Goal: Information Seeking & Learning: Learn about a topic

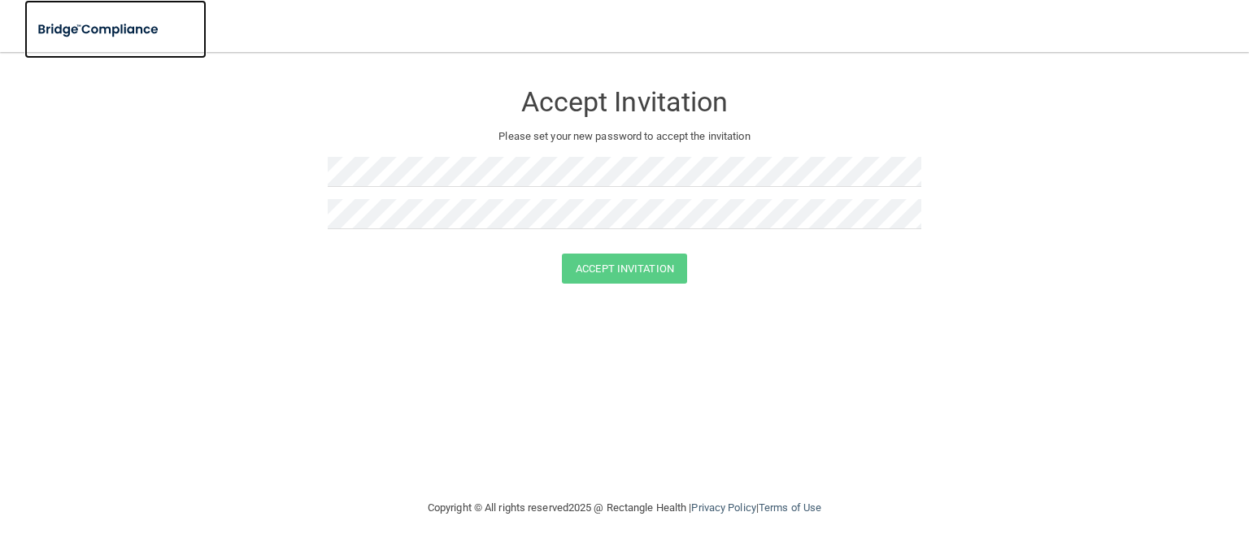
click at [64, 32] on img at bounding box center [99, 29] width 150 height 33
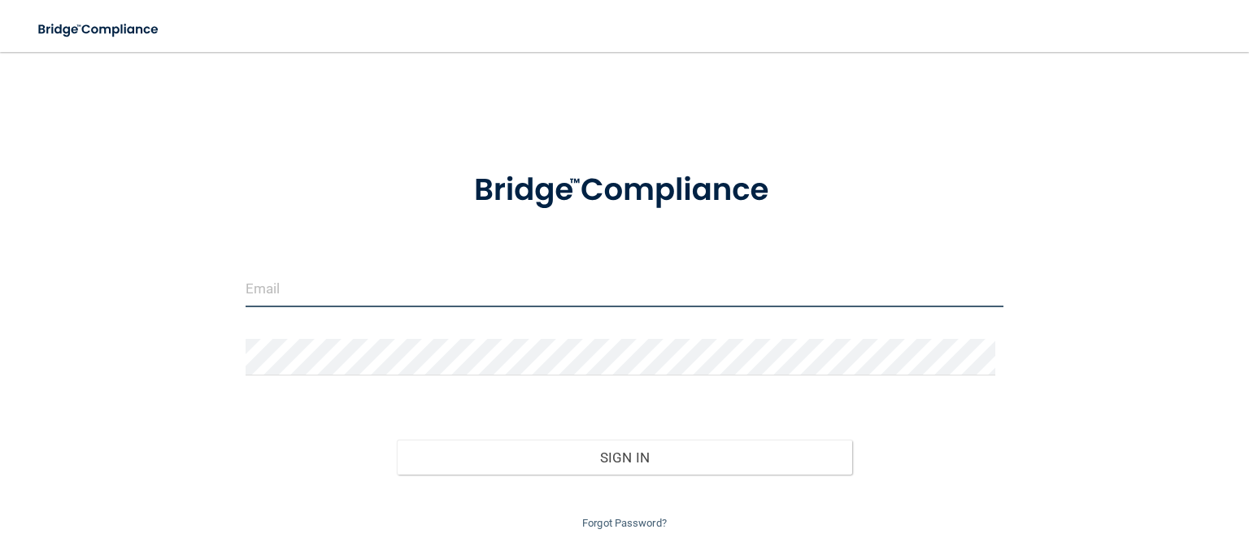
type input "[PERSON_NAME][EMAIL_ADDRESS][PERSON_NAME][DOMAIN_NAME]"
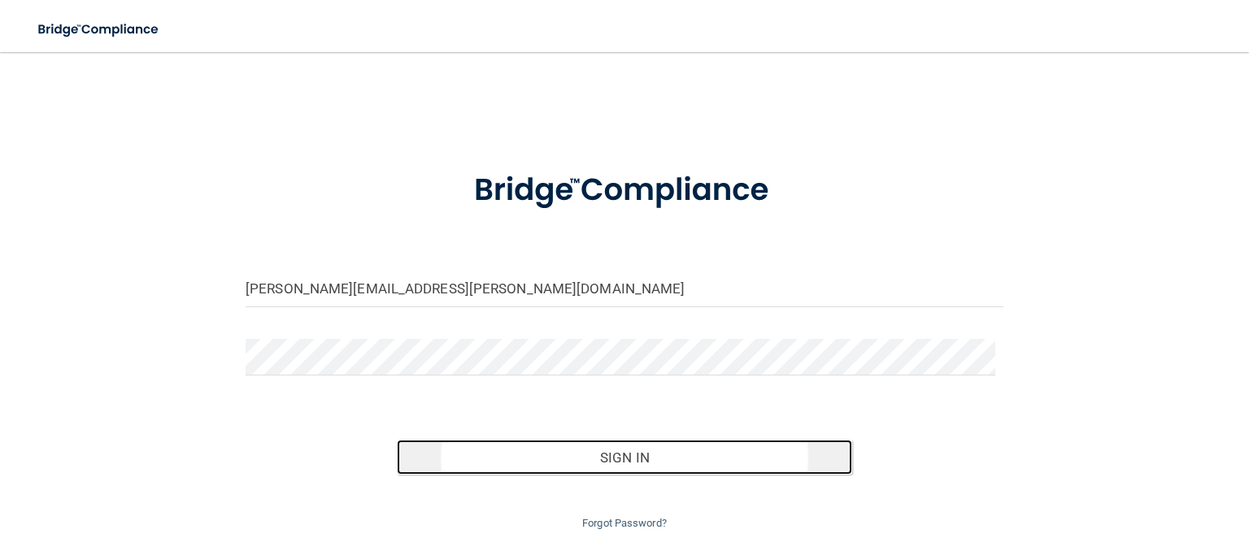
click at [559, 461] on button "Sign In" at bounding box center [624, 458] width 454 height 36
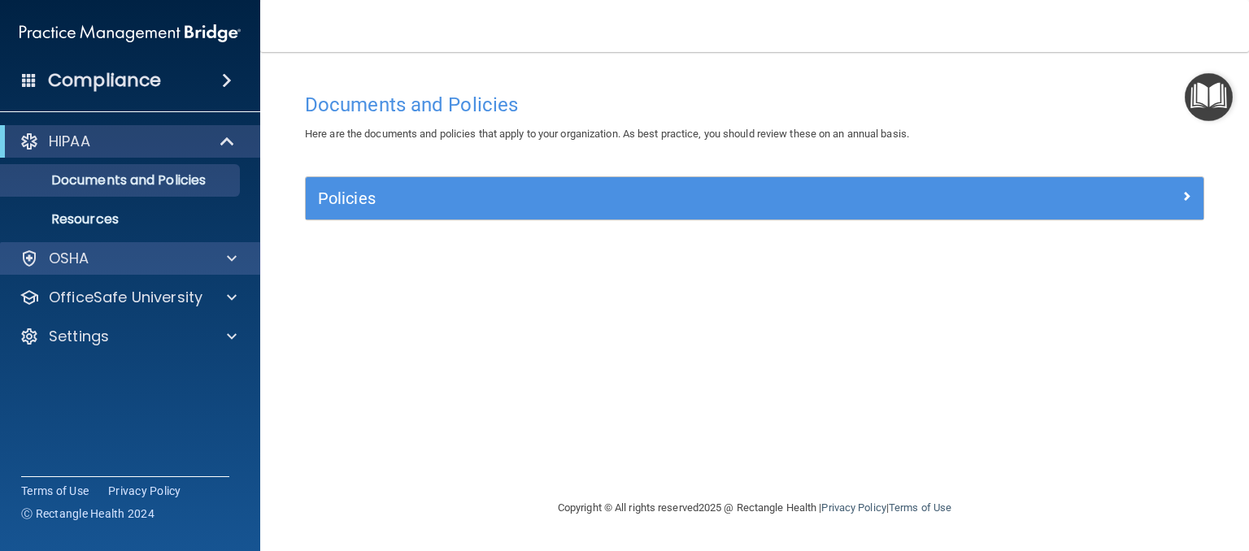
click at [252, 260] on div "OSHA" at bounding box center [130, 258] width 261 height 33
drag, startPoint x: 240, startPoint y: 268, endPoint x: 239, endPoint y: 249, distance: 19.5
click at [239, 257] on div "OSHA" at bounding box center [130, 258] width 261 height 33
click at [220, 258] on div at bounding box center [229, 259] width 41 height 20
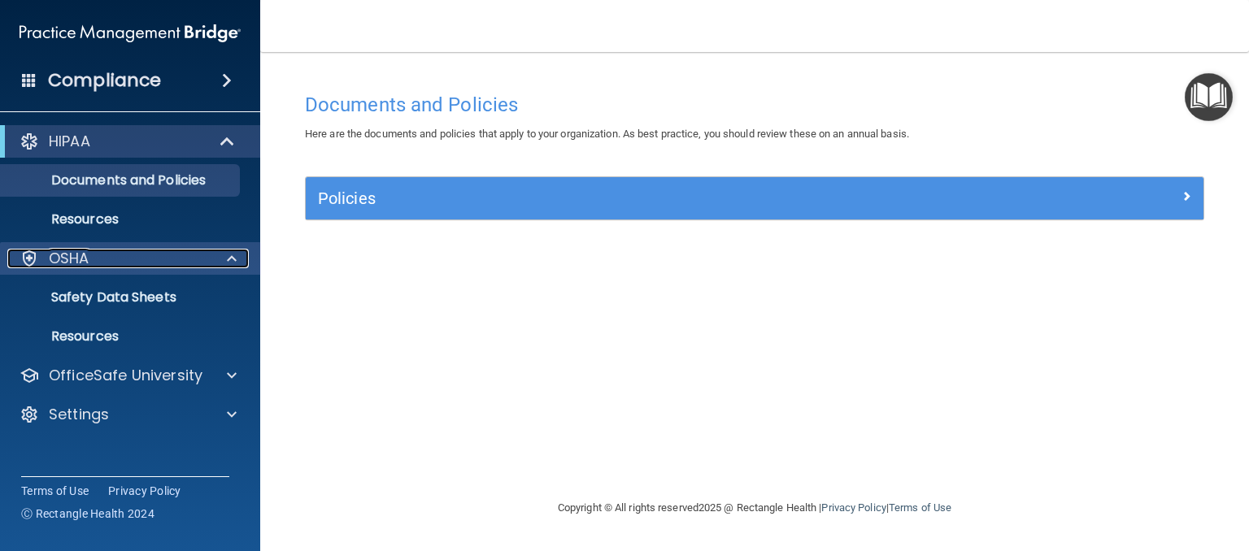
click at [81, 266] on p "OSHA" at bounding box center [69, 259] width 41 height 20
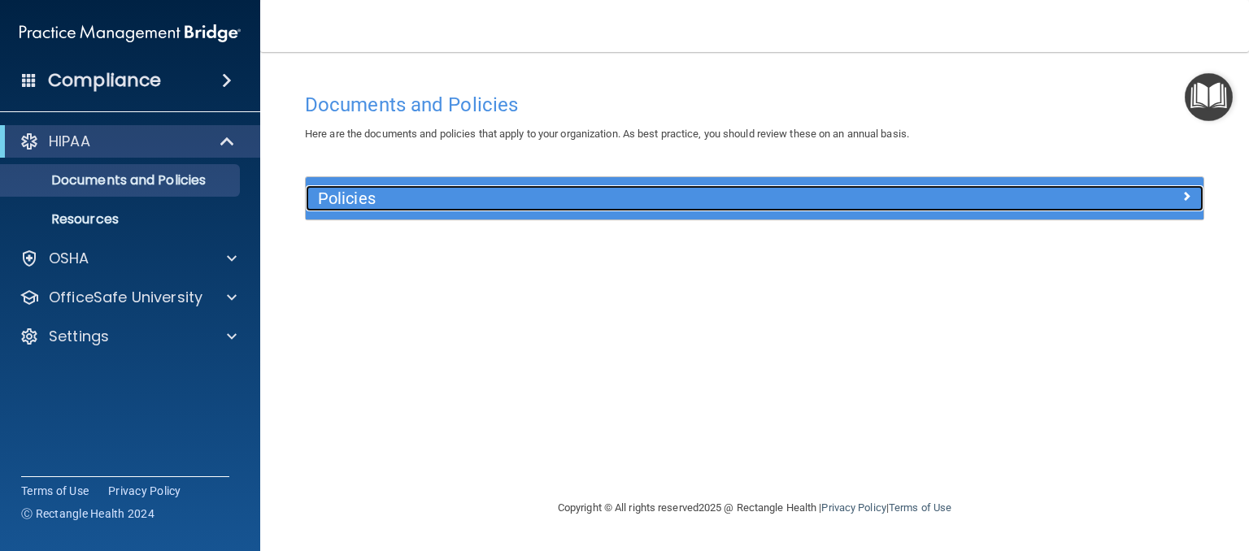
click at [394, 198] on h5 "Policies" at bounding box center [642, 198] width 649 height 18
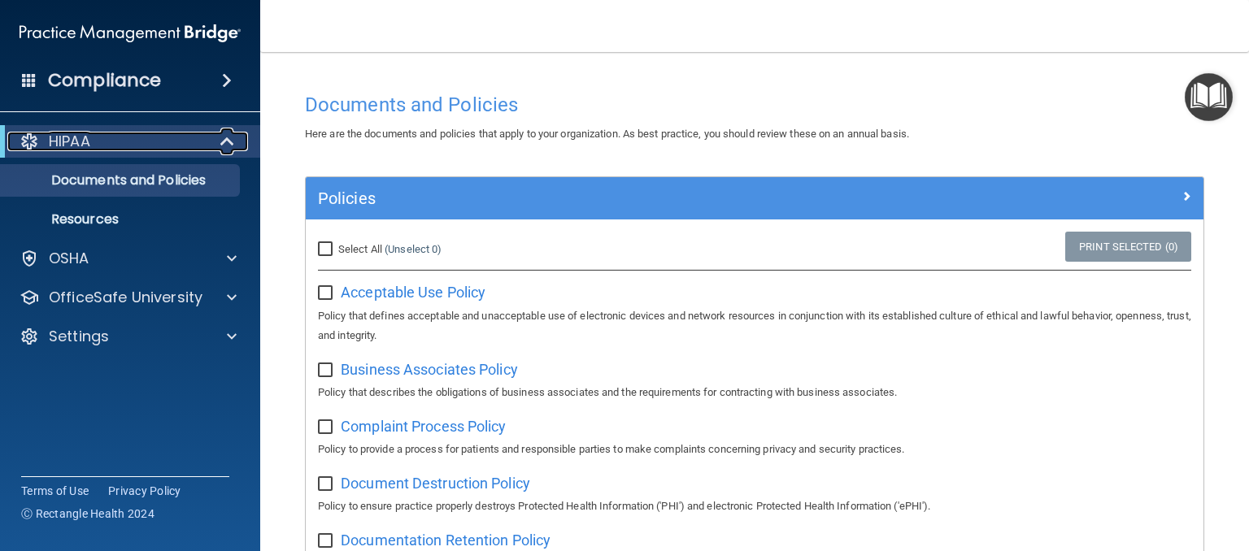
click at [94, 146] on div "HIPAA" at bounding box center [107, 142] width 201 height 20
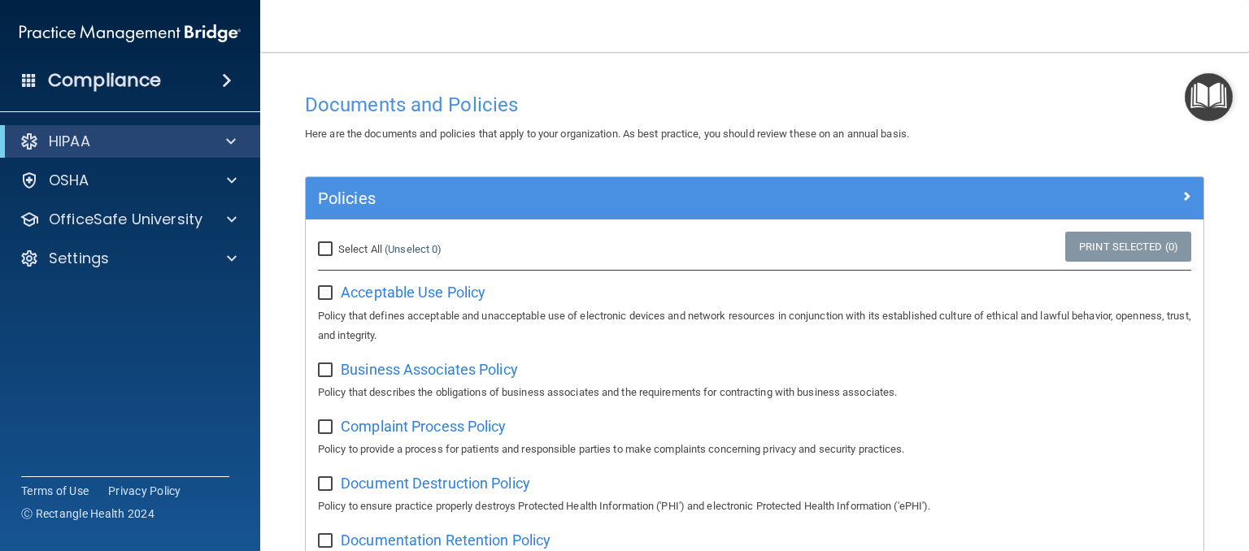
click at [140, 96] on div "Compliance" at bounding box center [130, 81] width 260 height 36
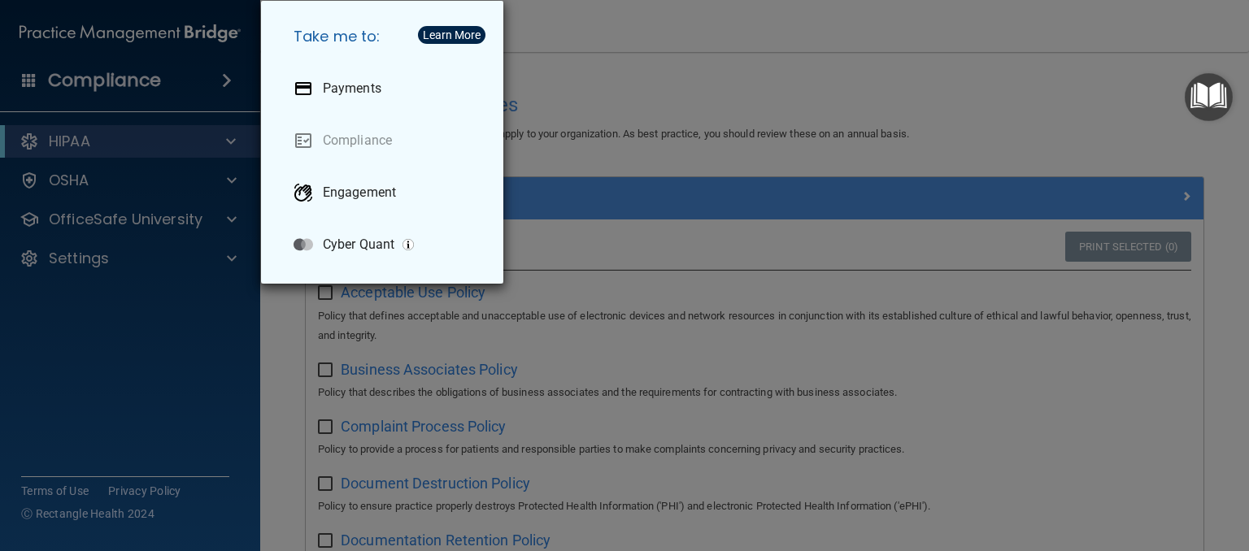
click at [454, 40] on div "Learn More" at bounding box center [452, 34] width 58 height 11
drag, startPoint x: 120, startPoint y: 215, endPoint x: 109, endPoint y: 298, distance: 82.8
click at [120, 261] on div "Take me to: Payments Compliance Engagement Cyber Quant" at bounding box center [624, 275] width 1249 height 551
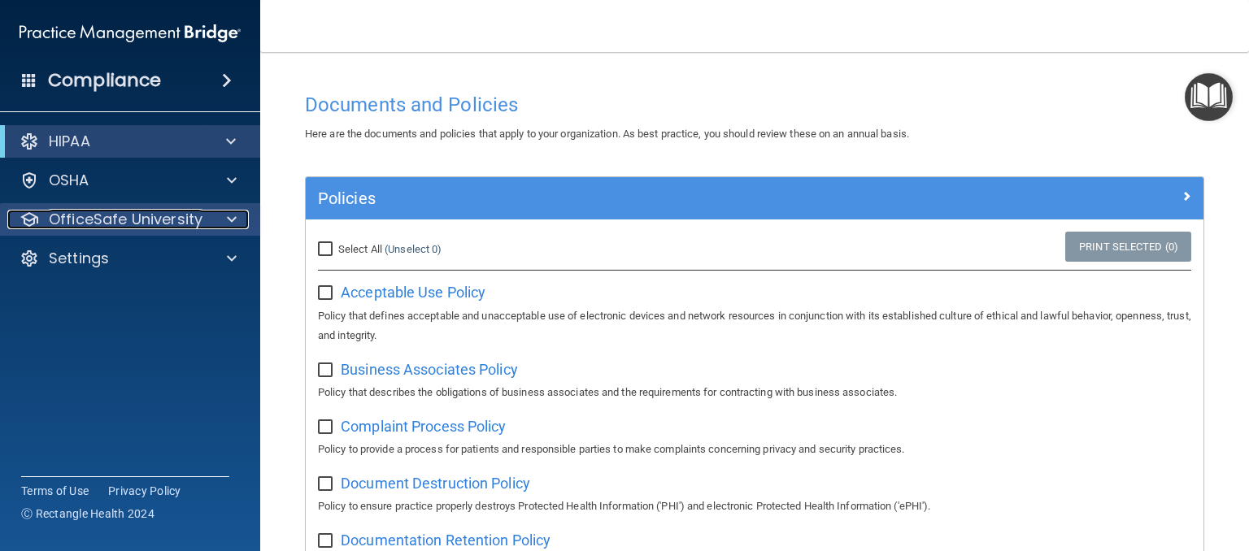
click at [163, 225] on p "OfficeSafe University" at bounding box center [126, 220] width 154 height 20
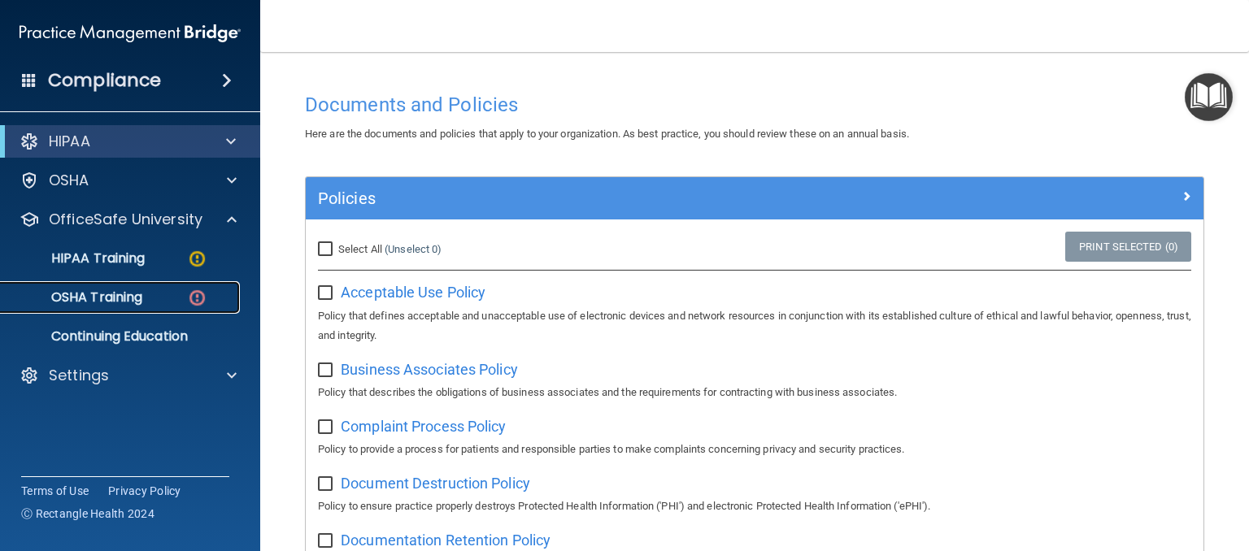
click at [107, 302] on p "OSHA Training" at bounding box center [77, 297] width 132 height 16
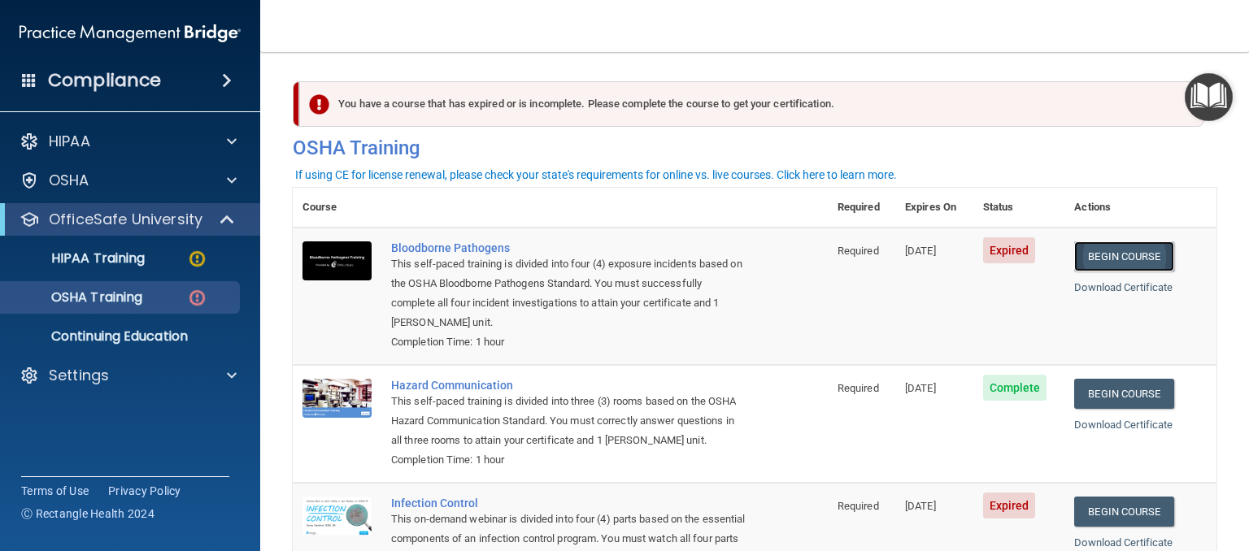
click at [1141, 254] on link "Begin Course" at bounding box center [1123, 256] width 99 height 30
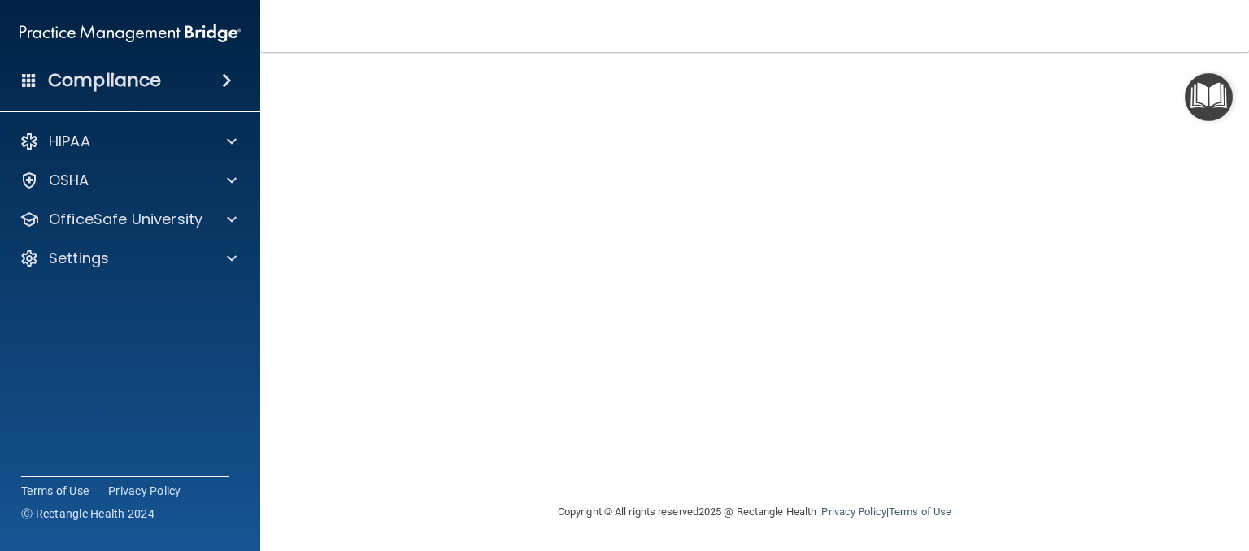
scroll to position [63, 0]
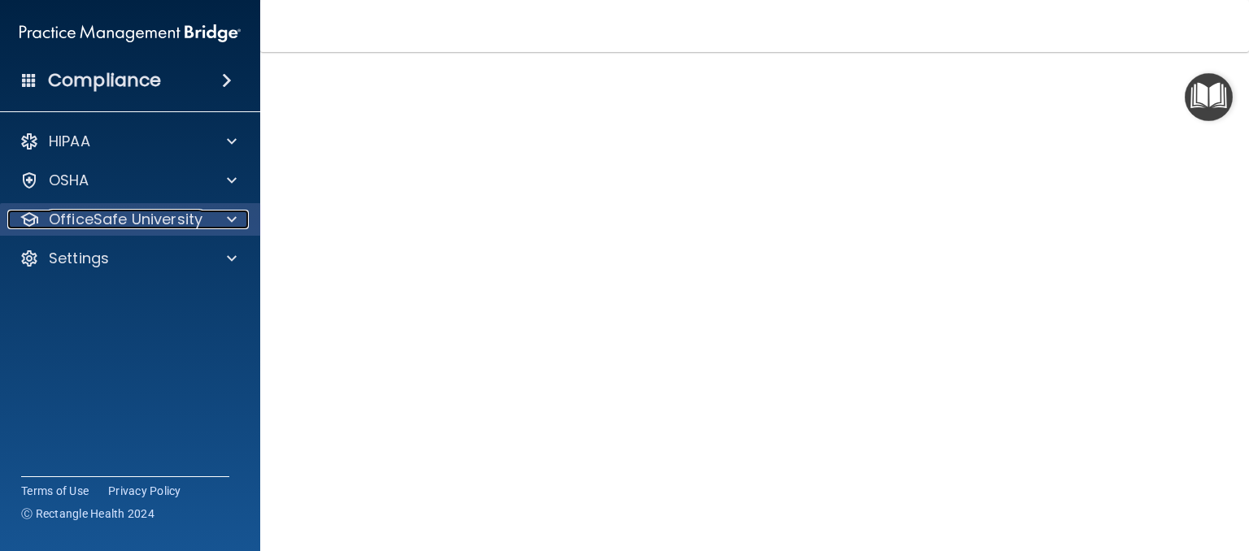
click at [146, 219] on p "OfficeSafe University" at bounding box center [126, 220] width 154 height 20
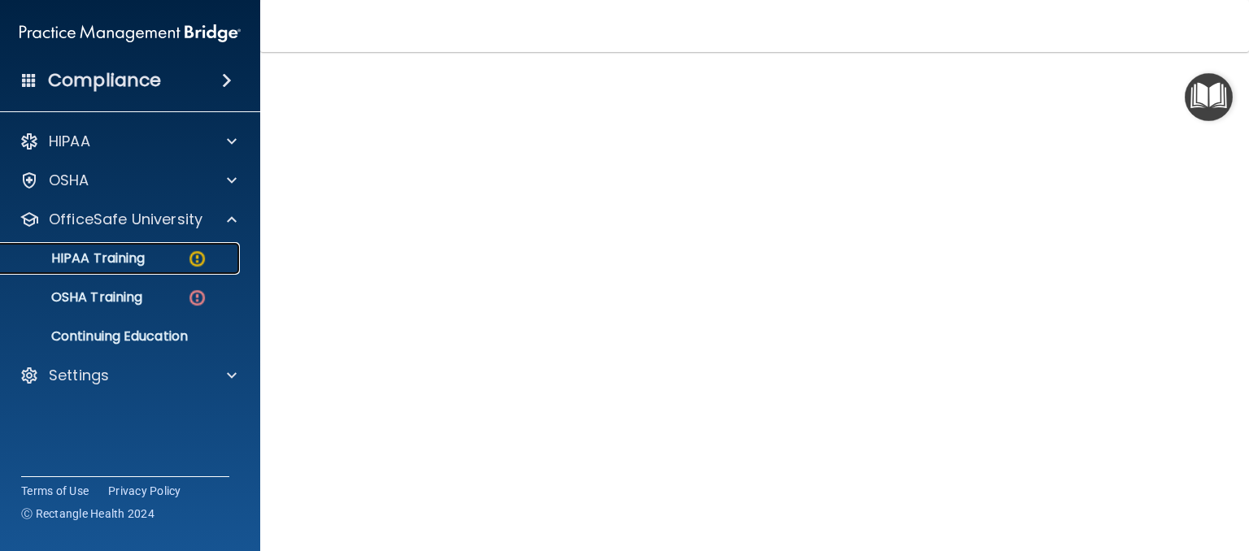
click at [146, 254] on div "HIPAA Training" at bounding box center [122, 258] width 222 height 16
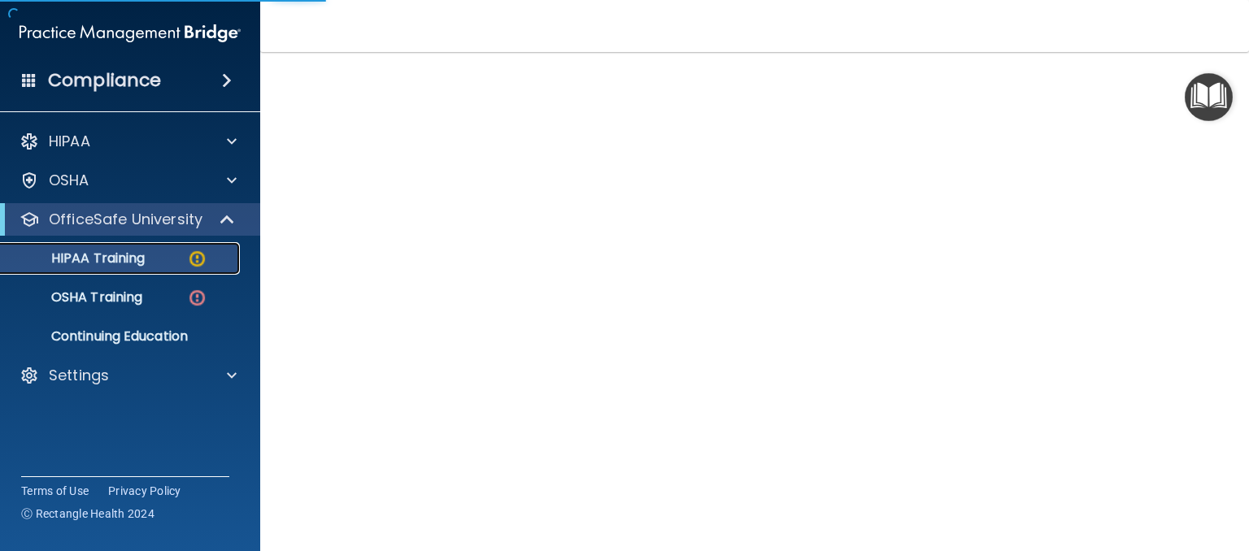
click at [146, 254] on div "HIPAA Training" at bounding box center [122, 258] width 222 height 16
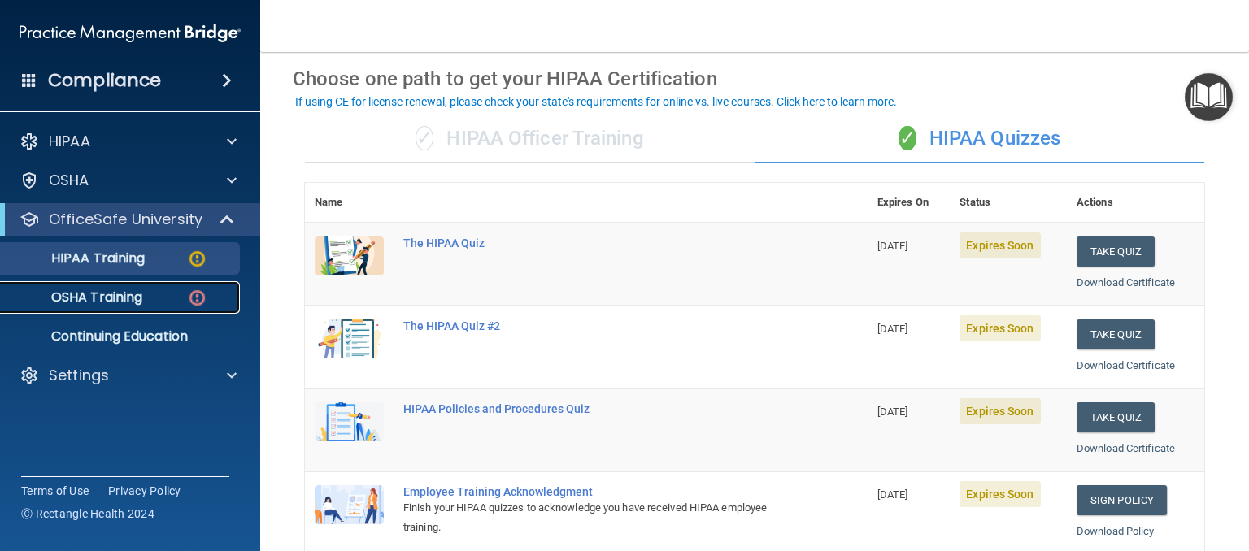
click at [109, 300] on p "OSHA Training" at bounding box center [77, 297] width 132 height 16
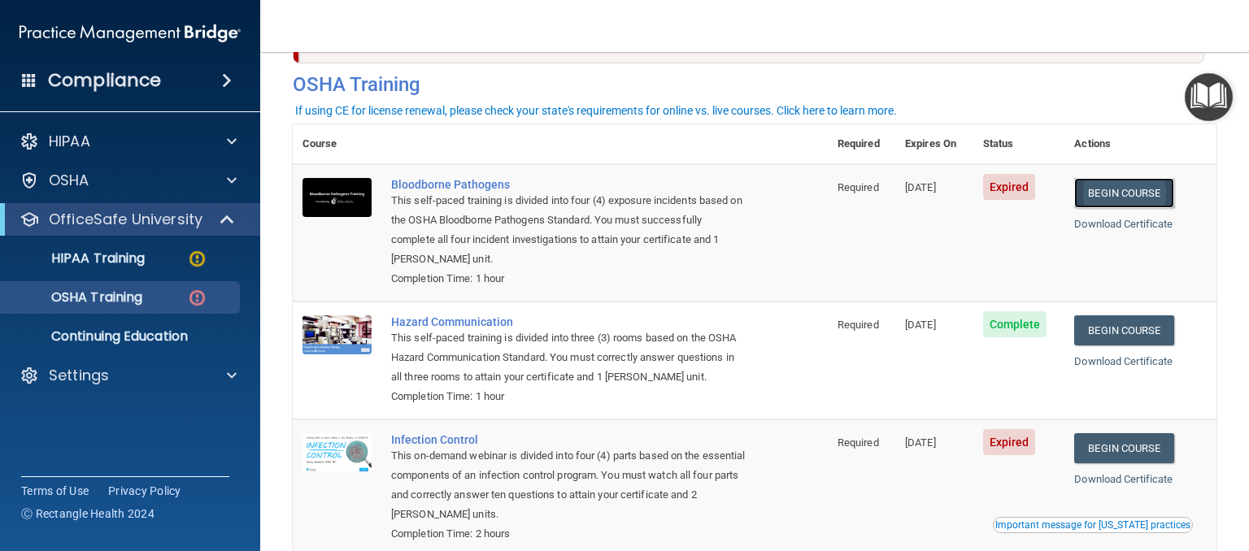
click at [1141, 203] on link "Begin Course" at bounding box center [1123, 193] width 99 height 30
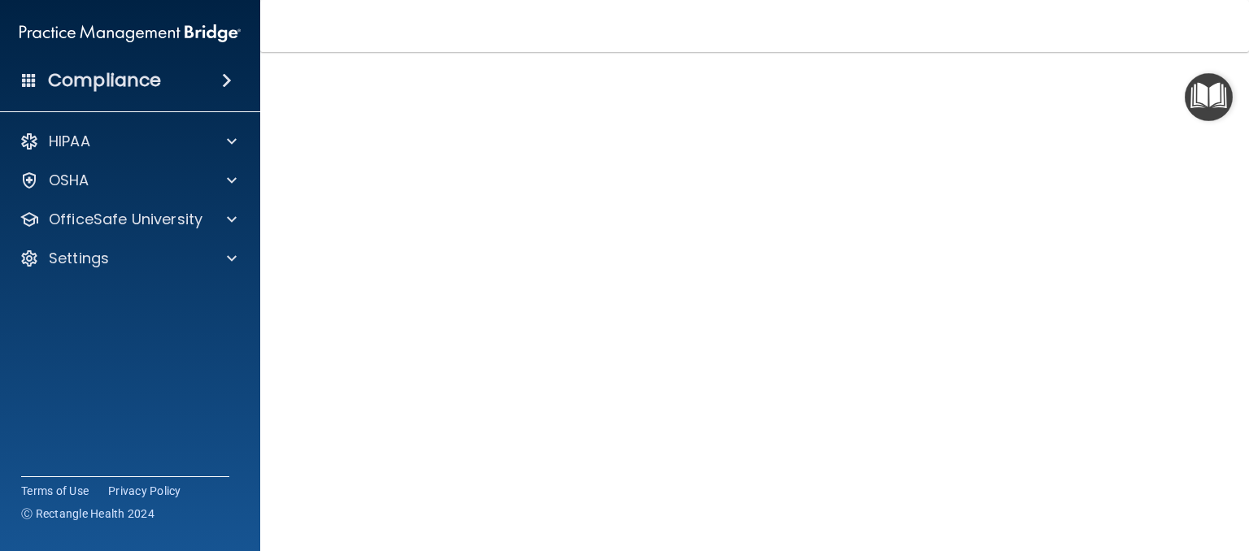
scroll to position [63, 0]
click at [1216, 93] on img "Open Resource Center" at bounding box center [1209, 97] width 48 height 48
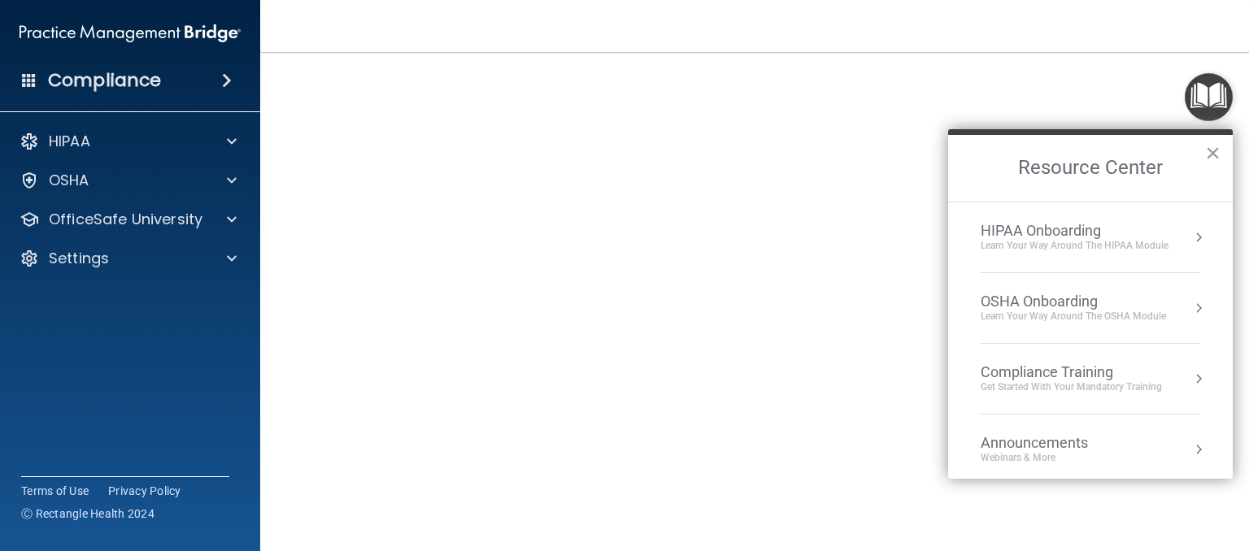
click at [1213, 140] on button "×" at bounding box center [1212, 153] width 15 height 26
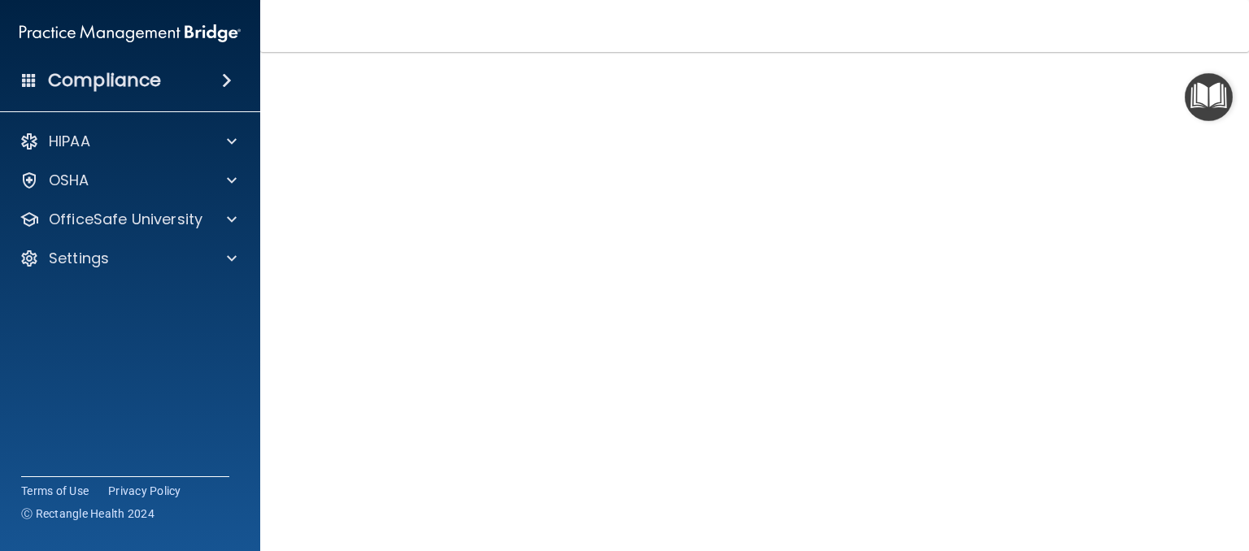
scroll to position [0, 0]
click at [1099, 46] on nav "Toggle navigation Derek Rognlien derek.rognlien@gmail.com Manage My Enterprise …" at bounding box center [754, 26] width 989 height 52
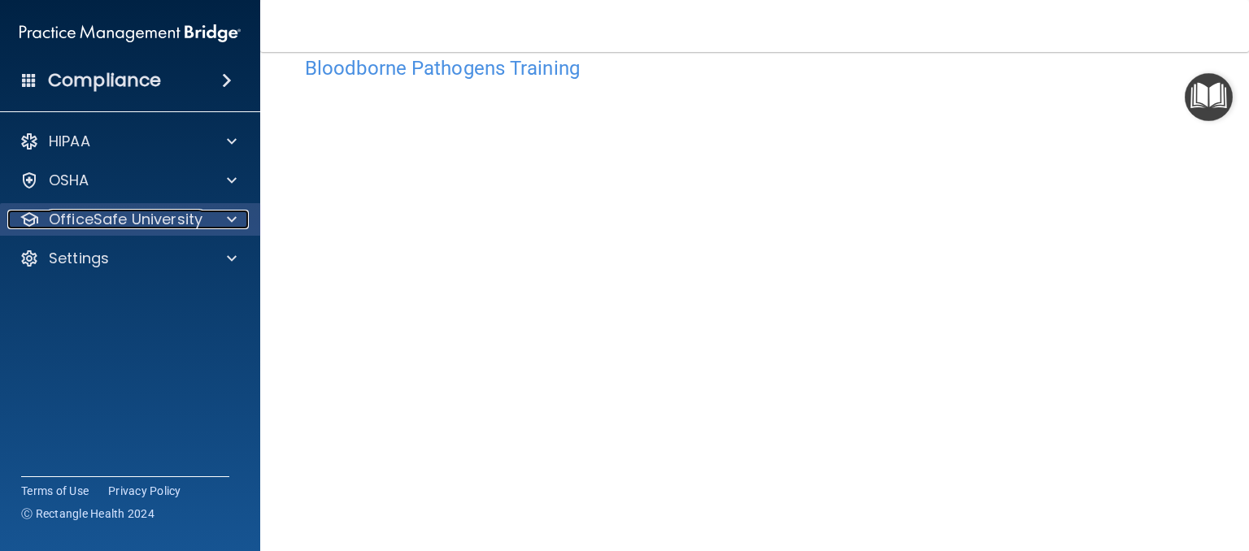
click at [176, 223] on p "OfficeSafe University" at bounding box center [126, 220] width 154 height 20
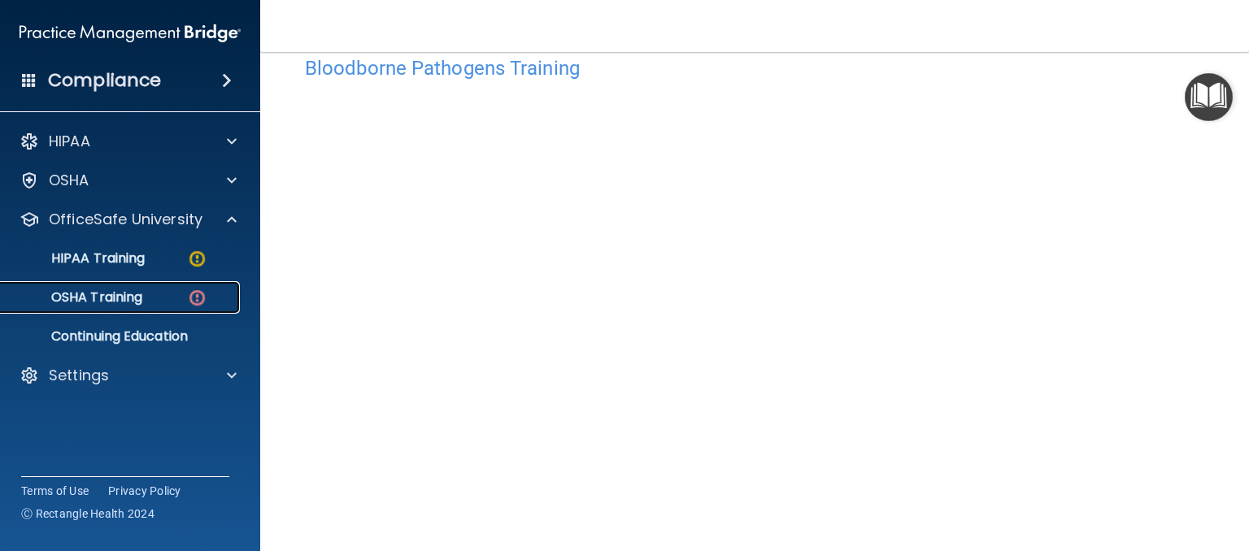
click at [172, 296] on div "OSHA Training" at bounding box center [122, 297] width 222 height 16
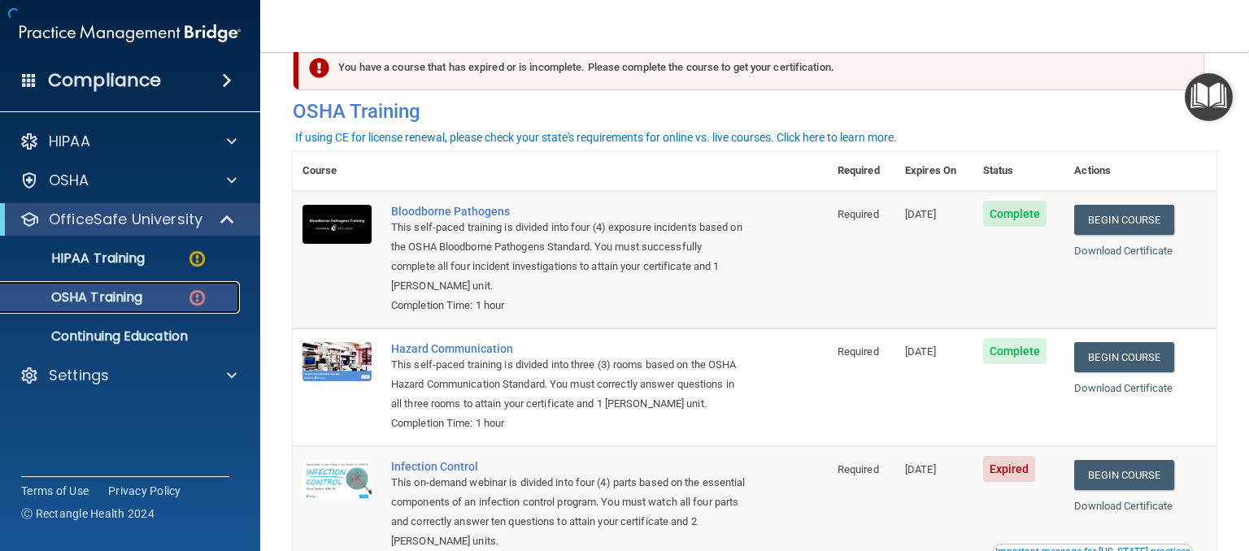
click at [192, 303] on img at bounding box center [197, 298] width 20 height 20
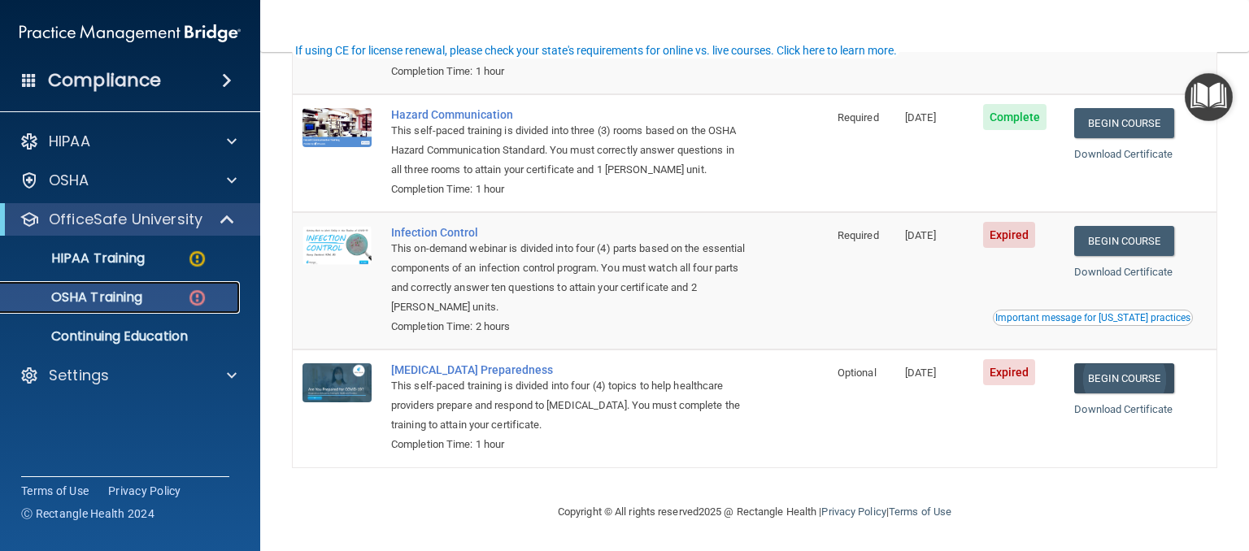
scroll to position [273, 0]
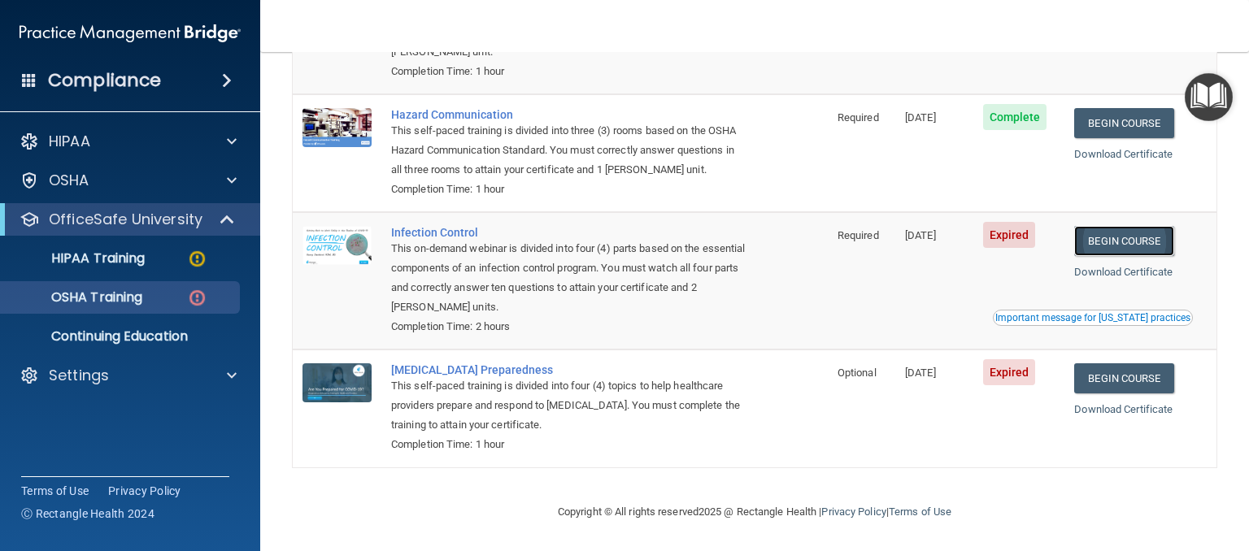
click at [1133, 239] on link "Begin Course" at bounding box center [1123, 241] width 99 height 30
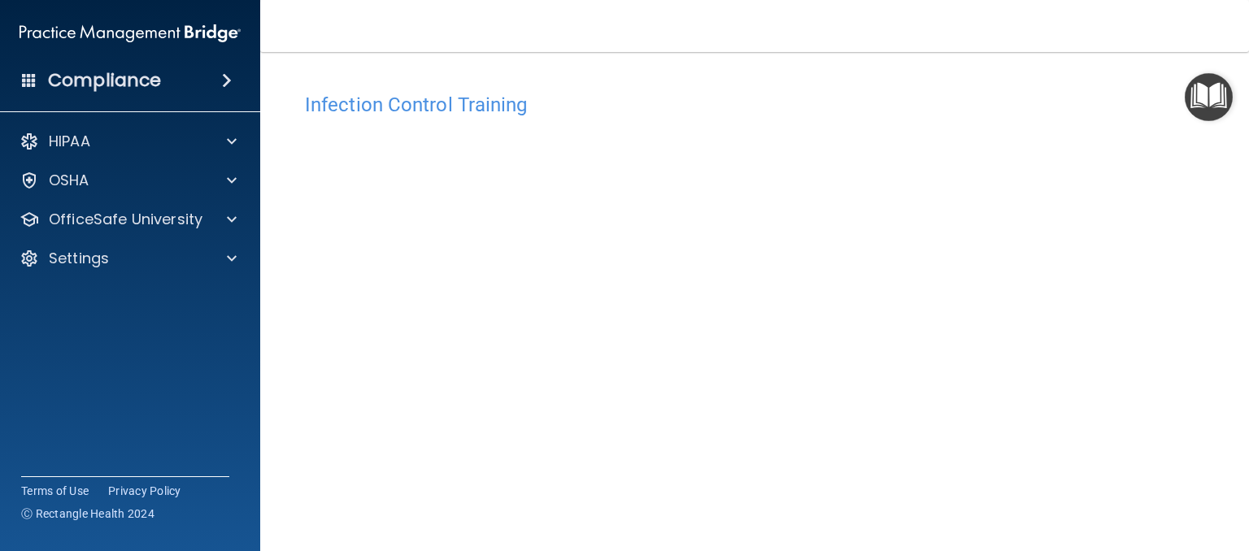
scroll to position [81, 0]
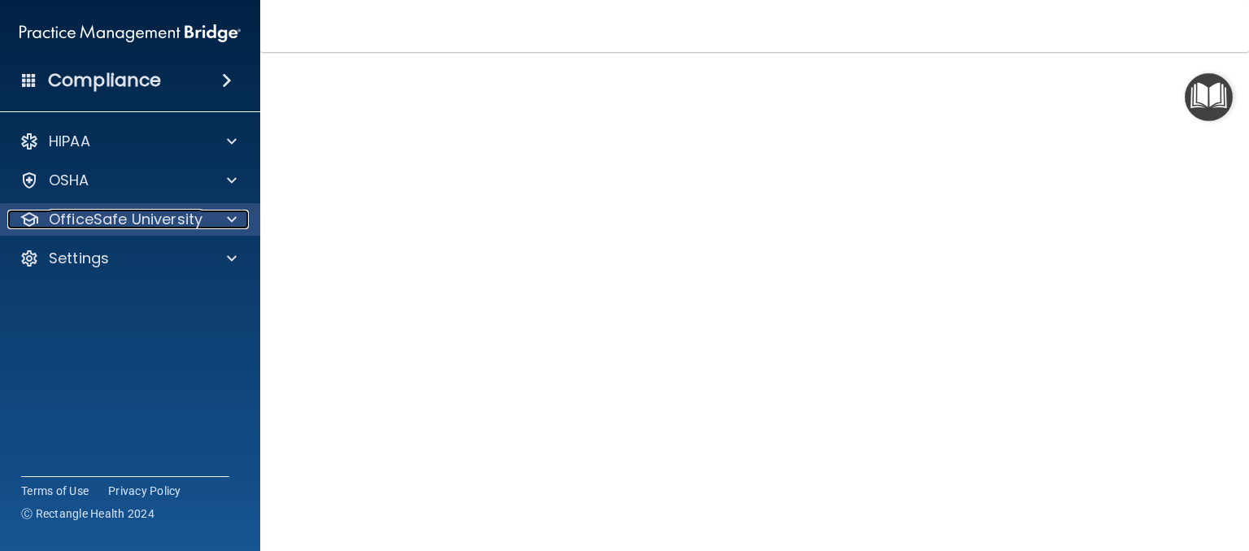
click at [104, 228] on p "OfficeSafe University" at bounding box center [126, 220] width 154 height 20
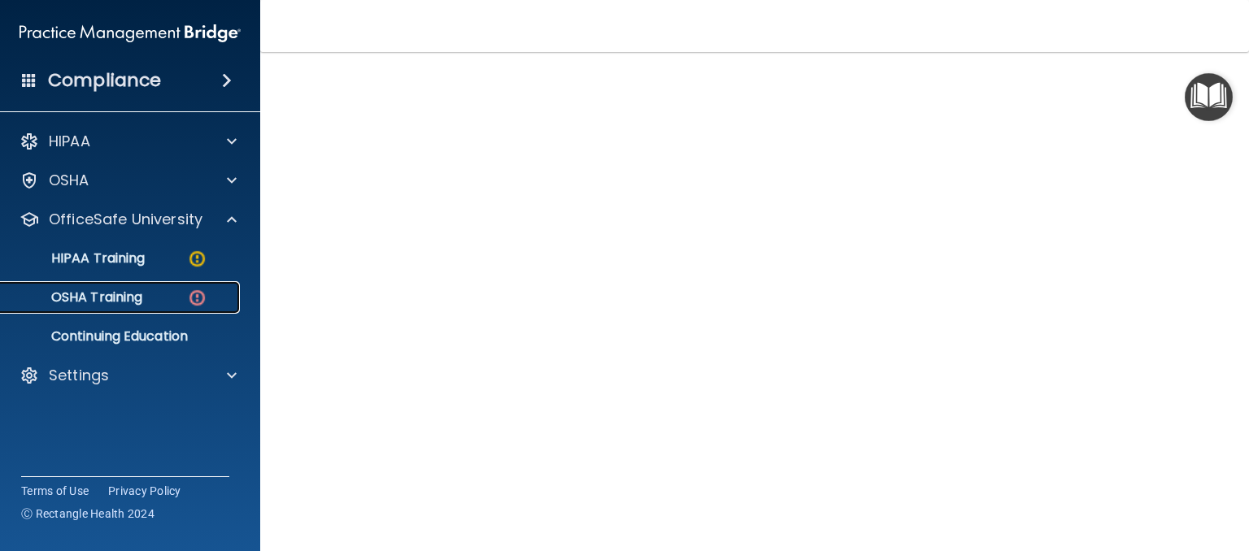
click at [91, 298] on p "OSHA Training" at bounding box center [77, 297] width 132 height 16
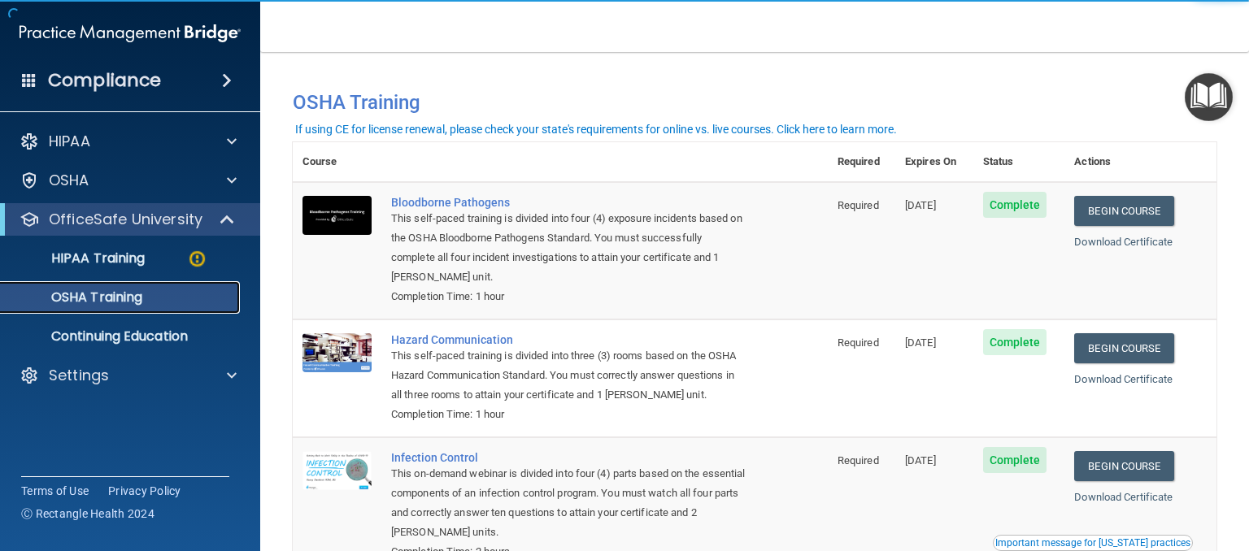
scroll to position [228, 0]
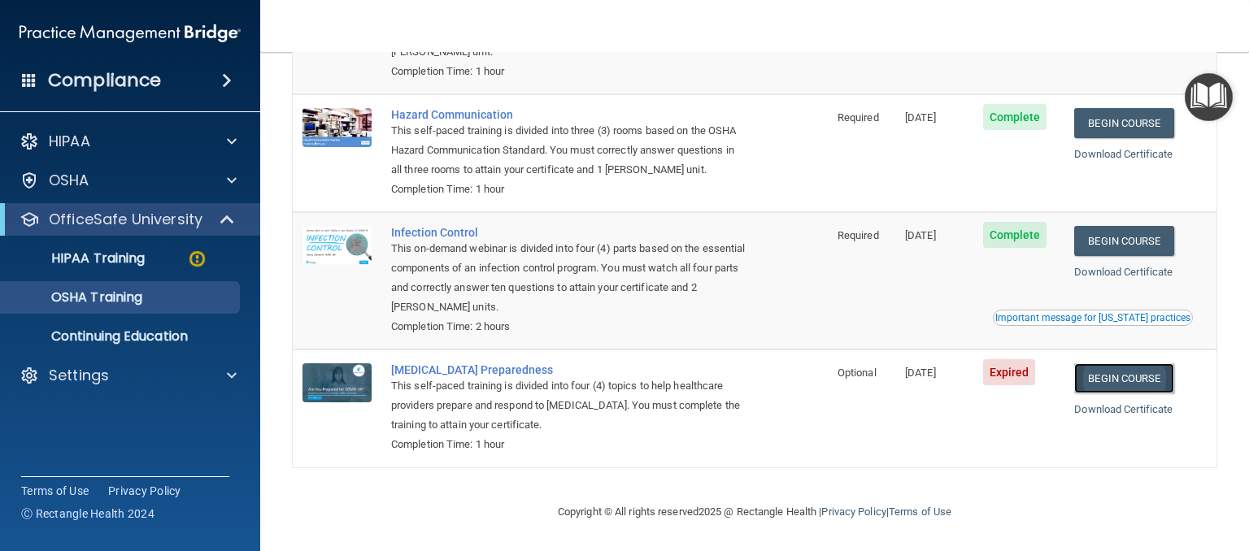
click at [1155, 376] on link "Begin Course" at bounding box center [1123, 378] width 99 height 30
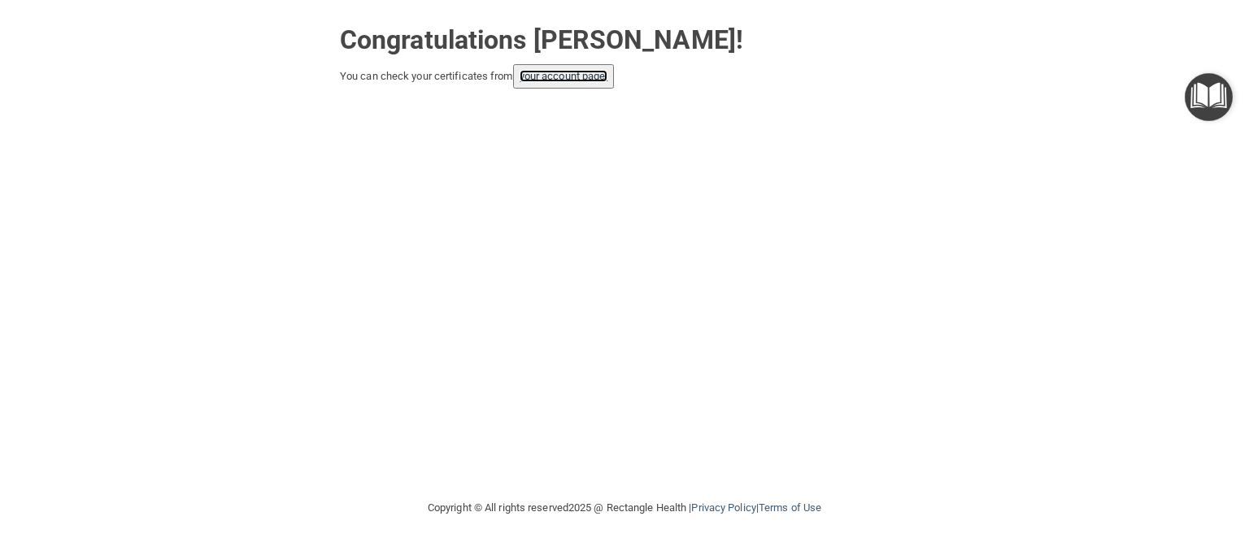
click at [571, 76] on link "your account page!" at bounding box center [564, 76] width 89 height 12
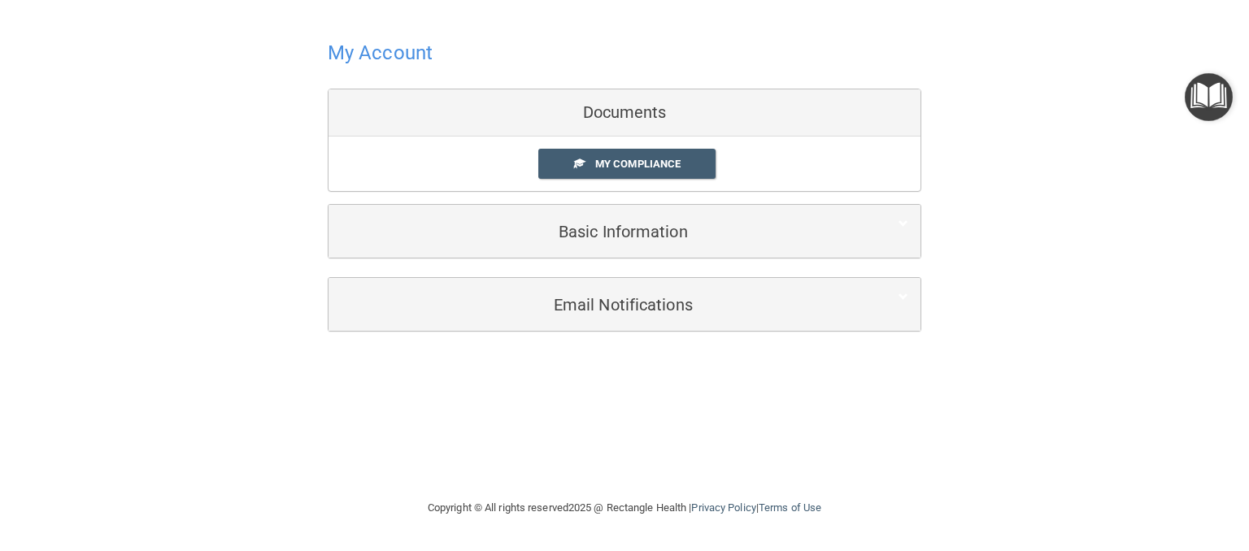
click at [607, 111] on div "Documents" at bounding box center [624, 112] width 592 height 47
click at [394, 53] on h4 "My Account" at bounding box center [380, 52] width 105 height 21
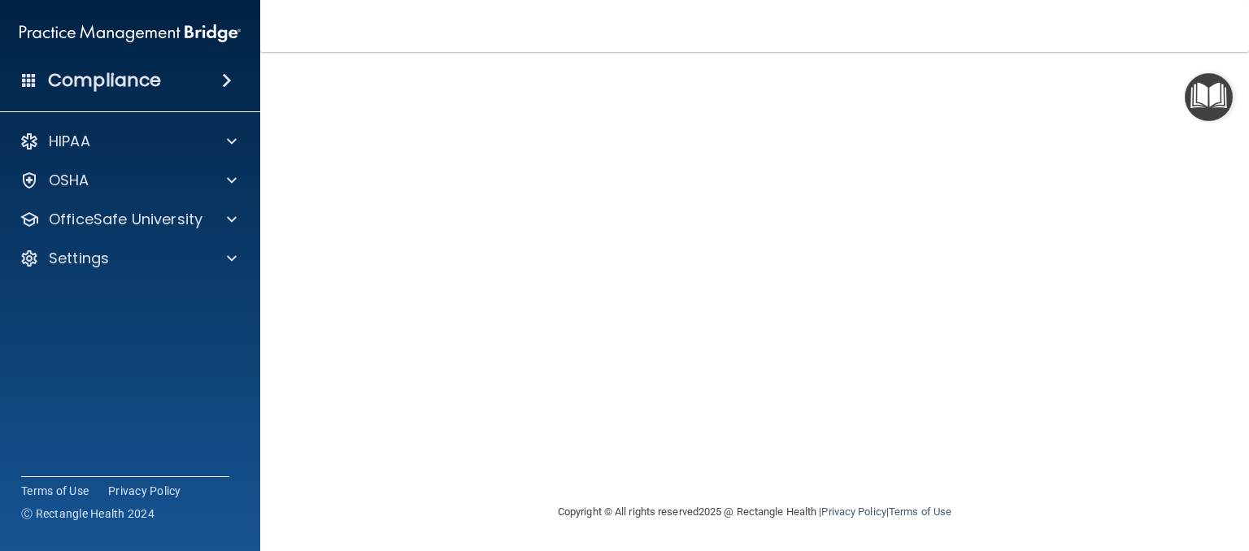
scroll to position [23, 0]
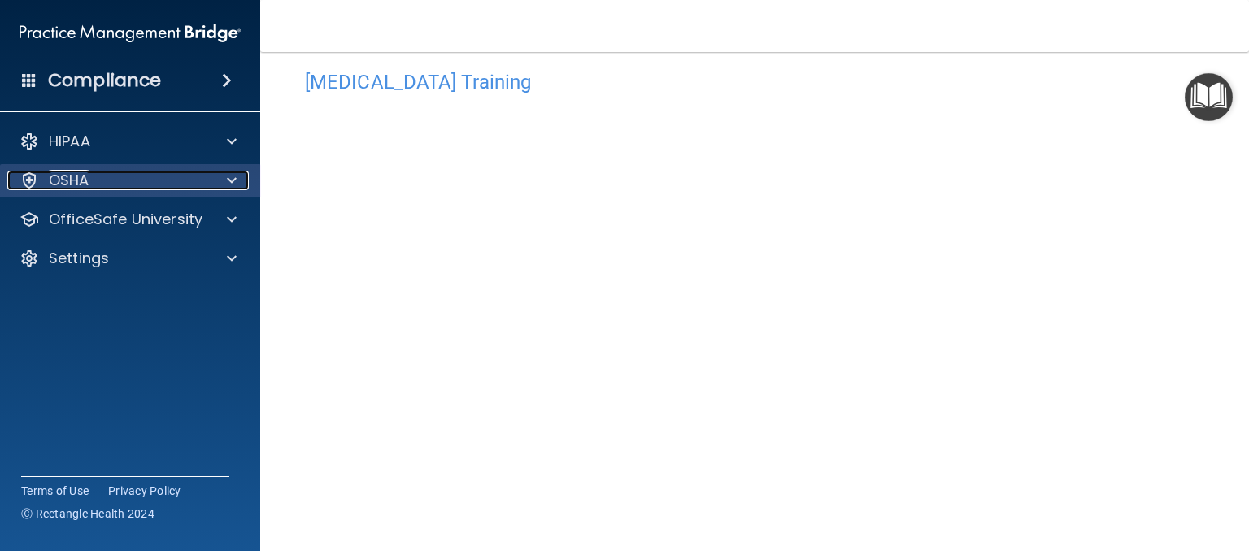
click at [202, 177] on div "OSHA" at bounding box center [108, 181] width 202 height 20
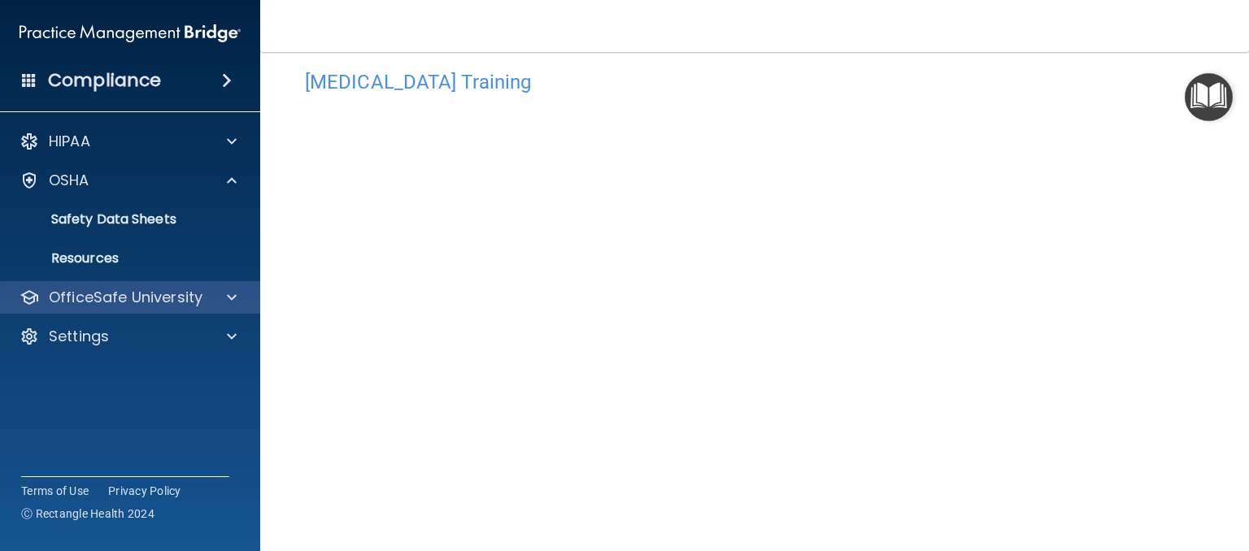
click at [198, 308] on div "OfficeSafe University" at bounding box center [130, 297] width 261 height 33
click at [224, 298] on div at bounding box center [229, 298] width 41 height 20
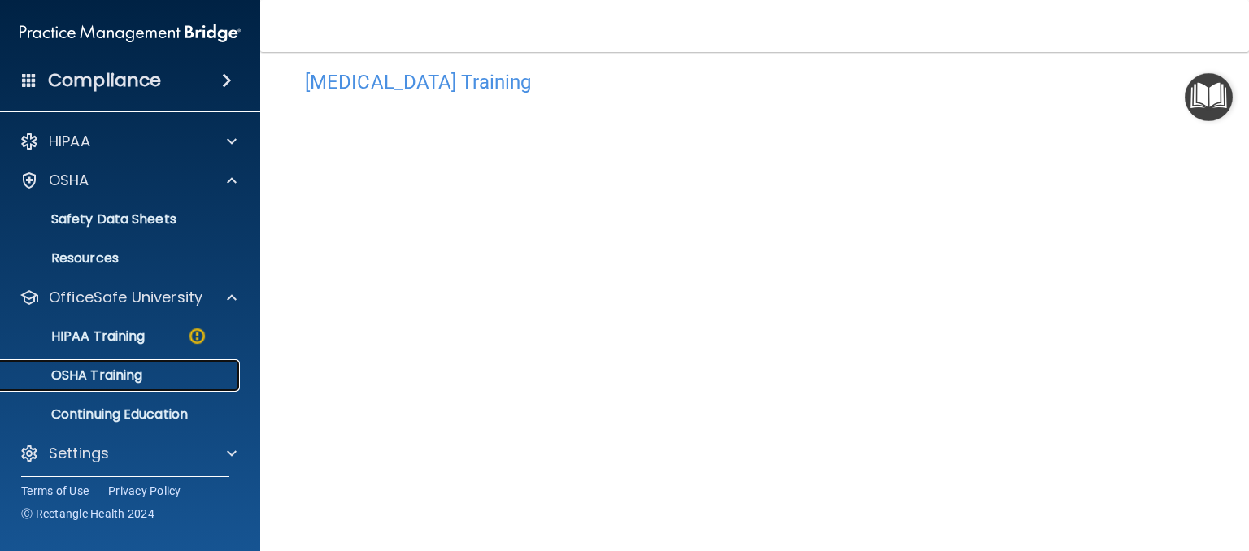
click at [140, 385] on link "OSHA Training" at bounding box center [112, 375] width 256 height 33
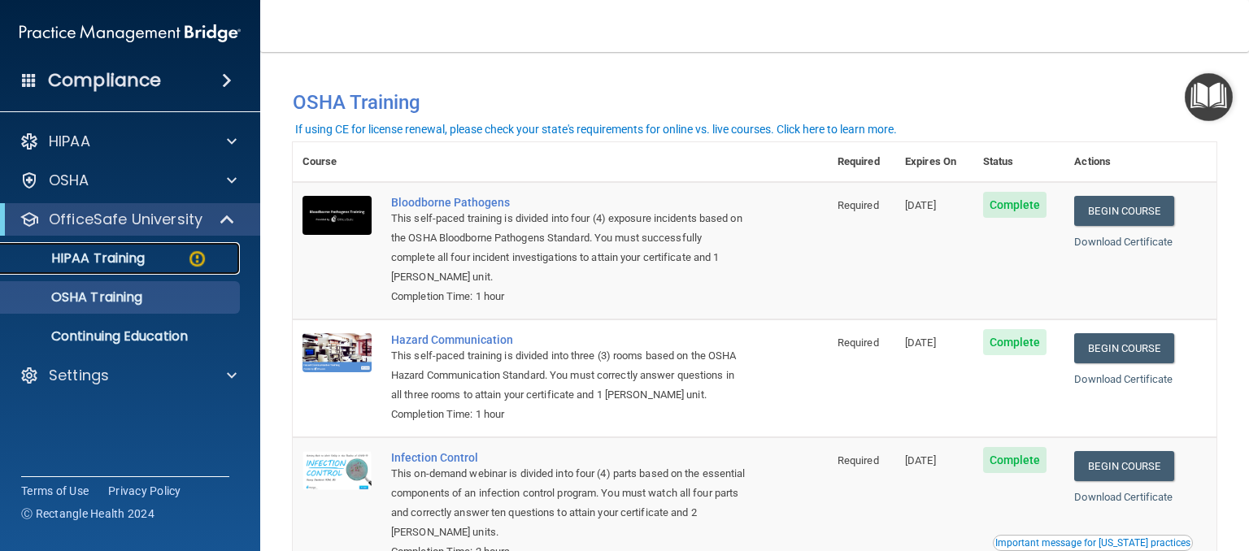
click at [116, 260] on p "HIPAA Training" at bounding box center [78, 258] width 134 height 16
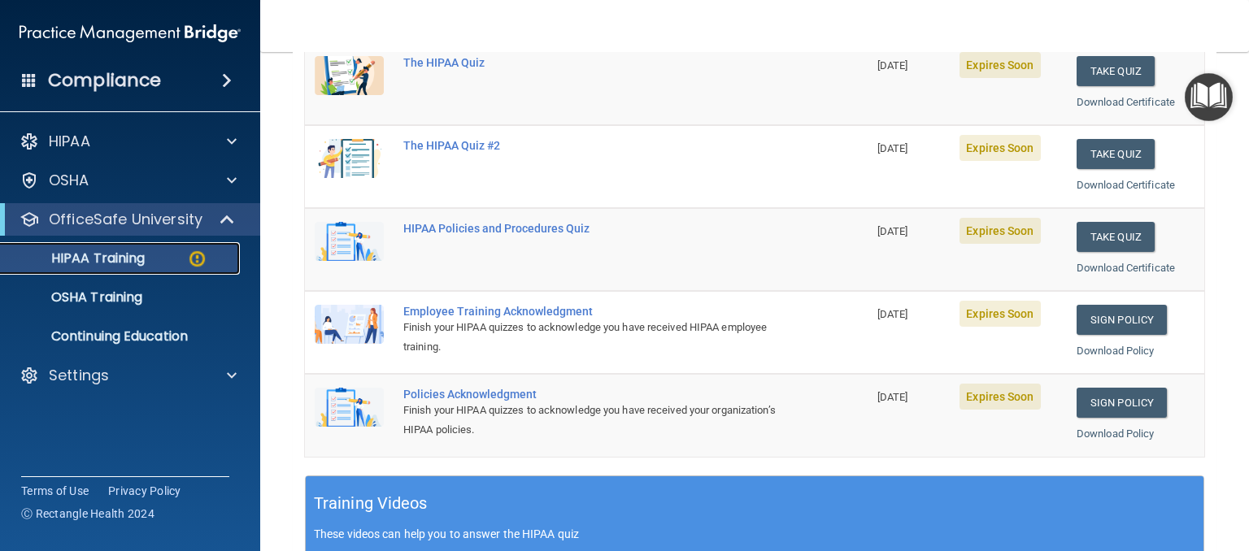
scroll to position [163, 0]
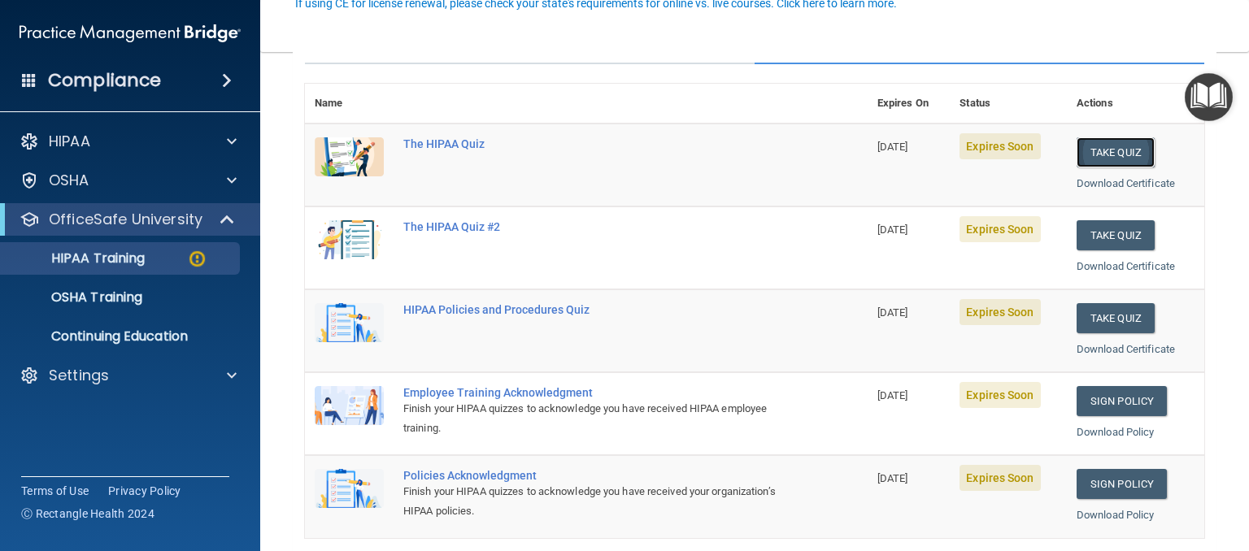
click at [1117, 154] on button "Take Quiz" at bounding box center [1115, 152] width 78 height 30
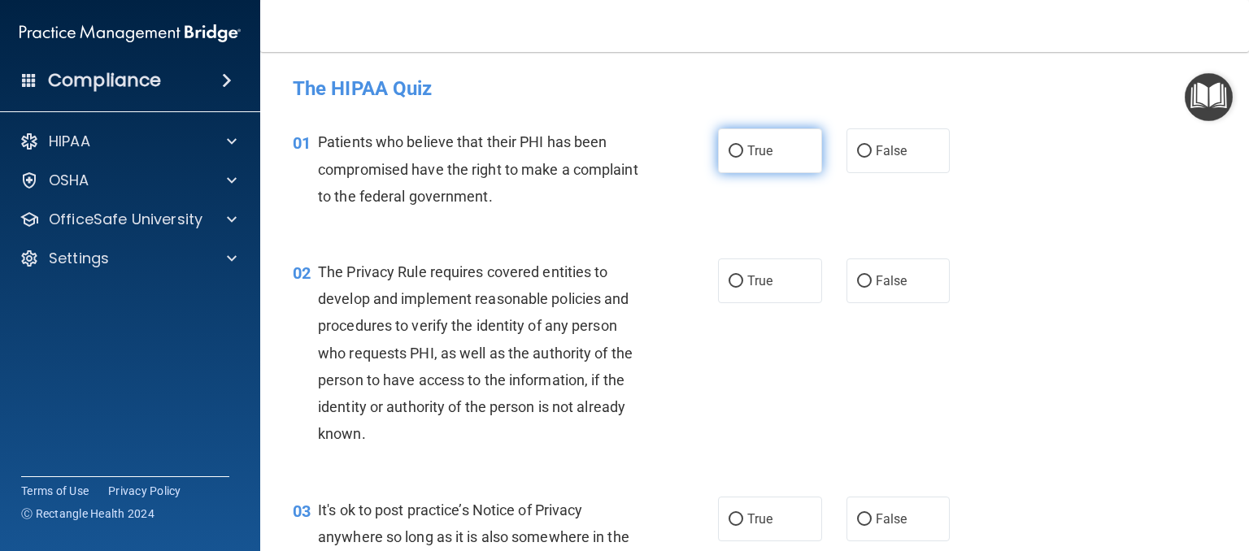
click at [728, 156] on input "True" at bounding box center [735, 152] width 15 height 12
radio input "true"
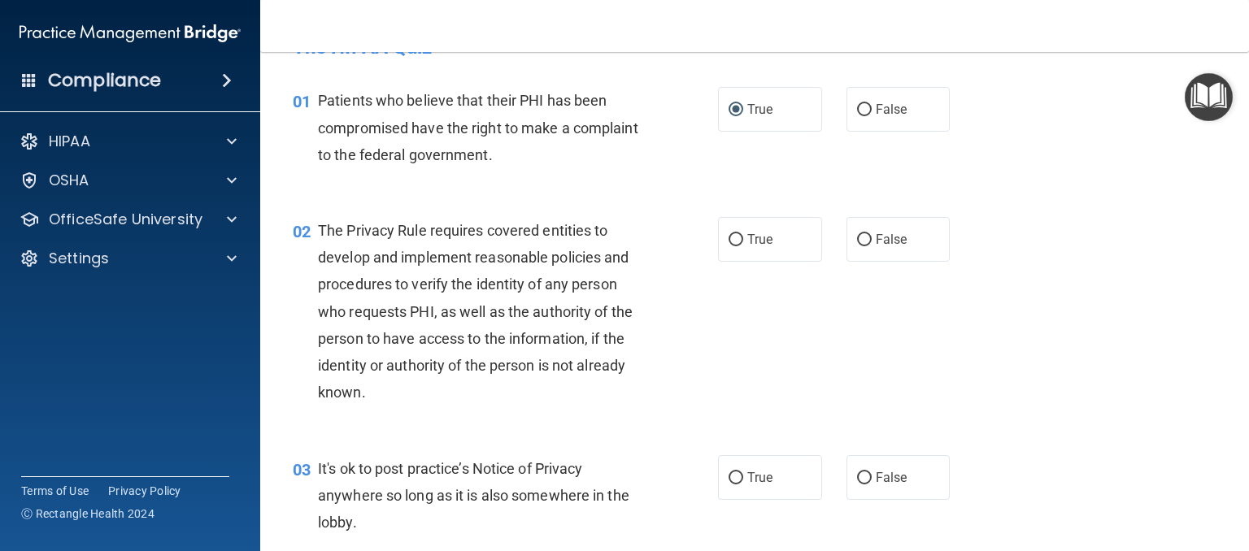
scroll to position [81, 0]
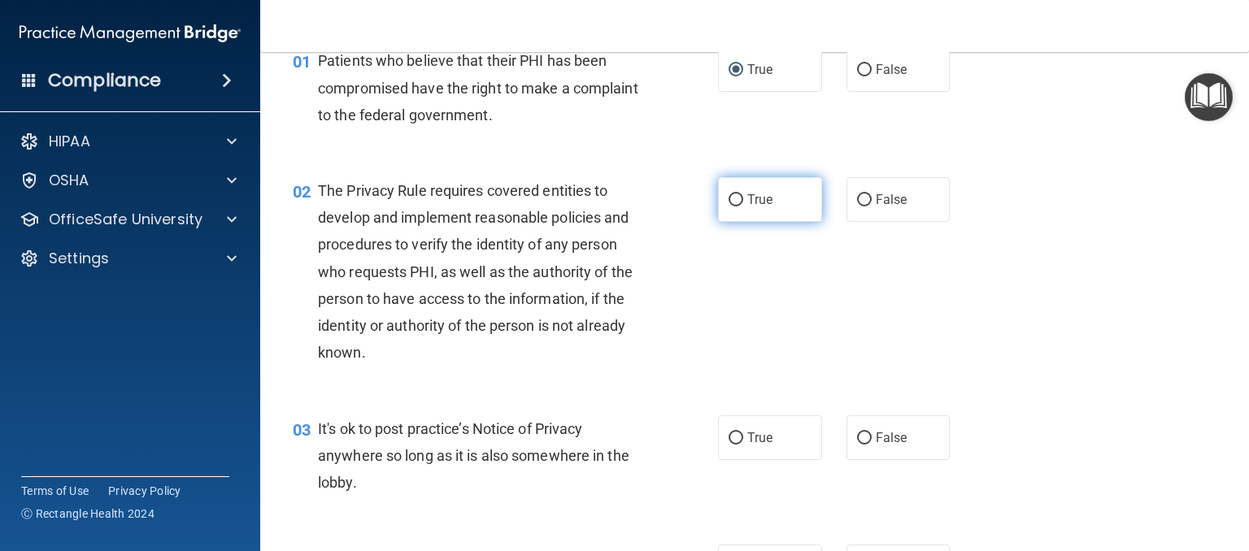
click at [770, 204] on label "True" at bounding box center [770, 199] width 104 height 45
click at [743, 204] on input "True" at bounding box center [735, 200] width 15 height 12
radio input "true"
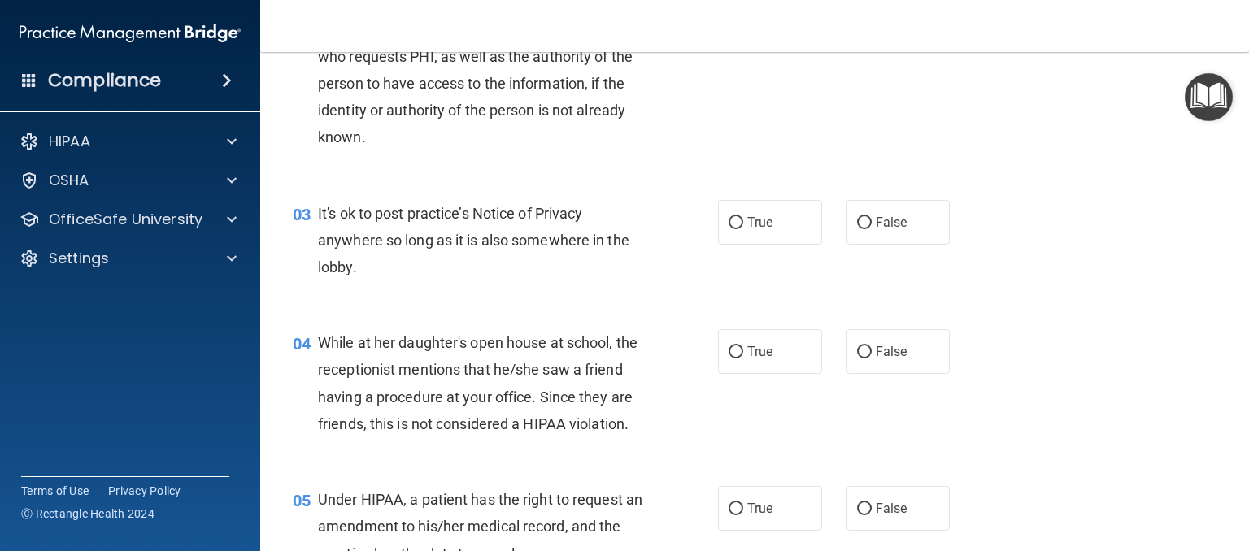
scroll to position [325, 0]
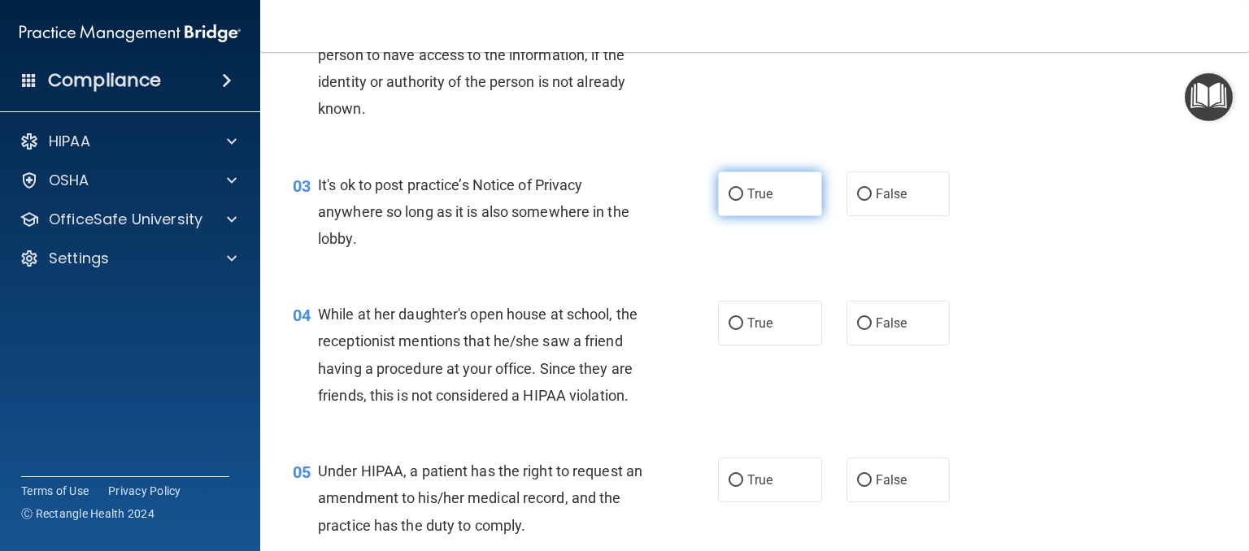
click at [759, 202] on label "True" at bounding box center [770, 194] width 104 height 45
click at [743, 201] on input "True" at bounding box center [735, 195] width 15 height 12
radio input "true"
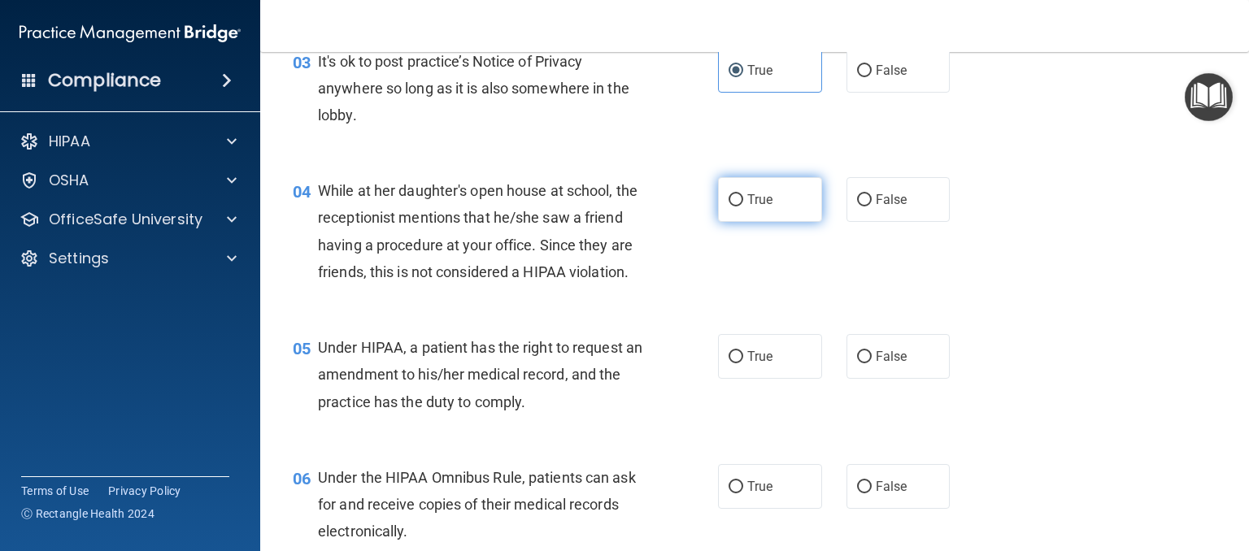
scroll to position [488, 0]
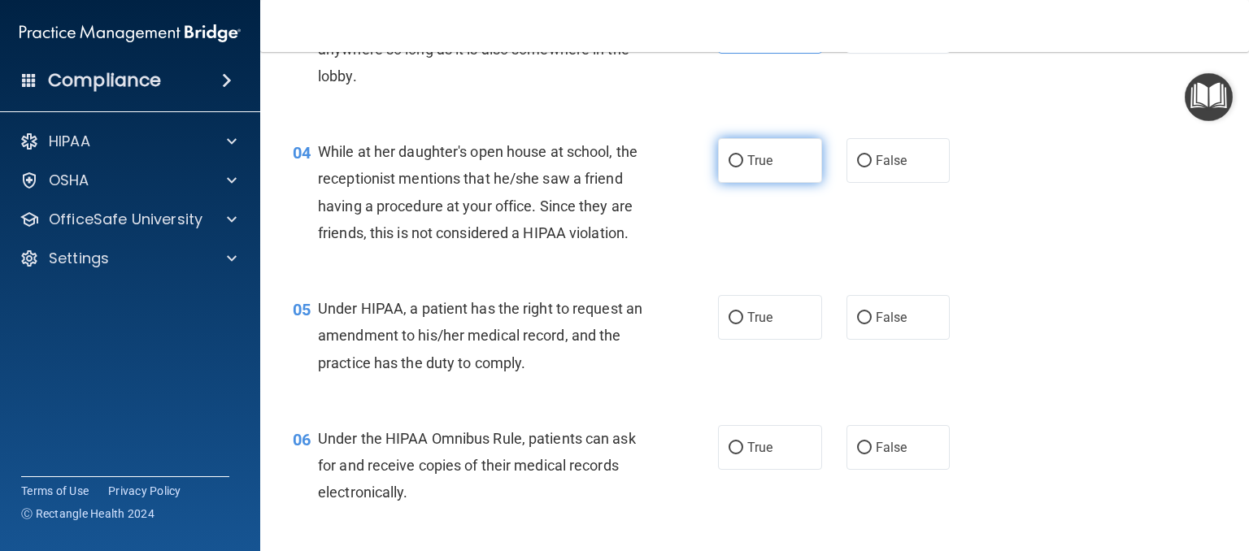
click at [754, 165] on span "True" at bounding box center [759, 160] width 25 height 15
click at [743, 165] on input "True" at bounding box center [735, 161] width 15 height 12
radio input "true"
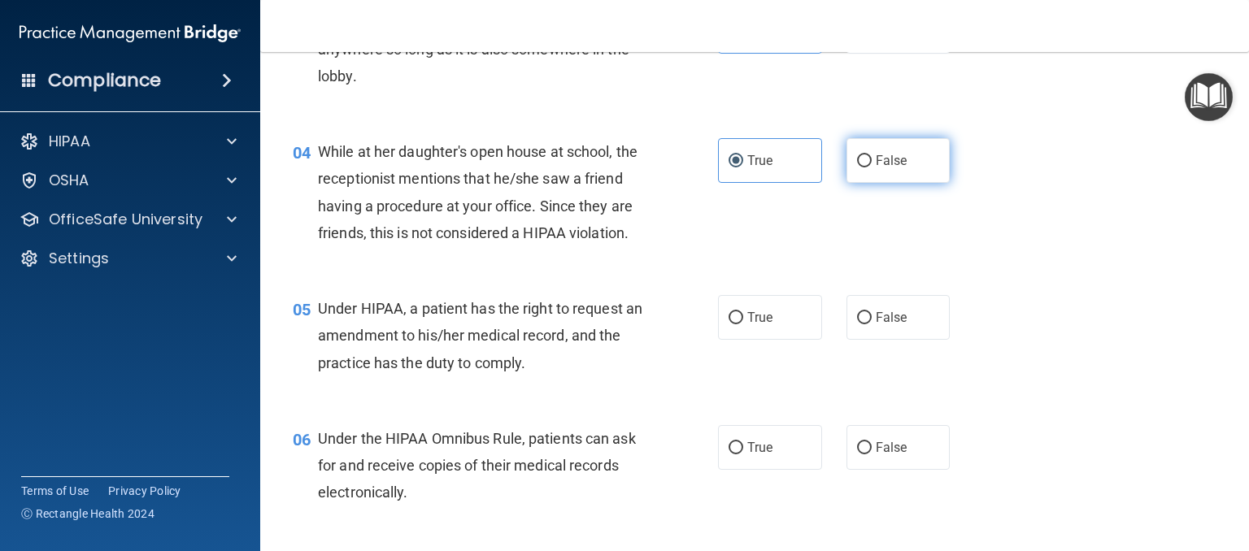
drag, startPoint x: 891, startPoint y: 154, endPoint x: 881, endPoint y: 161, distance: 11.7
click at [888, 157] on span "False" at bounding box center [892, 160] width 32 height 15
drag, startPoint x: 858, startPoint y: 158, endPoint x: 849, endPoint y: 167, distance: 12.6
click at [858, 159] on input "False" at bounding box center [864, 161] width 15 height 12
radio input "true"
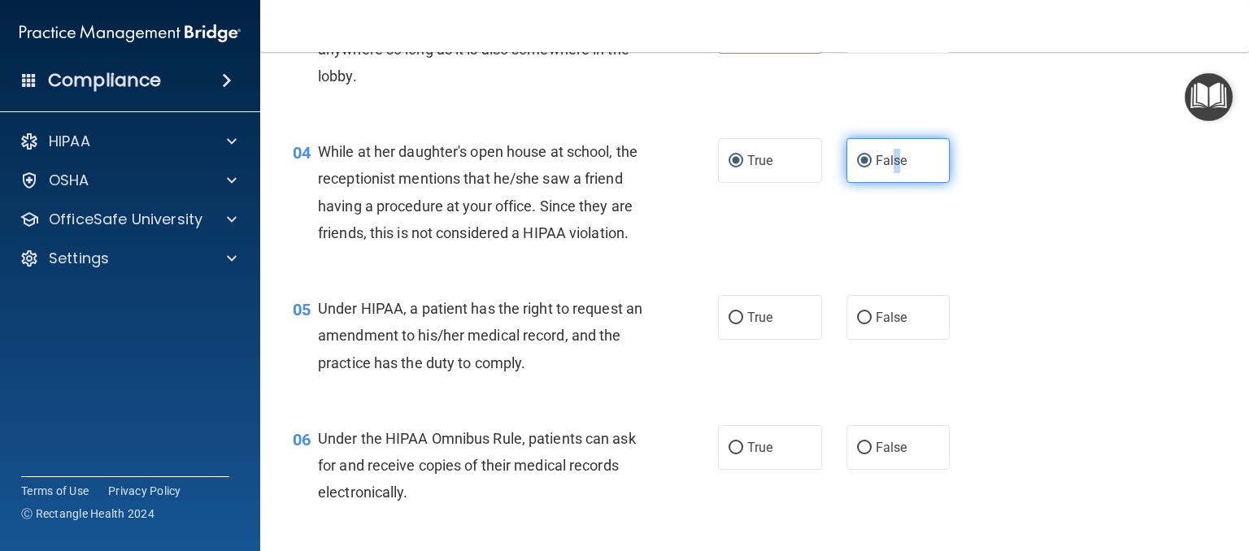
radio input "false"
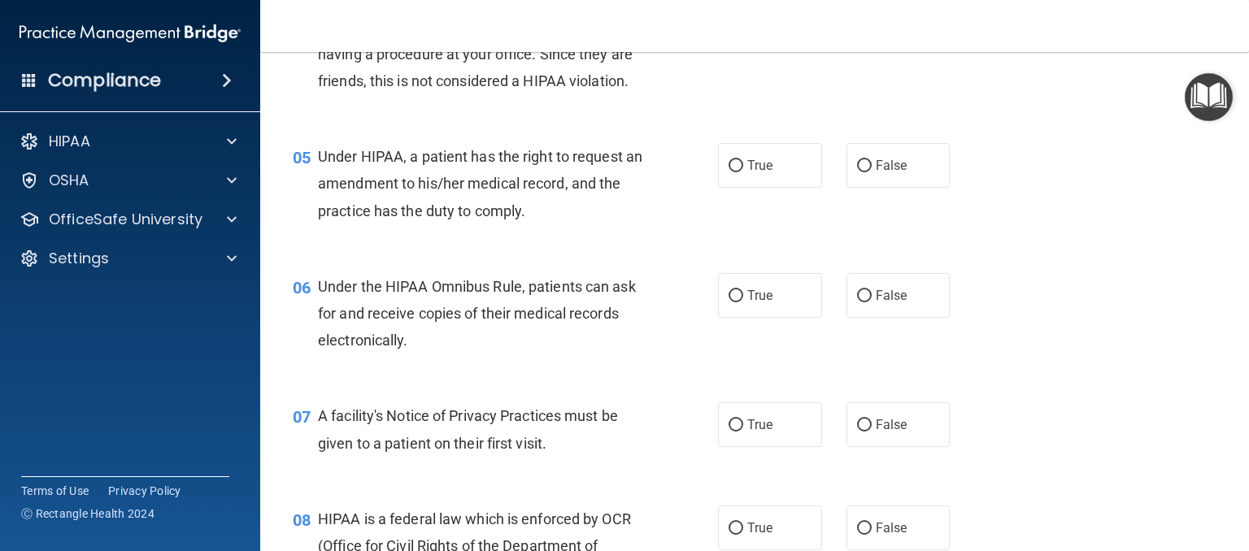
scroll to position [650, 0]
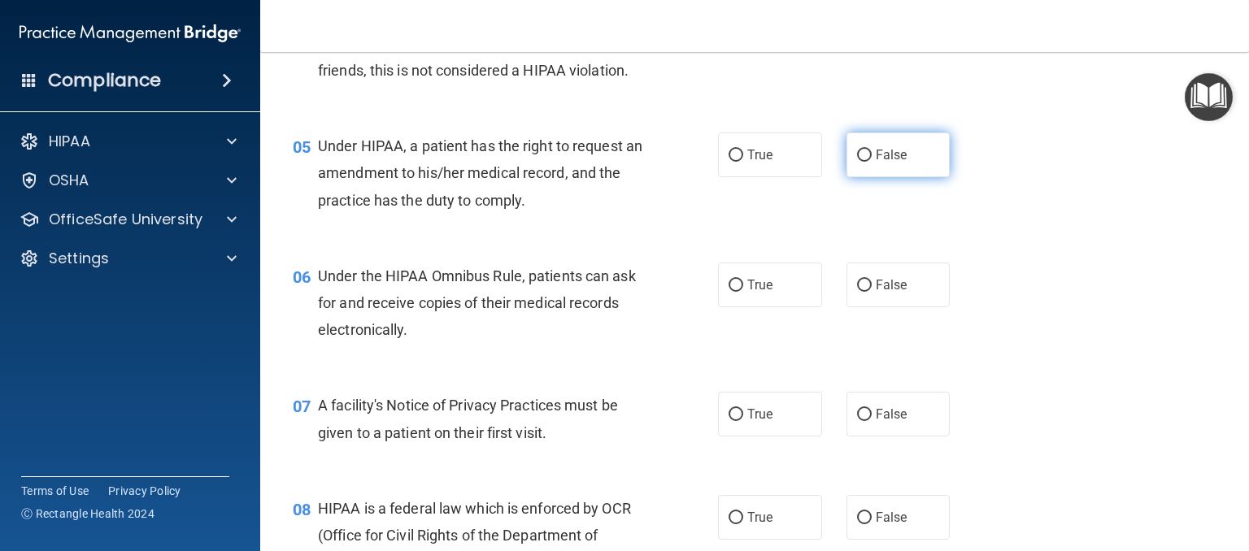
click at [857, 162] on input "False" at bounding box center [864, 156] width 15 height 12
radio input "true"
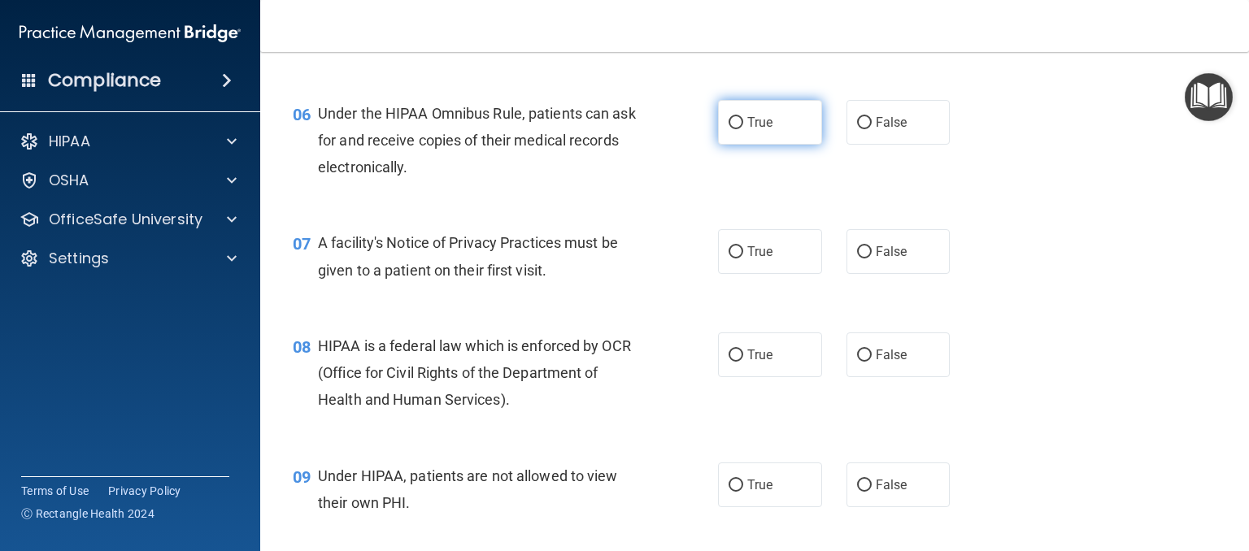
click at [737, 145] on label "True" at bounding box center [770, 122] width 104 height 45
click at [737, 129] on input "True" at bounding box center [735, 123] width 15 height 12
radio input "true"
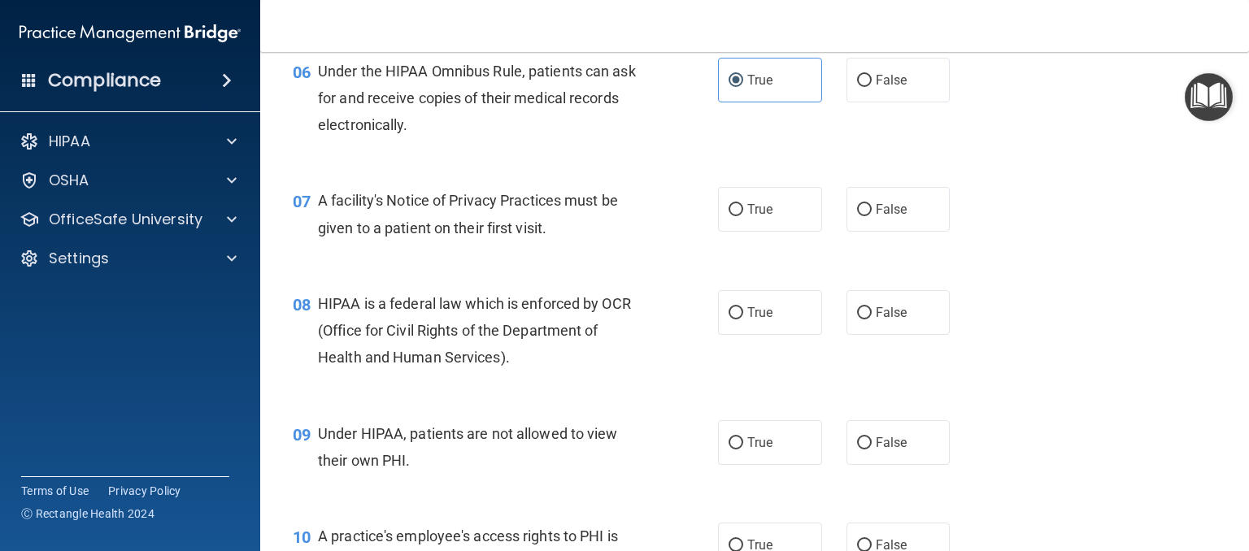
scroll to position [894, 0]
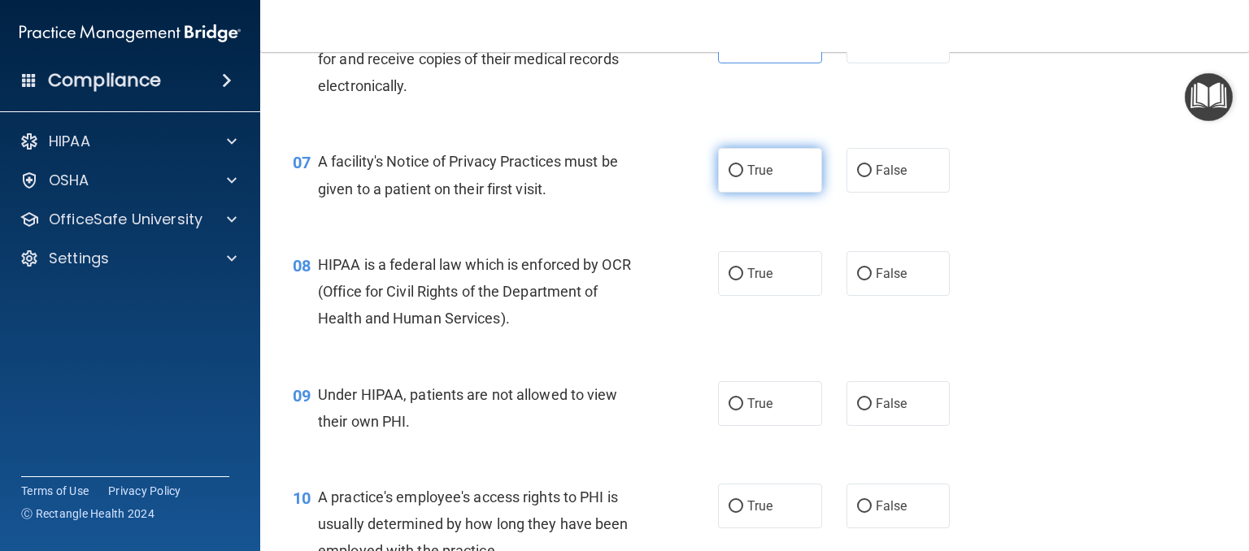
click at [734, 177] on input "True" at bounding box center [735, 171] width 15 height 12
radio input "true"
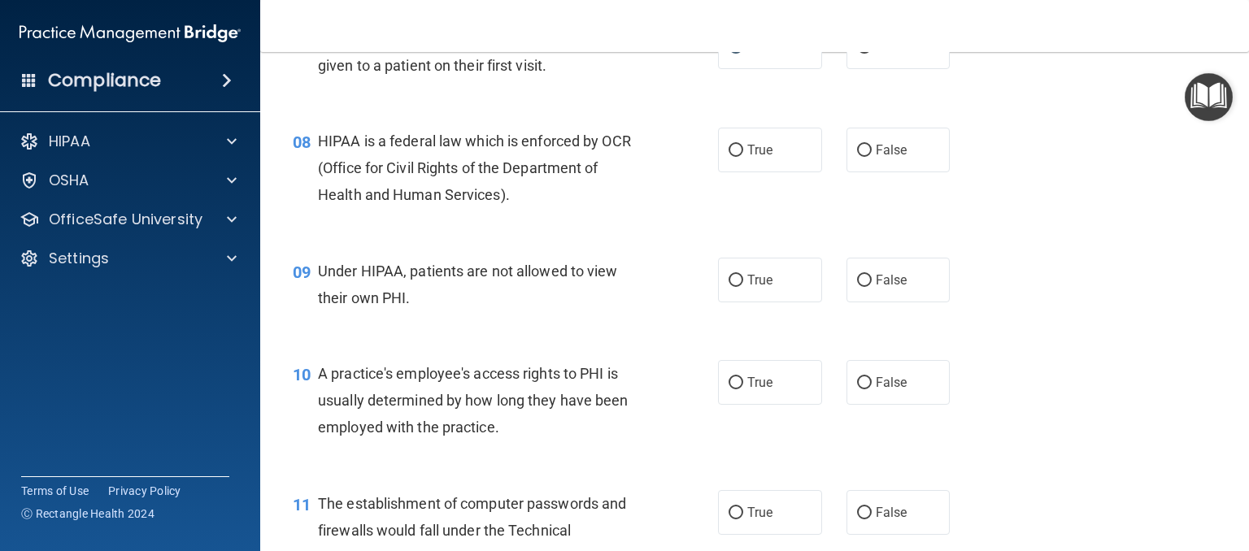
scroll to position [1057, 0]
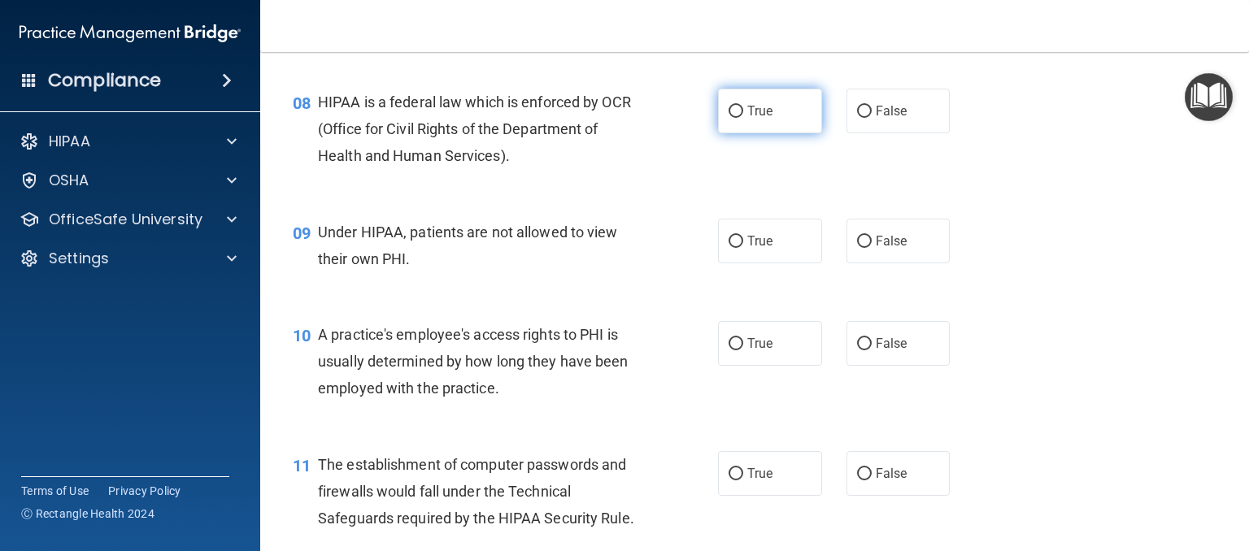
click at [729, 118] on input "True" at bounding box center [735, 112] width 15 height 12
radio input "true"
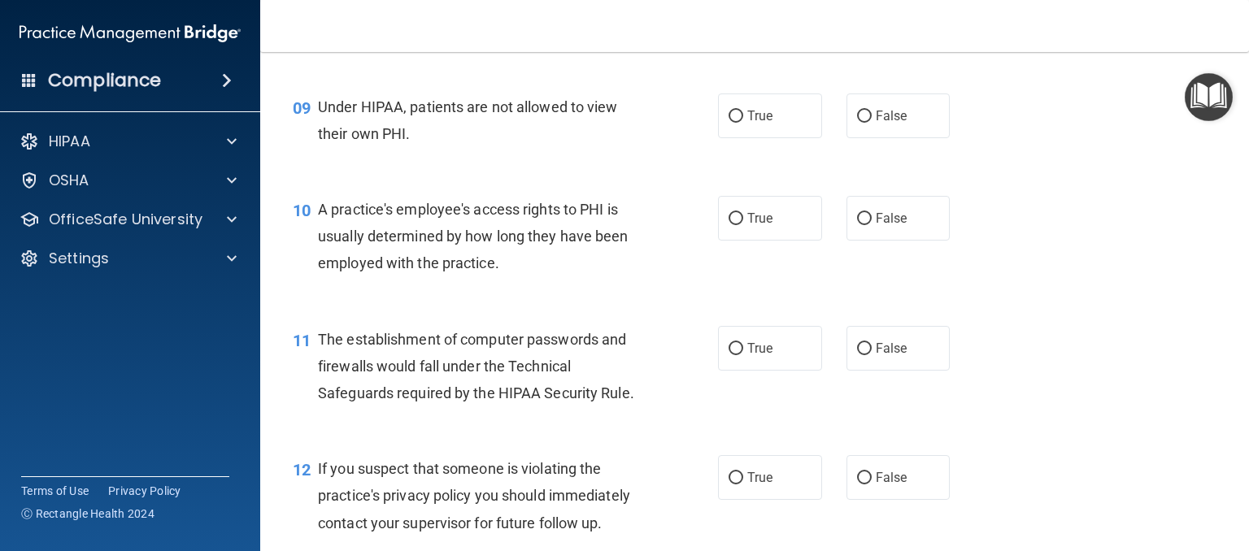
scroll to position [1220, 0]
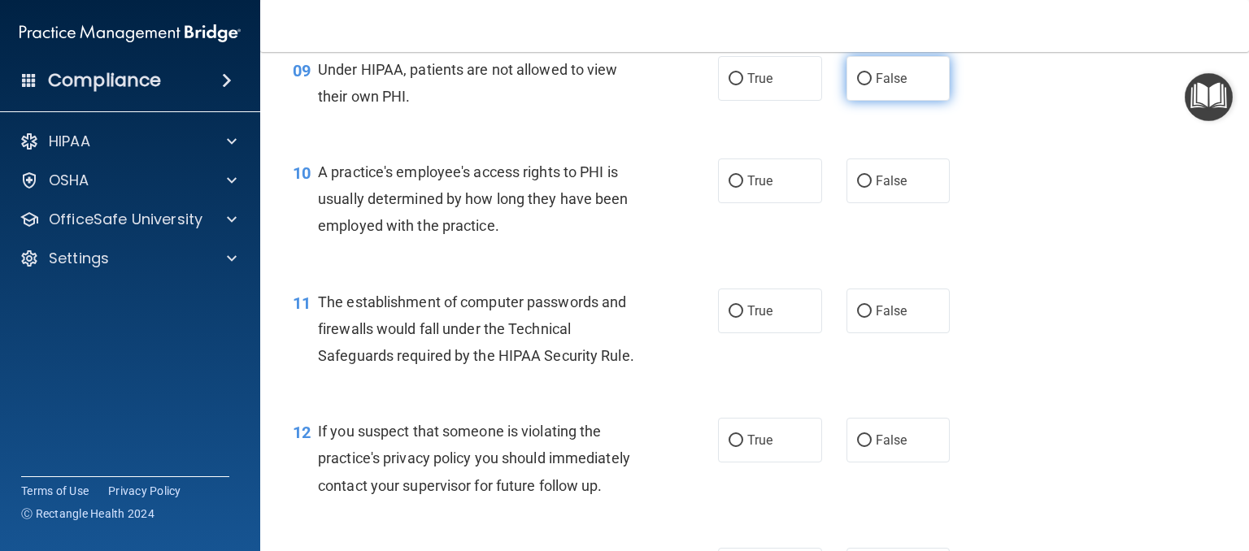
click at [846, 101] on label "False" at bounding box center [898, 78] width 104 height 45
click at [857, 85] on input "False" at bounding box center [864, 79] width 15 height 12
radio input "true"
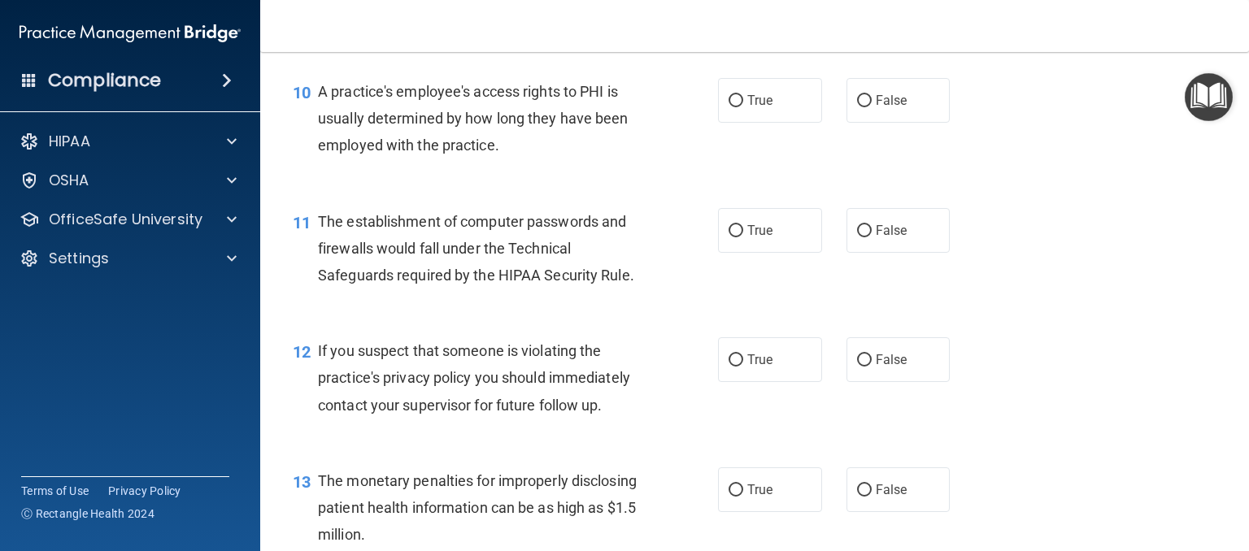
scroll to position [1301, 0]
click at [858, 107] on input "False" at bounding box center [864, 100] width 15 height 12
radio input "true"
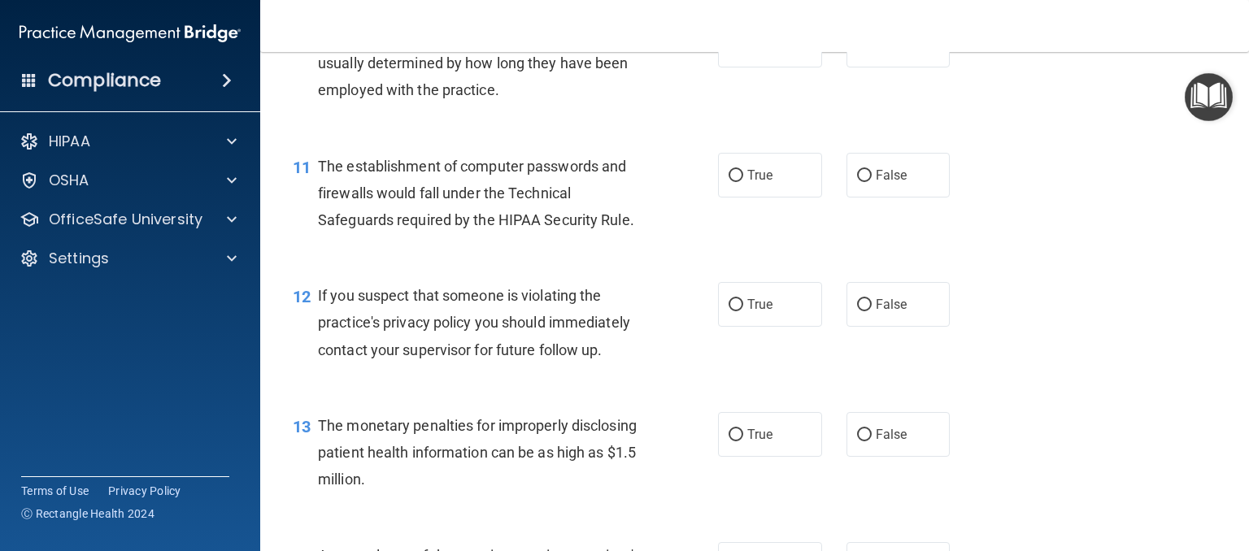
scroll to position [1463, 0]
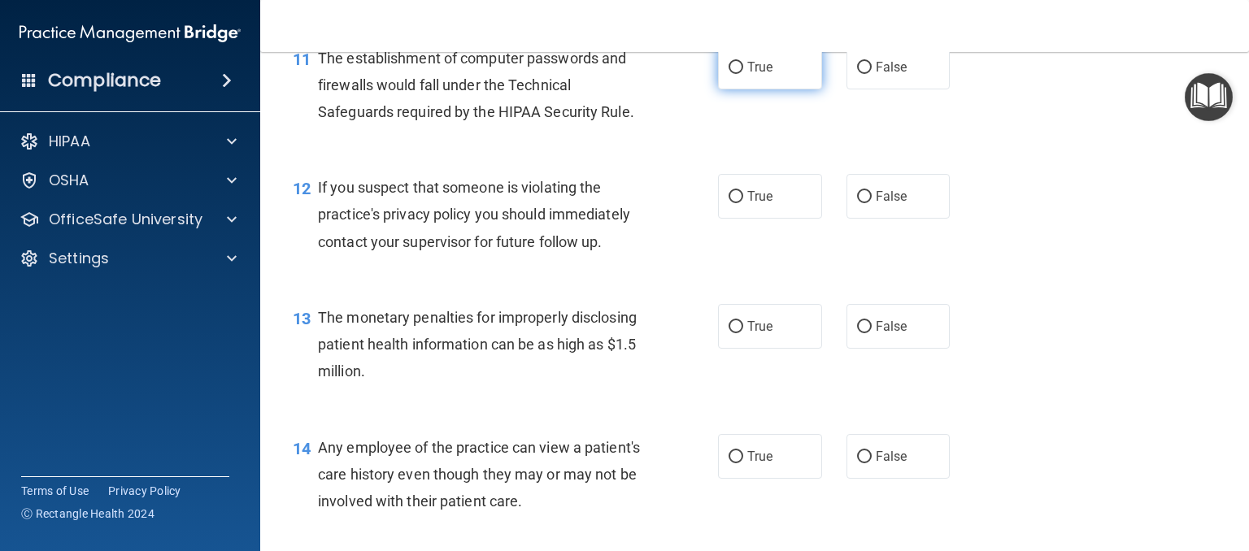
click at [733, 74] on input "True" at bounding box center [735, 68] width 15 height 12
radio input "true"
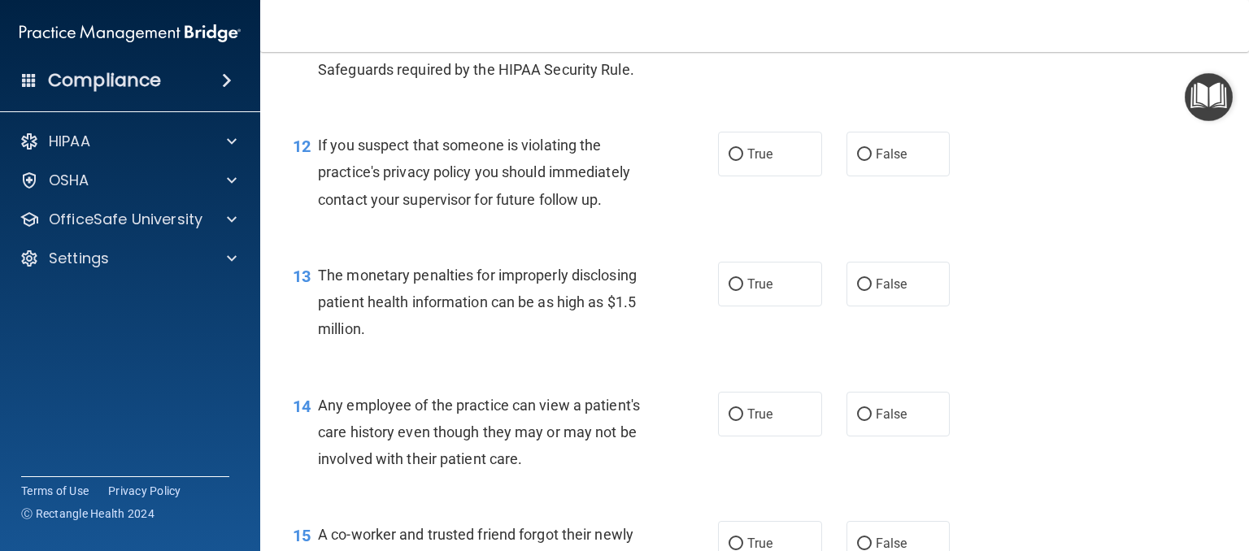
scroll to position [1545, 0]
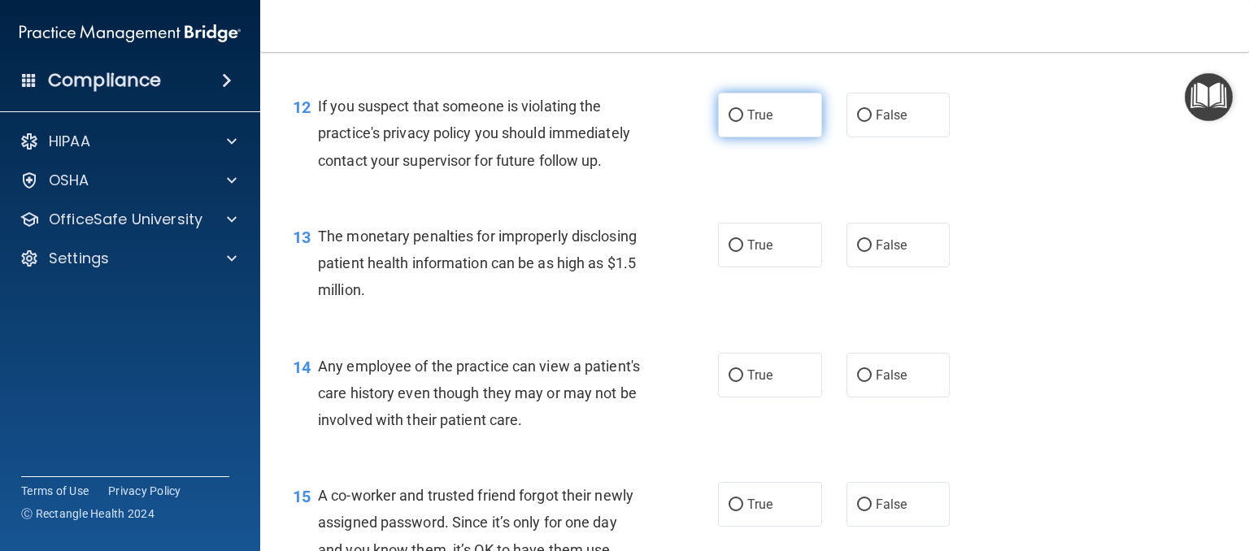
click at [735, 122] on input "True" at bounding box center [735, 116] width 15 height 12
radio input "true"
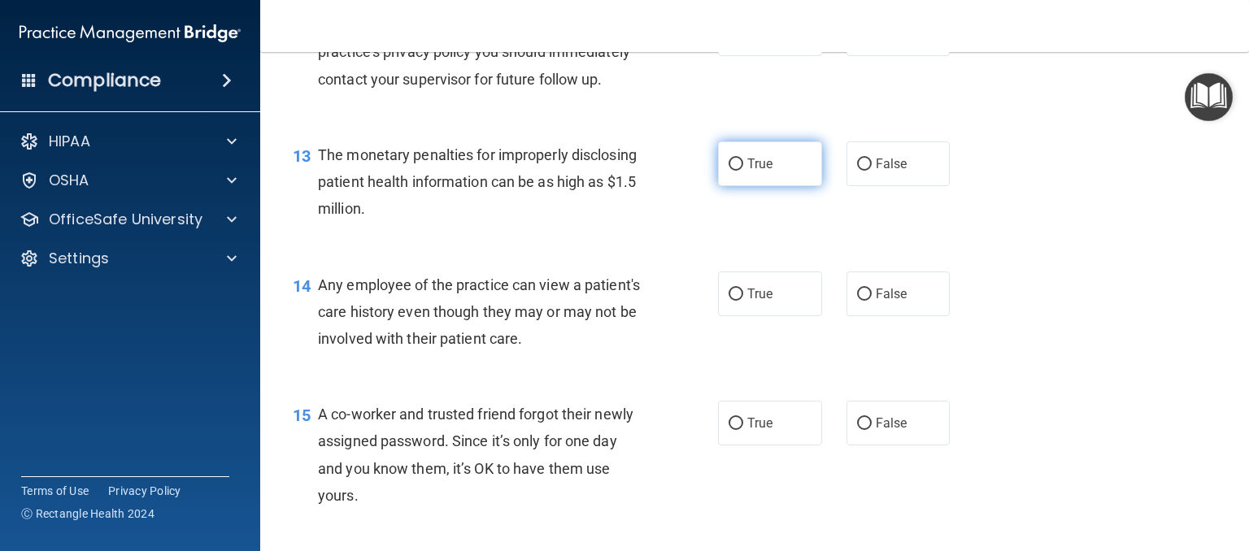
click at [730, 171] on input "True" at bounding box center [735, 165] width 15 height 12
radio input "true"
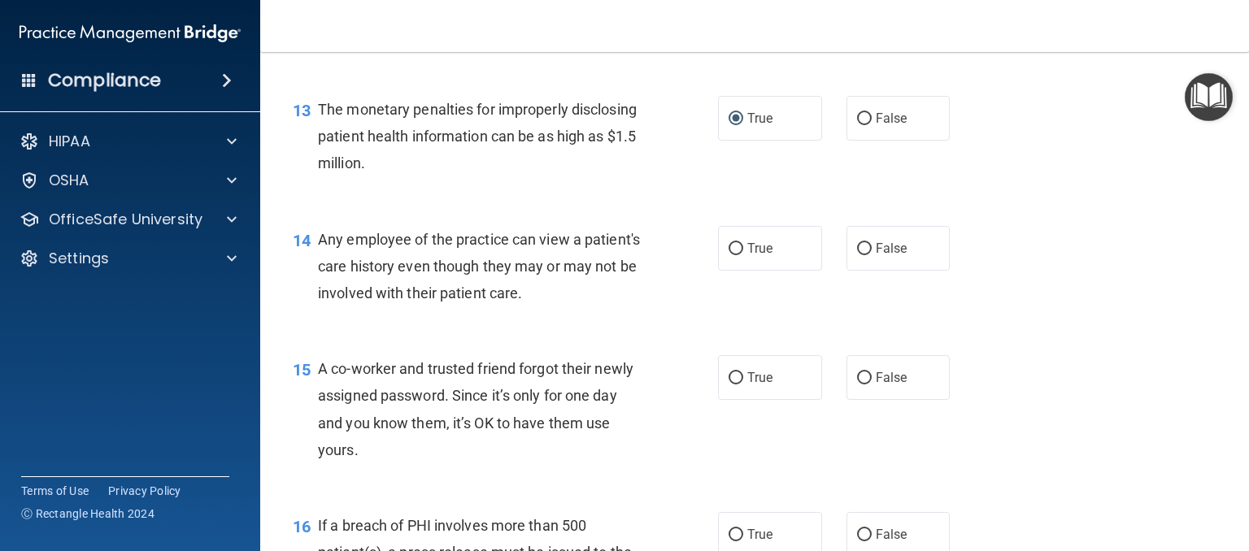
scroll to position [1707, 0]
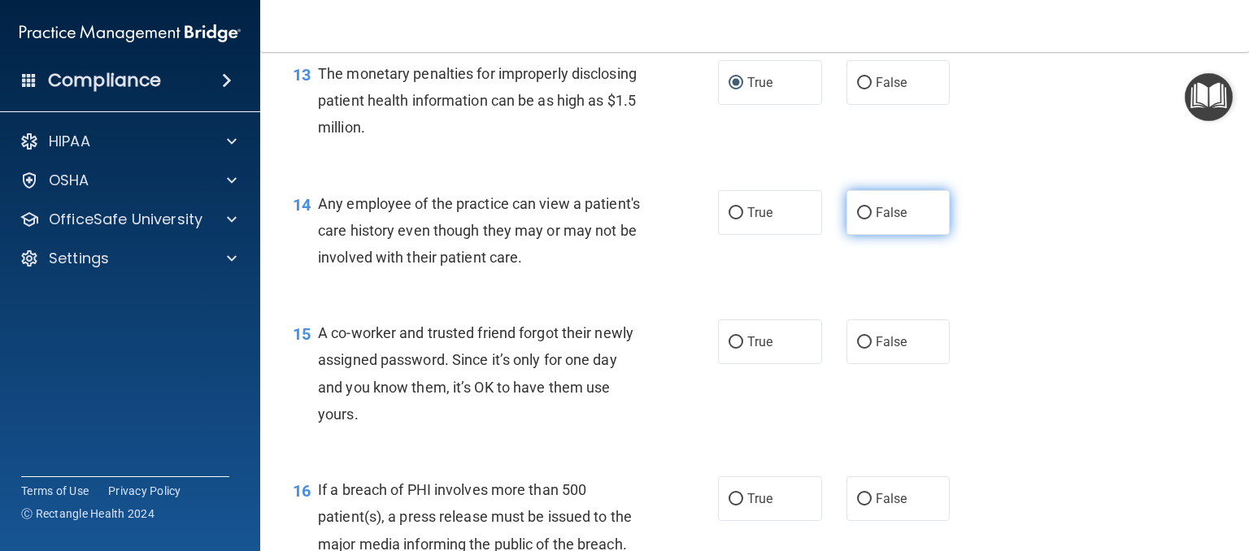
click at [888, 220] on span "False" at bounding box center [892, 212] width 32 height 15
click at [872, 220] on input "False" at bounding box center [864, 213] width 15 height 12
radio input "true"
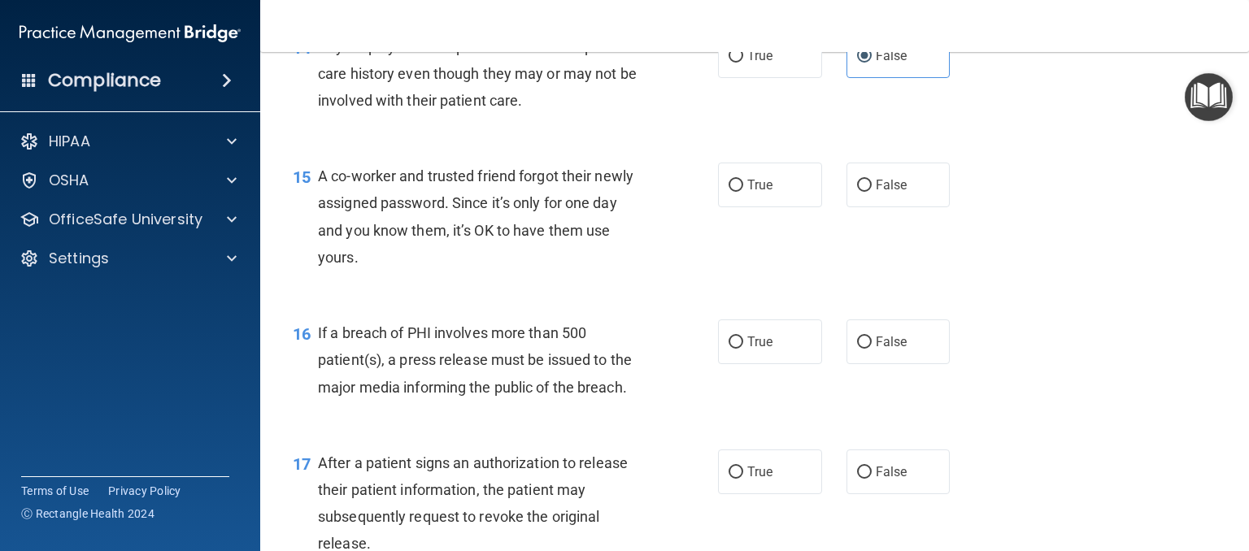
scroll to position [1870, 0]
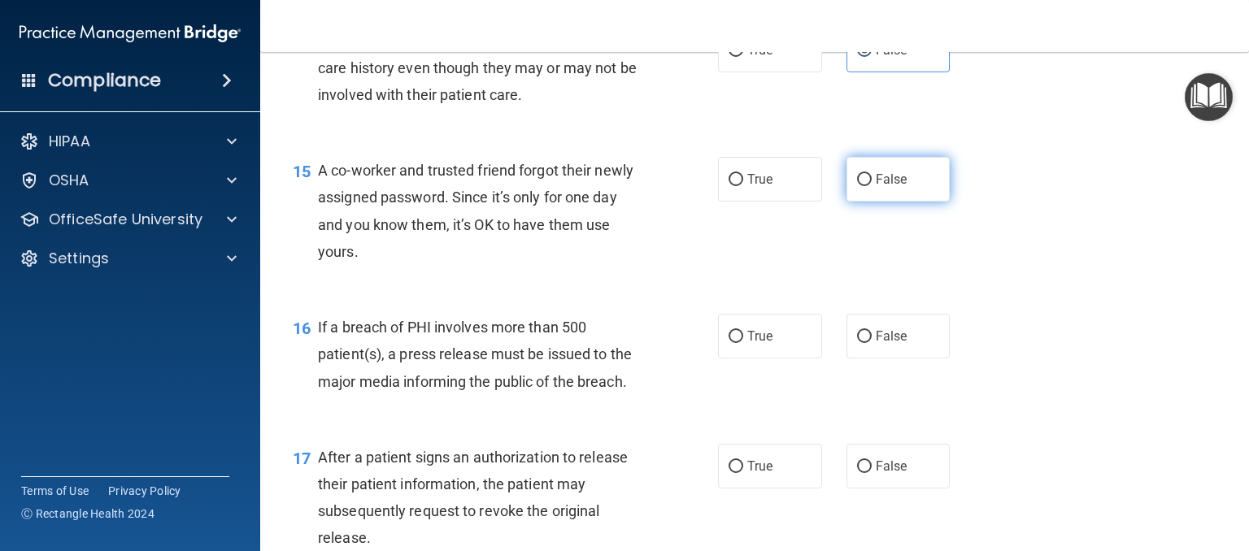
click at [852, 202] on label "False" at bounding box center [898, 179] width 104 height 45
click at [857, 186] on input "False" at bounding box center [864, 180] width 15 height 12
radio input "true"
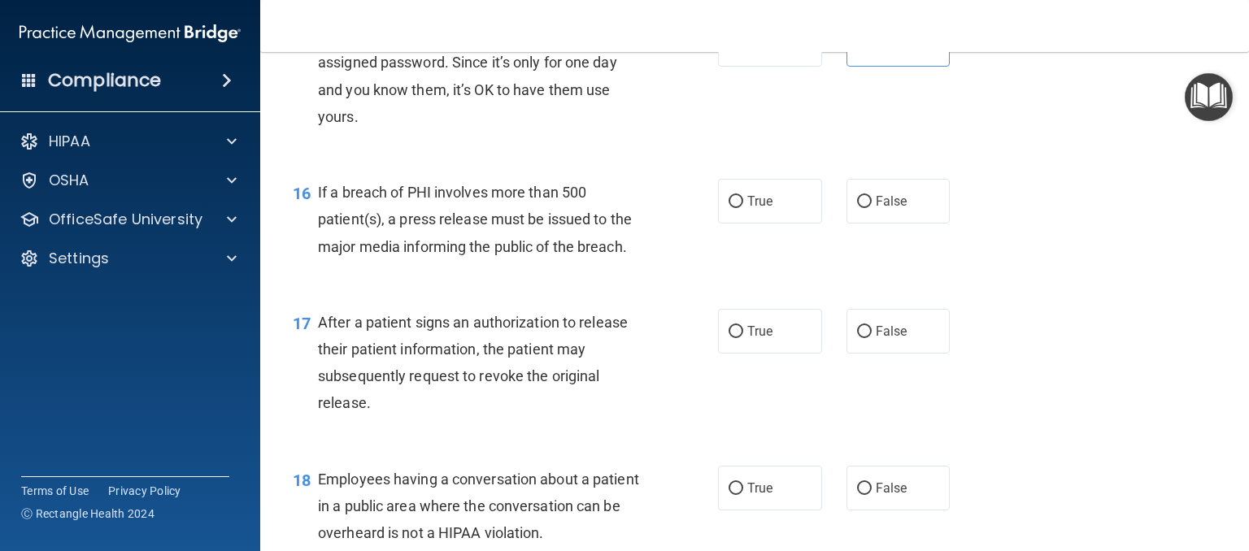
scroll to position [2033, 0]
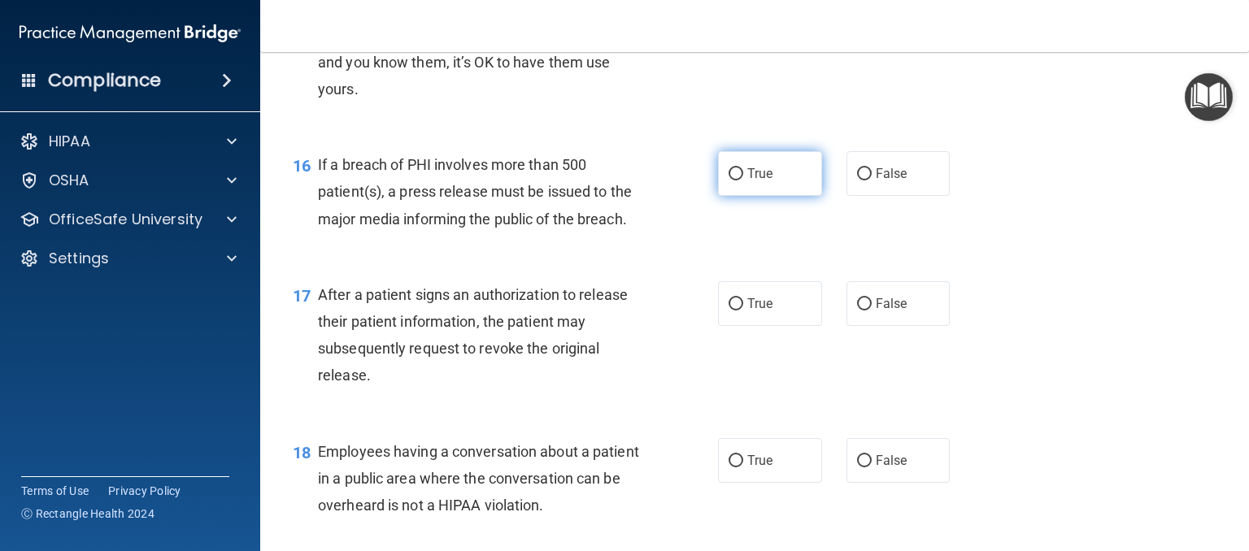
click at [768, 196] on label "True" at bounding box center [770, 173] width 104 height 45
click at [743, 180] on input "True" at bounding box center [735, 174] width 15 height 12
radio input "true"
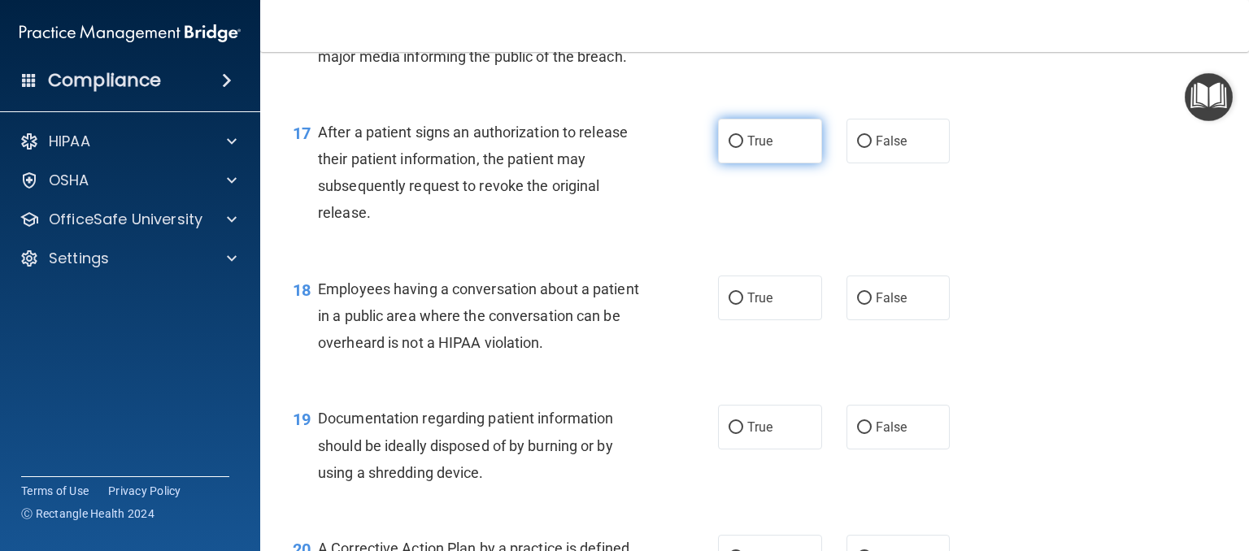
click at [759, 163] on label "True" at bounding box center [770, 141] width 104 height 45
click at [743, 148] on input "True" at bounding box center [735, 142] width 15 height 12
radio input "true"
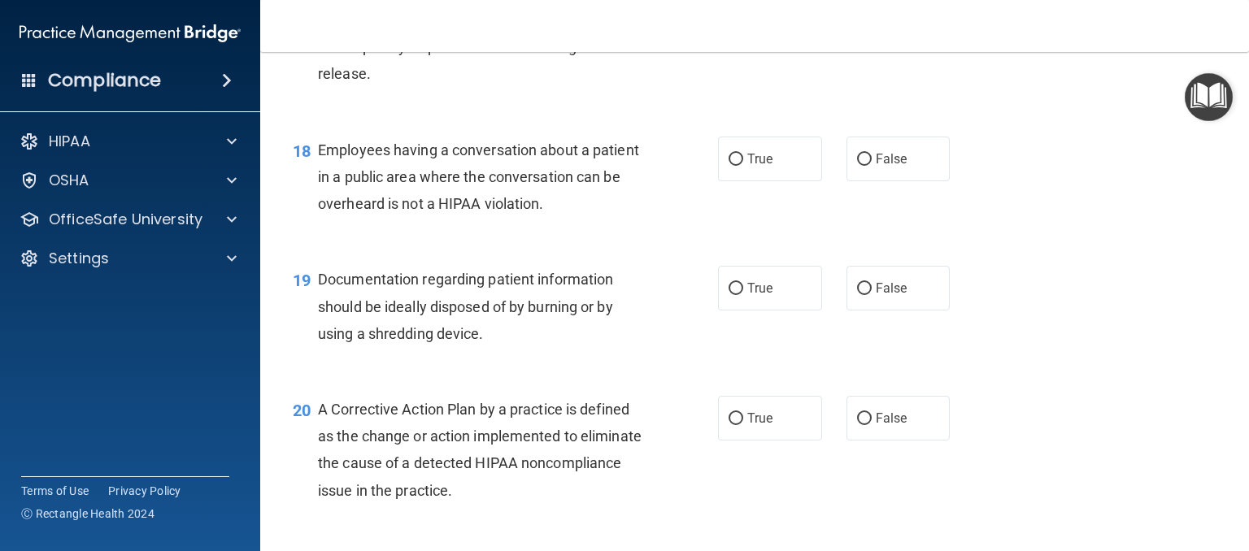
scroll to position [2358, 0]
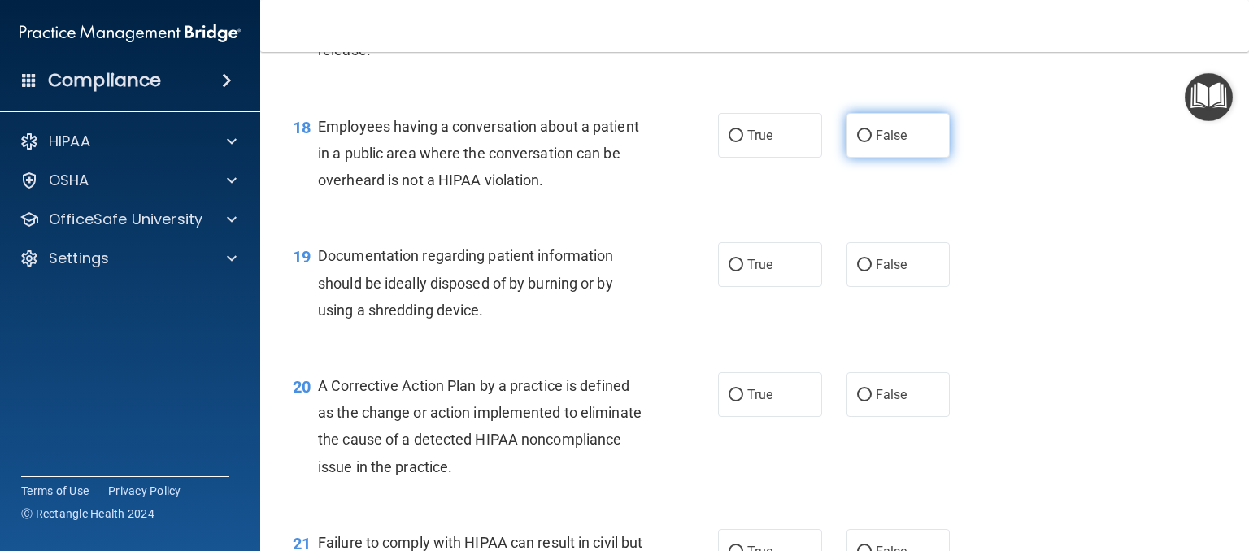
click at [857, 158] on label "False" at bounding box center [898, 135] width 104 height 45
click at [857, 142] on input "False" at bounding box center [864, 136] width 15 height 12
radio input "true"
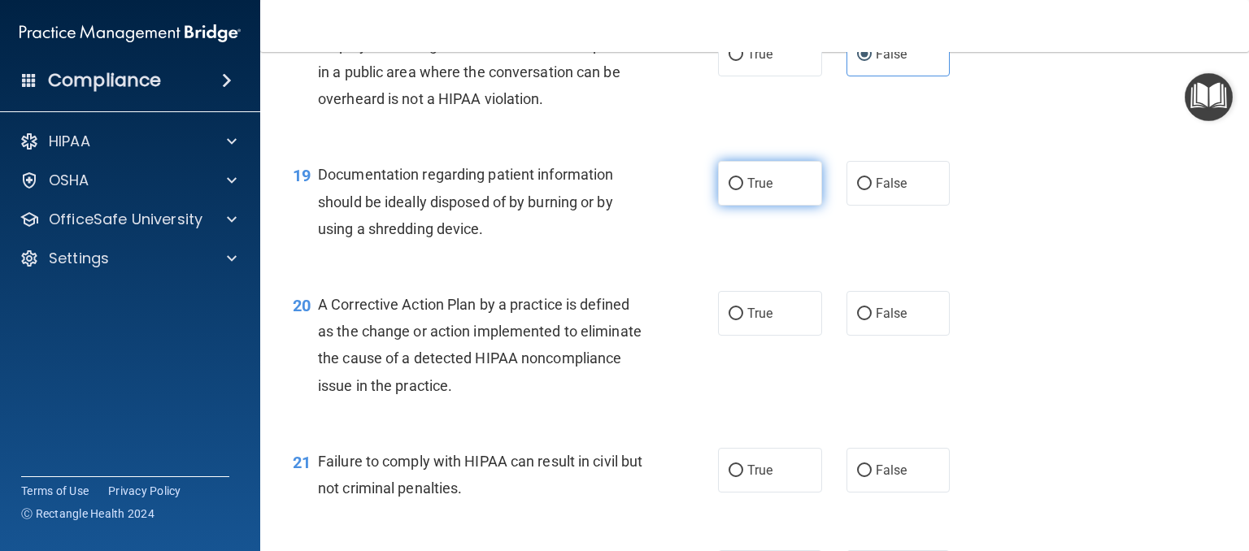
click at [787, 206] on label "True" at bounding box center [770, 183] width 104 height 45
click at [743, 190] on input "True" at bounding box center [735, 184] width 15 height 12
radio input "true"
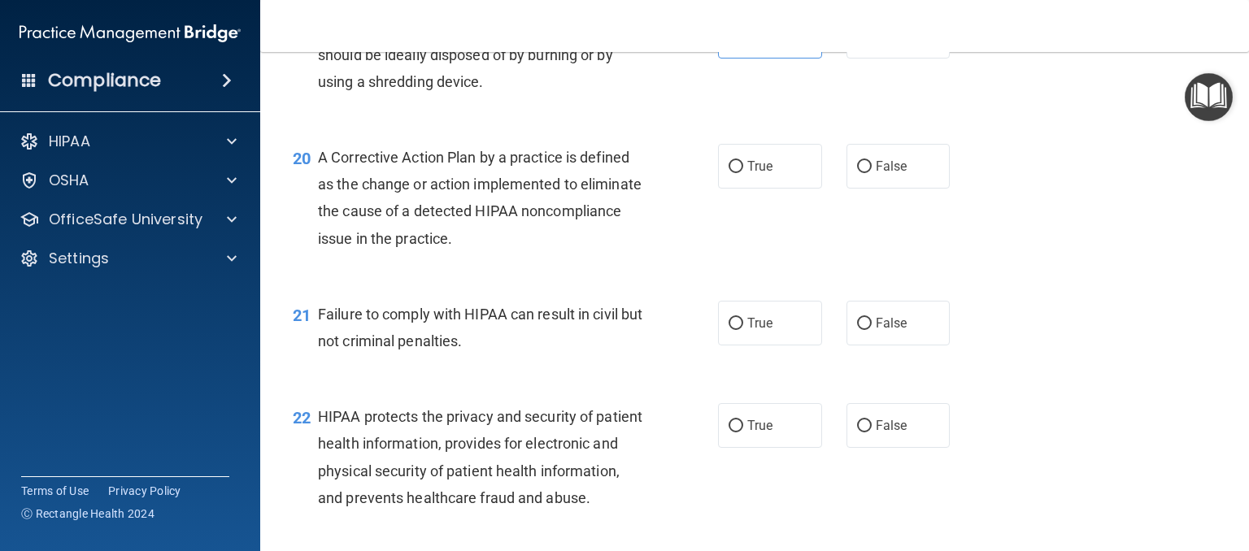
scroll to position [2602, 0]
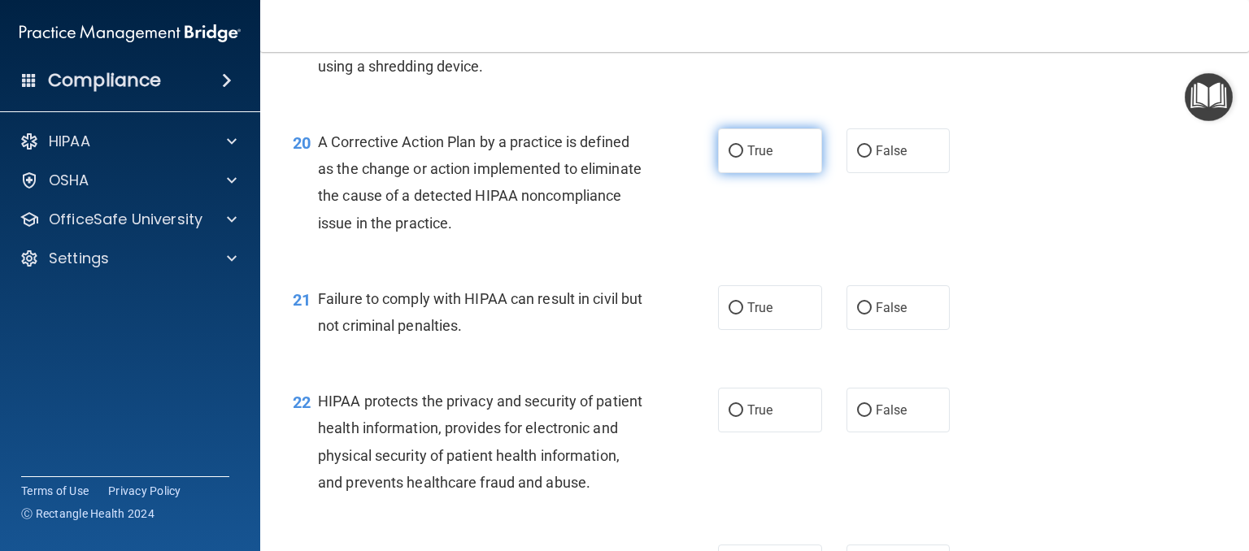
click at [772, 173] on label "True" at bounding box center [770, 150] width 104 height 45
click at [743, 158] on input "True" at bounding box center [735, 152] width 15 height 12
radio input "true"
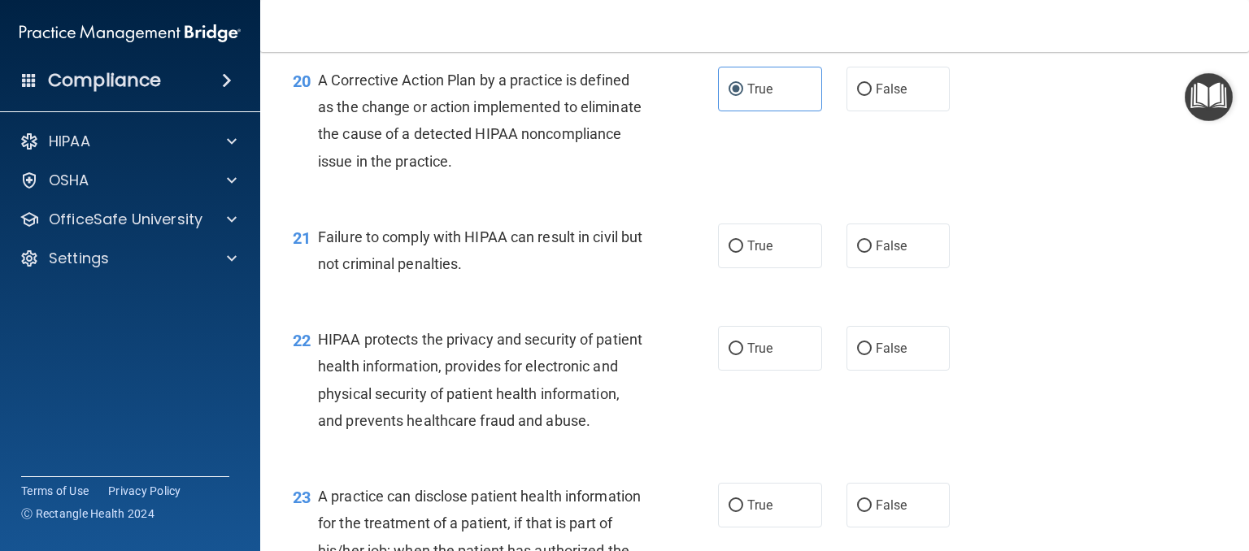
scroll to position [2764, 0]
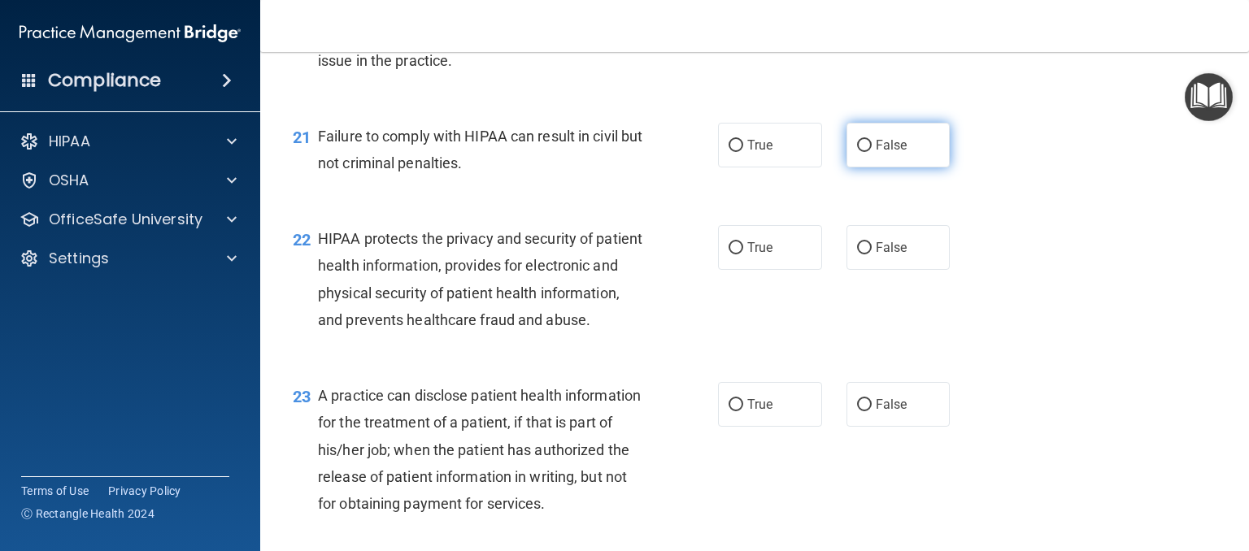
click at [850, 167] on label "False" at bounding box center [898, 145] width 104 height 45
click at [857, 152] on input "False" at bounding box center [864, 146] width 15 height 12
radio input "true"
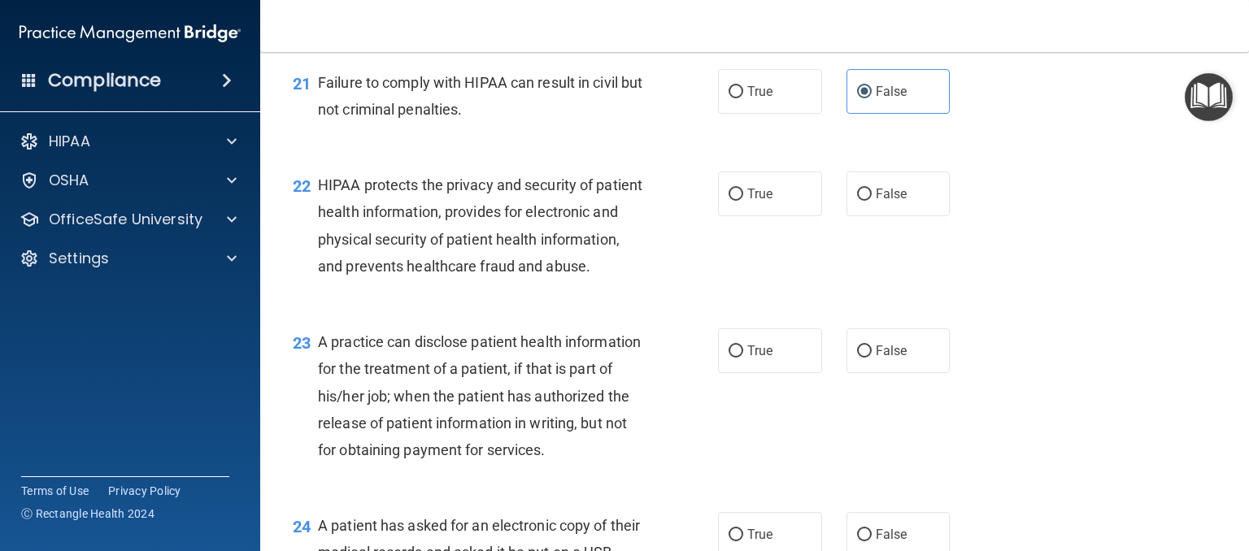
scroll to position [2927, 0]
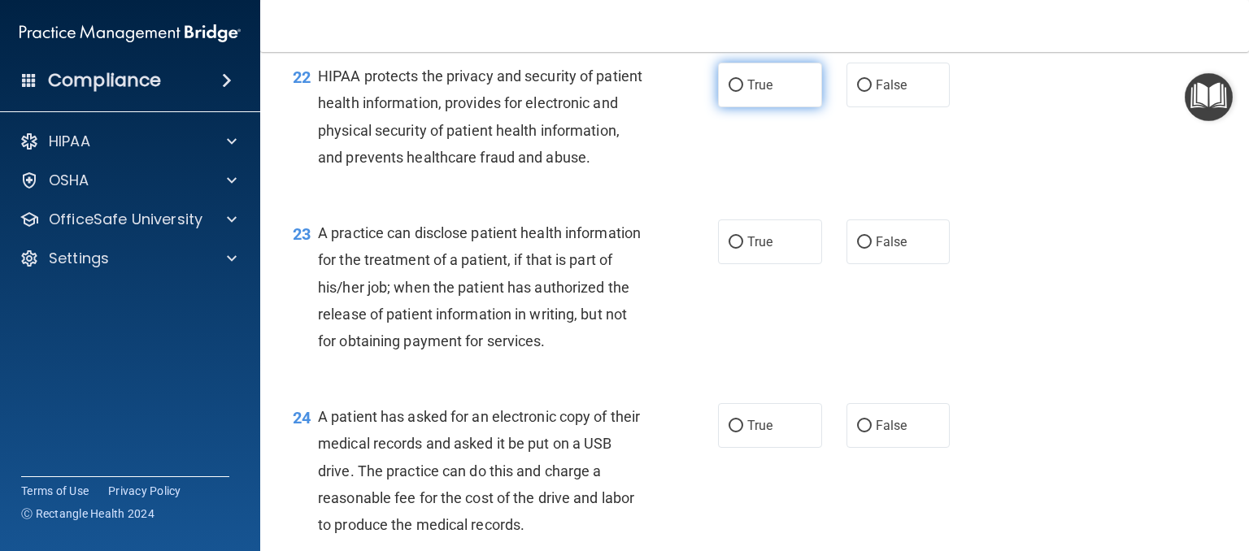
click at [781, 107] on label "True" at bounding box center [770, 85] width 104 height 45
click at [743, 92] on input "True" at bounding box center [735, 86] width 15 height 12
radio input "true"
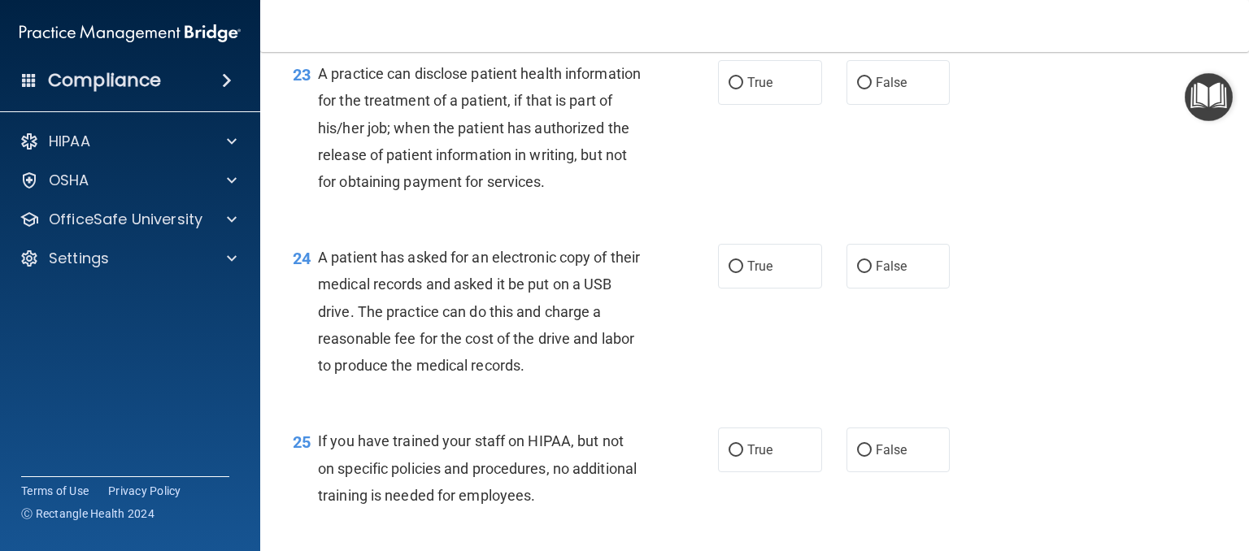
scroll to position [3090, 0]
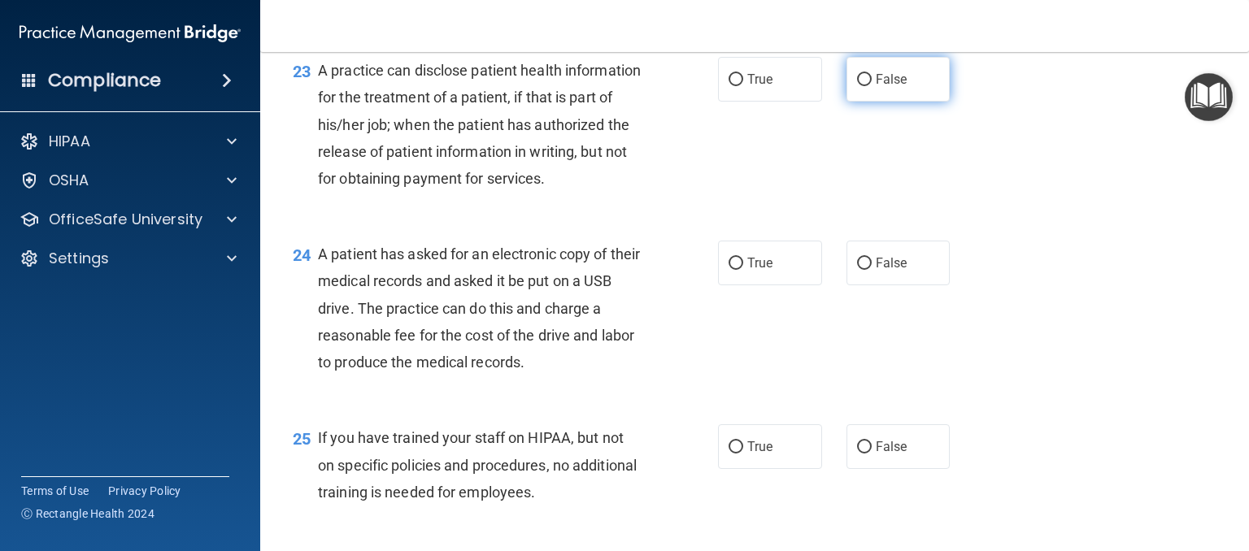
click at [882, 87] on span "False" at bounding box center [892, 79] width 32 height 15
click at [857, 102] on label "False" at bounding box center [898, 79] width 104 height 45
click at [857, 86] on input "False" at bounding box center [864, 80] width 15 height 12
radio input "true"
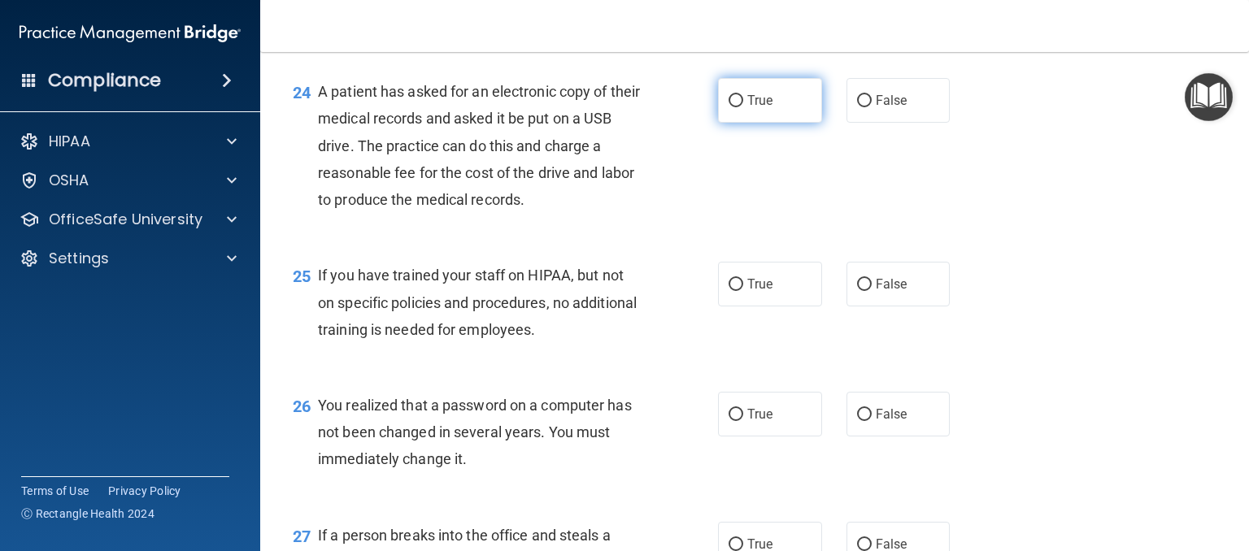
click at [768, 123] on label "True" at bounding box center [770, 100] width 104 height 45
click at [743, 107] on input "True" at bounding box center [735, 101] width 15 height 12
radio input "true"
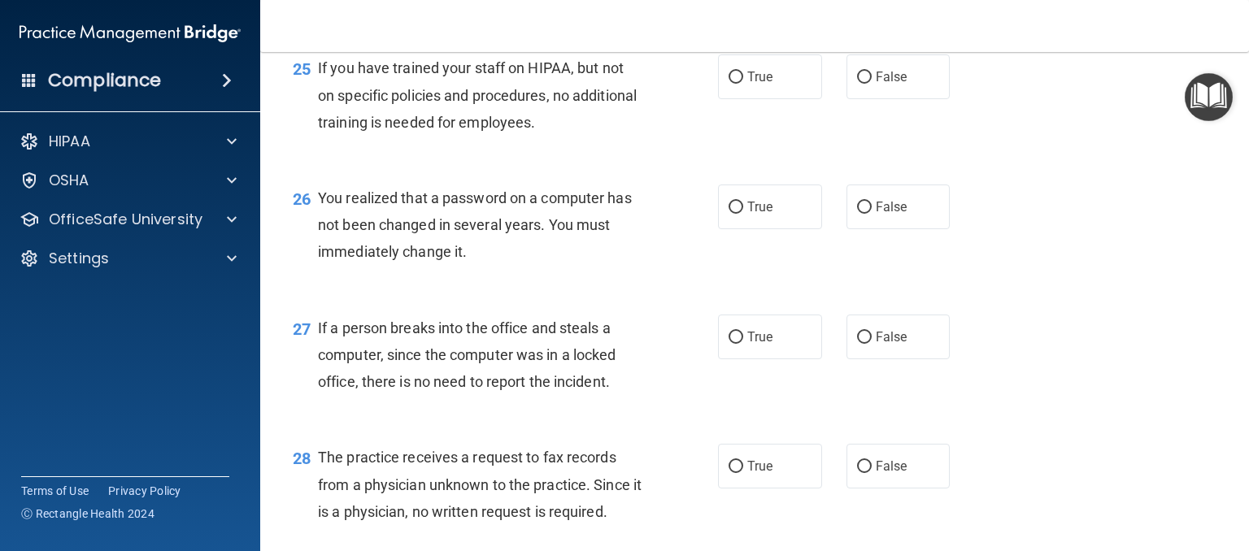
scroll to position [3496, 0]
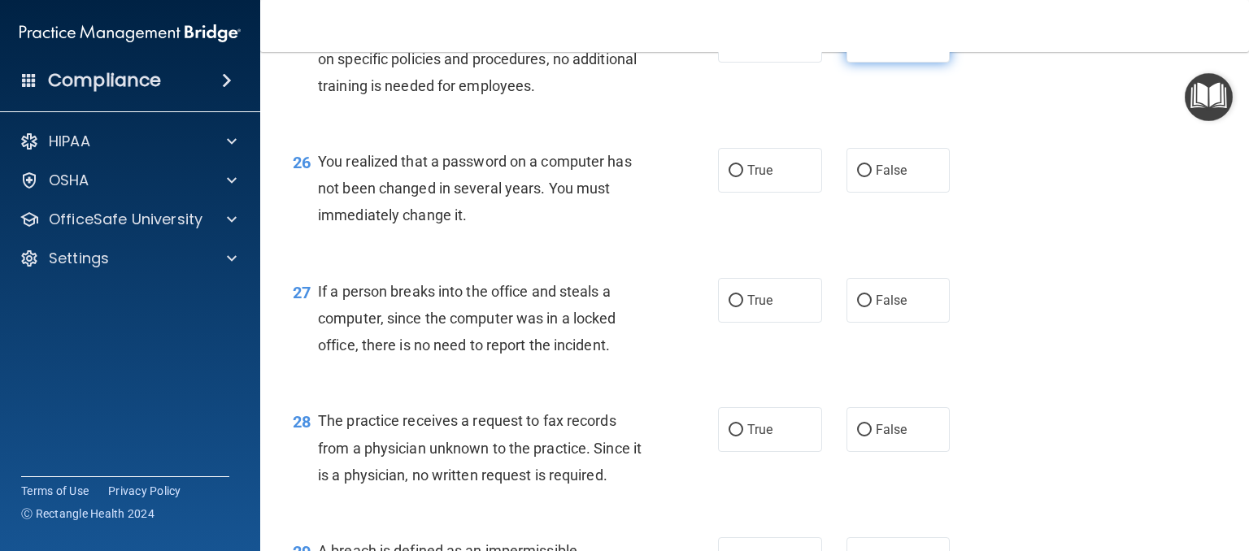
click at [871, 63] on label "False" at bounding box center [898, 40] width 104 height 45
click at [871, 47] on input "False" at bounding box center [864, 41] width 15 height 12
radio input "true"
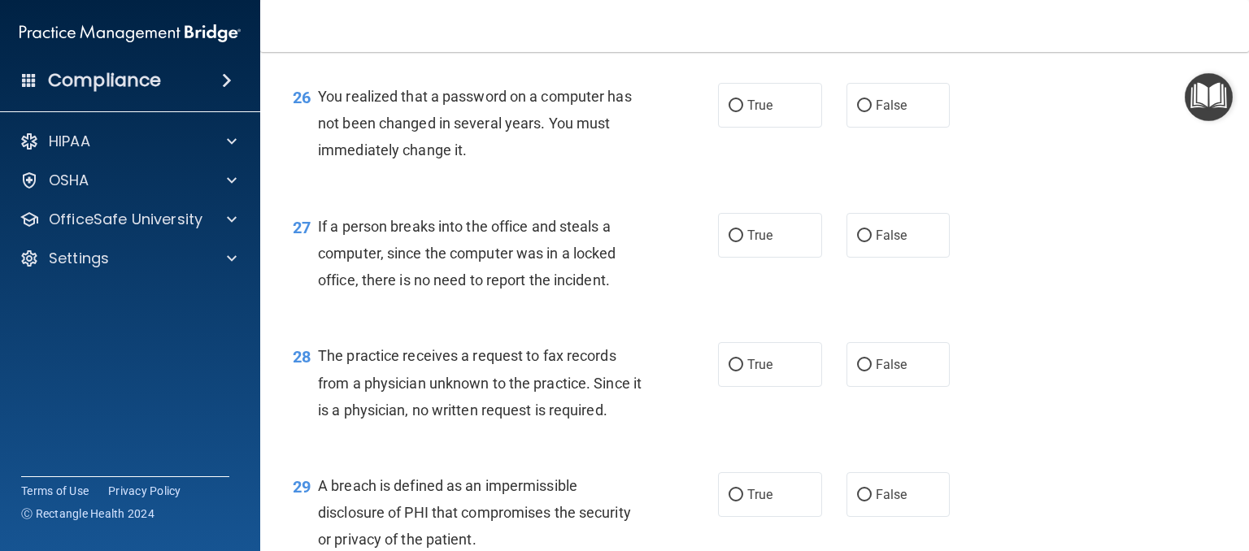
scroll to position [3659, 0]
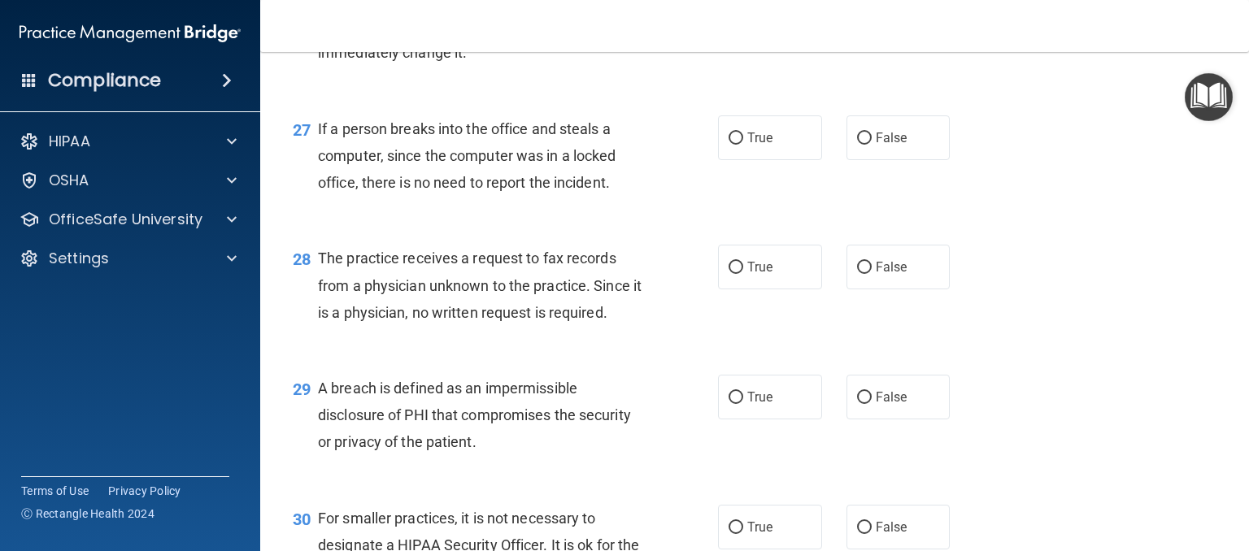
click at [763, 30] on label "True" at bounding box center [770, 7] width 104 height 45
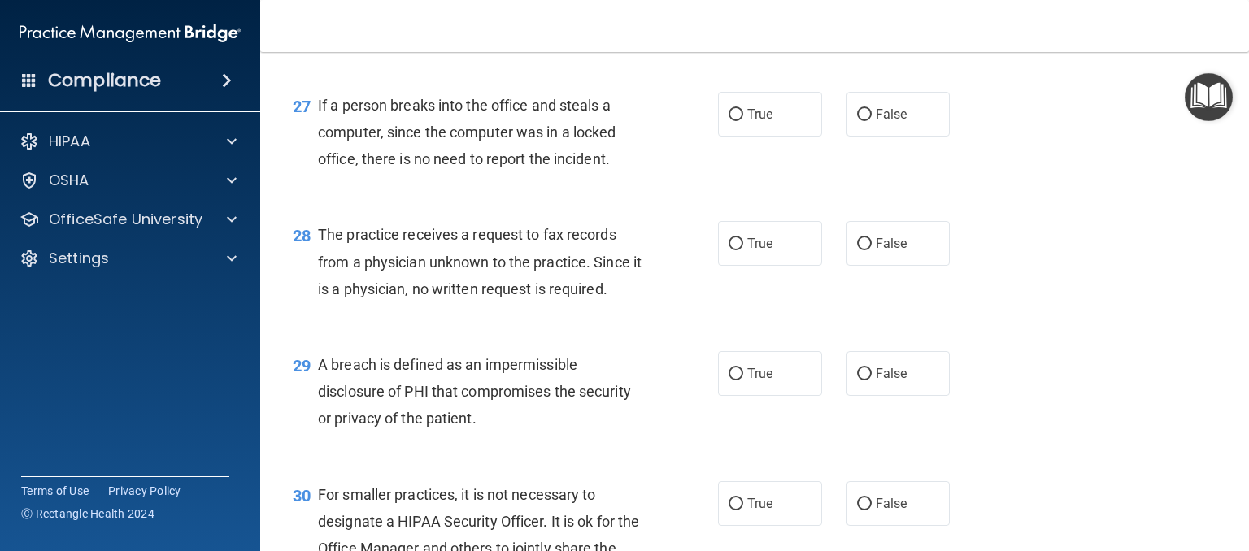
scroll to position [3577, 0]
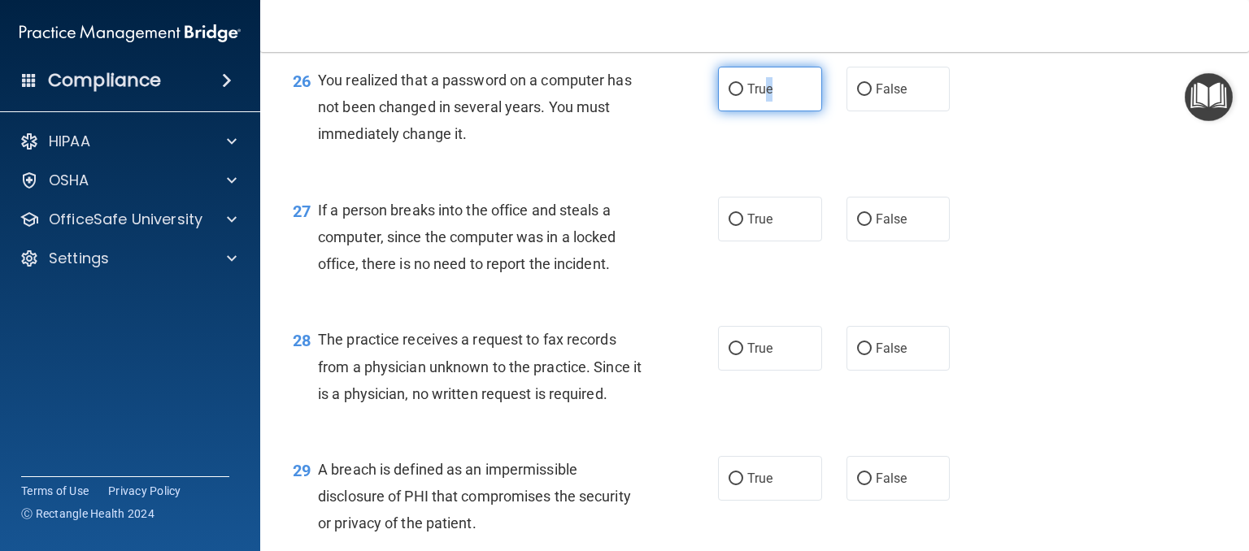
click at [732, 96] on input "True" at bounding box center [735, 90] width 15 height 12
radio input "true"
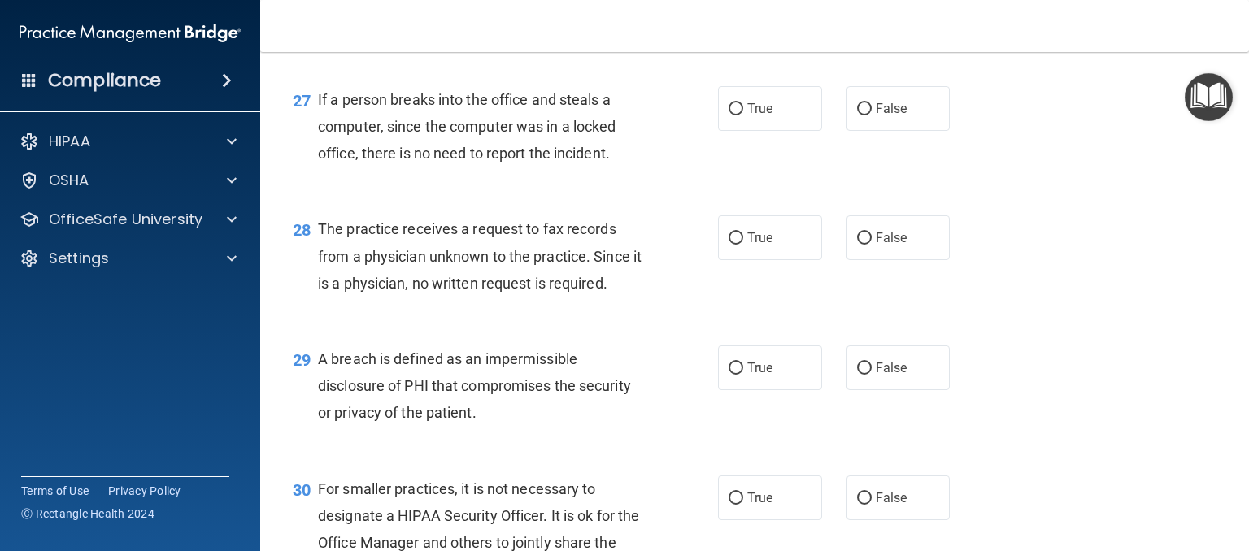
scroll to position [3740, 0]
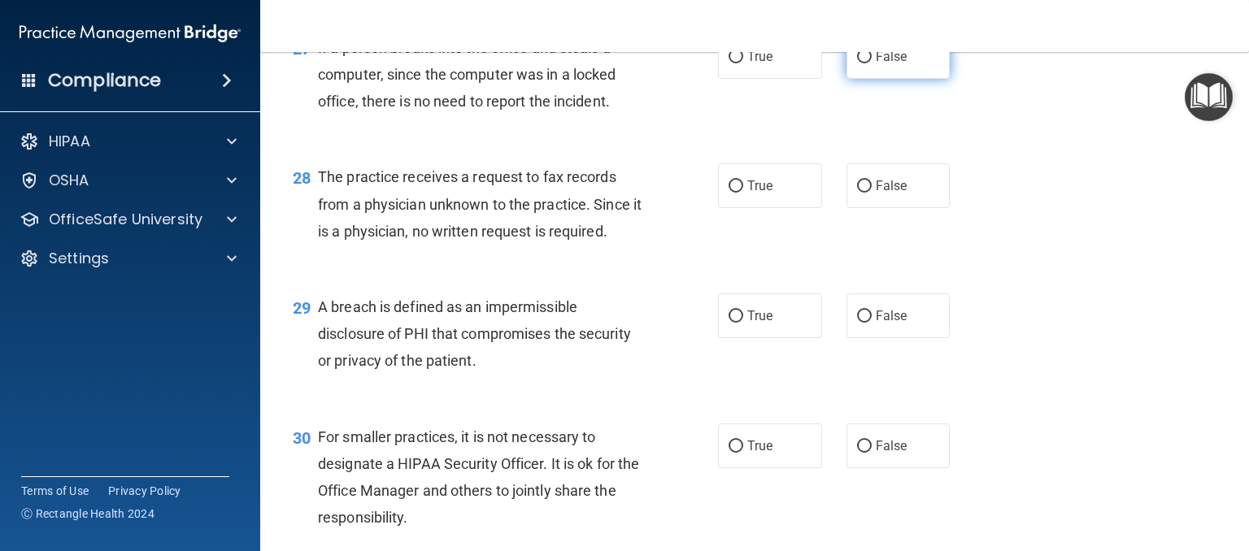
click at [857, 63] on input "False" at bounding box center [864, 57] width 15 height 12
radio input "true"
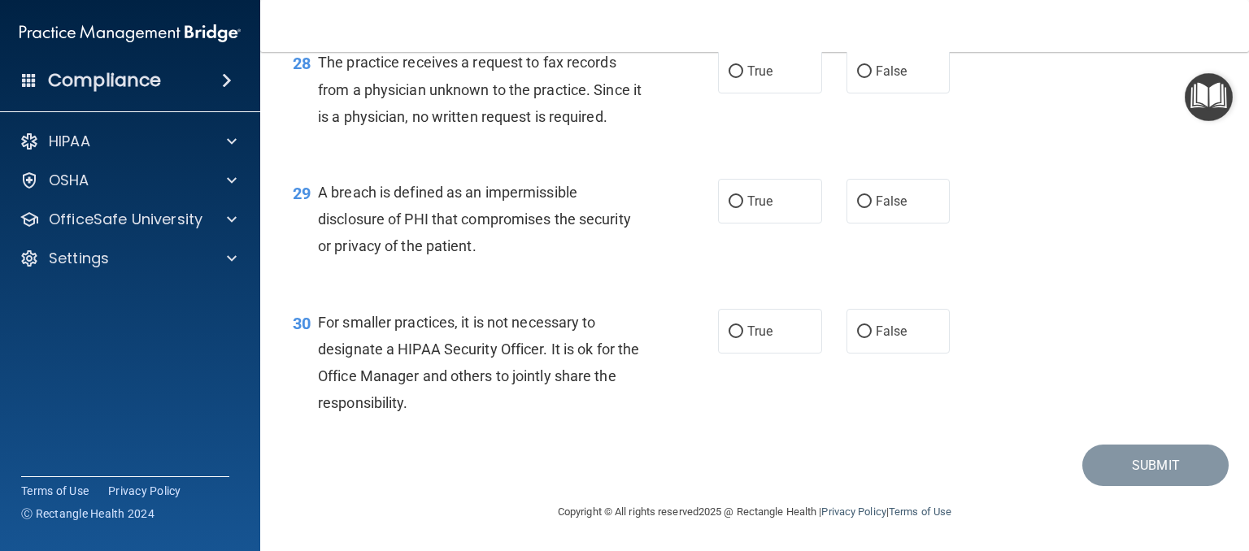
scroll to position [3903, 0]
click at [857, 78] on input "False" at bounding box center [864, 72] width 15 height 12
radio input "true"
click at [728, 199] on input "True" at bounding box center [735, 202] width 15 height 12
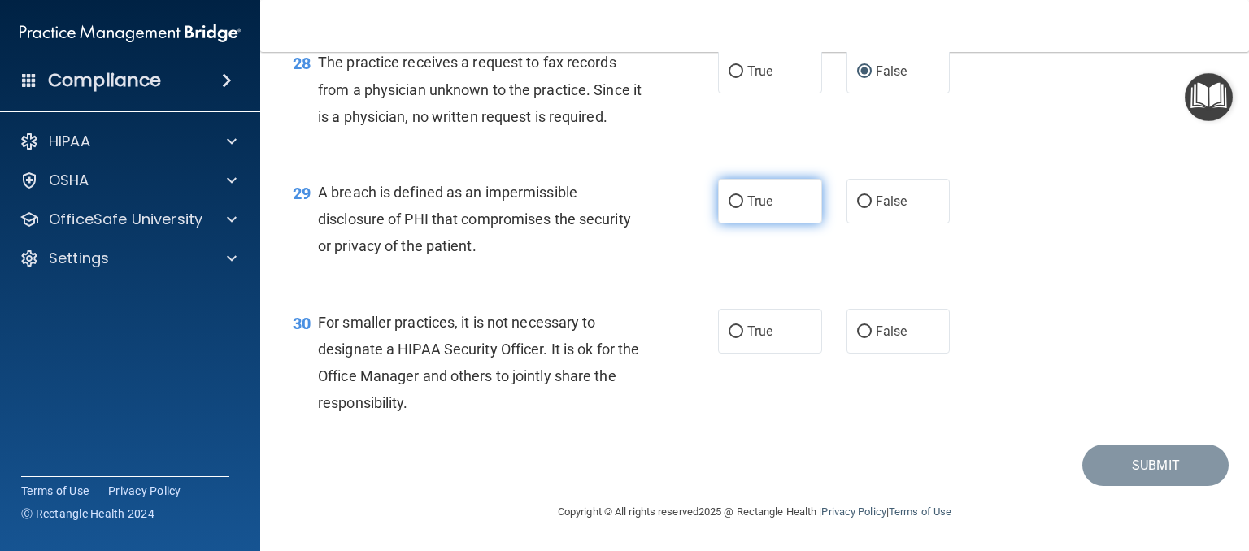
radio input "true"
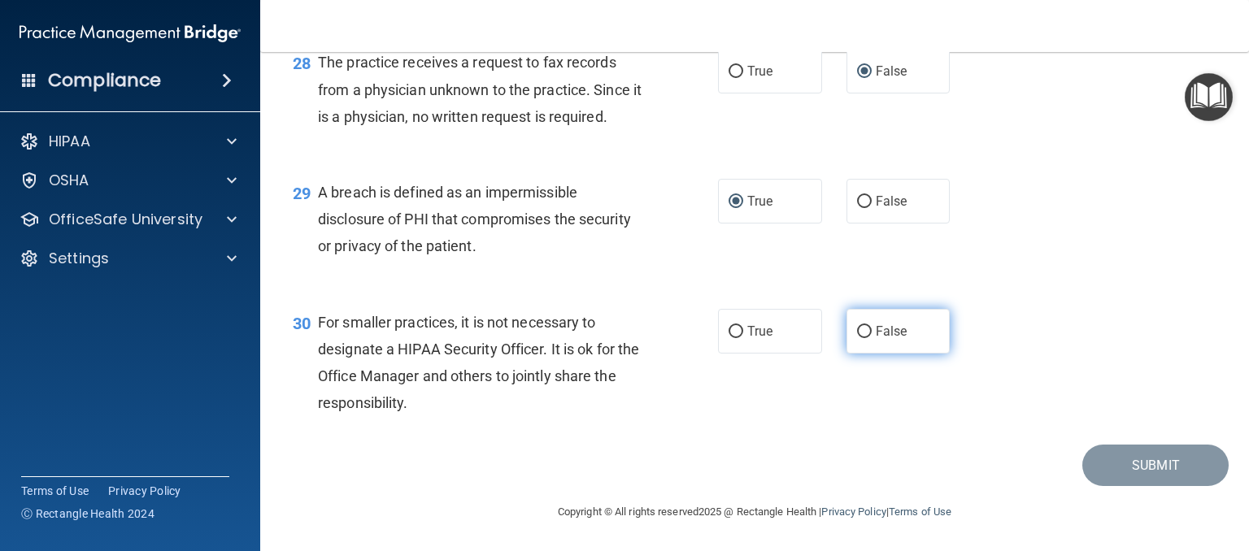
click at [858, 337] on input "False" at bounding box center [864, 332] width 15 height 12
radio input "true"
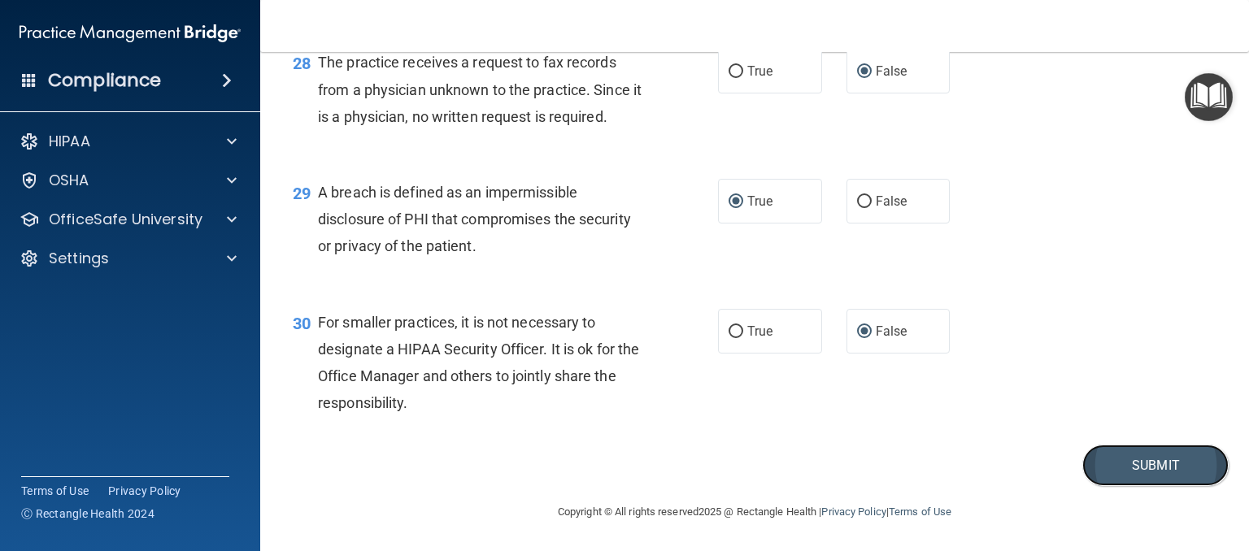
click at [1128, 464] on button "Submit" at bounding box center [1155, 465] width 146 height 41
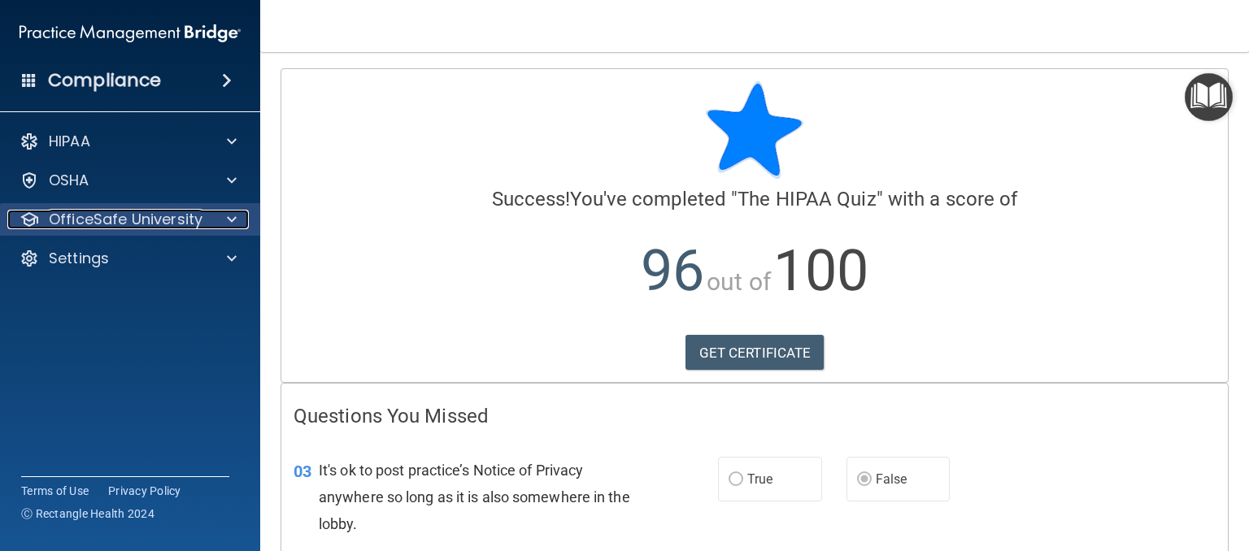
click at [213, 220] on div at bounding box center [229, 220] width 41 height 20
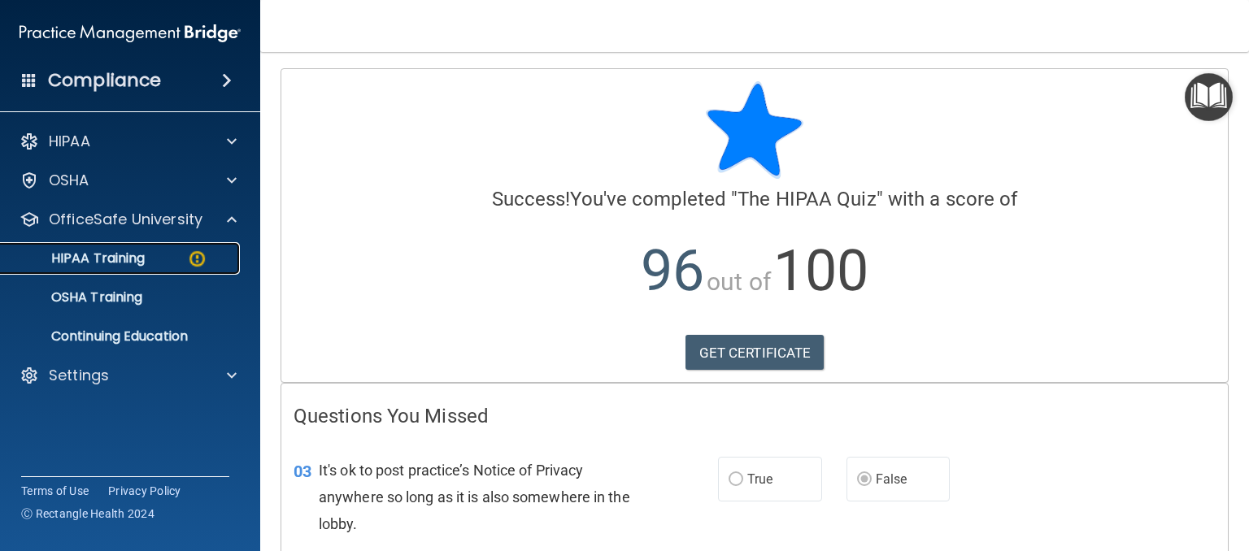
click at [173, 262] on div "HIPAA Training" at bounding box center [122, 258] width 222 height 16
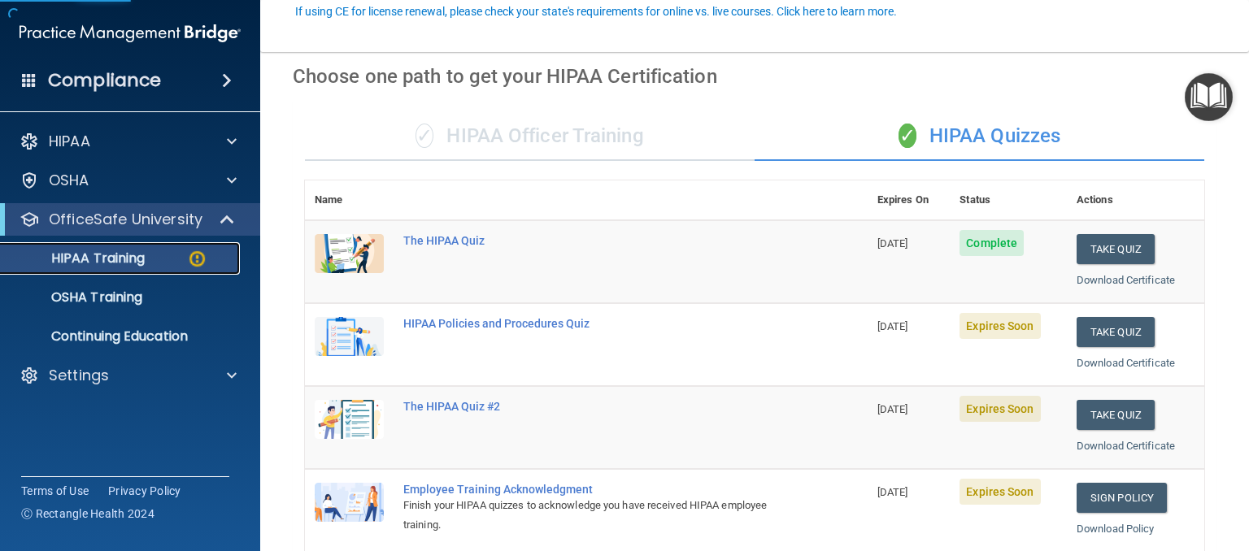
scroll to position [244, 0]
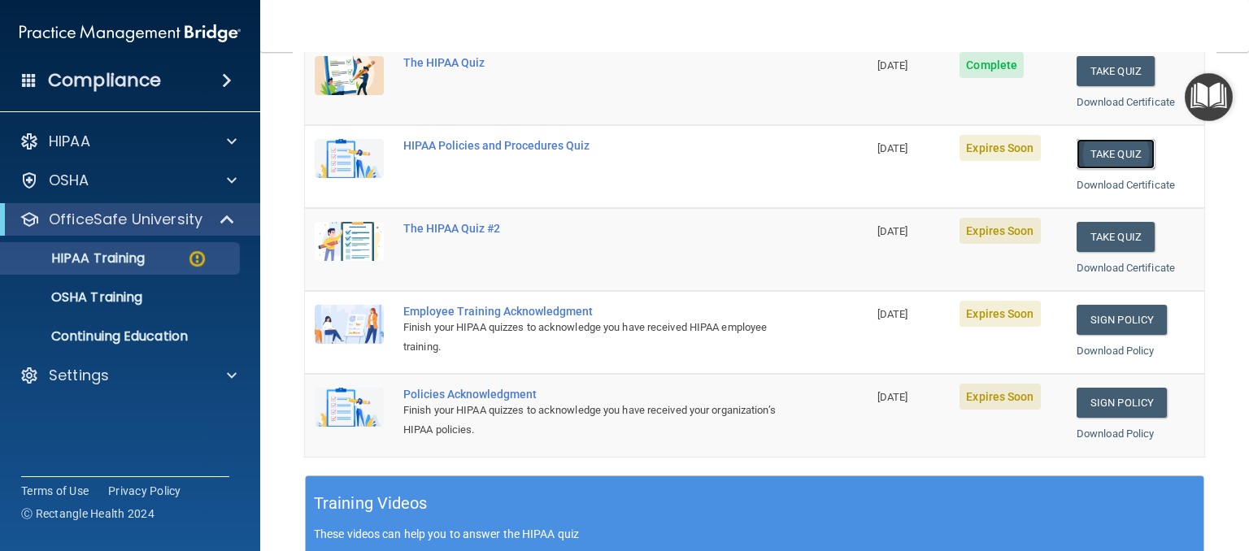
click at [1102, 153] on button "Take Quiz" at bounding box center [1115, 154] width 78 height 30
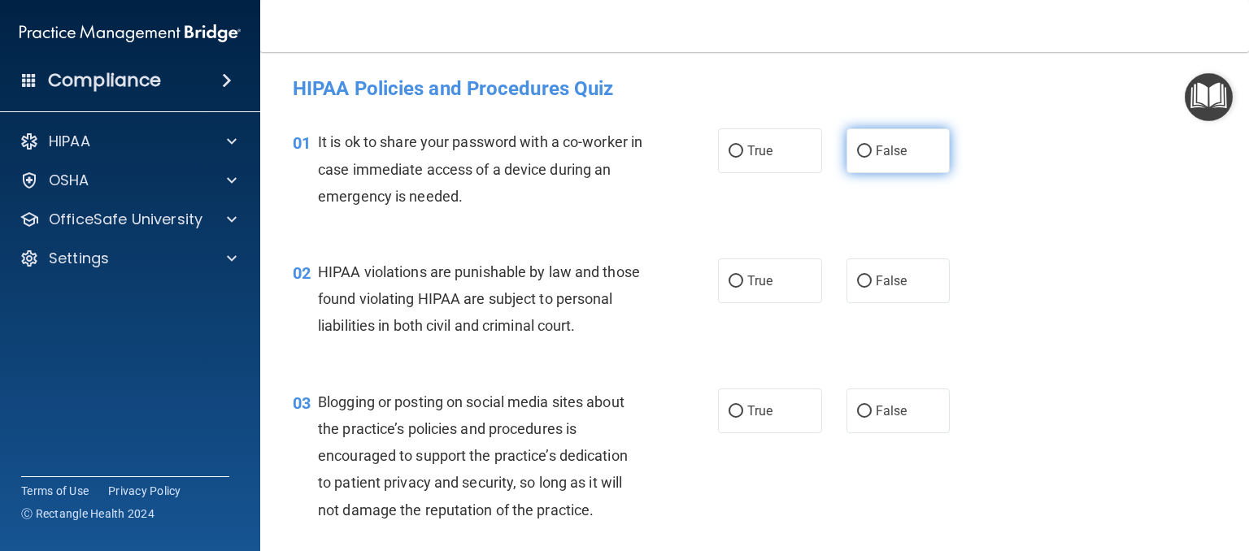
click at [886, 159] on label "False" at bounding box center [898, 150] width 104 height 45
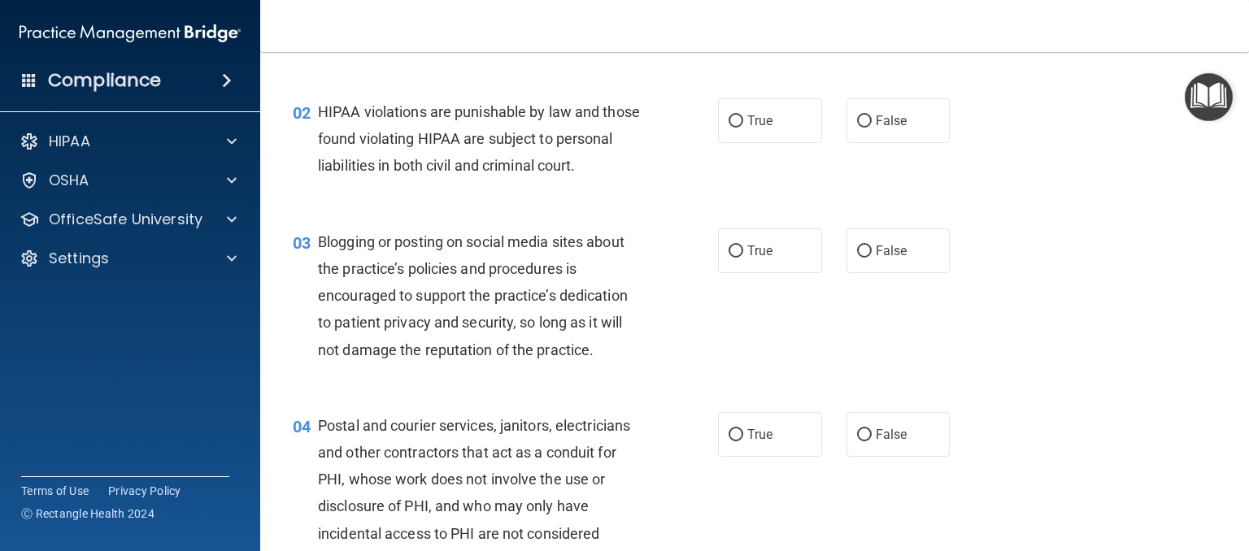
scroll to position [163, 0]
click at [779, 132] on label "True" at bounding box center [770, 118] width 104 height 45
click at [743, 125] on input "True" at bounding box center [735, 119] width 15 height 12
radio input "true"
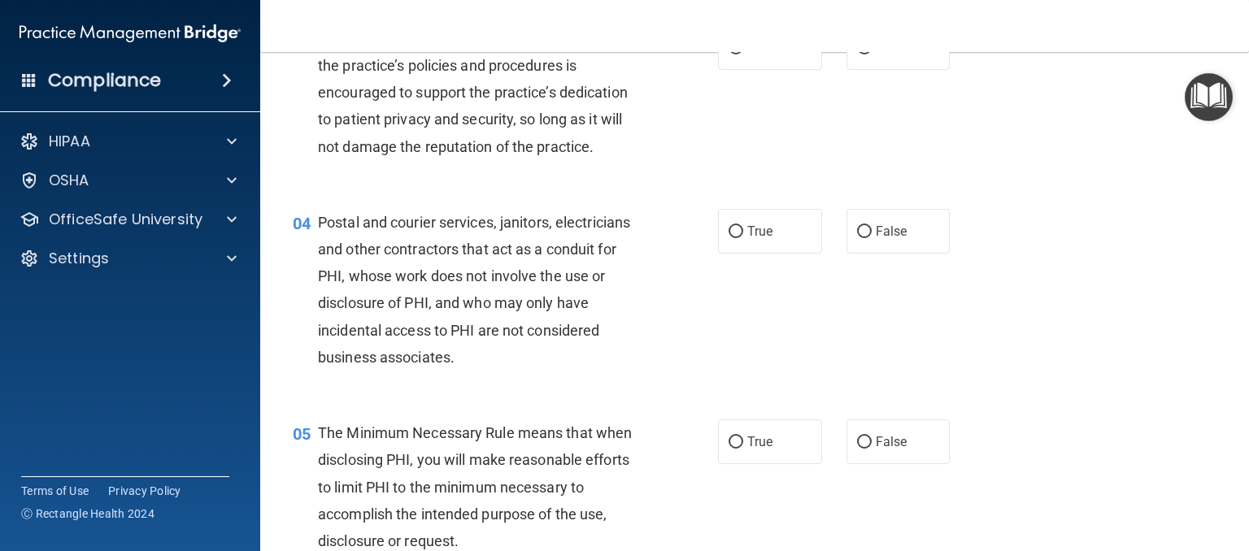
scroll to position [325, 0]
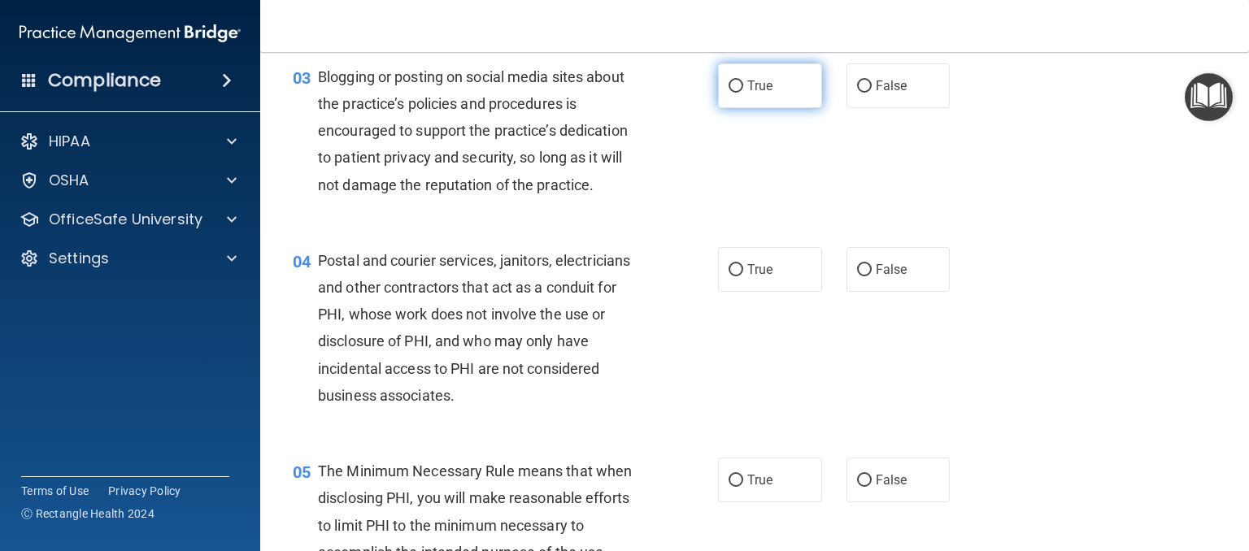
click at [768, 108] on label "True" at bounding box center [770, 85] width 104 height 45
click at [743, 93] on input "True" at bounding box center [735, 86] width 15 height 12
radio input "true"
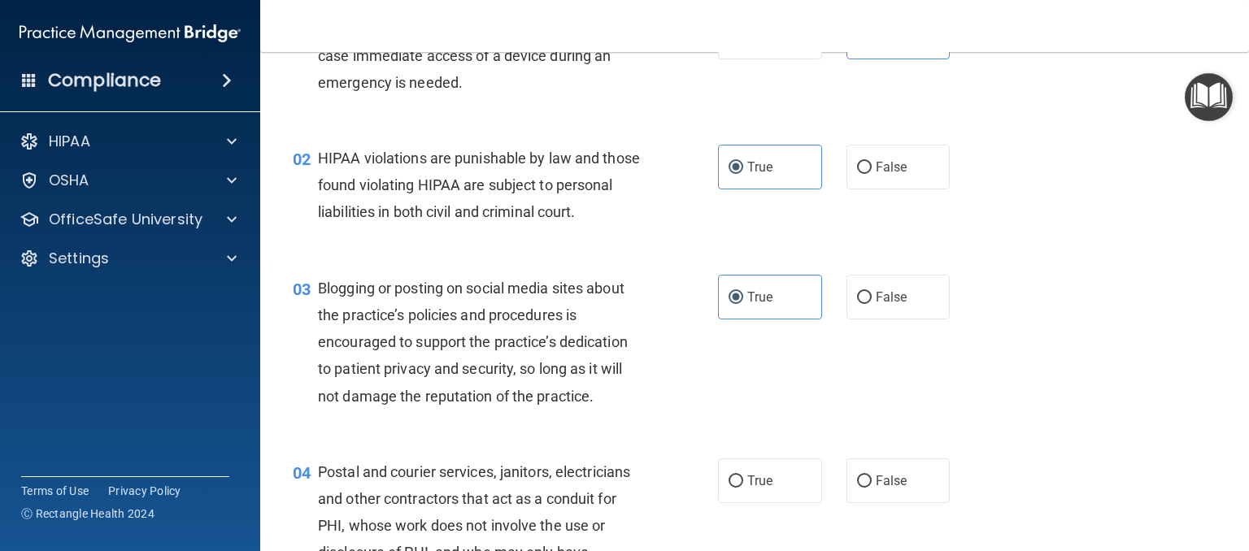
scroll to position [407, 0]
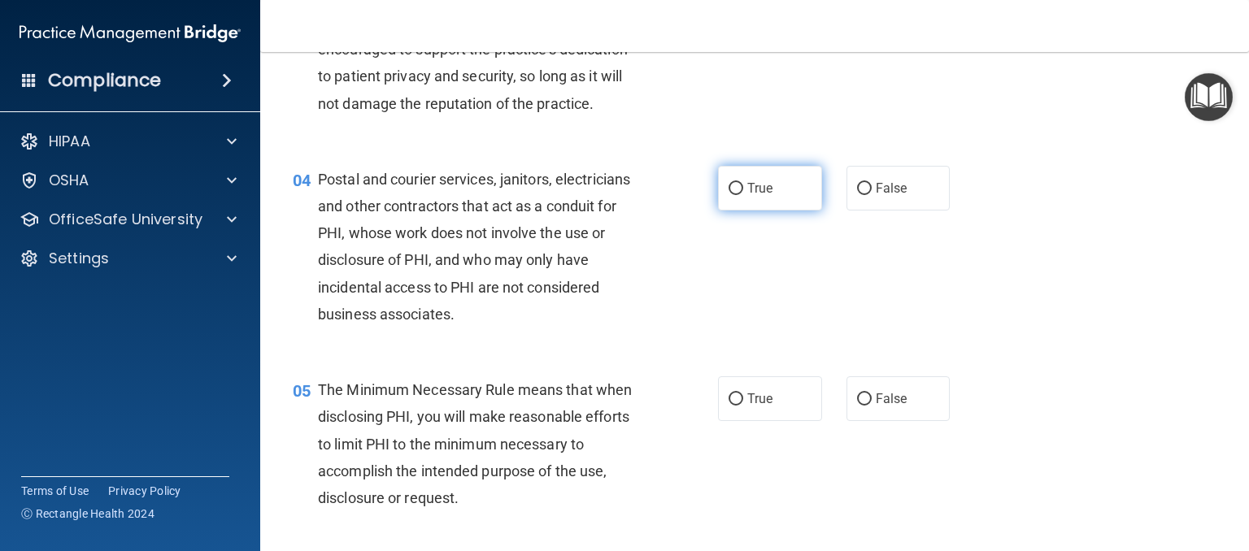
click at [730, 211] on label "True" at bounding box center [770, 188] width 104 height 45
click at [730, 195] on input "True" at bounding box center [735, 189] width 15 height 12
radio input "true"
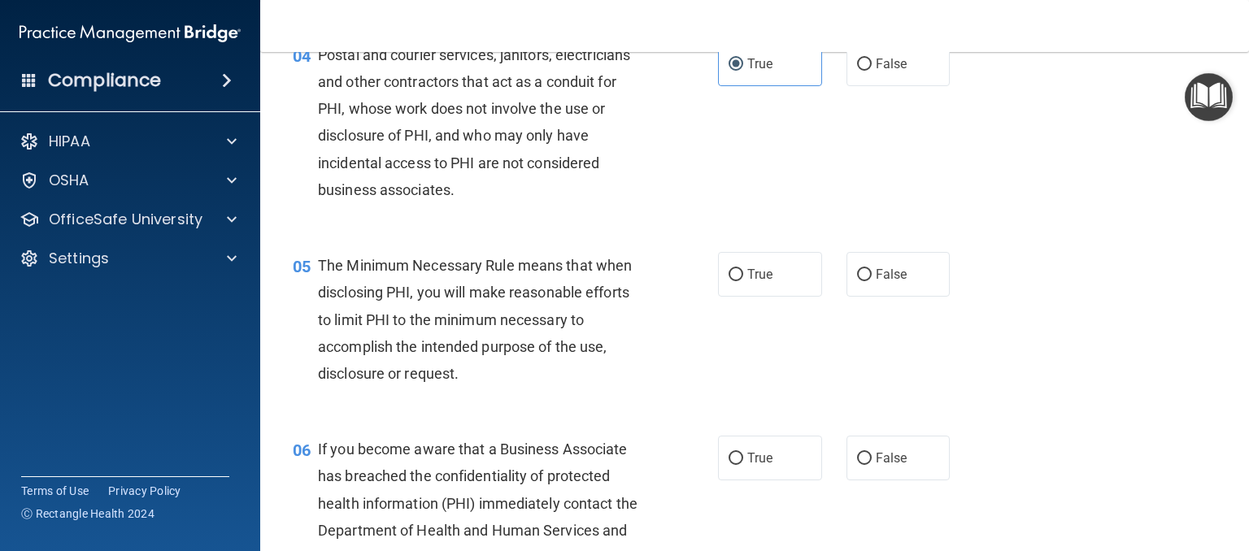
scroll to position [569, 0]
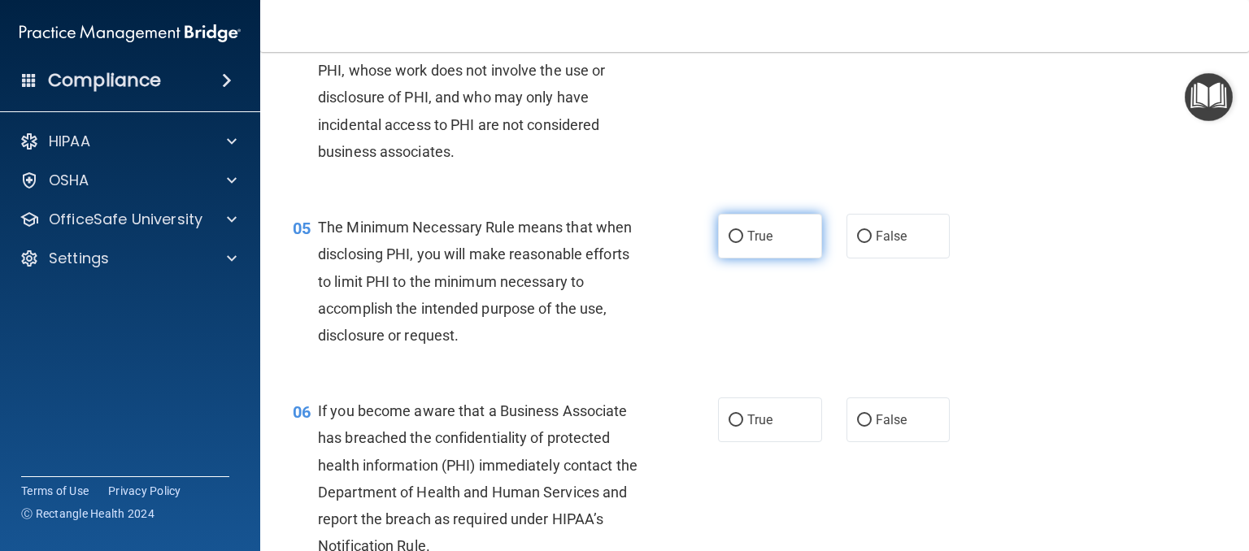
drag, startPoint x: 732, startPoint y: 266, endPoint x: 707, endPoint y: 286, distance: 32.4
click at [729, 243] on input "True" at bounding box center [735, 237] width 15 height 12
radio input "true"
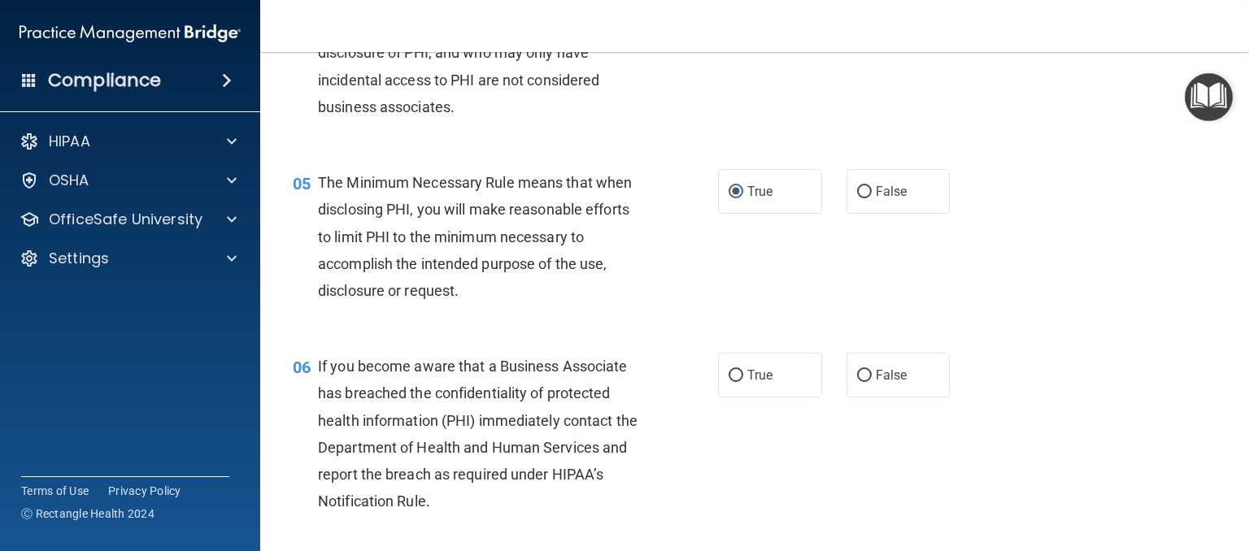
scroll to position [732, 0]
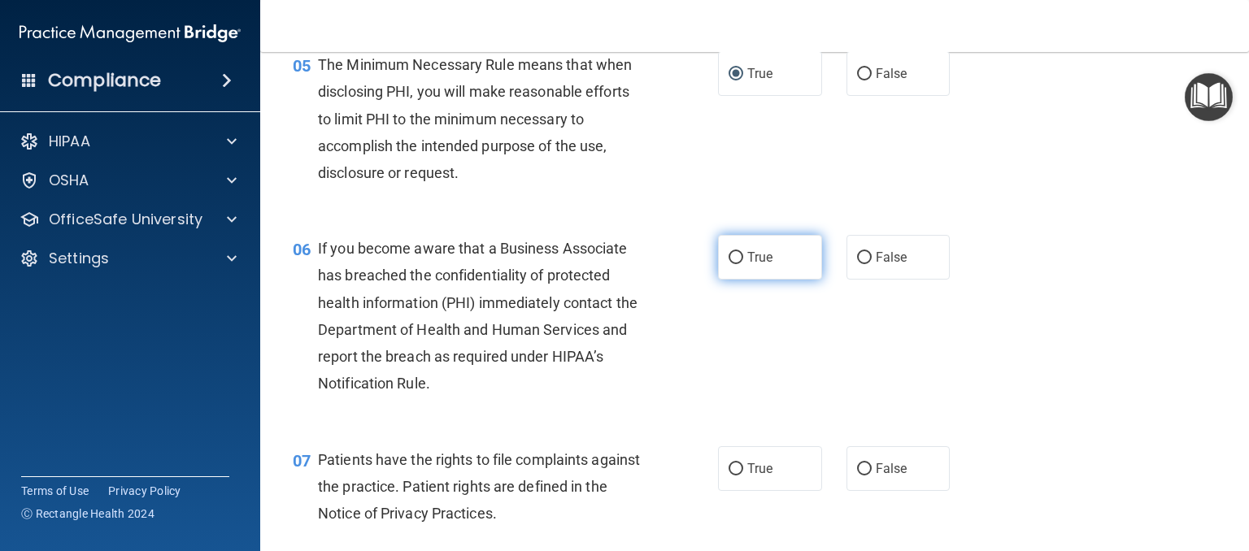
click at [771, 280] on label "True" at bounding box center [770, 257] width 104 height 45
click at [743, 264] on input "True" at bounding box center [735, 258] width 15 height 12
radio input "true"
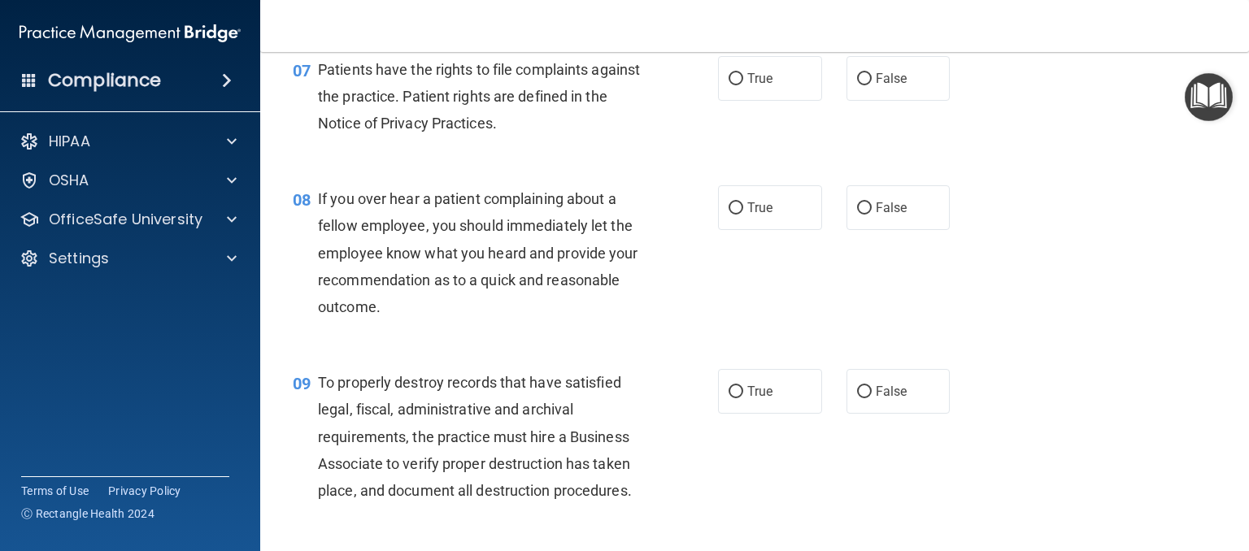
scroll to position [1138, 0]
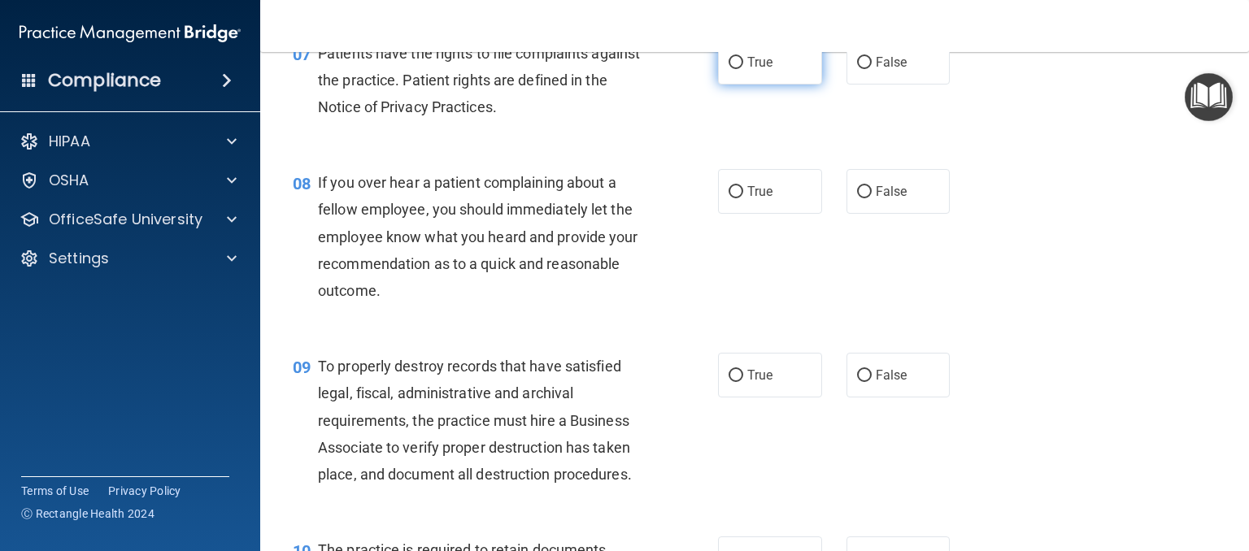
click at [746, 85] on label "True" at bounding box center [770, 62] width 104 height 45
click at [743, 69] on input "True" at bounding box center [735, 63] width 15 height 12
radio input "true"
click at [761, 214] on label "True" at bounding box center [770, 191] width 104 height 45
click at [743, 198] on input "True" at bounding box center [735, 192] width 15 height 12
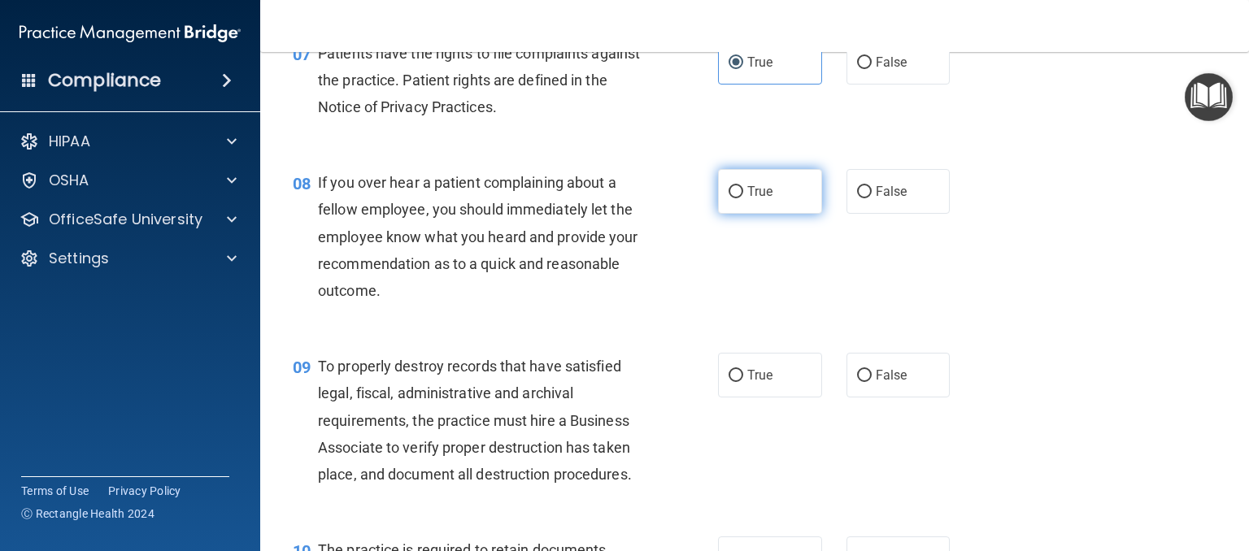
radio input "true"
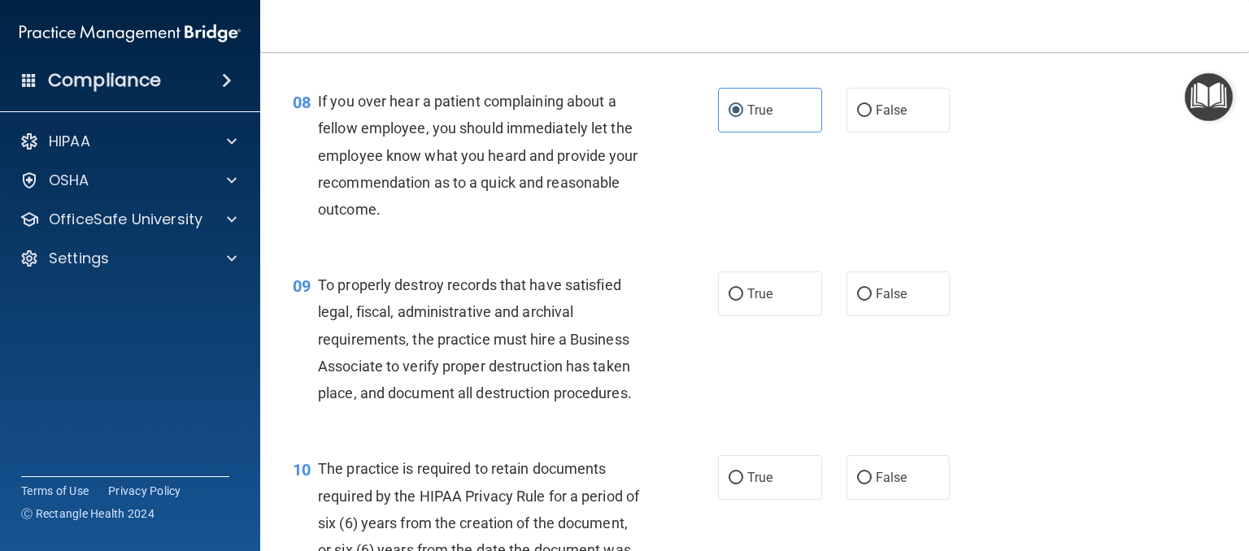
scroll to position [1301, 0]
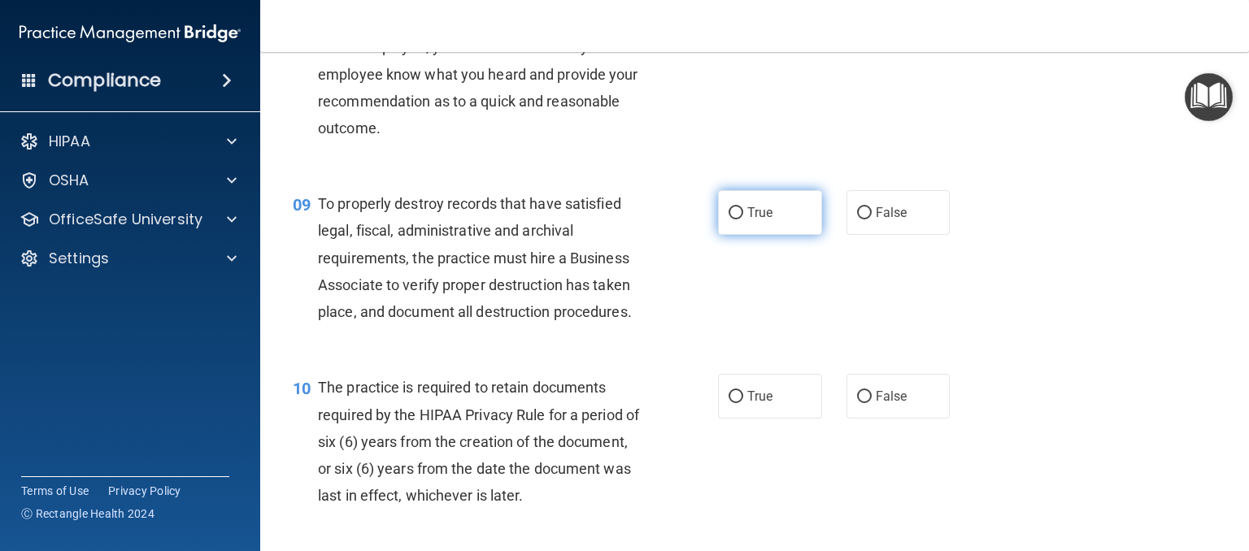
click at [734, 220] on input "True" at bounding box center [735, 213] width 15 height 12
radio input "true"
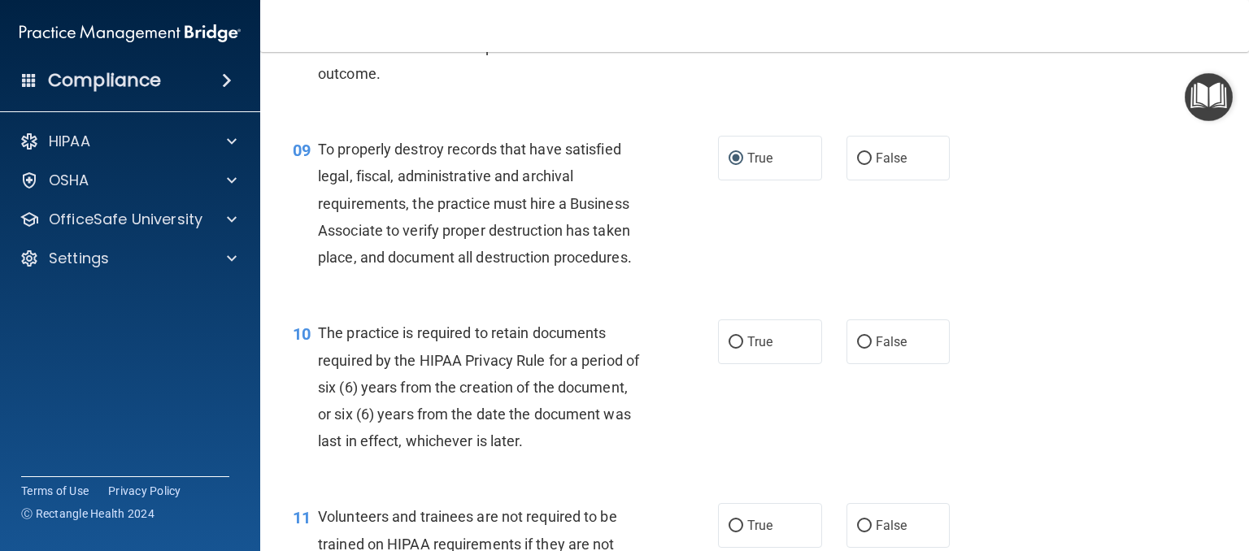
scroll to position [1545, 0]
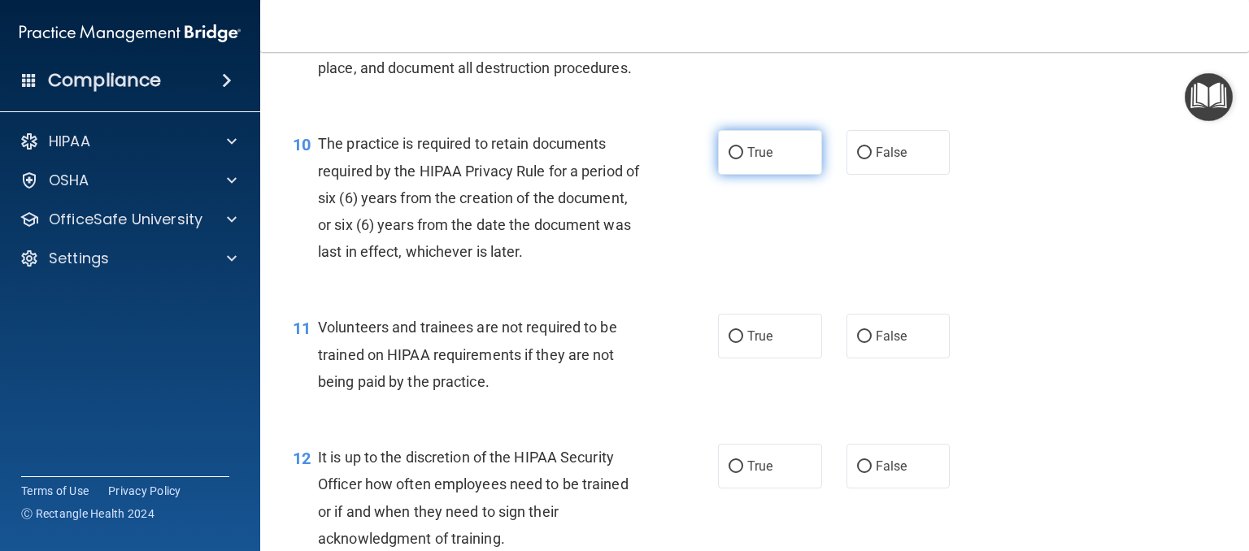
click at [760, 175] on label "True" at bounding box center [770, 152] width 104 height 45
click at [743, 159] on input "True" at bounding box center [735, 153] width 15 height 12
radio input "true"
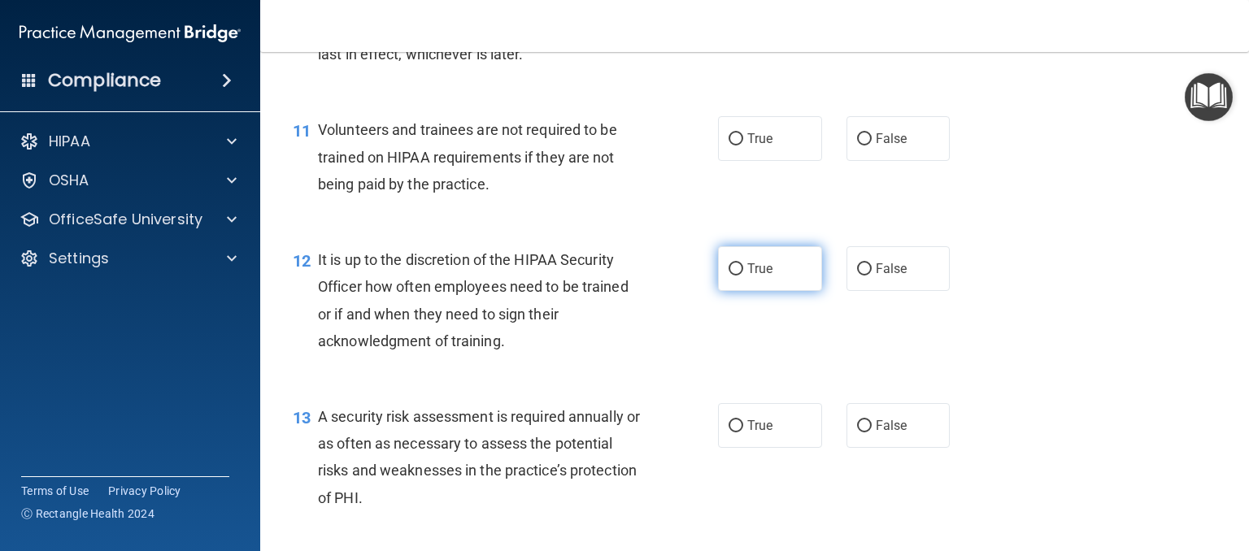
scroll to position [1789, 0]
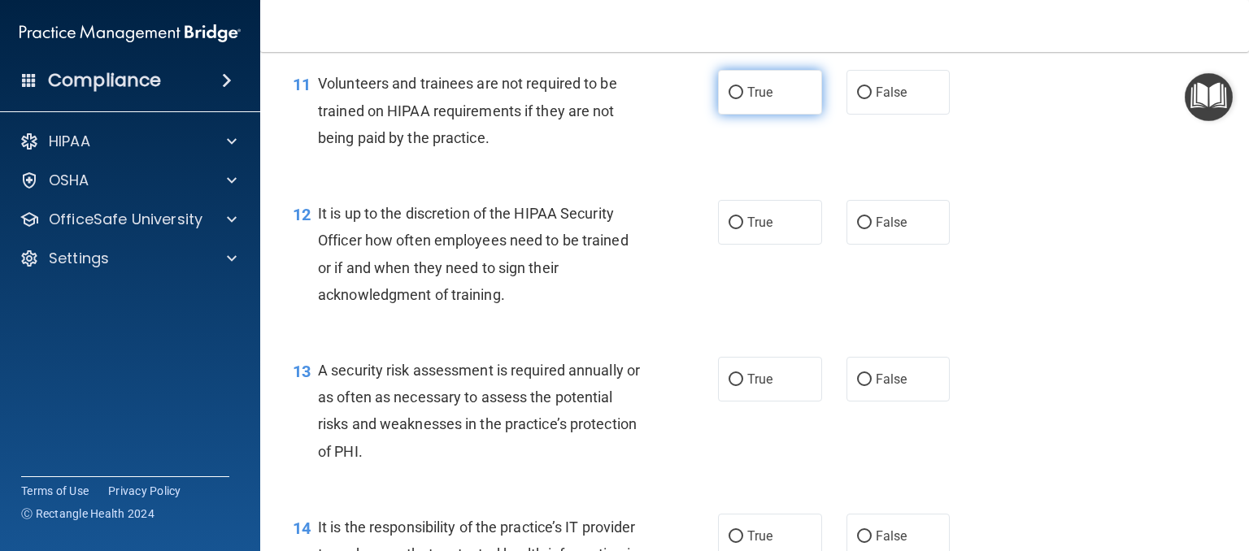
click at [765, 115] on label "True" at bounding box center [770, 92] width 104 height 45
click at [743, 99] on input "True" at bounding box center [735, 93] width 15 height 12
radio input "true"
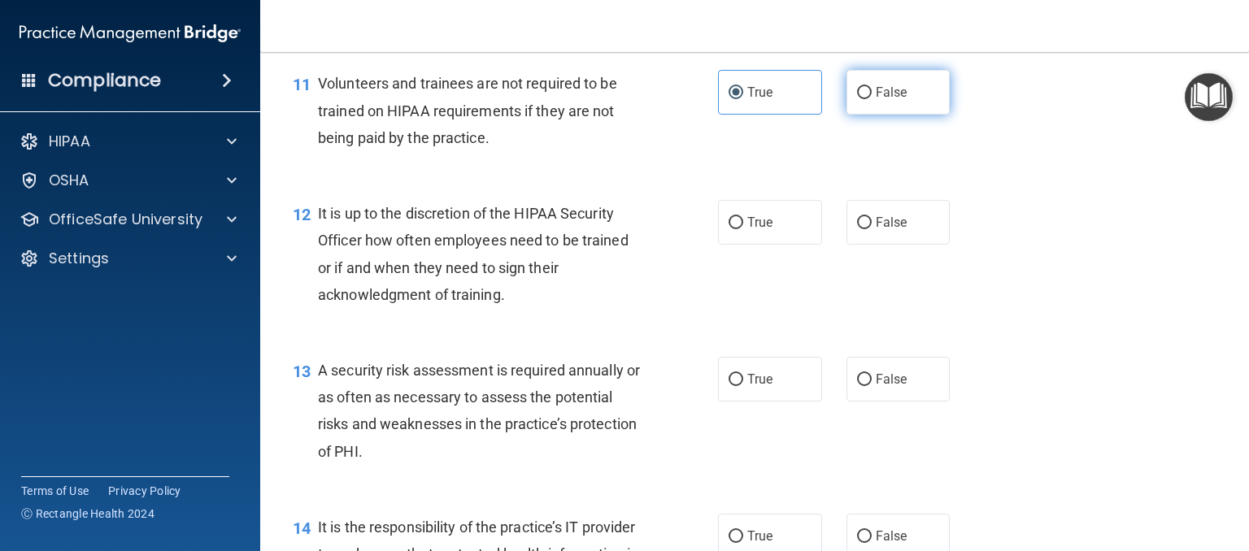
click at [863, 115] on label "False" at bounding box center [898, 92] width 104 height 45
click at [863, 99] on input "False" at bounding box center [864, 93] width 15 height 12
radio input "true"
radio input "false"
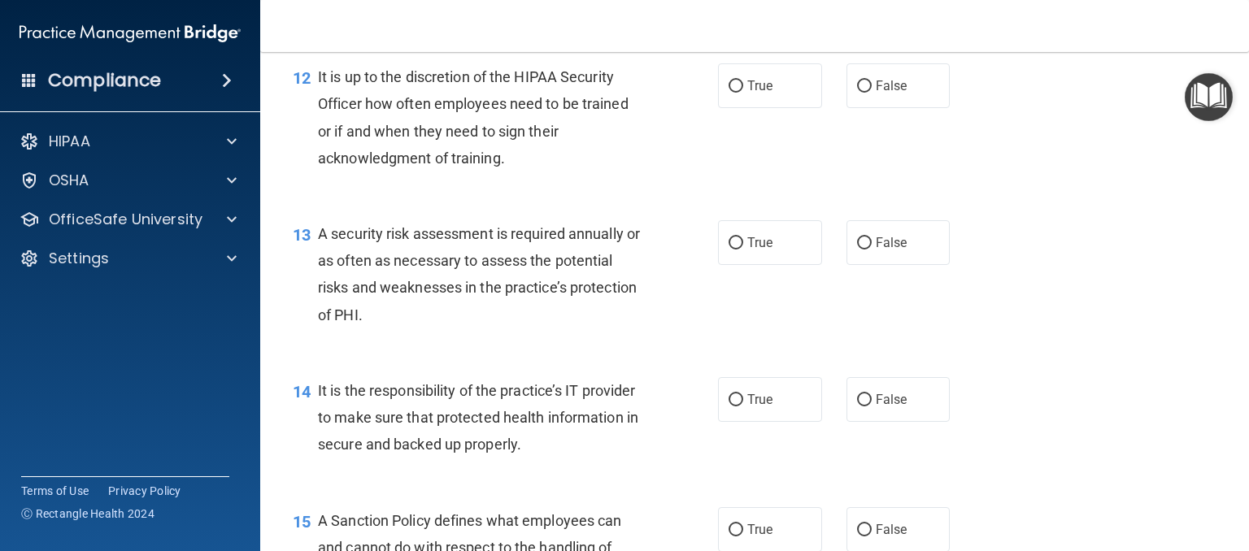
scroll to position [1951, 0]
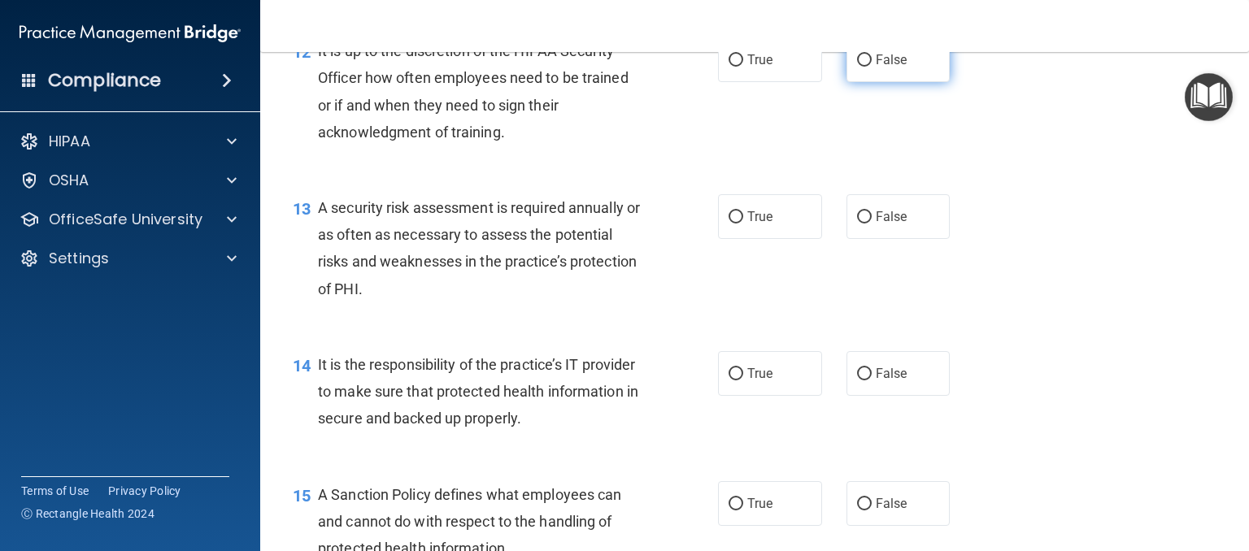
click at [891, 67] on span "False" at bounding box center [892, 59] width 32 height 15
click at [872, 67] on input "False" at bounding box center [864, 60] width 15 height 12
radio input "true"
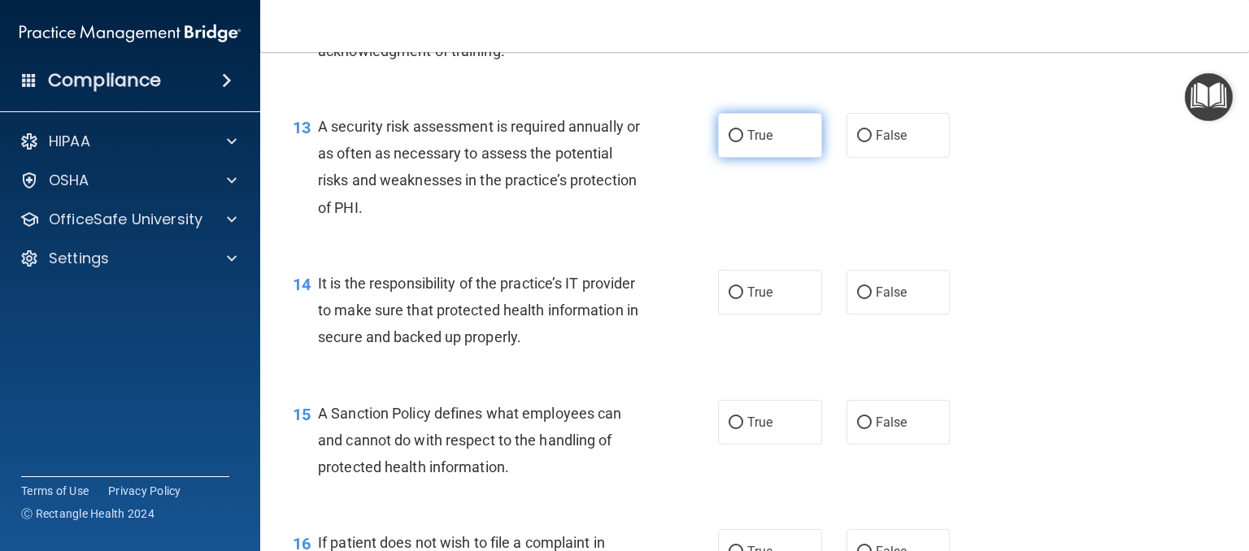
click at [770, 158] on label "True" at bounding box center [770, 135] width 104 height 45
click at [743, 142] on input "True" at bounding box center [735, 136] width 15 height 12
radio input "true"
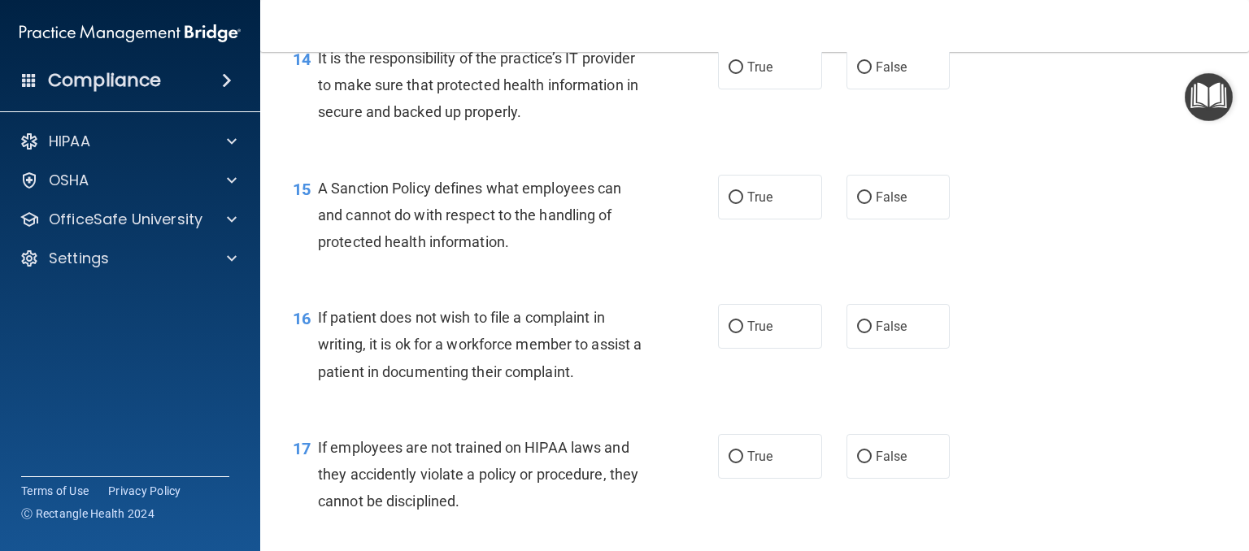
scroll to position [2276, 0]
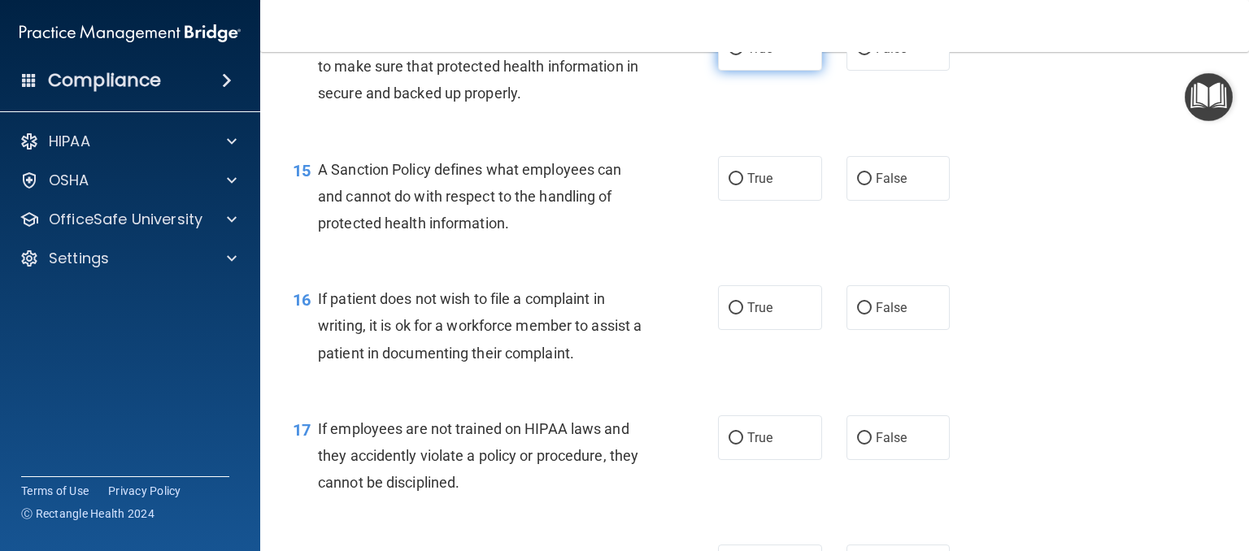
click at [790, 71] on label "True" at bounding box center [770, 48] width 104 height 45
click at [743, 55] on input "True" at bounding box center [735, 49] width 15 height 12
radio input "true"
click at [753, 186] on span "True" at bounding box center [759, 178] width 25 height 15
click at [743, 185] on input "True" at bounding box center [735, 179] width 15 height 12
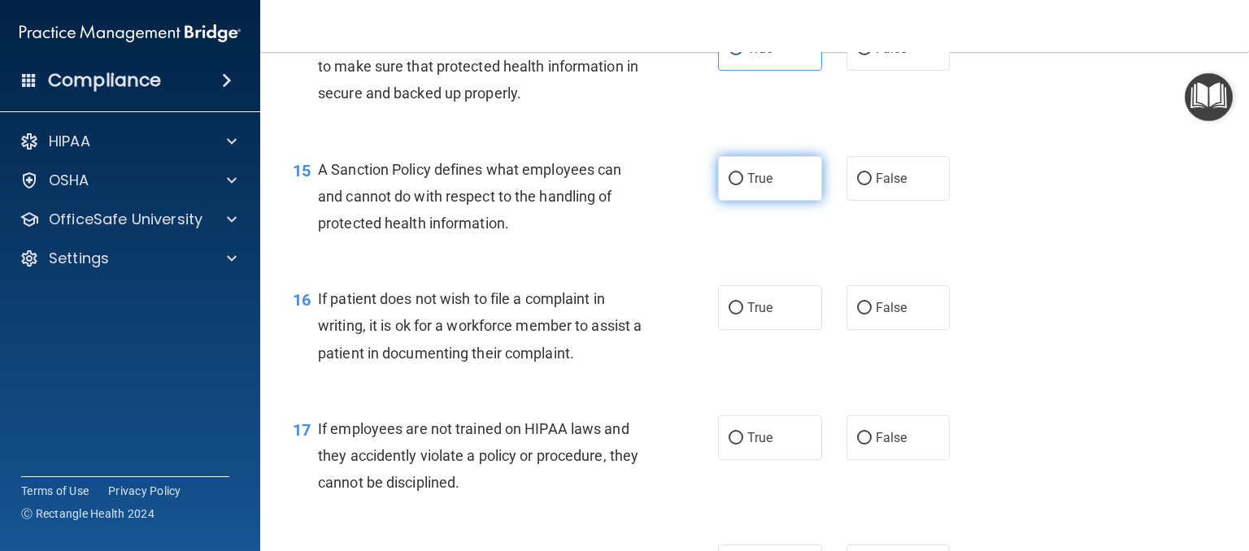
radio input "true"
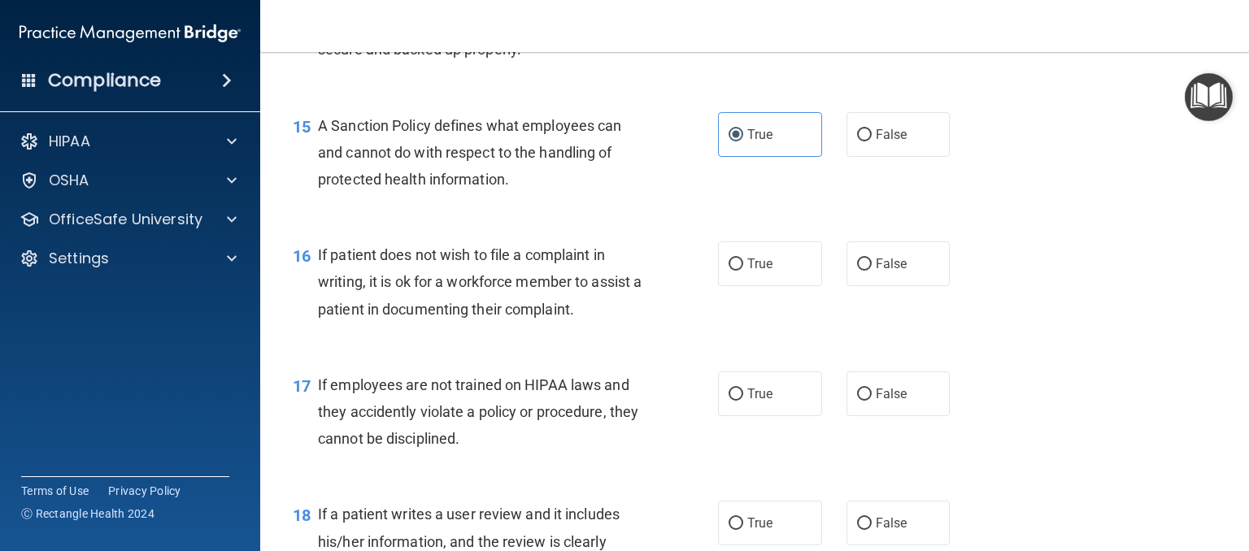
scroll to position [2358, 0]
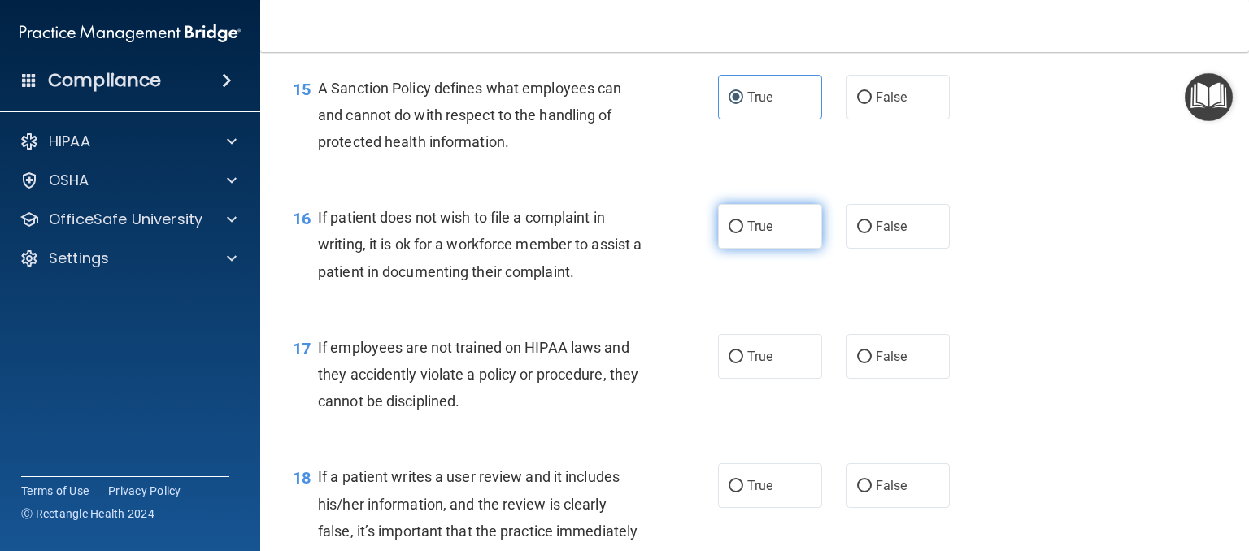
click at [739, 249] on label "True" at bounding box center [770, 226] width 104 height 45
click at [739, 233] on input "True" at bounding box center [735, 227] width 15 height 12
radio input "true"
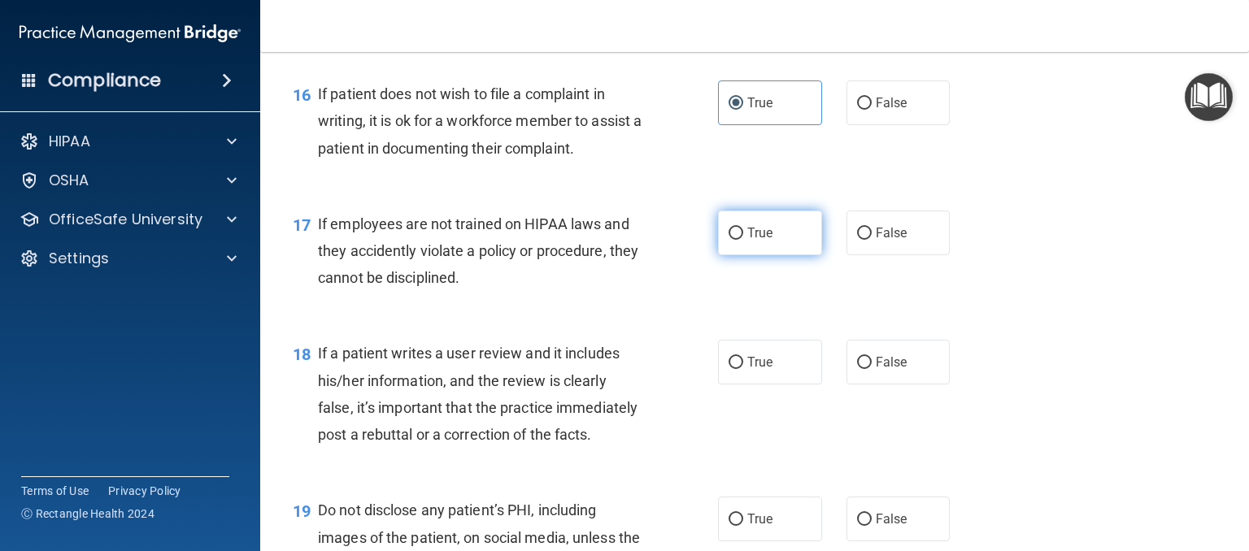
scroll to position [2520, 0]
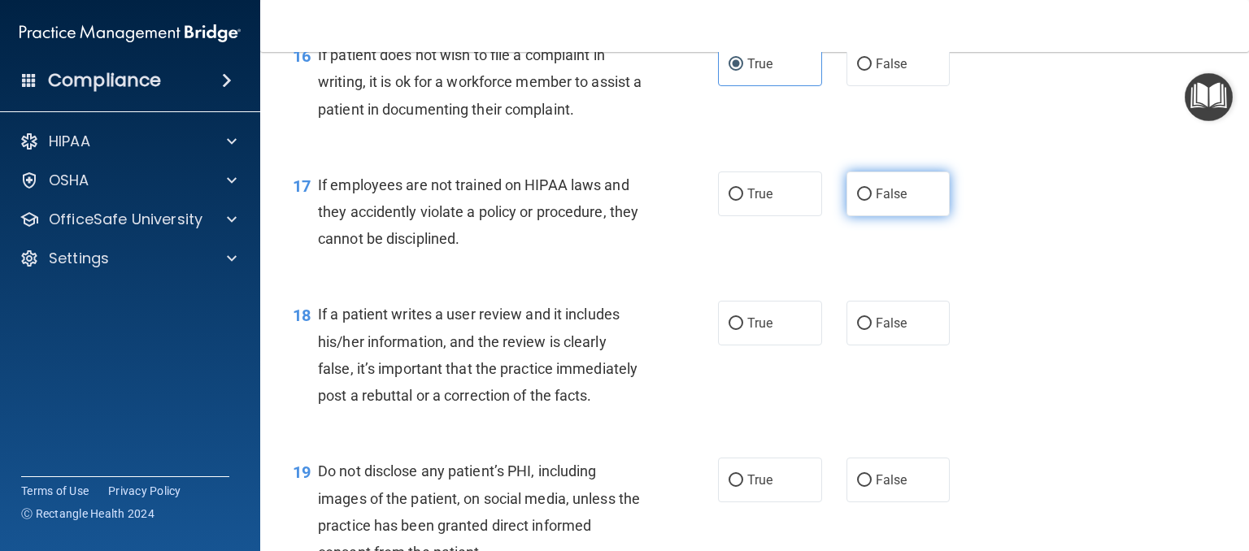
drag, startPoint x: 879, startPoint y: 209, endPoint x: 851, endPoint y: 223, distance: 30.9
click at [878, 210] on label "False" at bounding box center [898, 194] width 104 height 45
click at [847, 216] on label "False" at bounding box center [898, 194] width 104 height 45
click at [857, 201] on input "False" at bounding box center [864, 195] width 15 height 12
radio input "true"
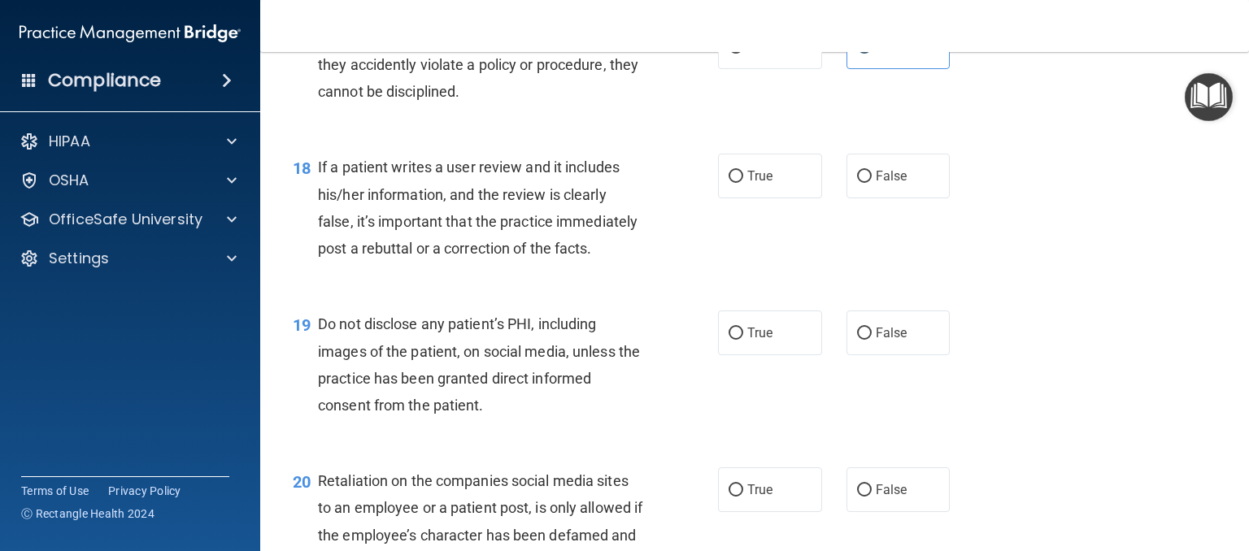
scroll to position [2683, 0]
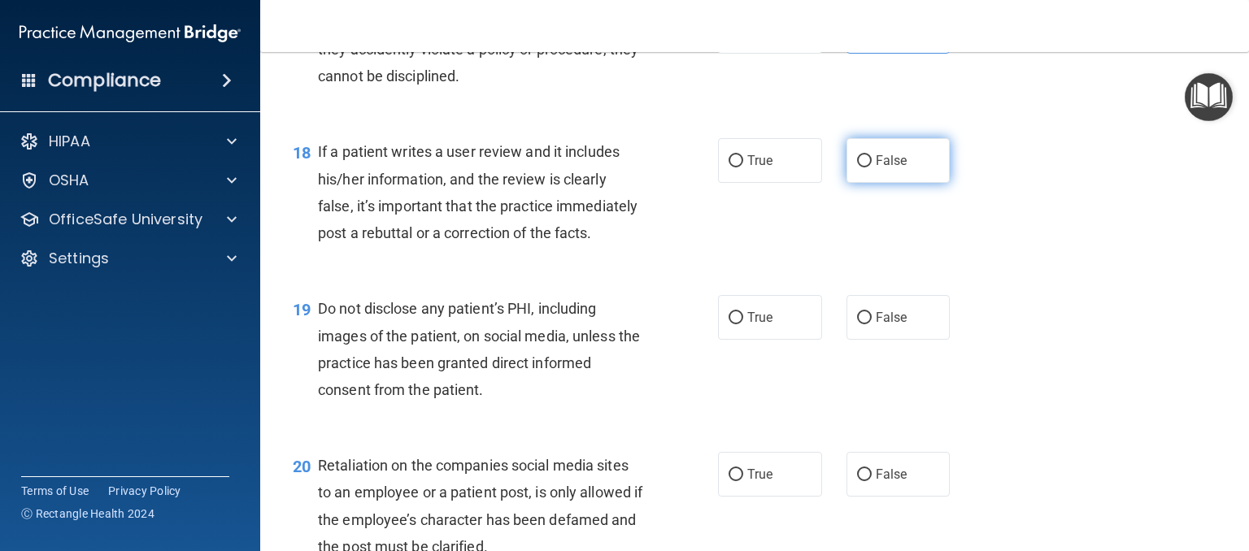
click at [849, 183] on label "False" at bounding box center [898, 160] width 104 height 45
click at [862, 183] on label "False" at bounding box center [898, 160] width 104 height 45
click at [862, 167] on input "False" at bounding box center [864, 161] width 15 height 12
radio input "true"
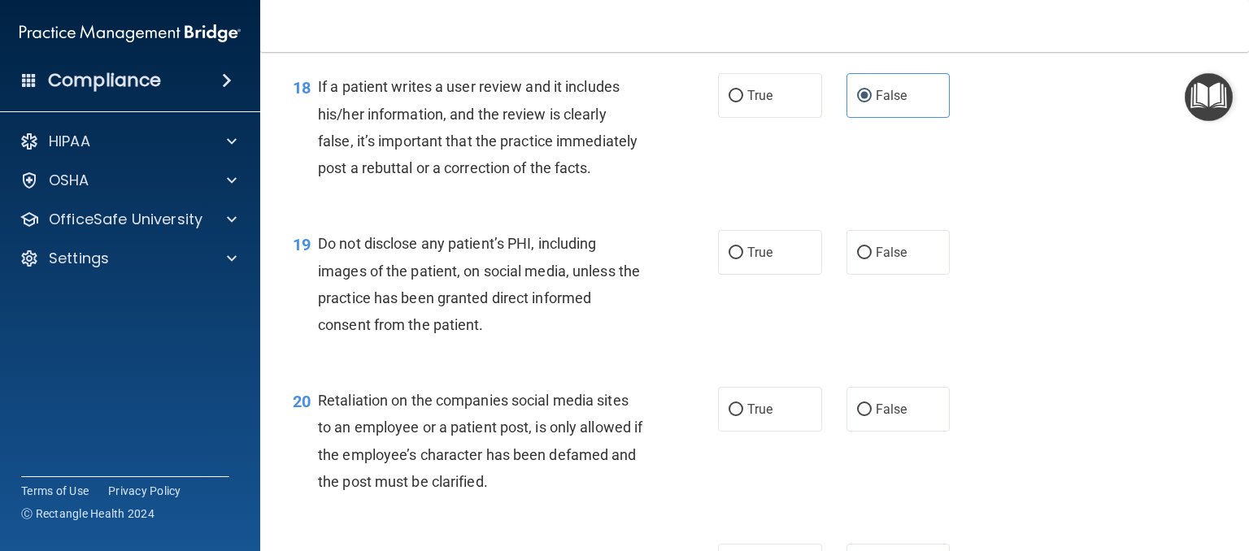
scroll to position [2846, 0]
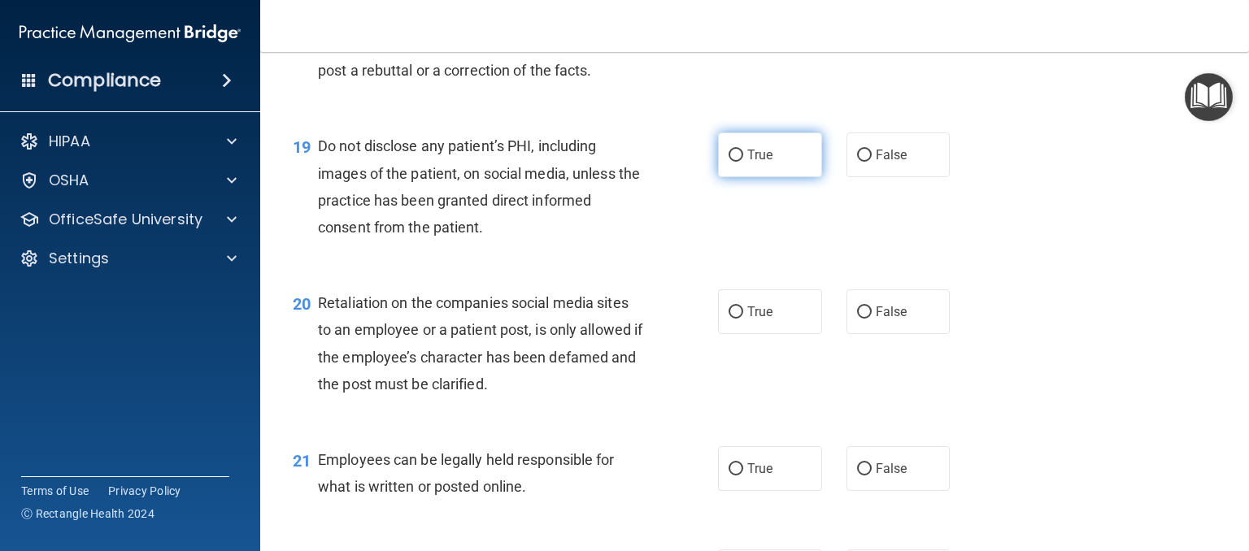
click at [753, 163] on span "True" at bounding box center [759, 154] width 25 height 15
click at [743, 162] on input "True" at bounding box center [735, 156] width 15 height 12
radio input "true"
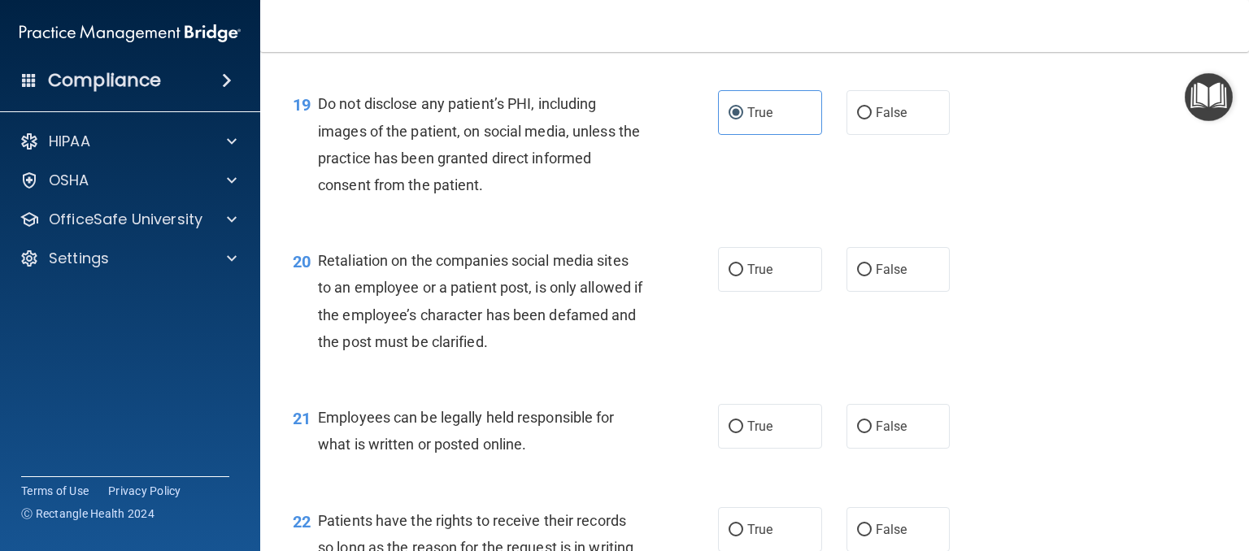
scroll to position [3008, 0]
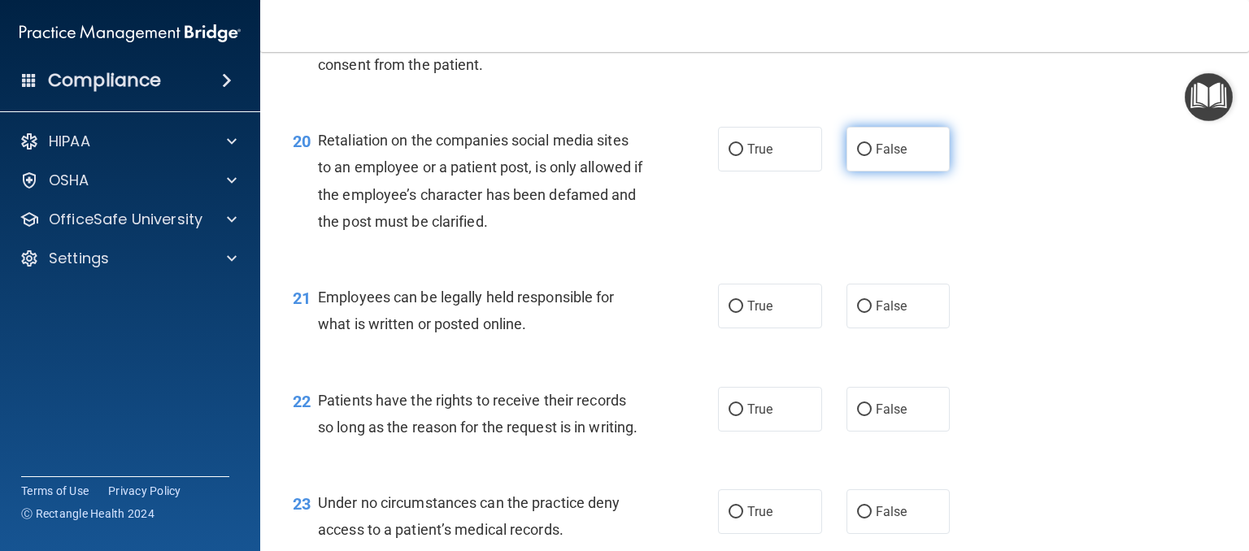
click at [864, 172] on label "False" at bounding box center [898, 149] width 104 height 45
click at [864, 156] on input "False" at bounding box center [864, 150] width 15 height 12
radio input "true"
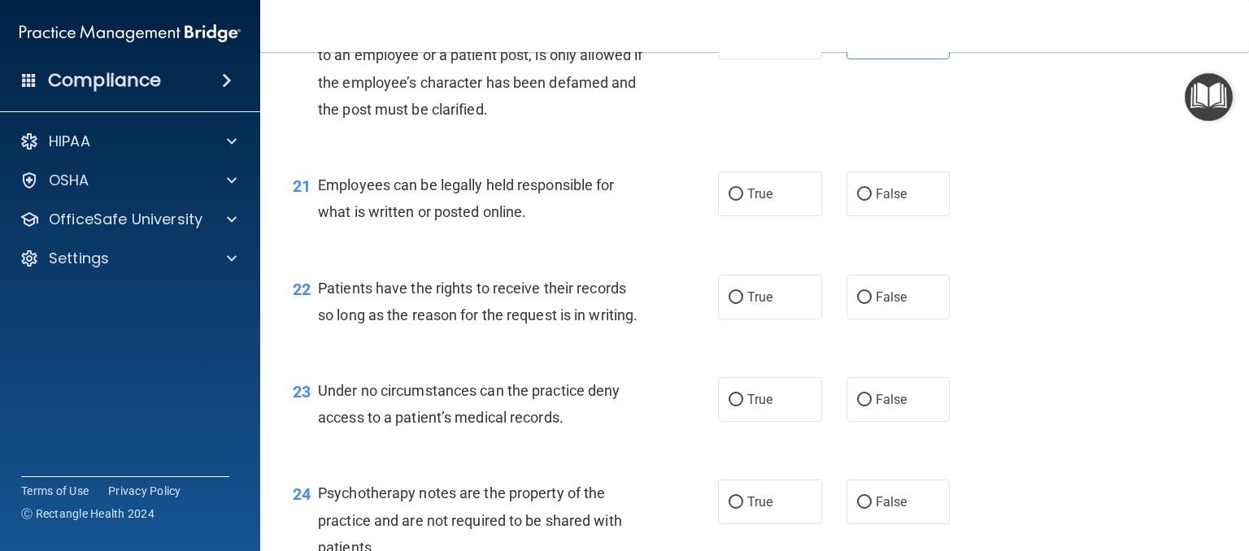
scroll to position [3171, 0]
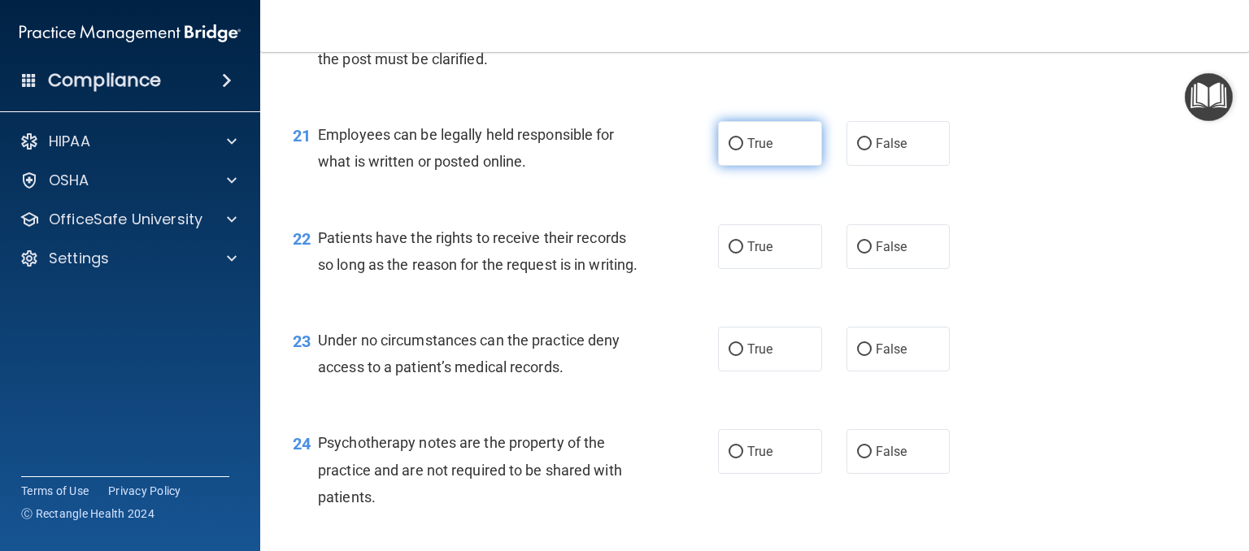
click at [754, 151] on span "True" at bounding box center [759, 143] width 25 height 15
click at [743, 150] on input "True" at bounding box center [735, 144] width 15 height 12
radio input "true"
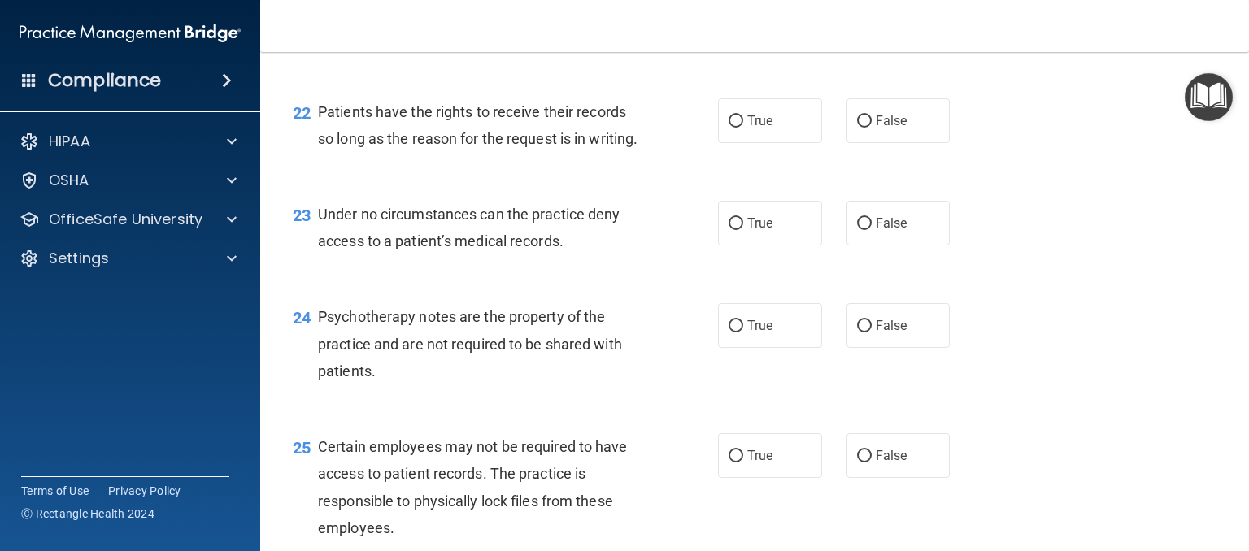
scroll to position [3333, 0]
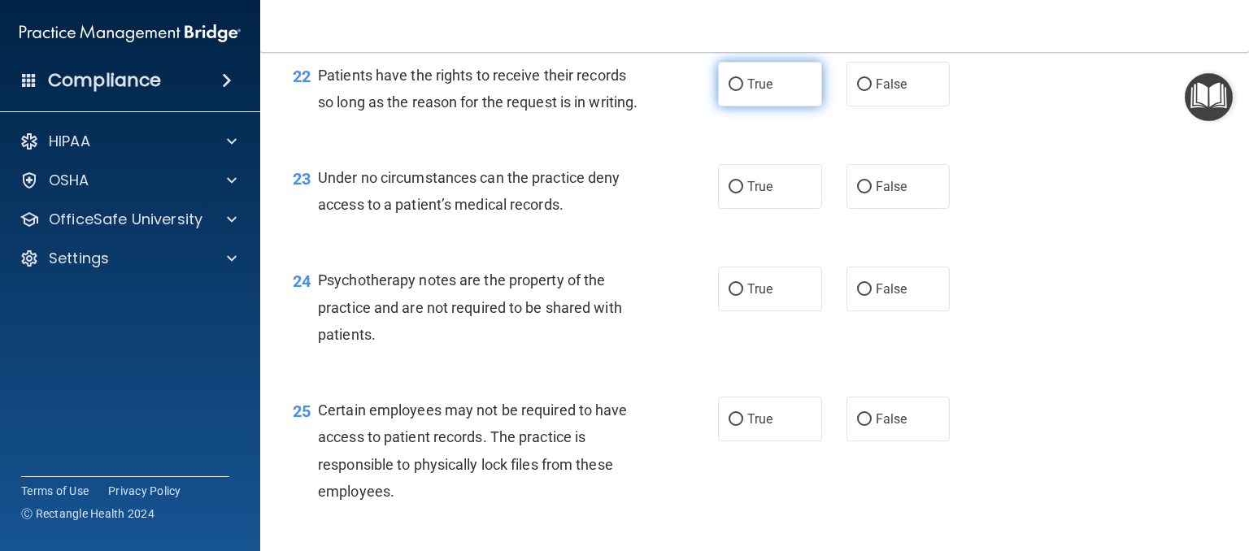
click at [774, 107] on label "True" at bounding box center [770, 84] width 104 height 45
click at [743, 91] on input "True" at bounding box center [735, 85] width 15 height 12
radio input "true"
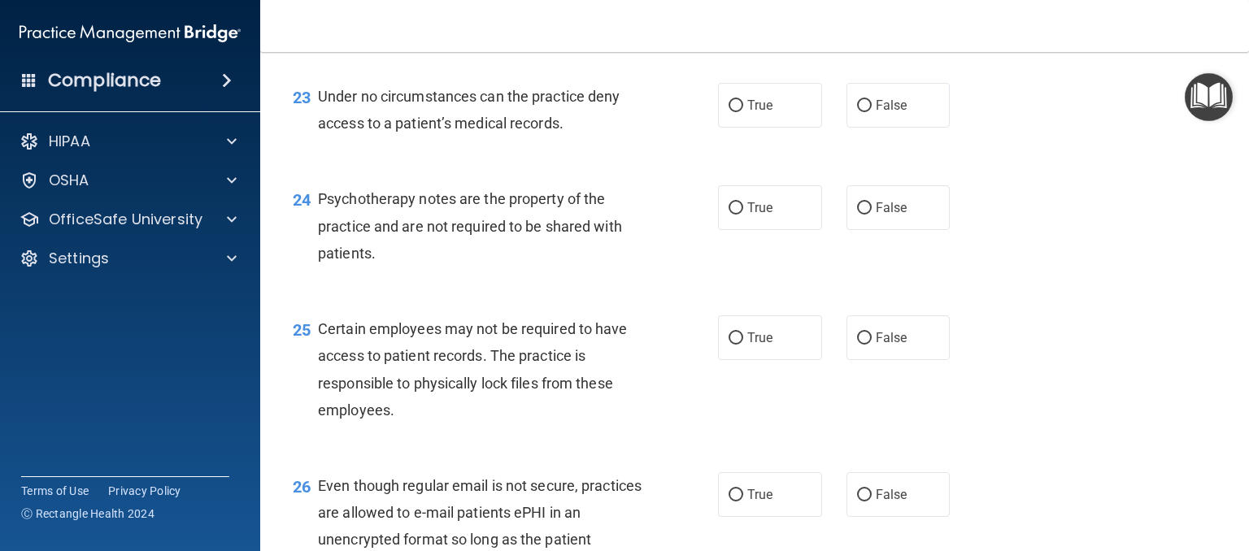
drag, startPoint x: 878, startPoint y: 70, endPoint x: 869, endPoint y: 77, distance: 11.6
click at [872, 25] on label "False" at bounding box center [898, 2] width 104 height 45
click at [859, 10] on input "False" at bounding box center [864, 4] width 15 height 12
radio input "true"
radio input "false"
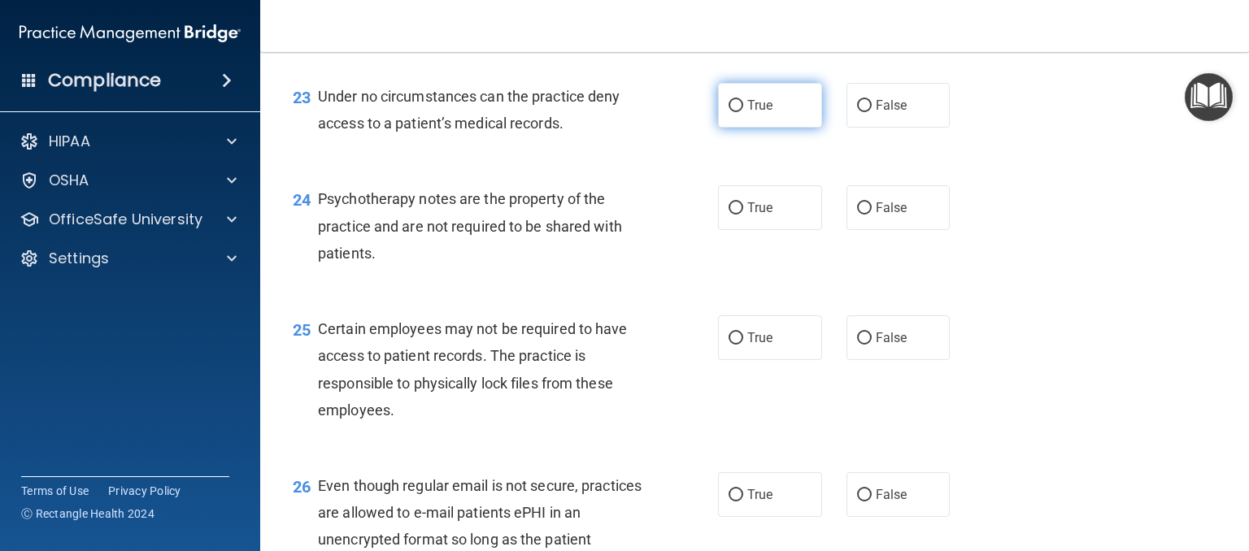
click at [747, 113] on span "True" at bounding box center [759, 105] width 25 height 15
click at [741, 112] on input "True" at bounding box center [735, 106] width 15 height 12
radio input "true"
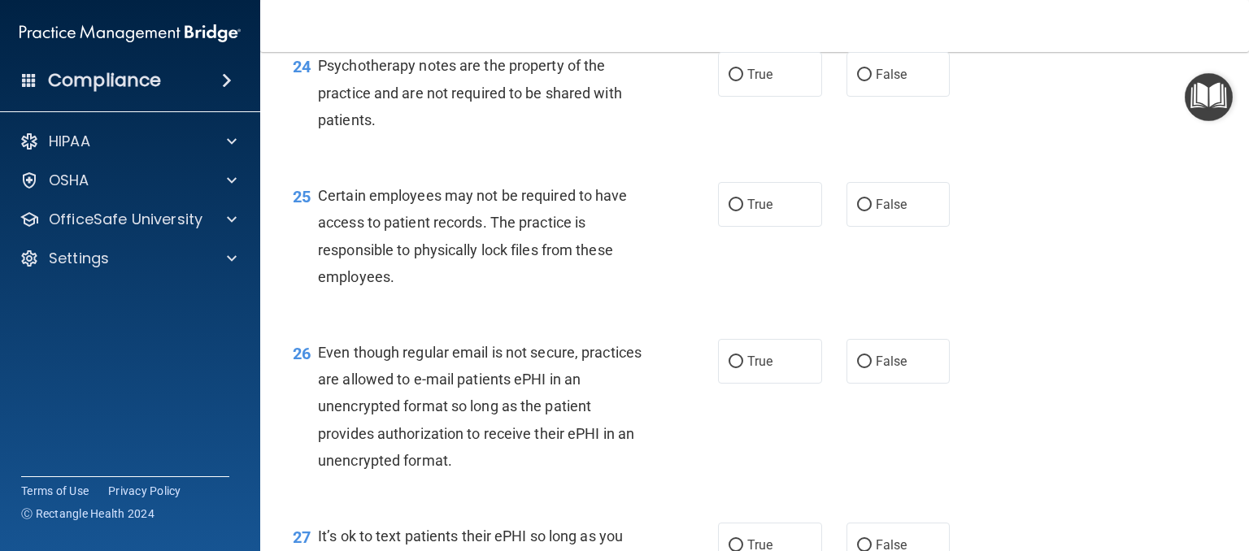
scroll to position [3577, 0]
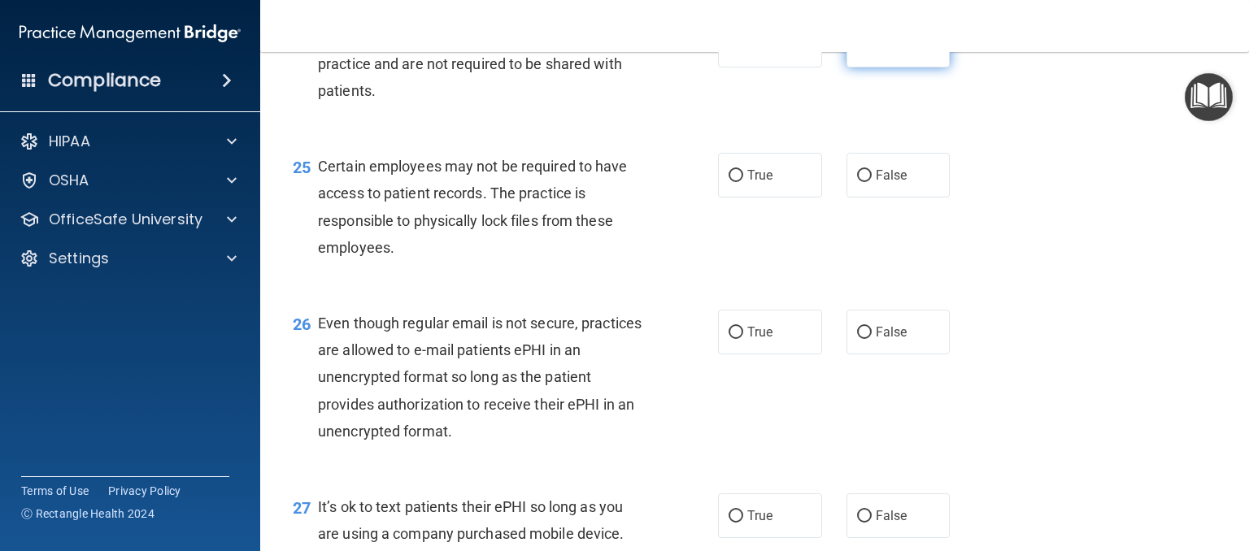
click at [898, 67] on label "False" at bounding box center [898, 45] width 104 height 45
click at [872, 52] on input "False" at bounding box center [864, 46] width 15 height 12
radio input "true"
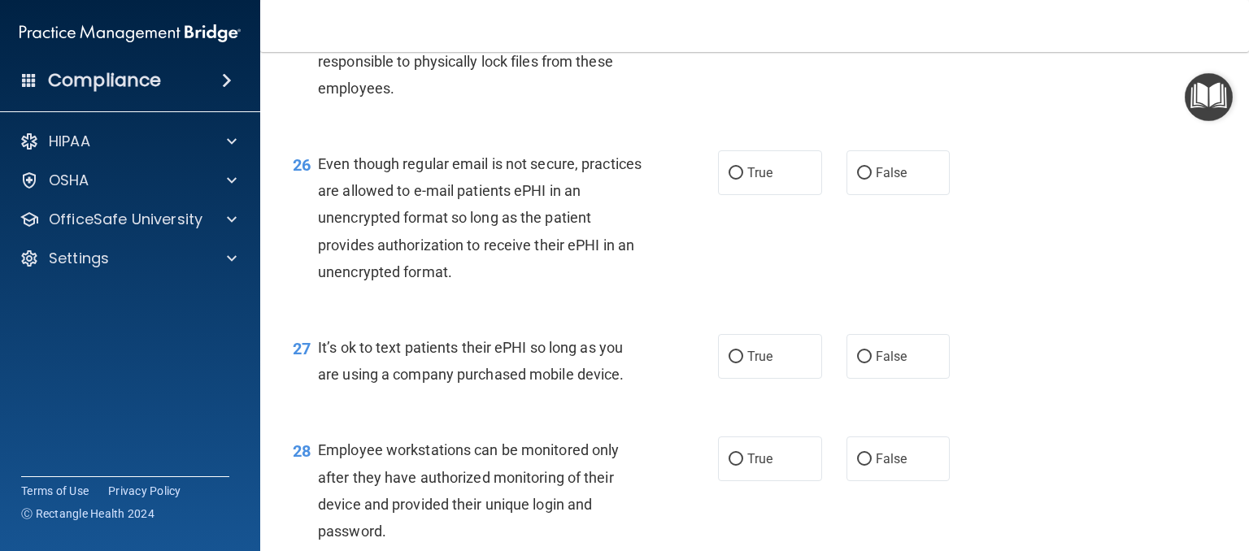
scroll to position [3740, 0]
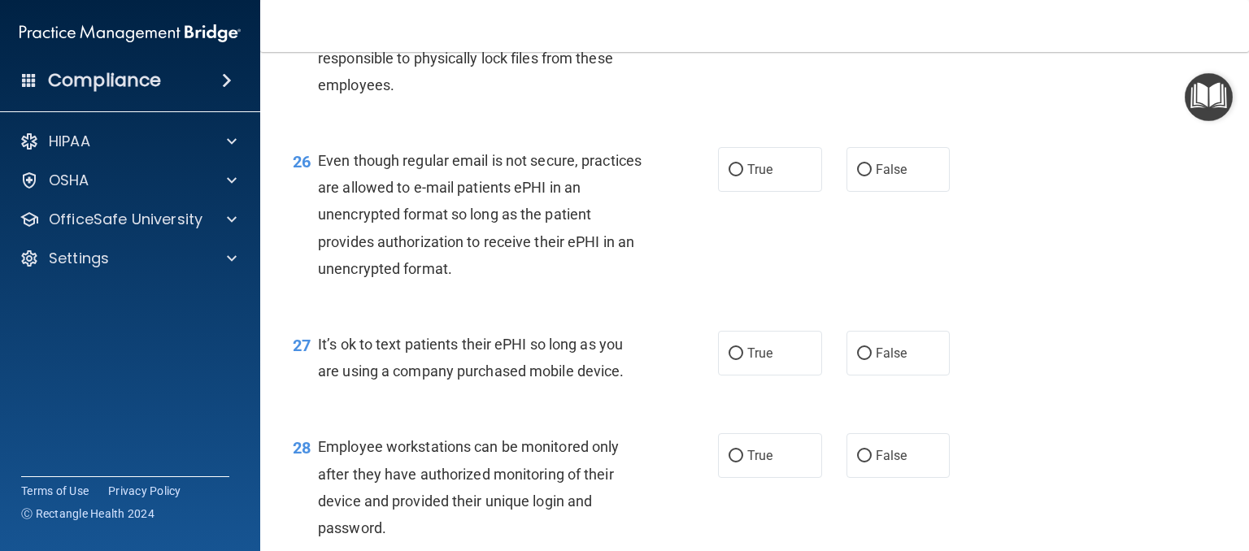
click at [748, 20] on span "True" at bounding box center [759, 12] width 25 height 15
click at [743, 20] on input "True" at bounding box center [735, 13] width 15 height 12
radio input "true"
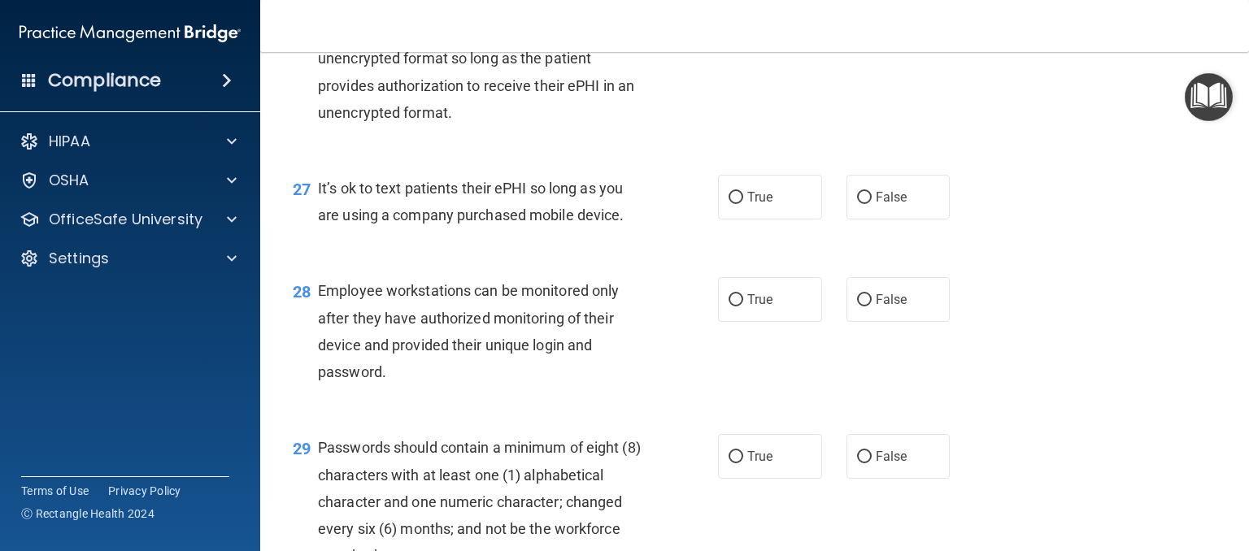
scroll to position [3903, 0]
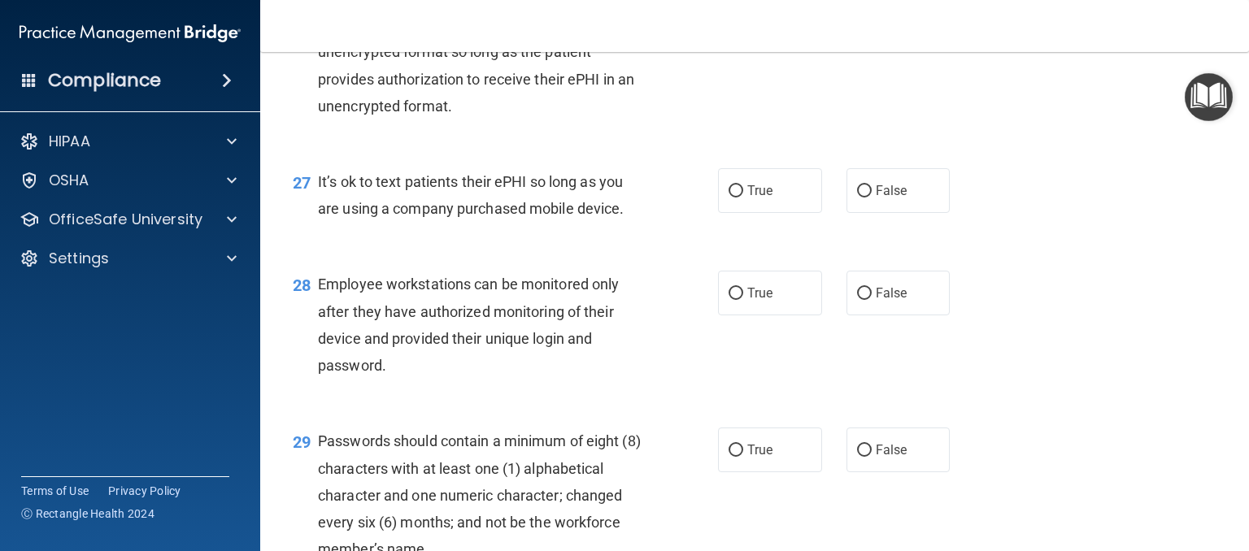
click at [747, 15] on span "True" at bounding box center [759, 6] width 25 height 15
click at [732, 14] on input "True" at bounding box center [735, 8] width 15 height 12
radio input "true"
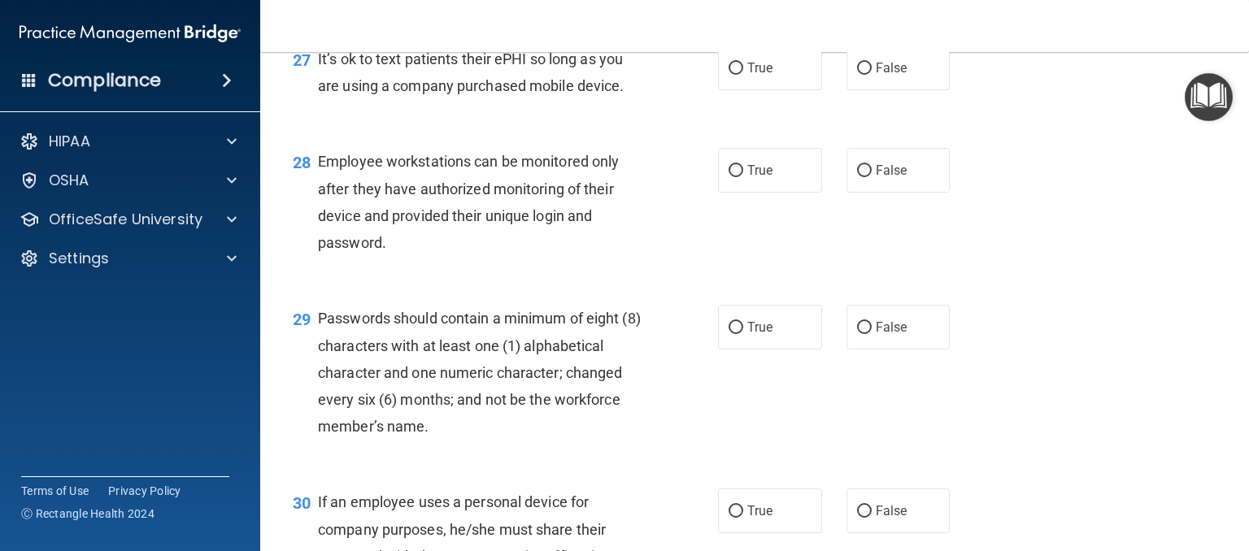
scroll to position [4065, 0]
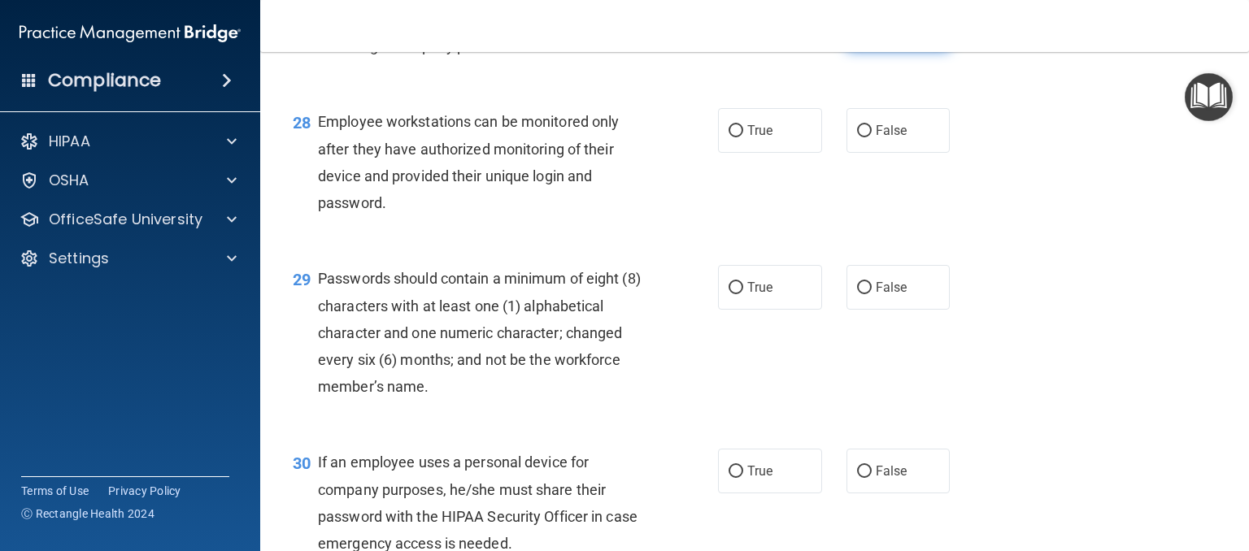
click at [857, 35] on input "False" at bounding box center [864, 29] width 15 height 12
radio input "true"
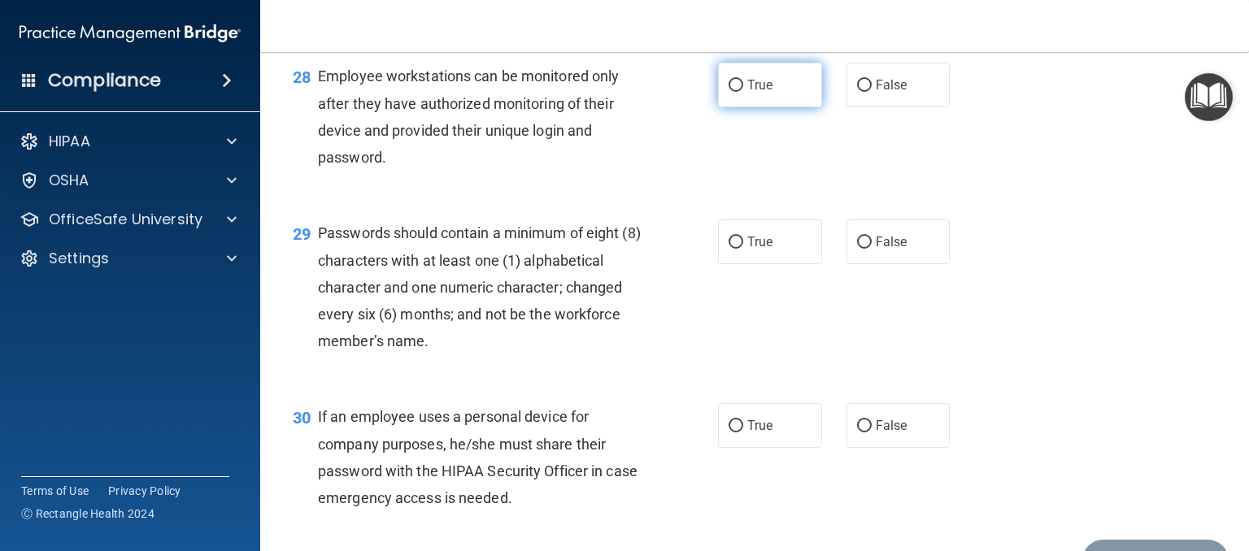
scroll to position [4146, 0]
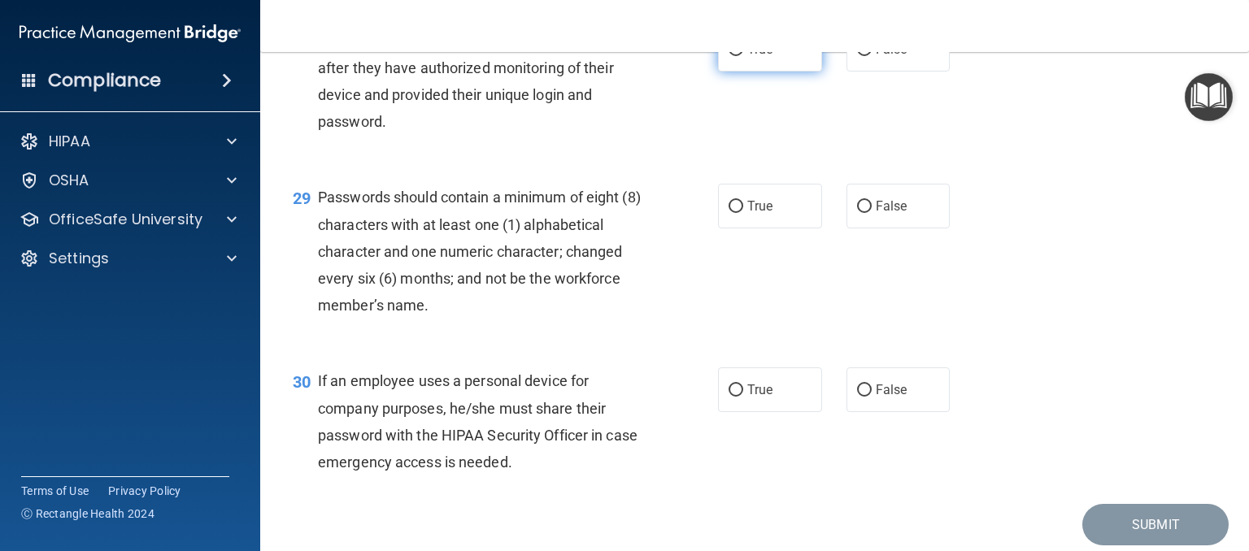
click at [754, 57] on span "True" at bounding box center [759, 48] width 25 height 15
click at [743, 56] on input "True" at bounding box center [735, 50] width 15 height 12
radio input "true"
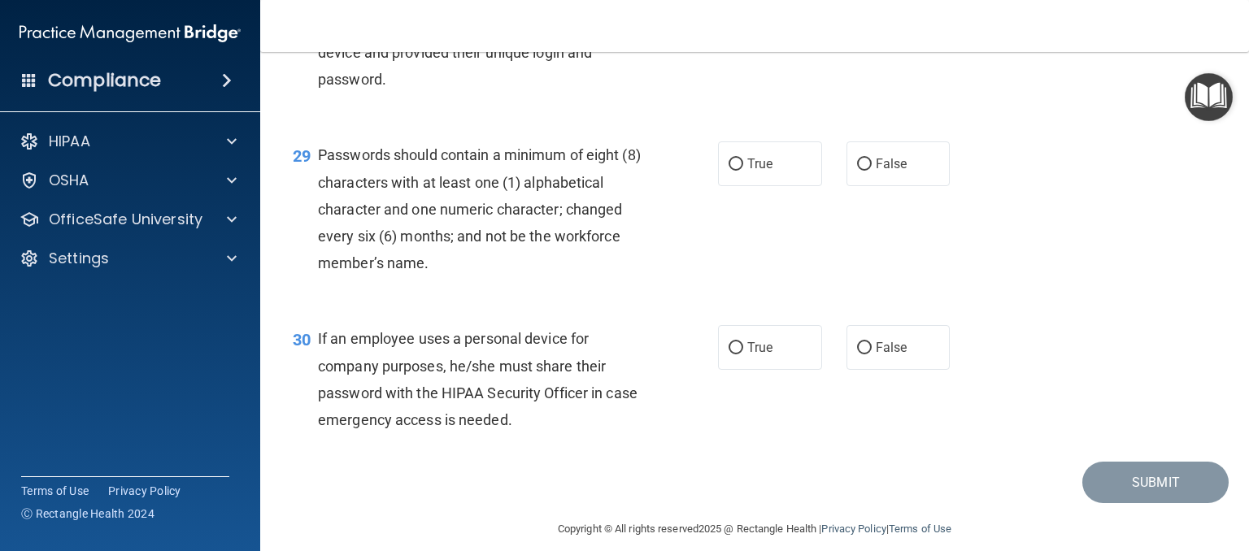
scroll to position [4228, 0]
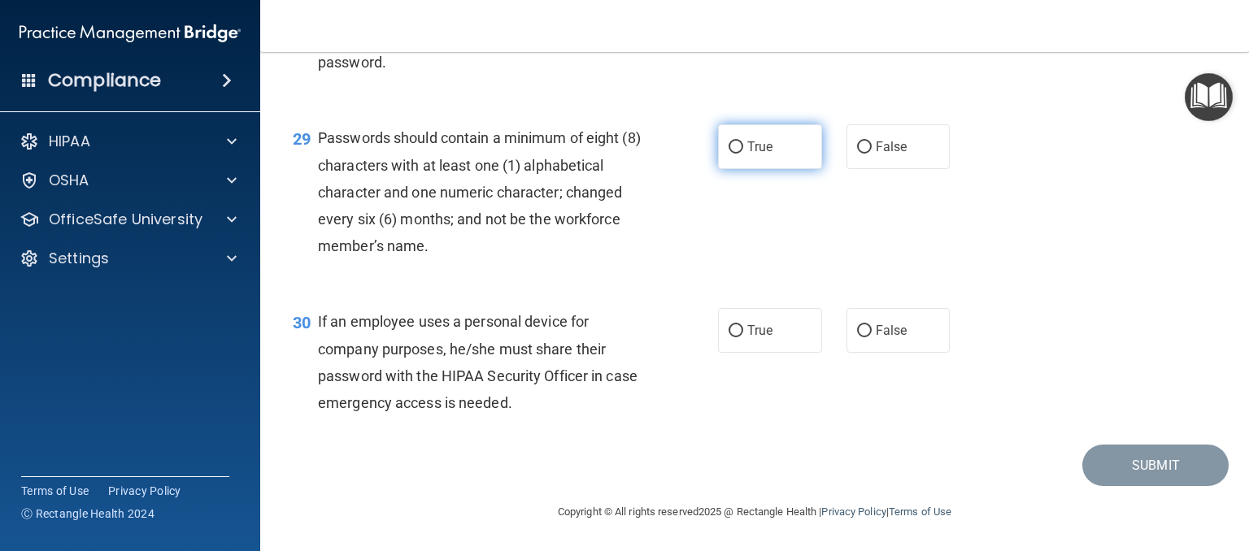
click at [730, 154] on input "True" at bounding box center [735, 147] width 15 height 12
radio input "true"
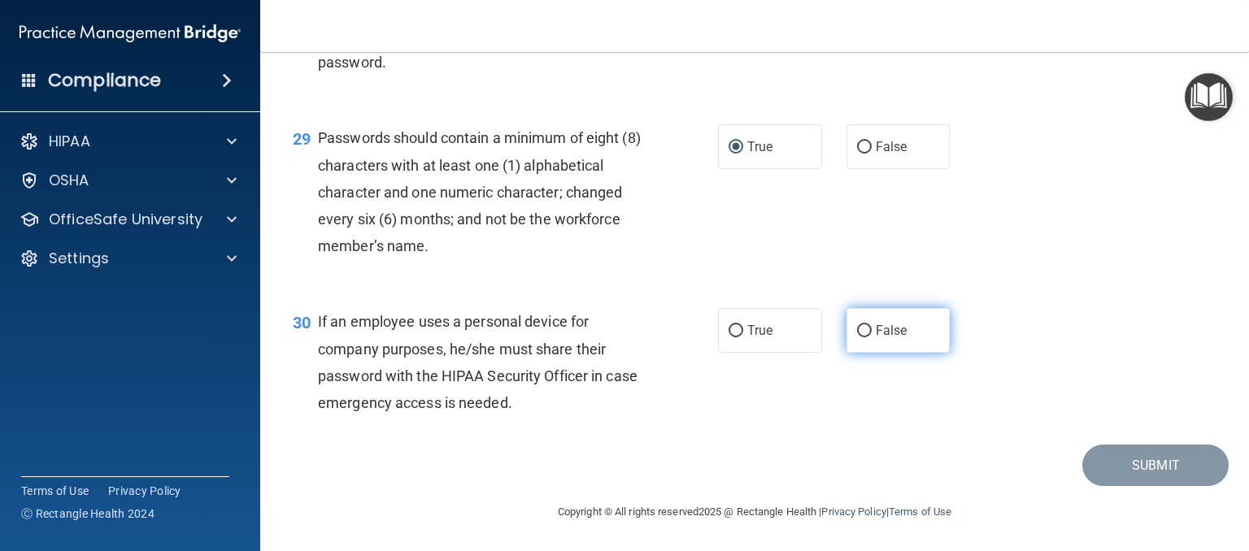
click at [857, 328] on input "False" at bounding box center [864, 331] width 15 height 12
radio input "true"
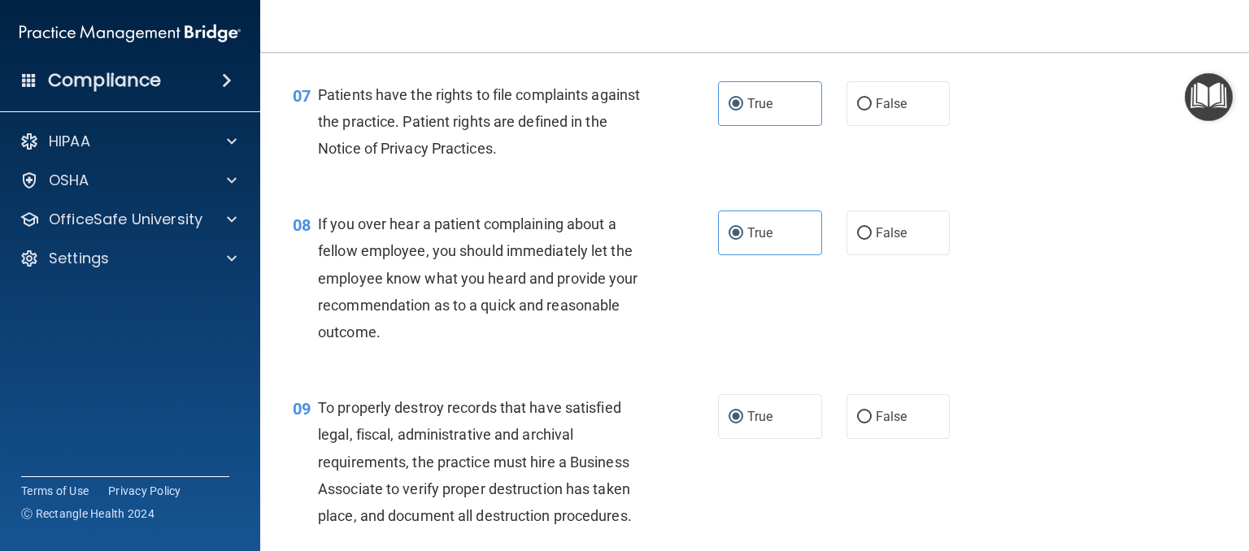
scroll to position [1198, 0]
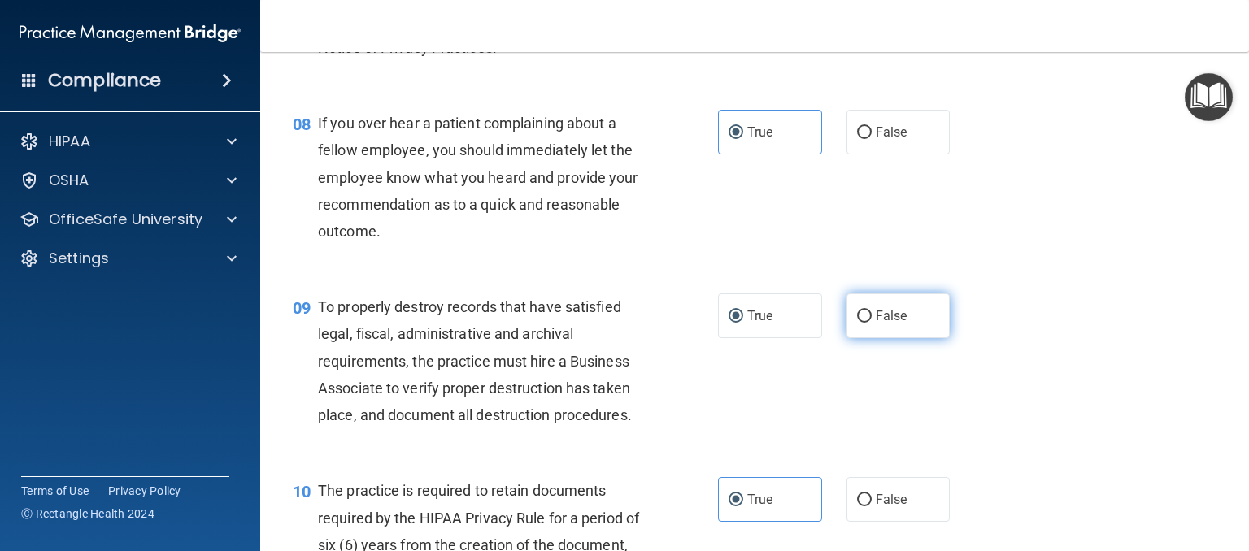
click at [857, 323] on input "False" at bounding box center [864, 317] width 15 height 12
radio input "true"
radio input "false"
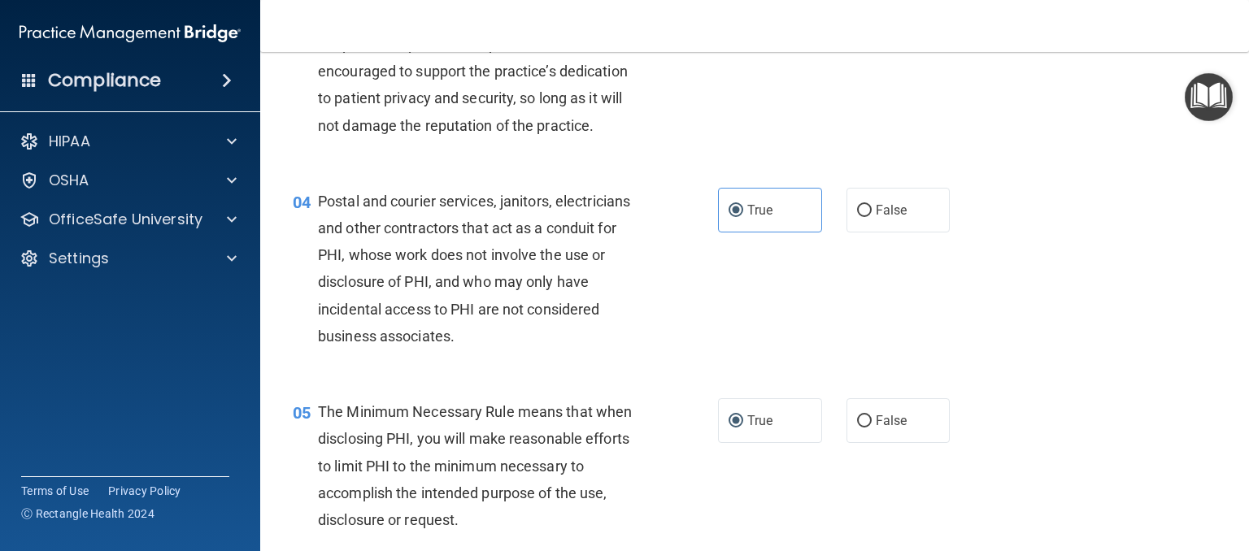
scroll to position [0, 0]
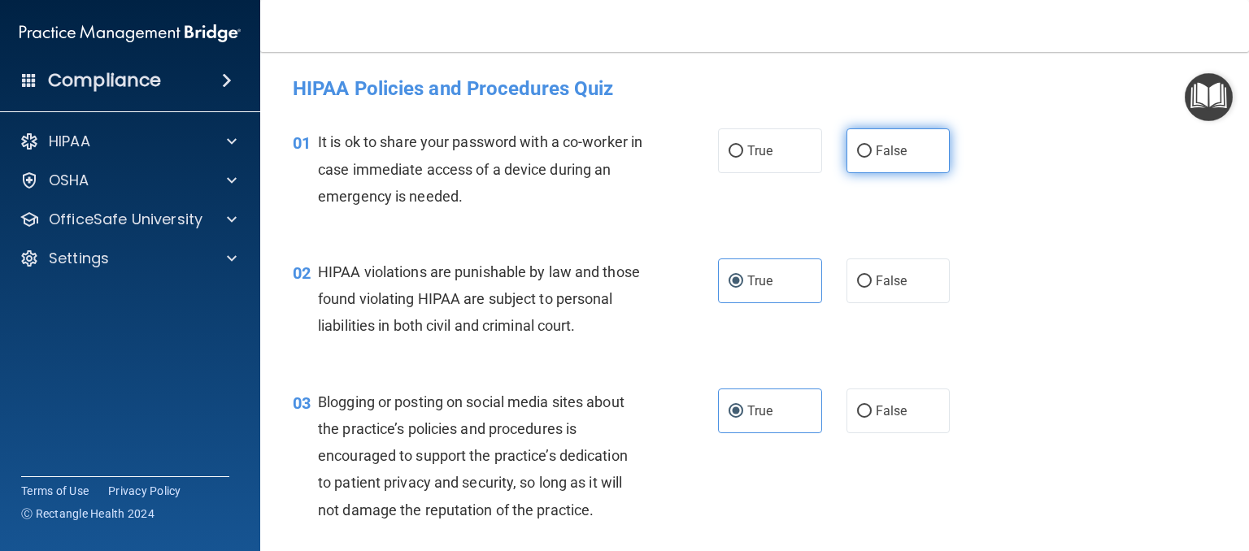
click at [857, 154] on input "False" at bounding box center [864, 152] width 15 height 12
radio input "true"
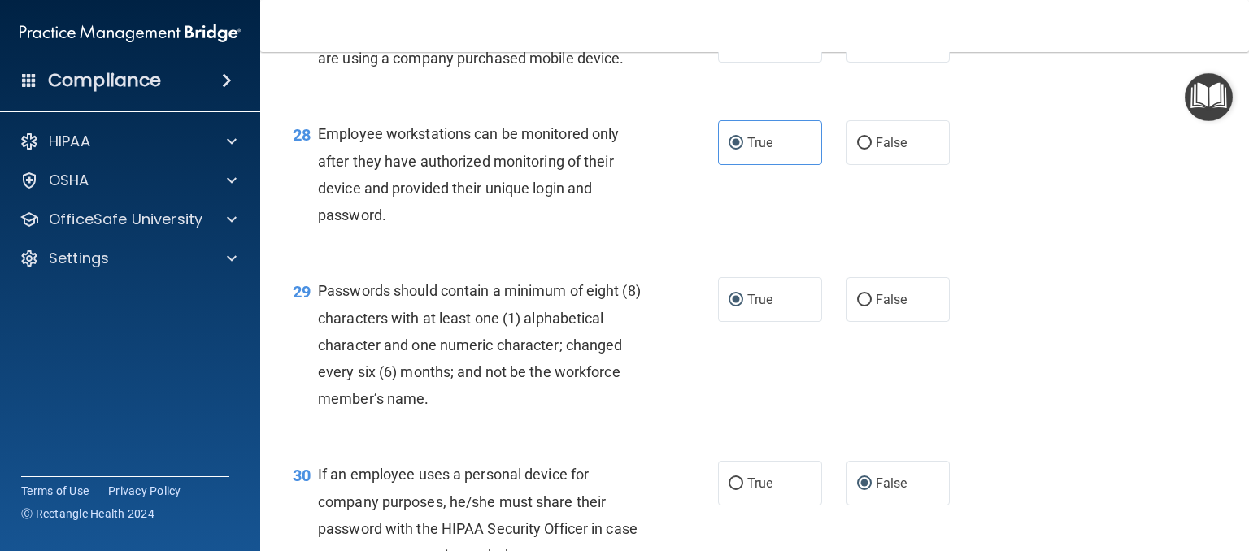
scroll to position [4287, 0]
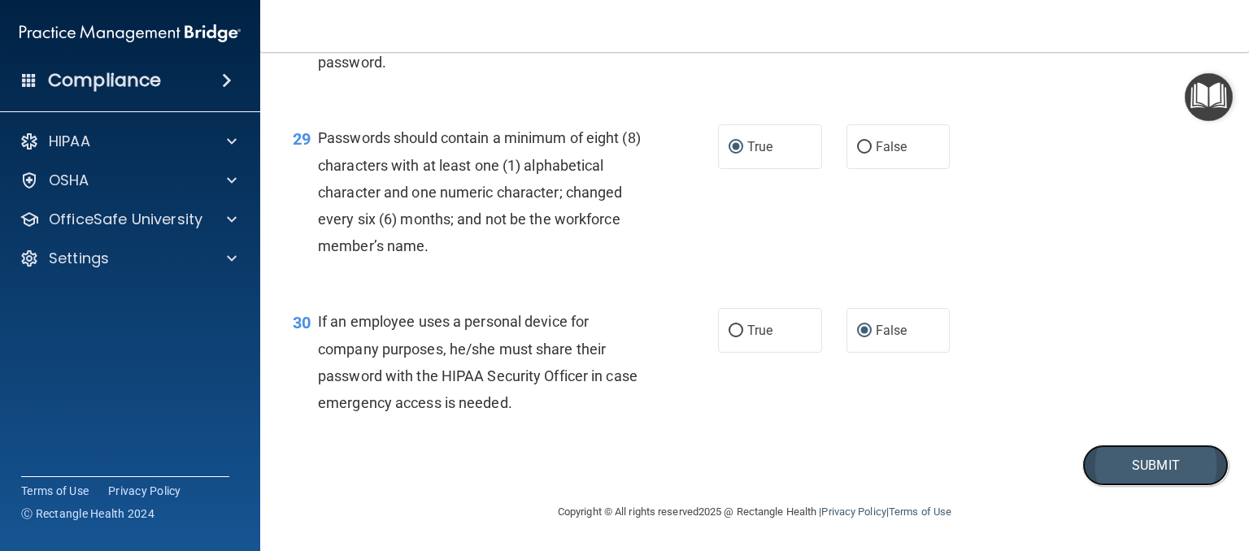
click at [1101, 474] on button "Submit" at bounding box center [1155, 465] width 146 height 41
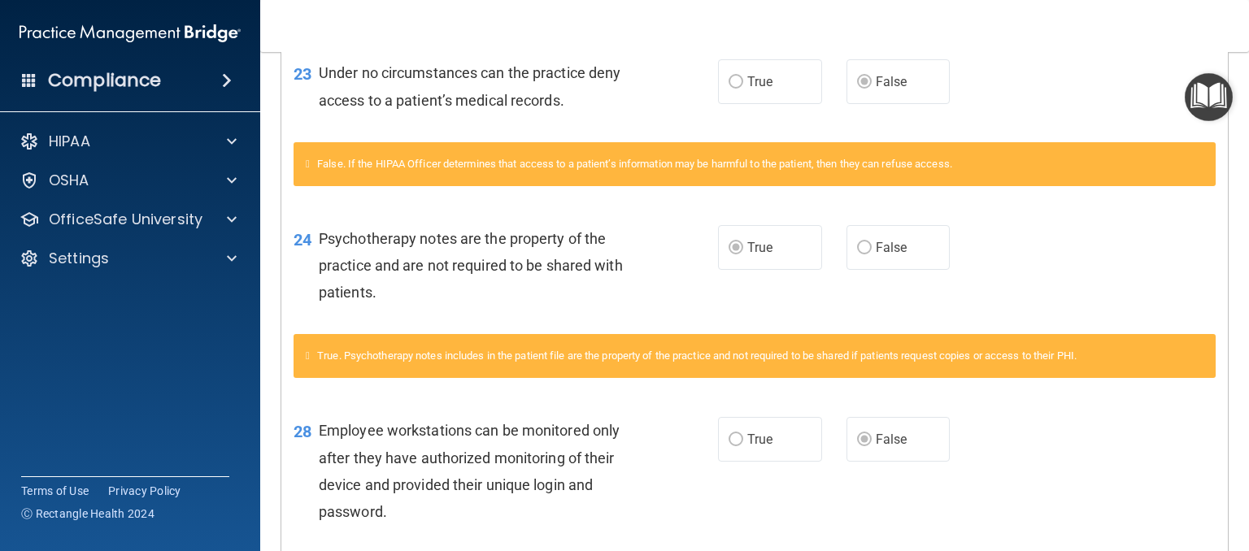
scroll to position [1730, 0]
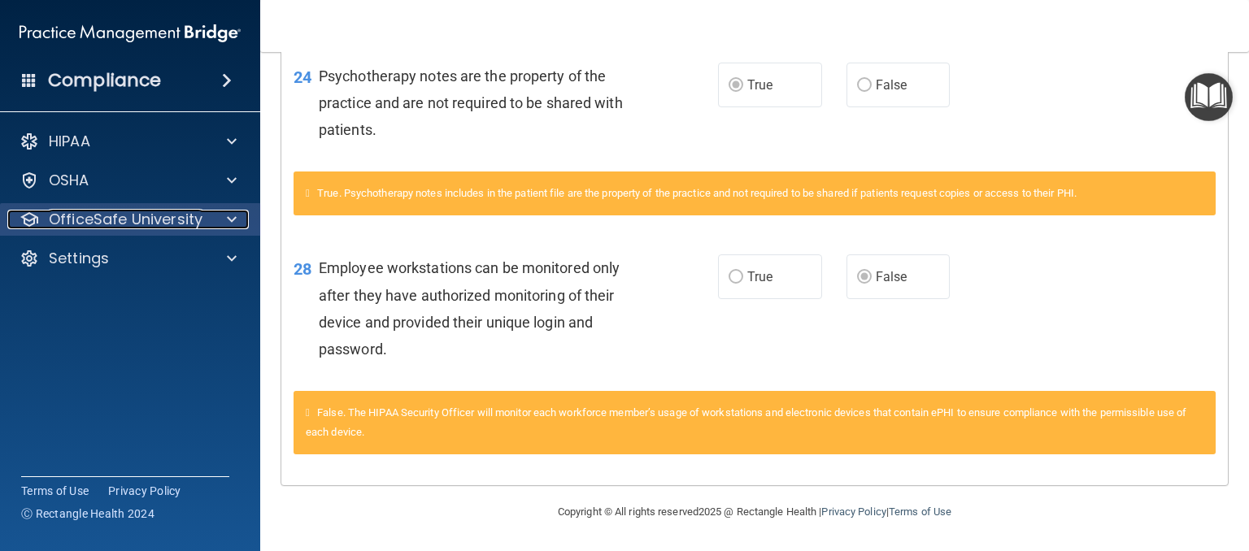
click at [155, 212] on p "OfficeSafe University" at bounding box center [126, 220] width 154 height 20
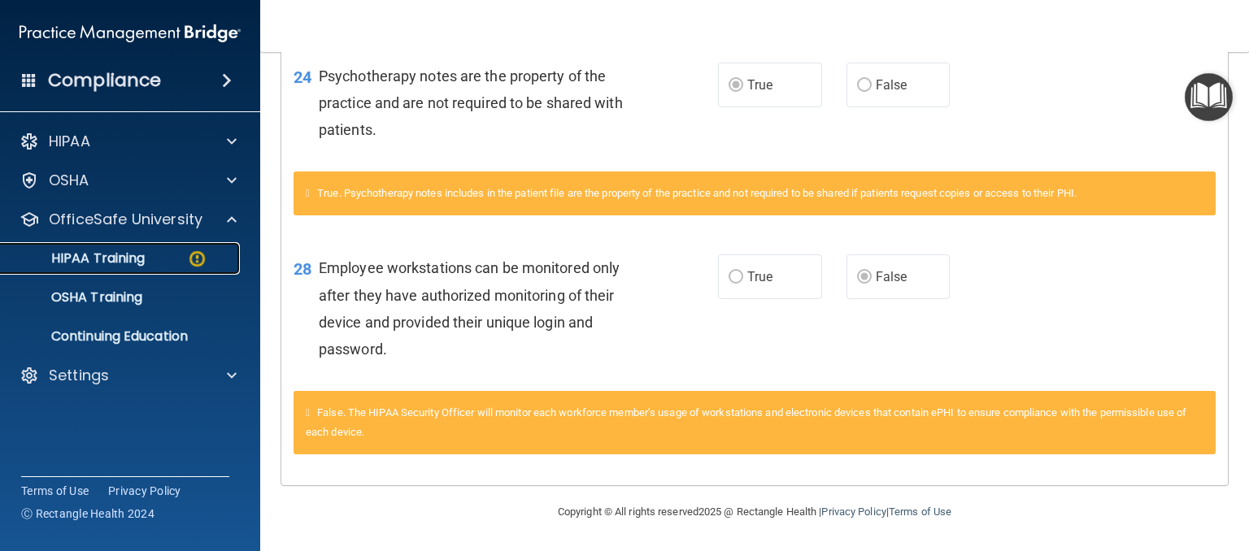
click at [172, 250] on div "HIPAA Training" at bounding box center [122, 258] width 222 height 16
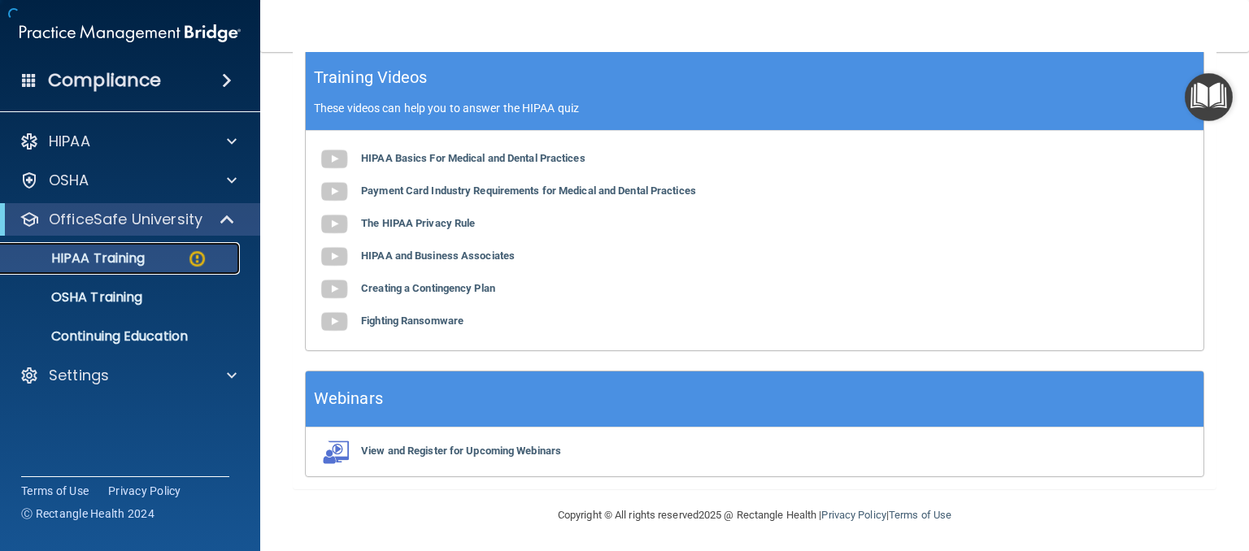
click at [198, 267] on img at bounding box center [197, 259] width 20 height 20
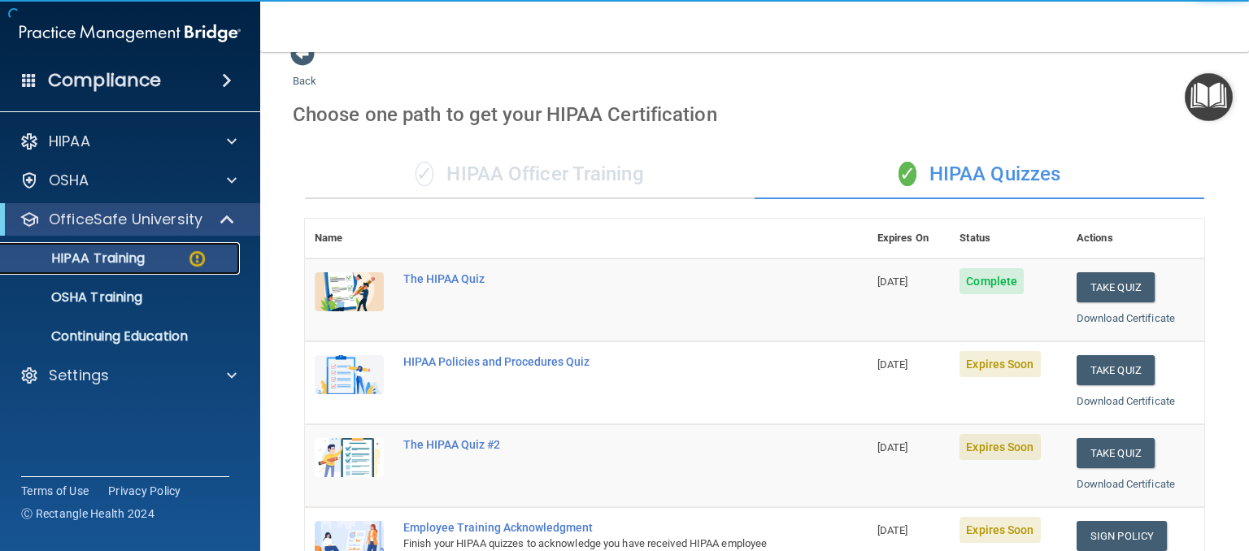
scroll to position [20, 0]
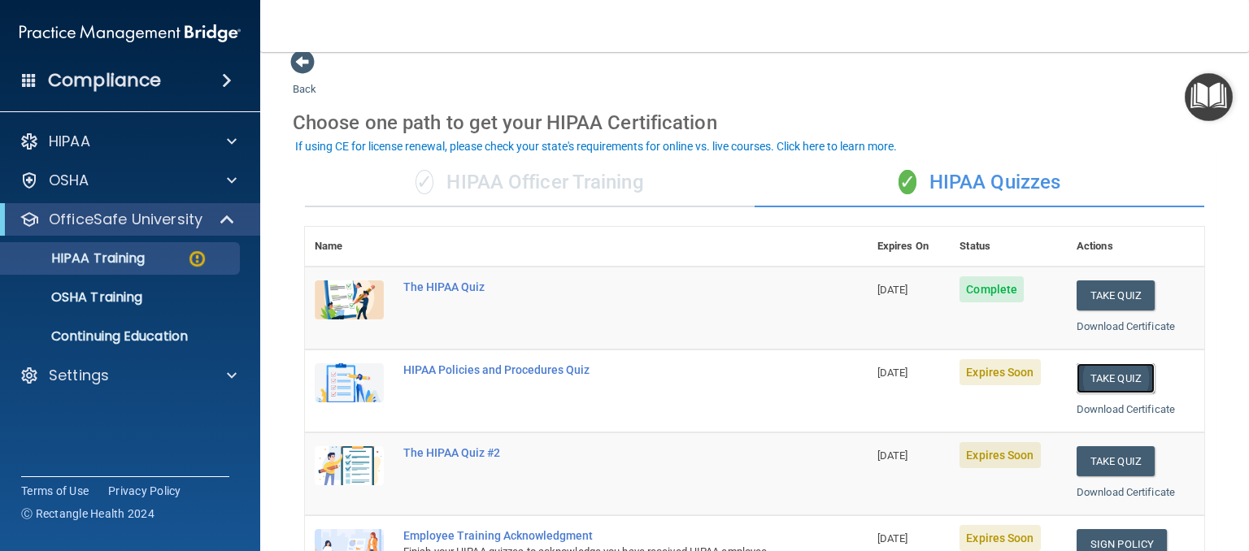
click at [1124, 381] on button "Take Quiz" at bounding box center [1115, 378] width 78 height 30
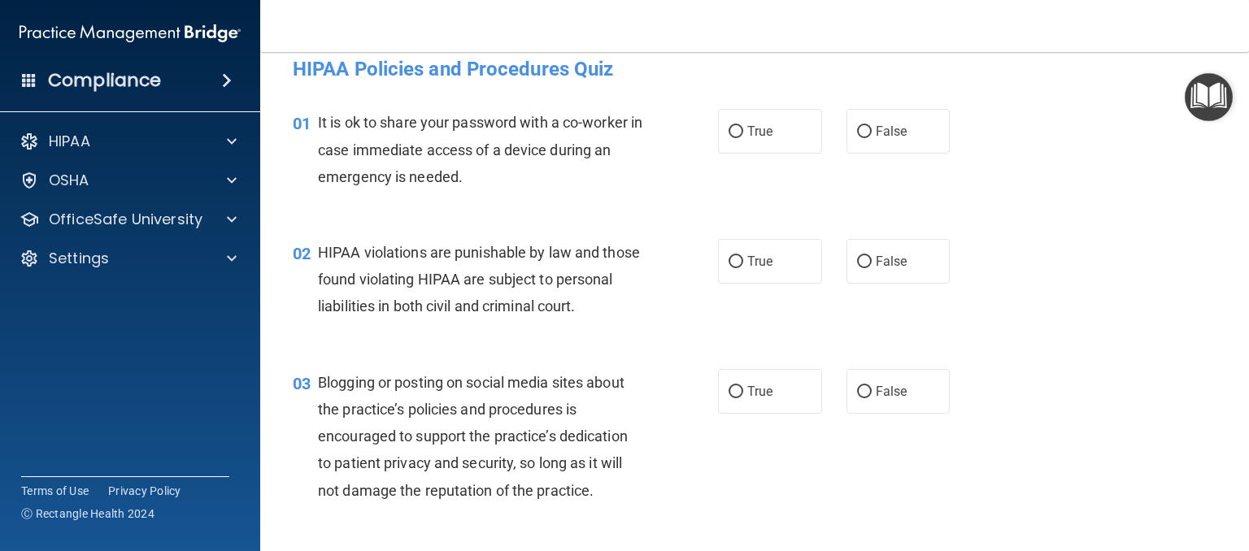
scroll to position [101, 0]
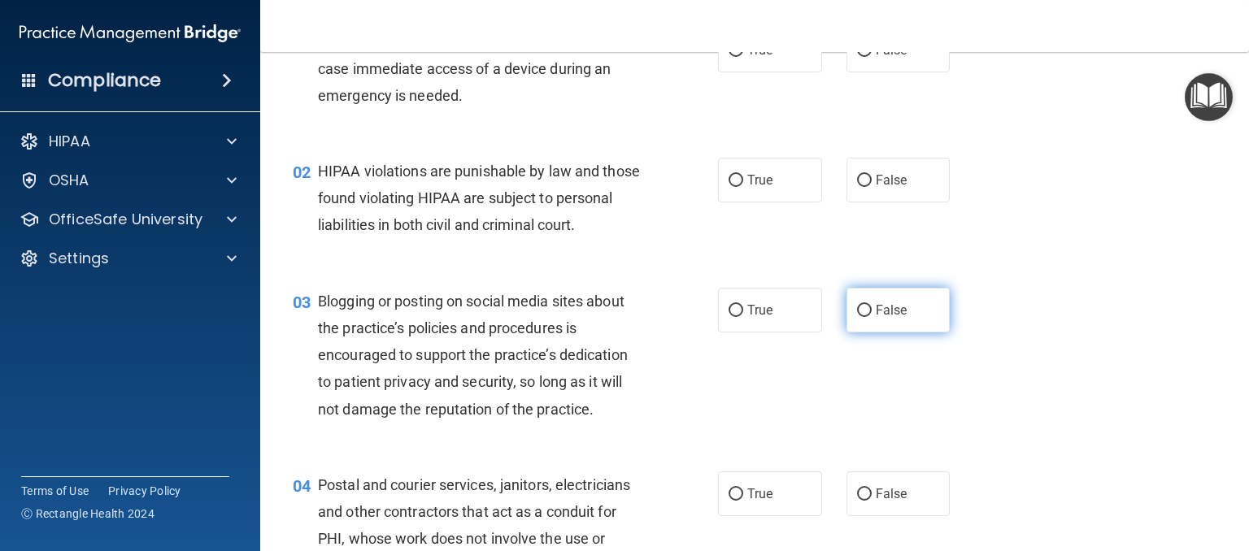
drag, startPoint x: 869, startPoint y: 337, endPoint x: 862, endPoint y: 342, distance: 8.8
click at [876, 318] on span "False" at bounding box center [892, 309] width 32 height 15
click at [868, 317] on input "False" at bounding box center [864, 311] width 15 height 12
radio input "true"
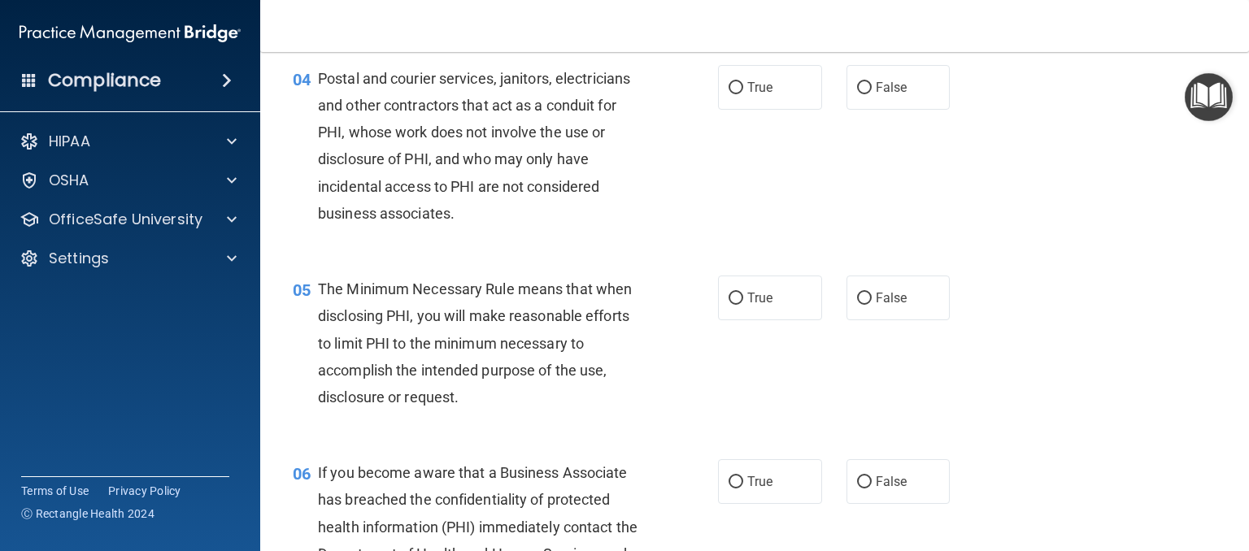
scroll to position [670, 0]
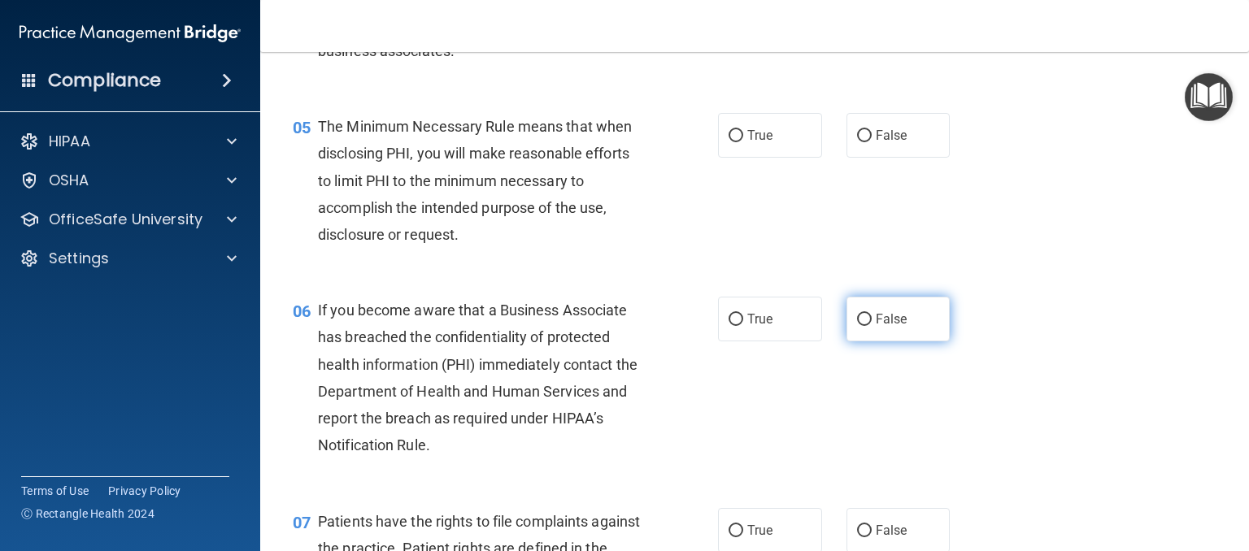
click at [877, 341] on label "False" at bounding box center [898, 319] width 104 height 45
click at [872, 326] on input "False" at bounding box center [864, 320] width 15 height 12
radio input "true"
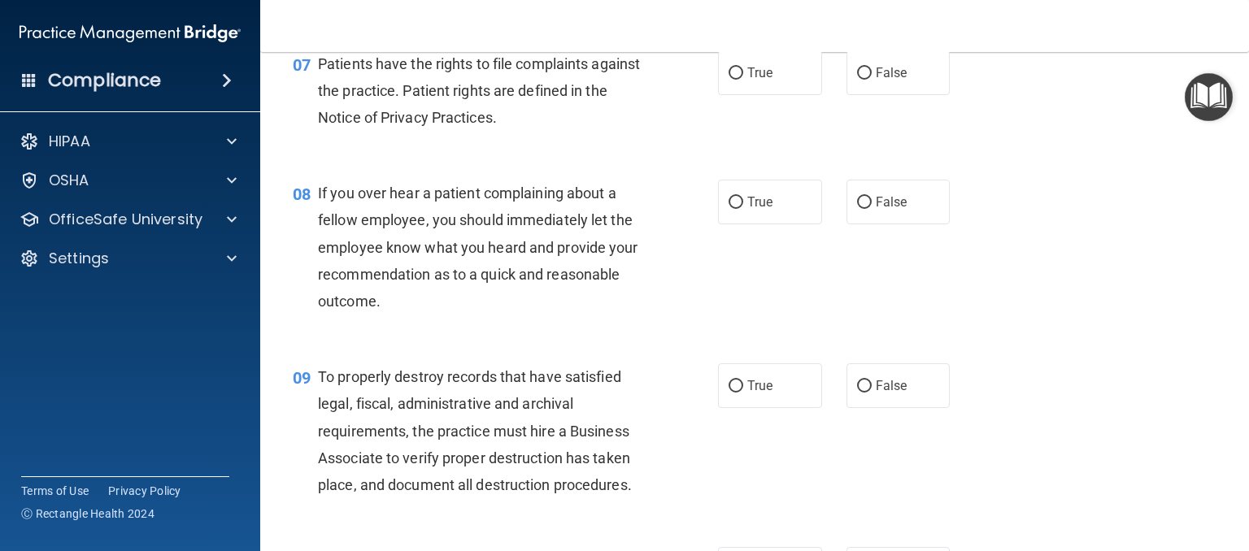
scroll to position [1158, 0]
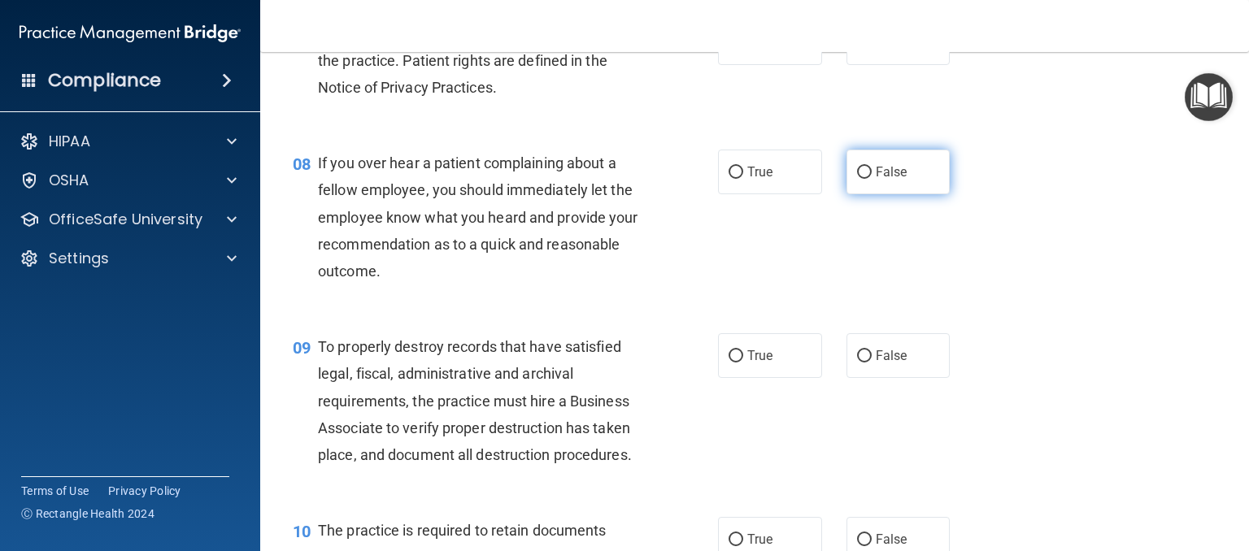
click at [872, 194] on label "False" at bounding box center [898, 172] width 104 height 45
click at [872, 179] on input "False" at bounding box center [864, 173] width 15 height 12
radio input "true"
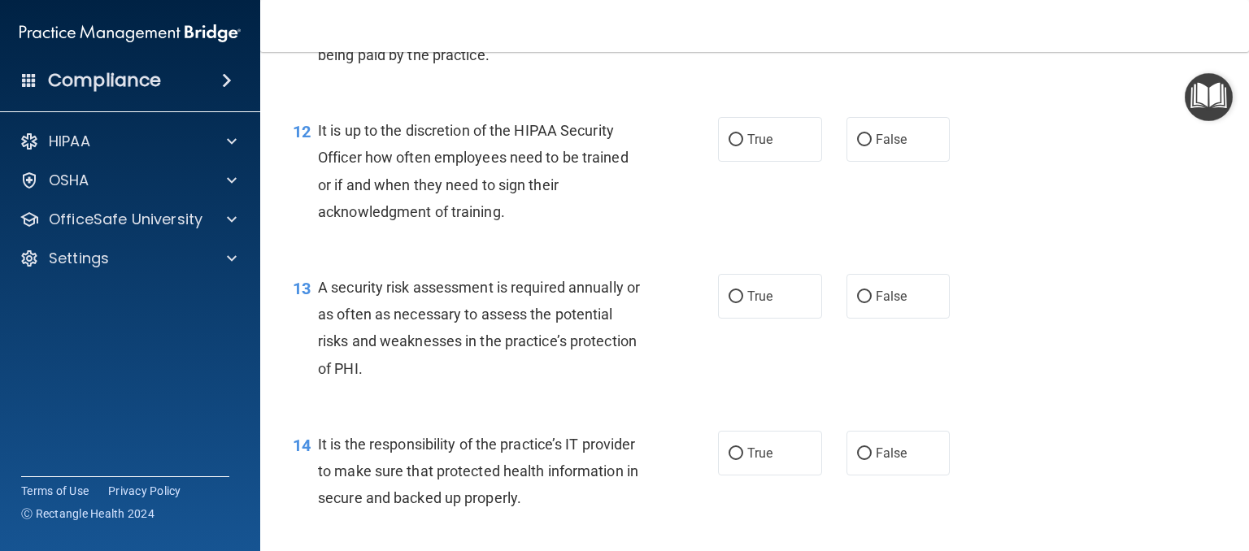
scroll to position [1971, 0]
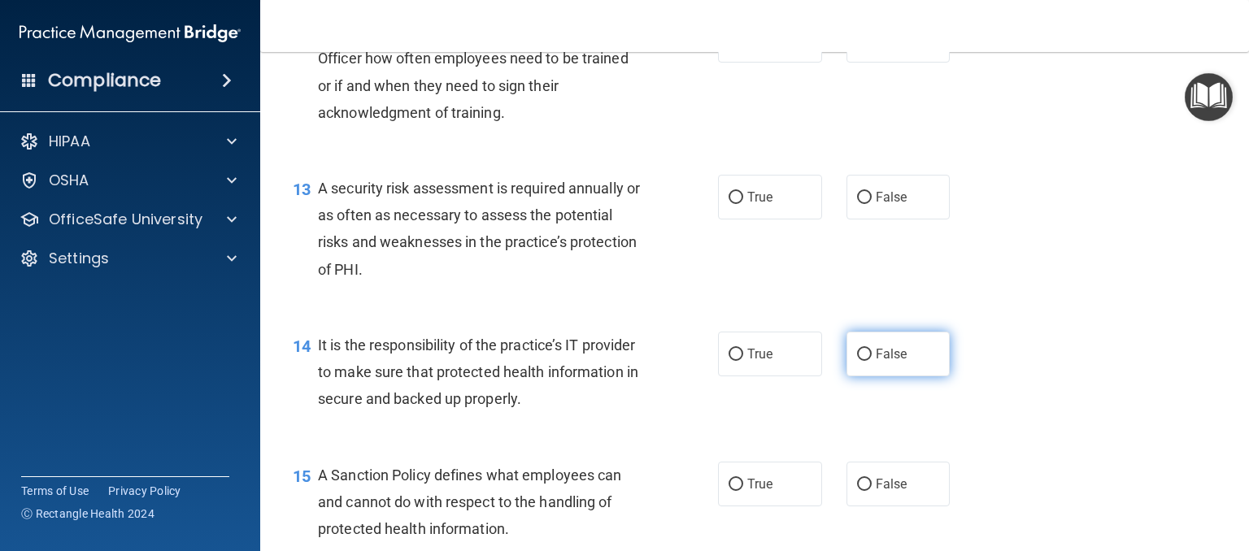
click at [882, 362] on span "False" at bounding box center [892, 353] width 32 height 15
click at [872, 361] on input "False" at bounding box center [864, 355] width 15 height 12
radio input "true"
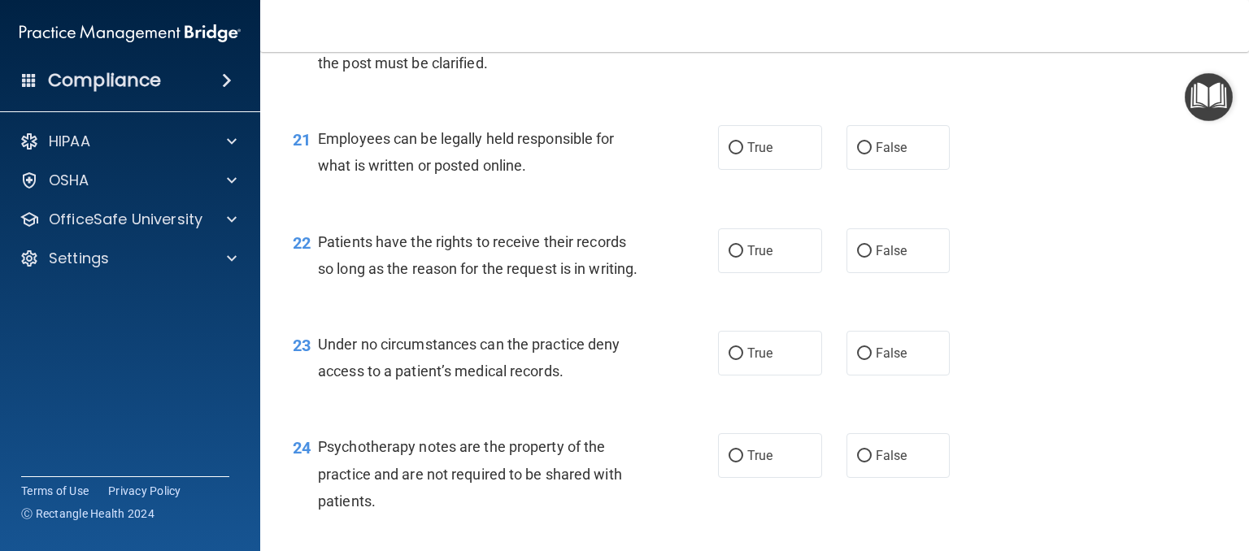
scroll to position [3272, 0]
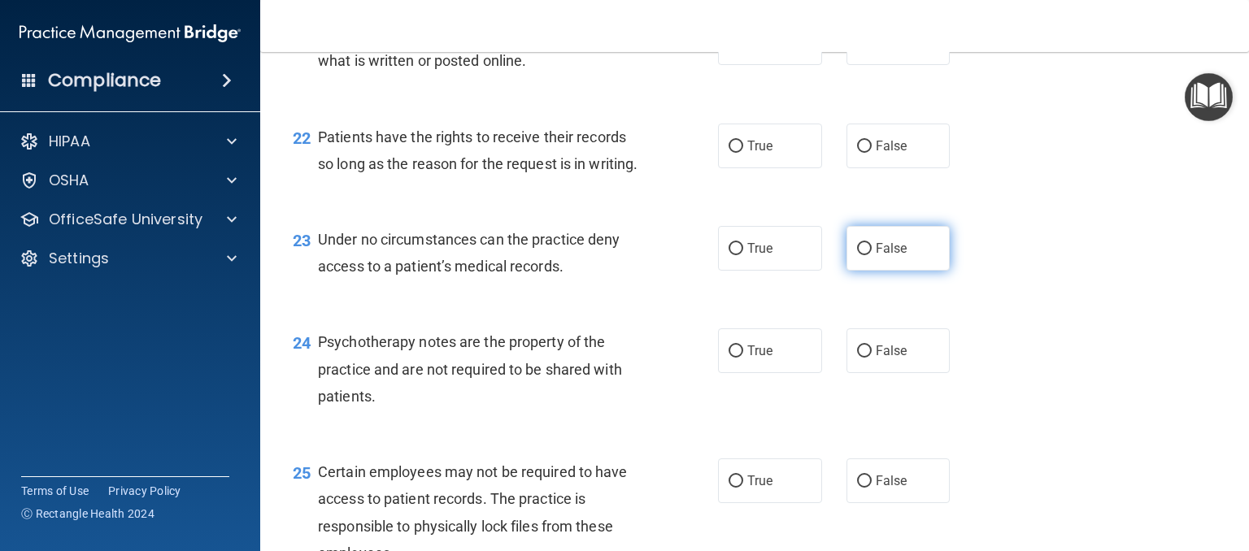
click at [875, 271] on label "False" at bounding box center [898, 248] width 104 height 45
click at [872, 255] on input "False" at bounding box center [864, 249] width 15 height 12
radio input "true"
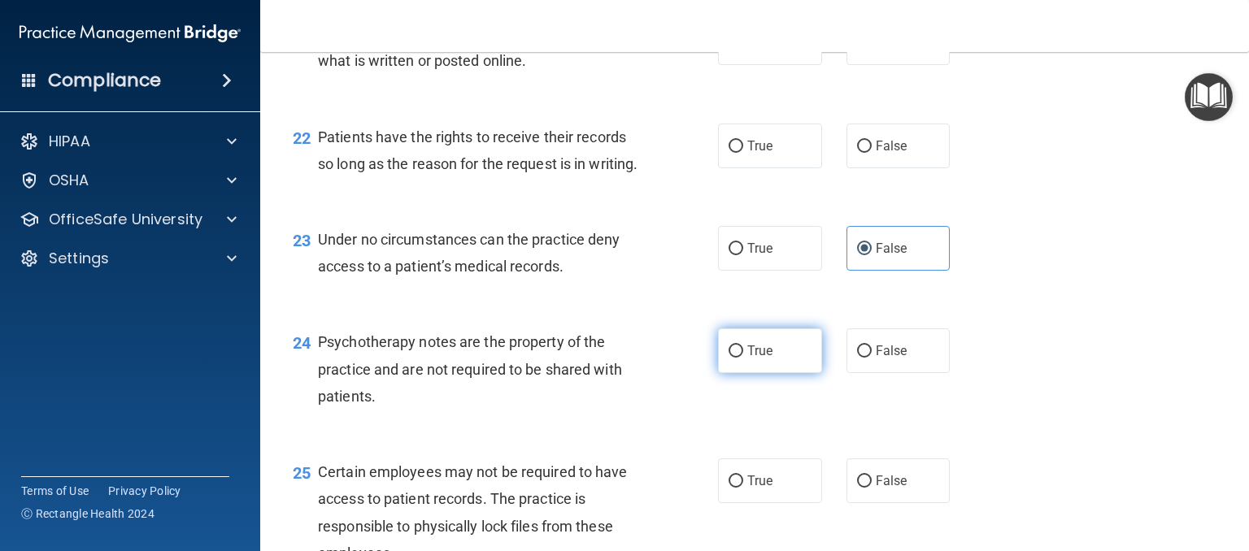
click at [760, 373] on label "True" at bounding box center [770, 350] width 104 height 45
click at [743, 358] on input "True" at bounding box center [735, 352] width 15 height 12
radio input "true"
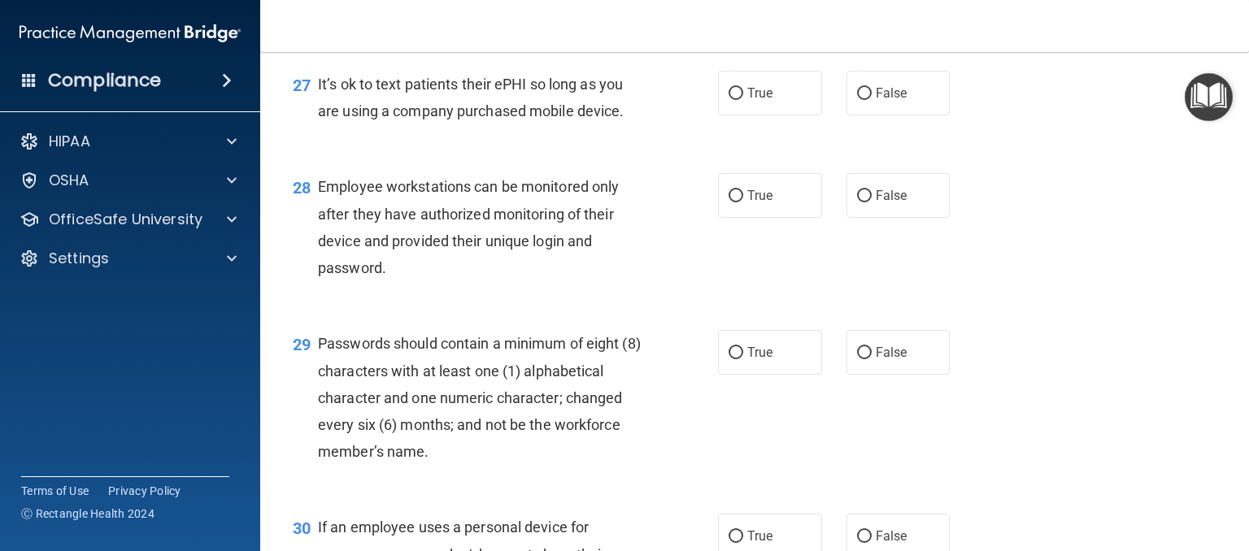
scroll to position [4003, 0]
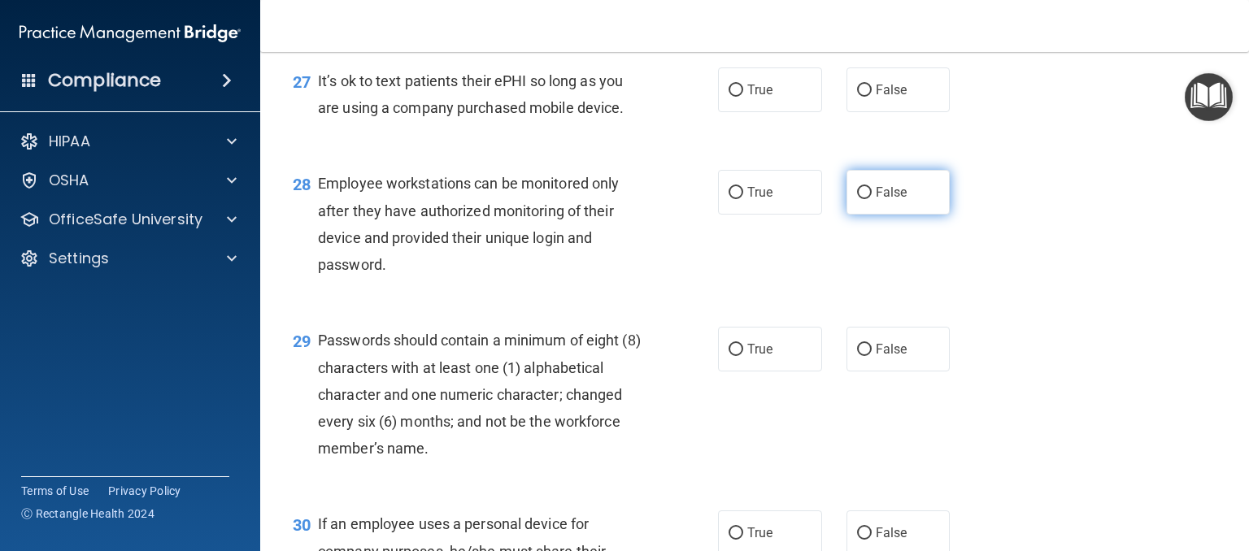
click at [869, 215] on label "False" at bounding box center [898, 192] width 104 height 45
click at [869, 199] on input "False" at bounding box center [864, 193] width 15 height 12
radio input "true"
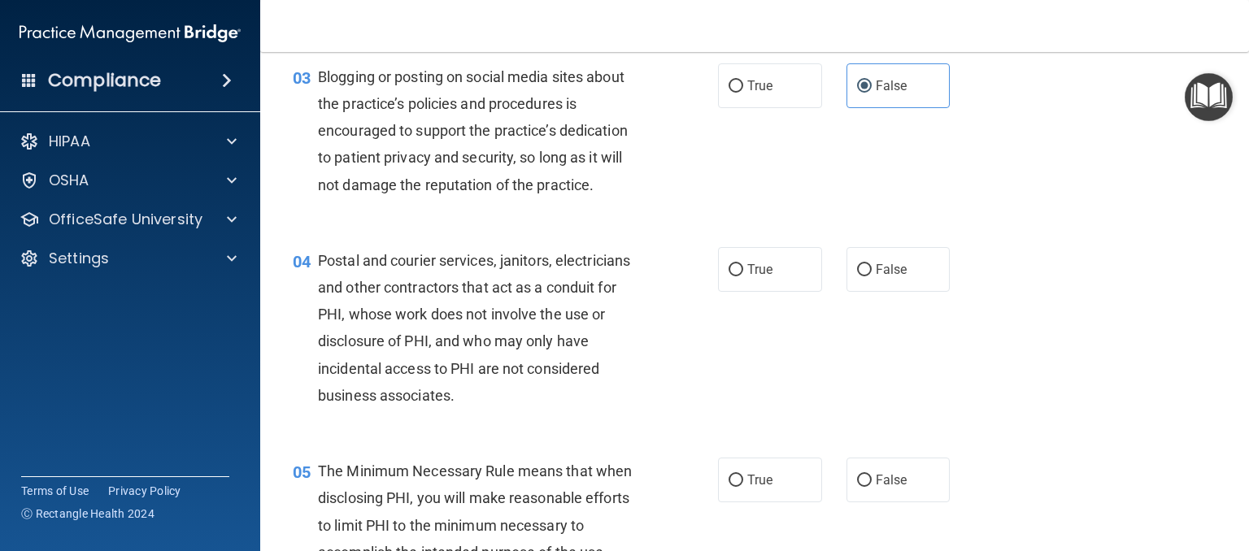
scroll to position [0, 0]
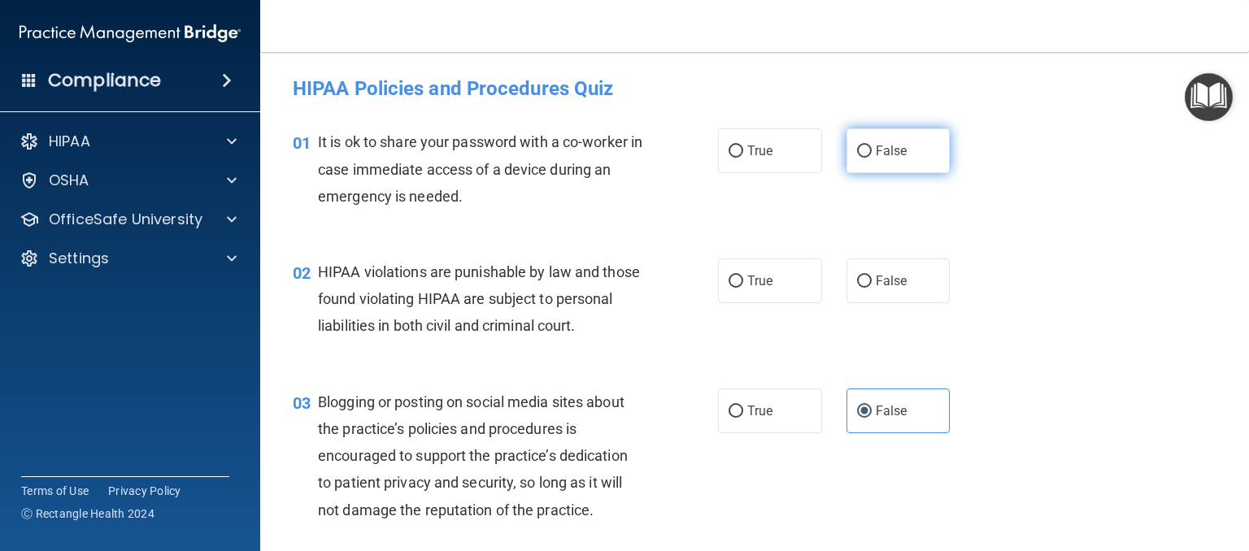
click at [859, 154] on input "False" at bounding box center [864, 152] width 15 height 12
radio input "true"
click at [730, 281] on input "True" at bounding box center [735, 282] width 15 height 12
radio input "true"
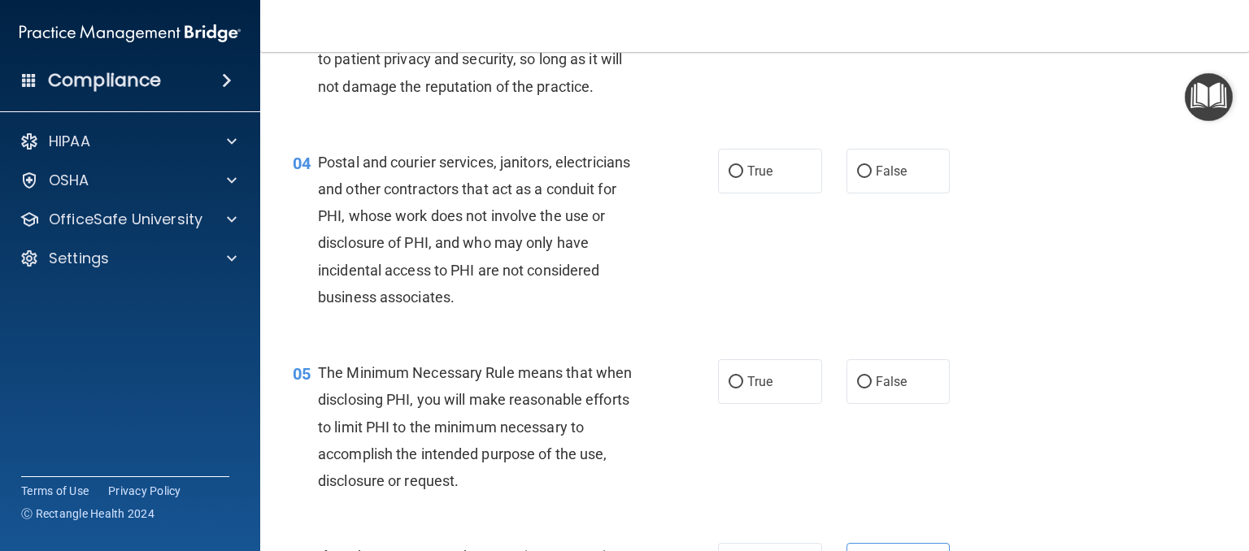
scroll to position [488, 0]
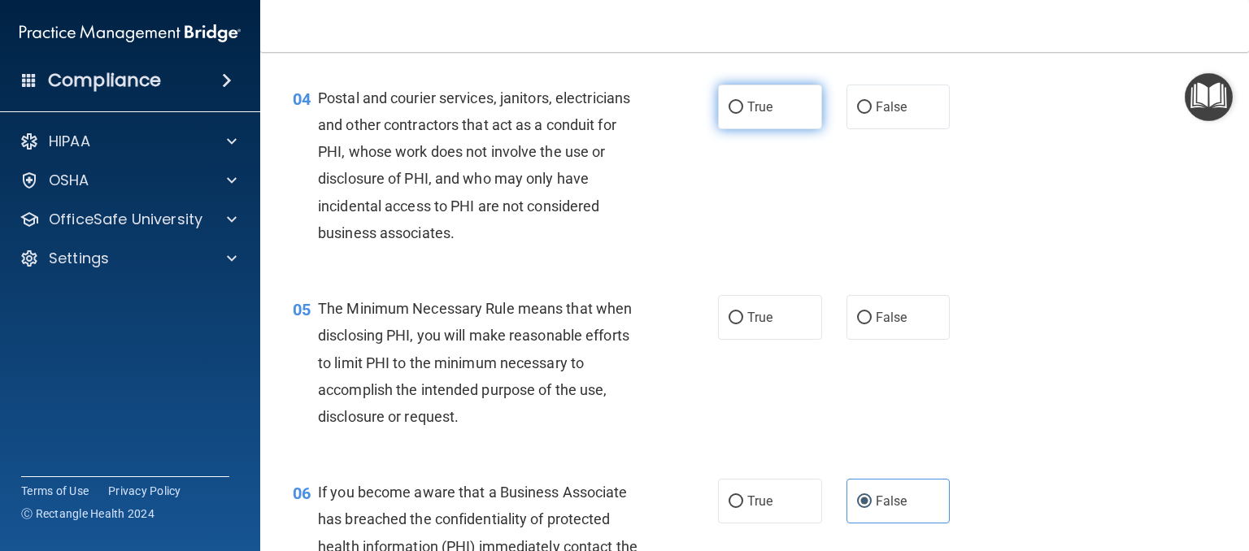
click at [759, 115] on span "True" at bounding box center [759, 106] width 25 height 15
click at [743, 114] on input "True" at bounding box center [735, 108] width 15 height 12
radio input "true"
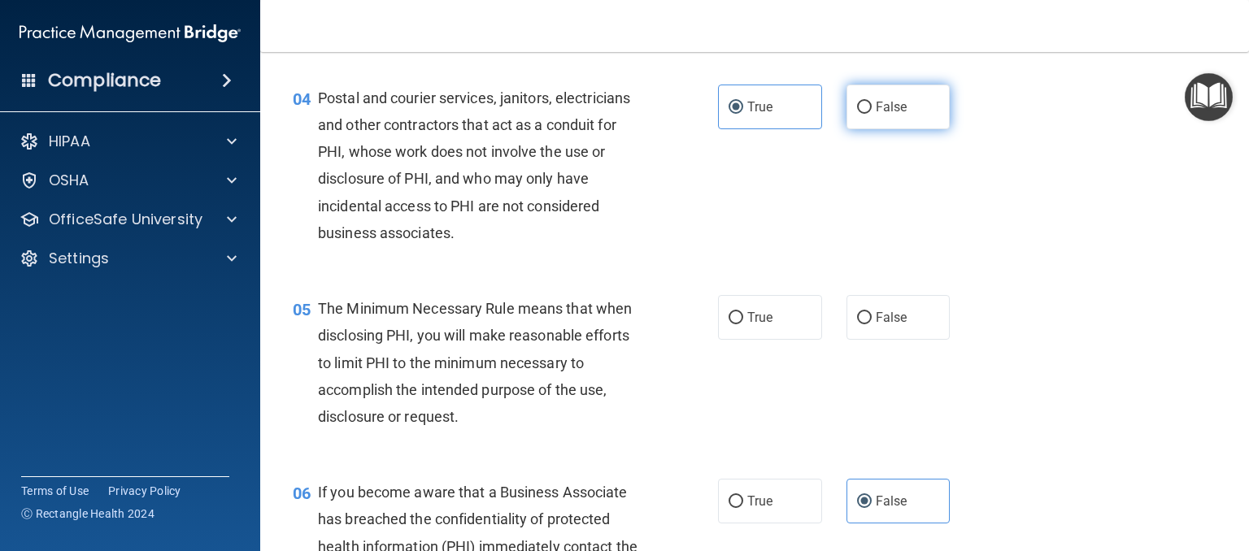
click at [857, 114] on input "False" at bounding box center [864, 108] width 15 height 12
radio input "true"
radio input "false"
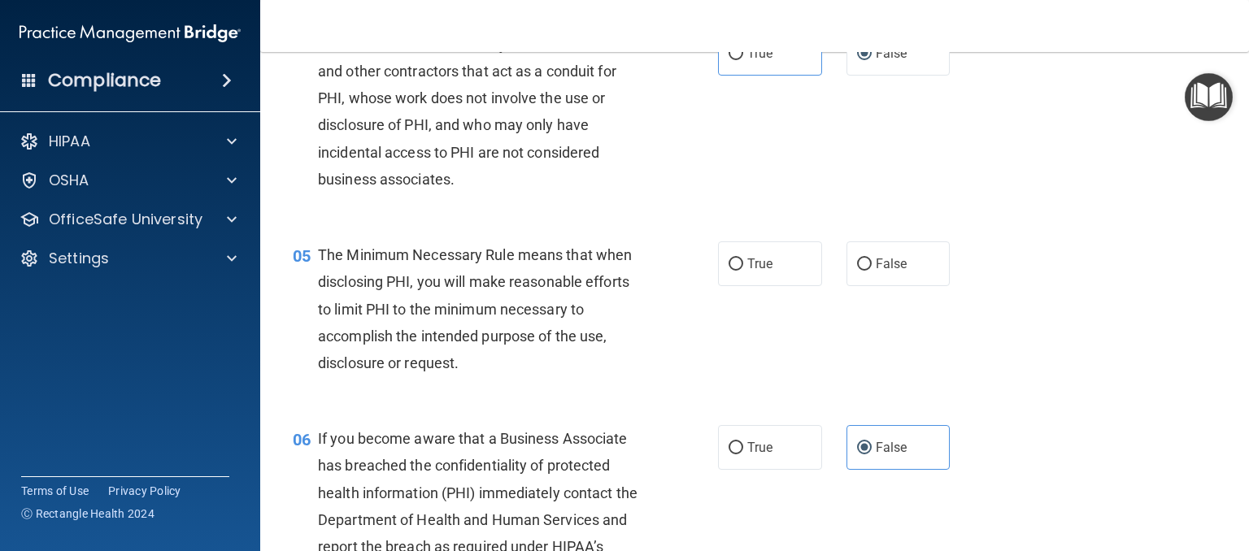
scroll to position [650, 0]
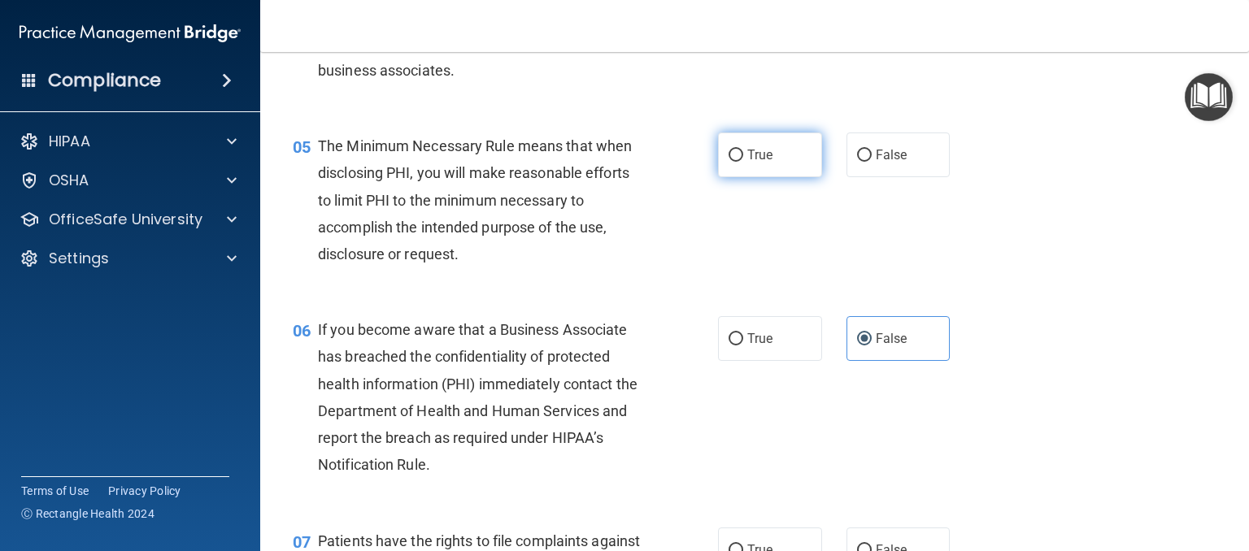
click at [764, 177] on label "True" at bounding box center [770, 155] width 104 height 45
click at [743, 162] on input "True" at bounding box center [735, 156] width 15 height 12
radio input "true"
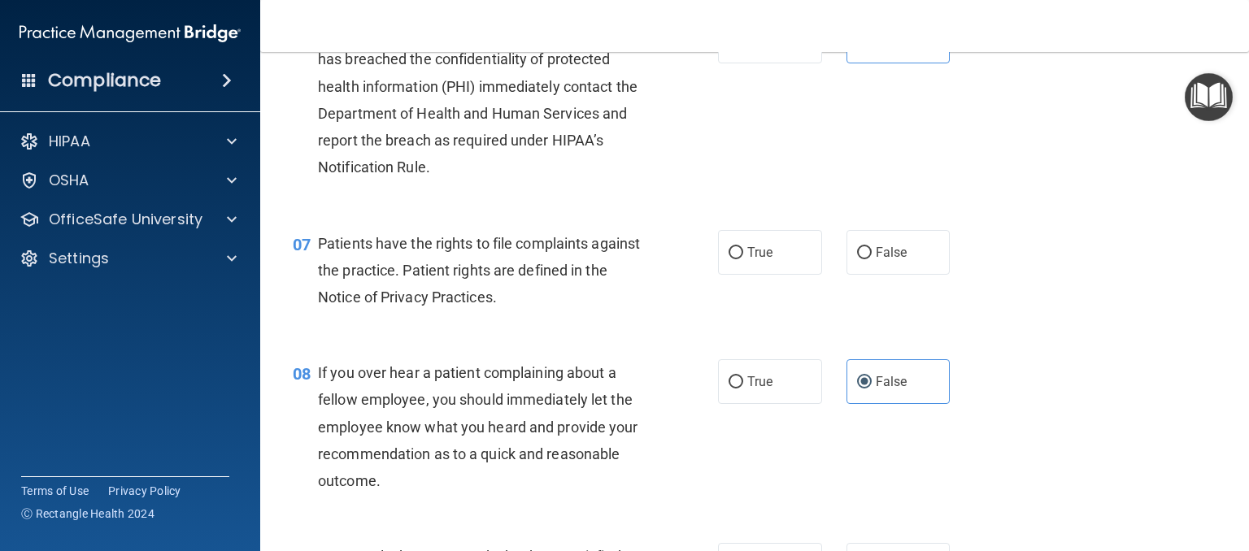
scroll to position [976, 0]
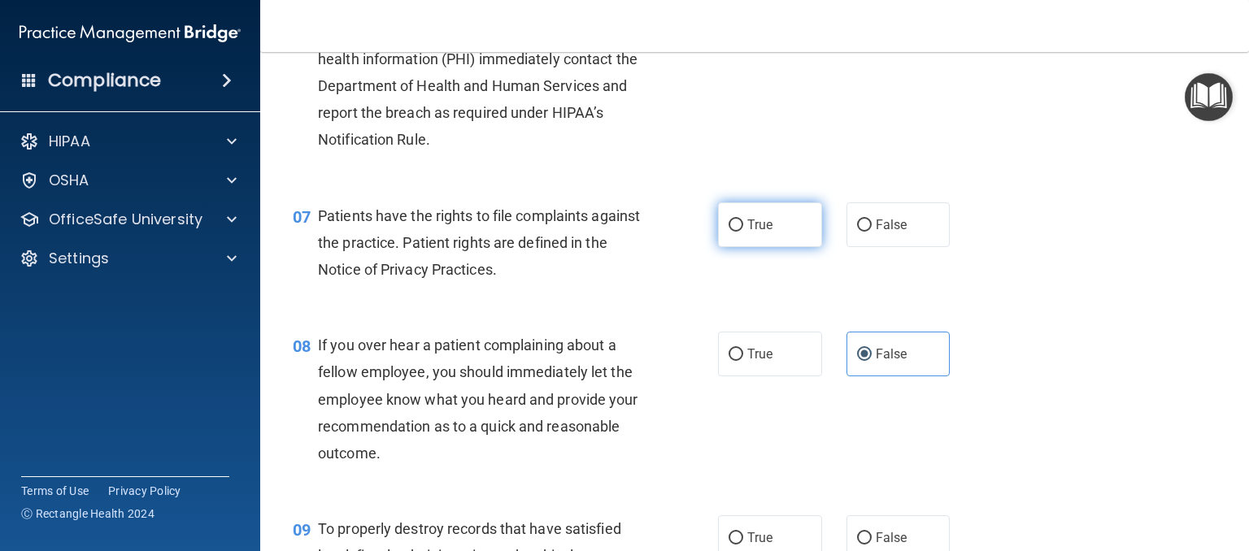
drag, startPoint x: 745, startPoint y: 261, endPoint x: 783, endPoint y: 252, distance: 39.2
click at [747, 247] on label "True" at bounding box center [770, 224] width 104 height 45
click at [743, 232] on input "True" at bounding box center [735, 226] width 15 height 12
radio input "true"
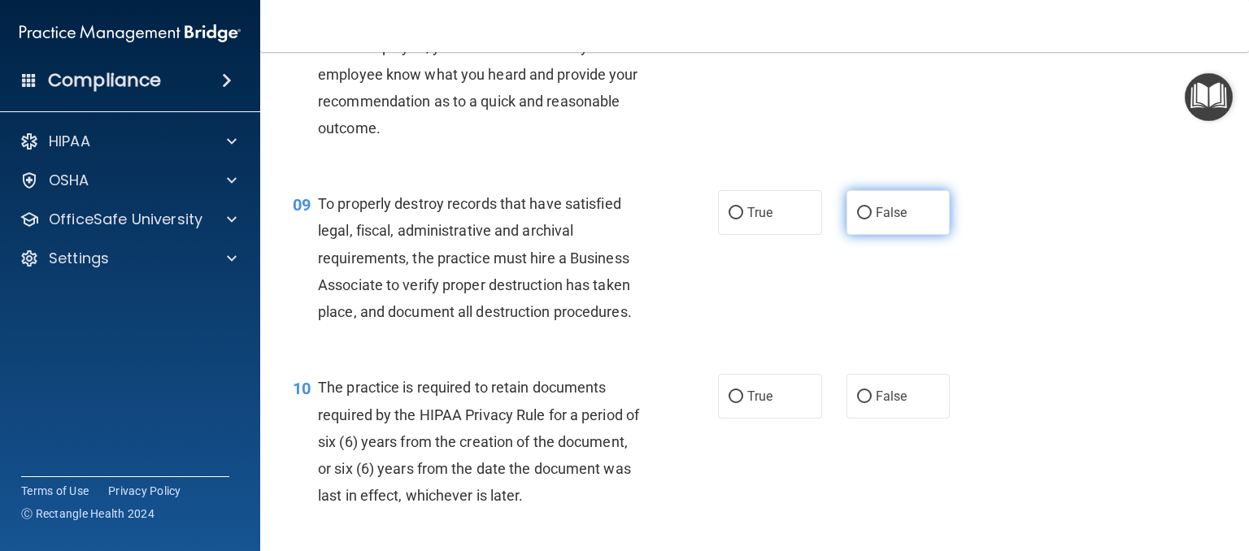
click at [870, 228] on label "False" at bounding box center [898, 212] width 104 height 45
click at [870, 220] on input "False" at bounding box center [864, 213] width 15 height 12
radio input "true"
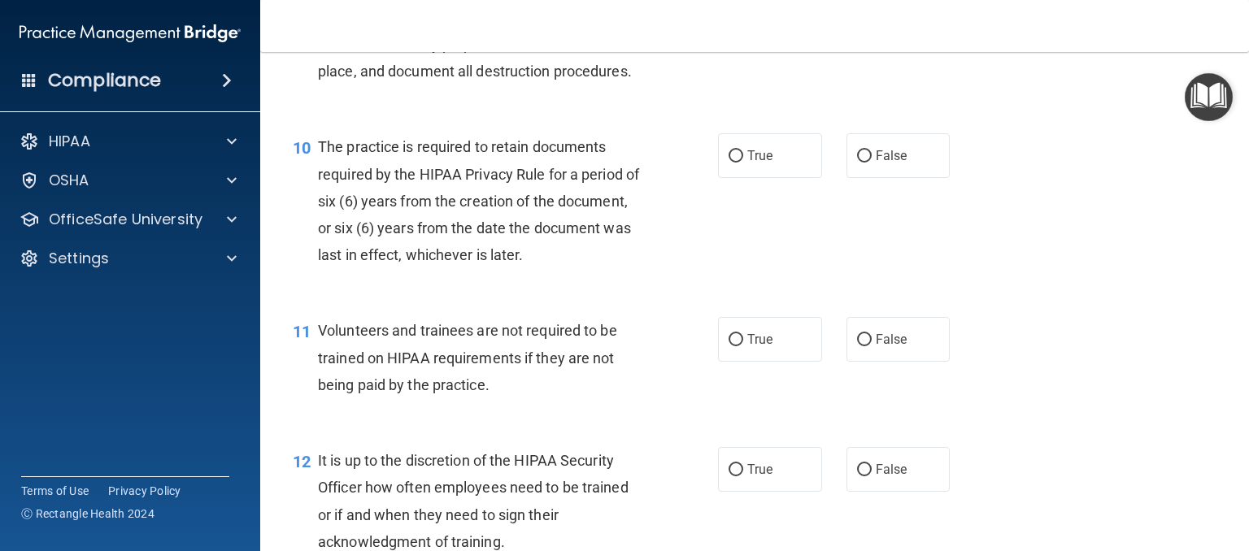
scroll to position [1545, 0]
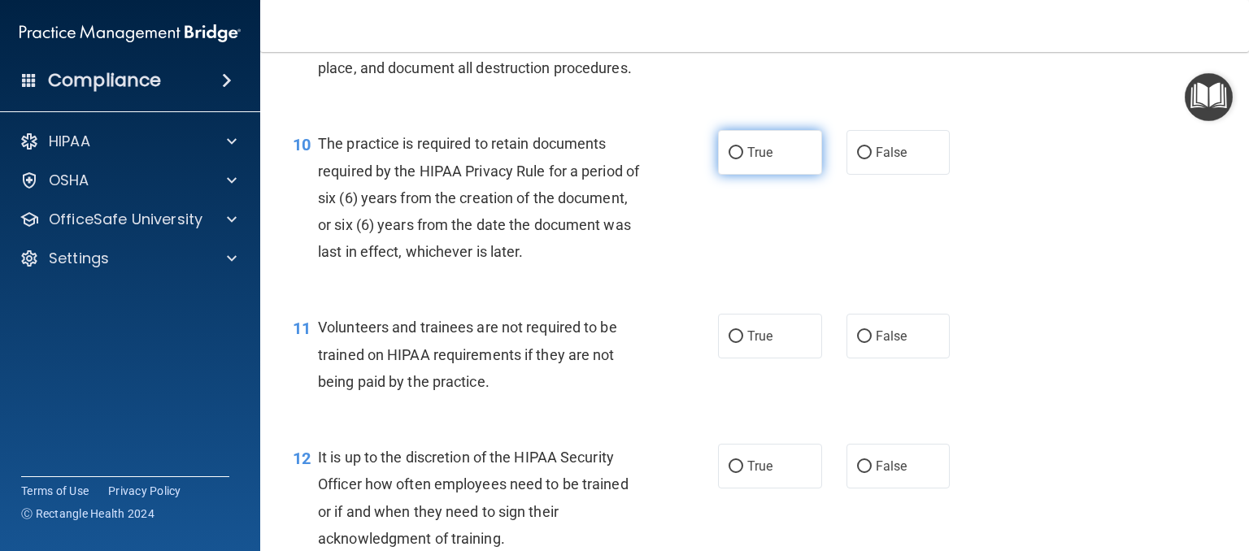
click at [754, 160] on span "True" at bounding box center [759, 152] width 25 height 15
click at [743, 159] on input "True" at bounding box center [735, 153] width 15 height 12
radio input "true"
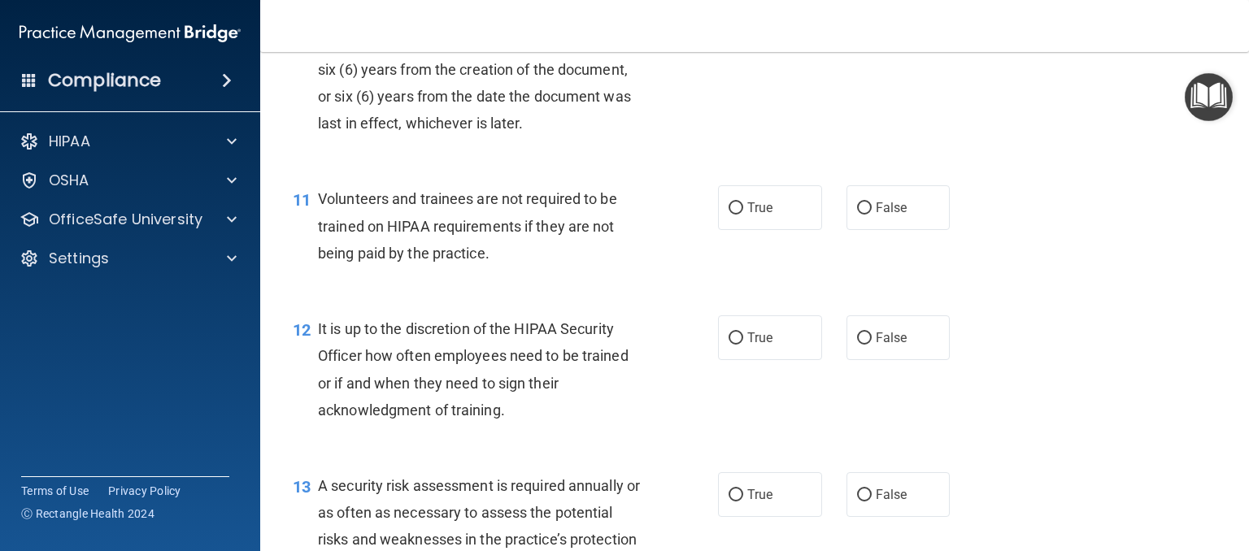
scroll to position [1707, 0]
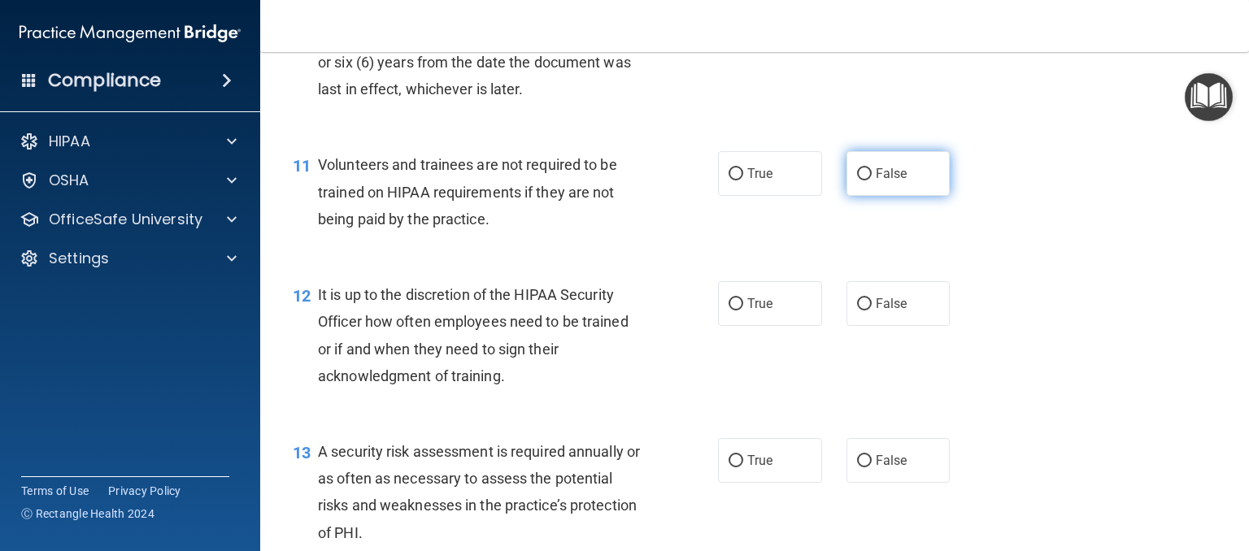
drag, startPoint x: 864, startPoint y: 195, endPoint x: 874, endPoint y: 198, distance: 10.3
click at [865, 196] on label "False" at bounding box center [898, 173] width 104 height 45
click at [865, 180] on input "False" at bounding box center [864, 174] width 15 height 12
radio input "true"
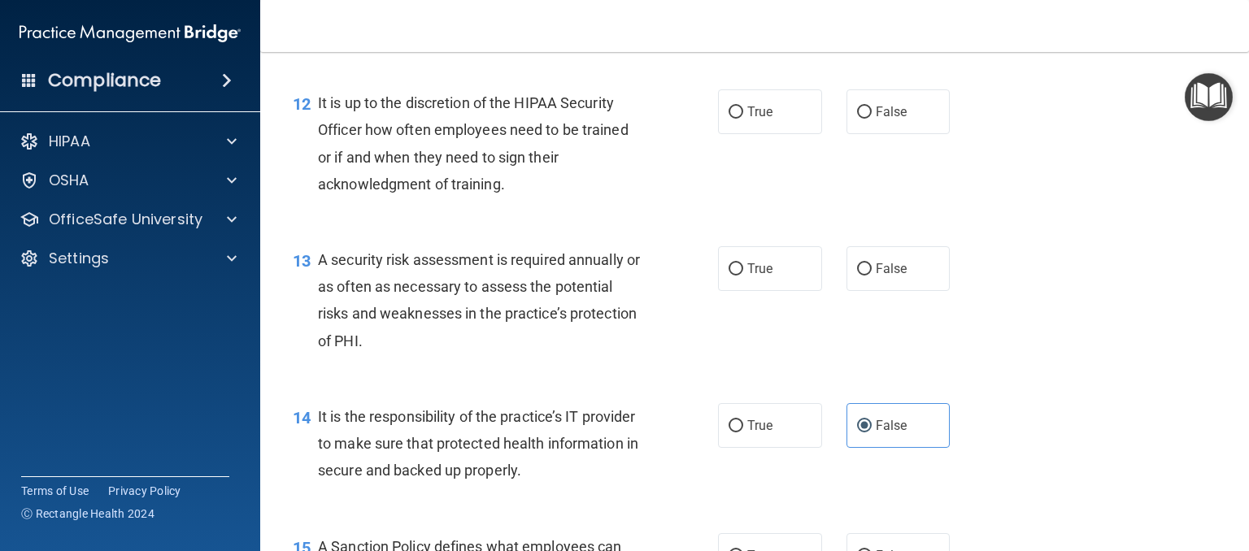
scroll to position [1951, 0]
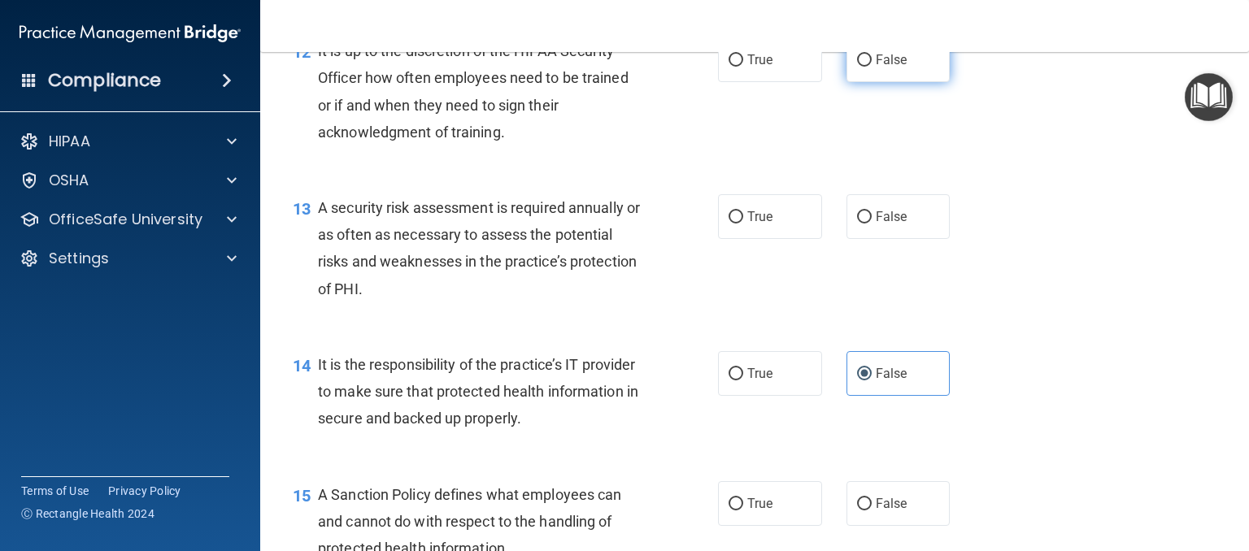
click at [865, 82] on label "False" at bounding box center [898, 59] width 104 height 45
click at [865, 67] on input "False" at bounding box center [864, 60] width 15 height 12
radio input "true"
click at [777, 239] on label "True" at bounding box center [770, 216] width 104 height 45
click at [743, 224] on input "True" at bounding box center [735, 217] width 15 height 12
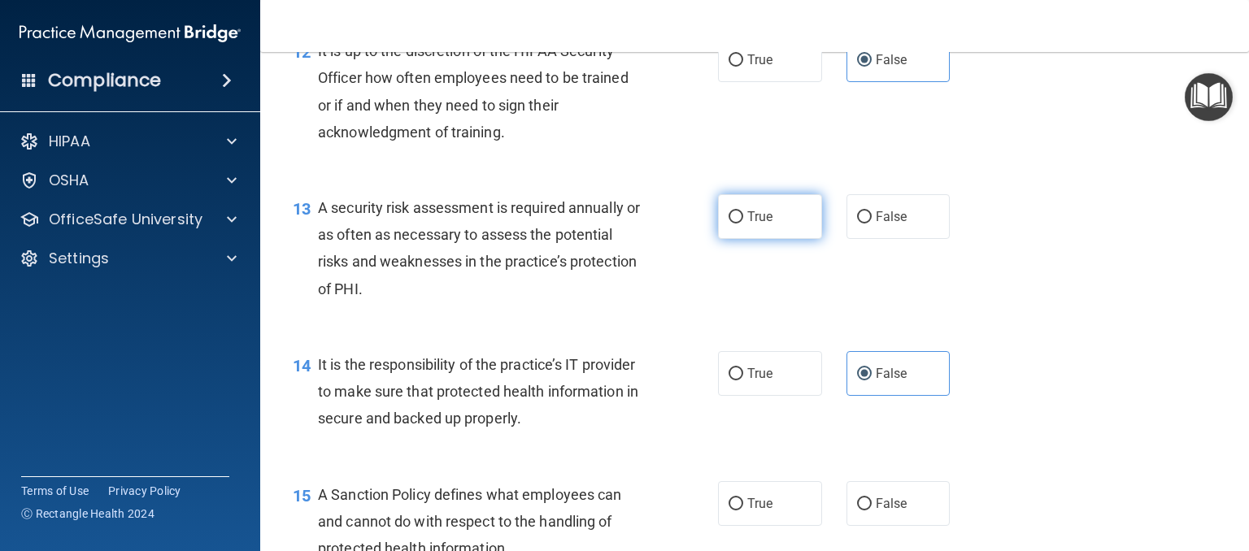
radio input "true"
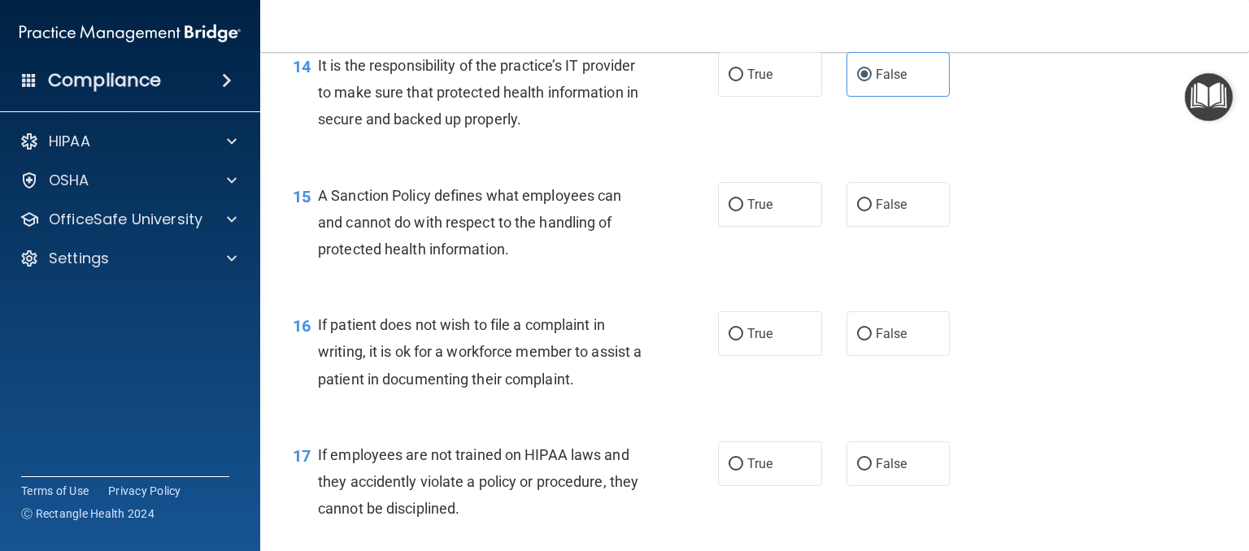
scroll to position [2276, 0]
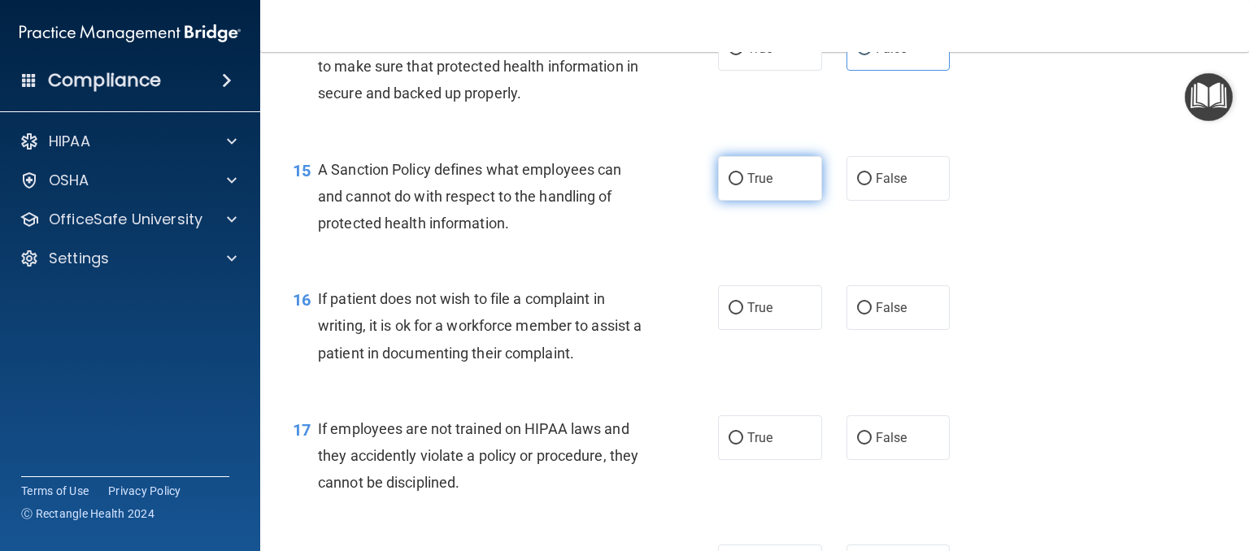
click at [787, 201] on label "True" at bounding box center [770, 178] width 104 height 45
click at [743, 185] on input "True" at bounding box center [735, 179] width 15 height 12
radio input "true"
click at [768, 330] on label "True" at bounding box center [770, 307] width 104 height 45
click at [743, 315] on input "True" at bounding box center [735, 308] width 15 height 12
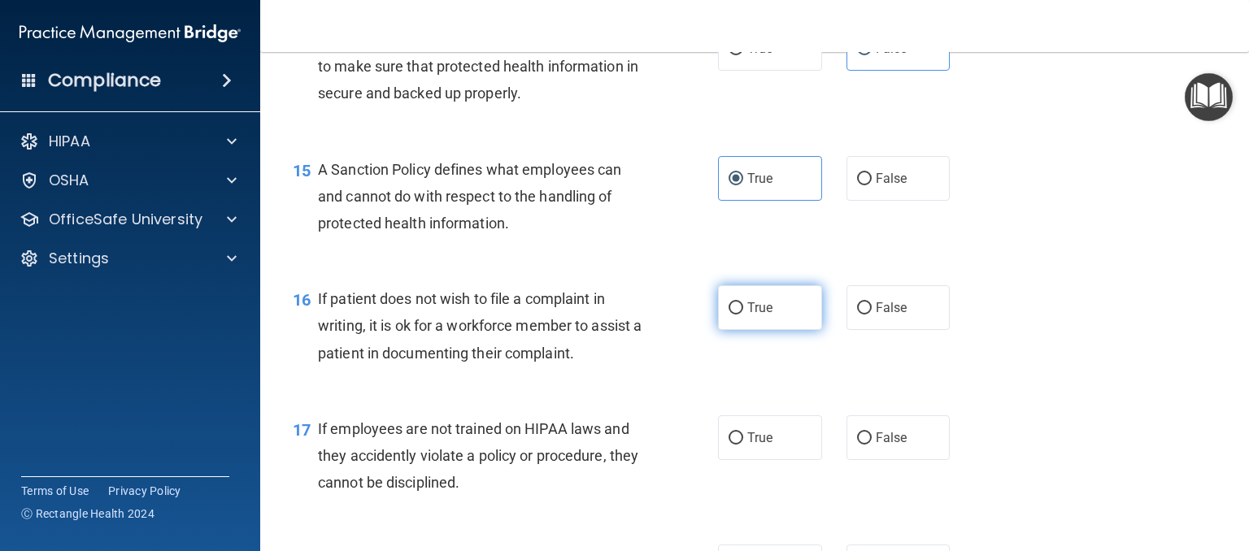
radio input "true"
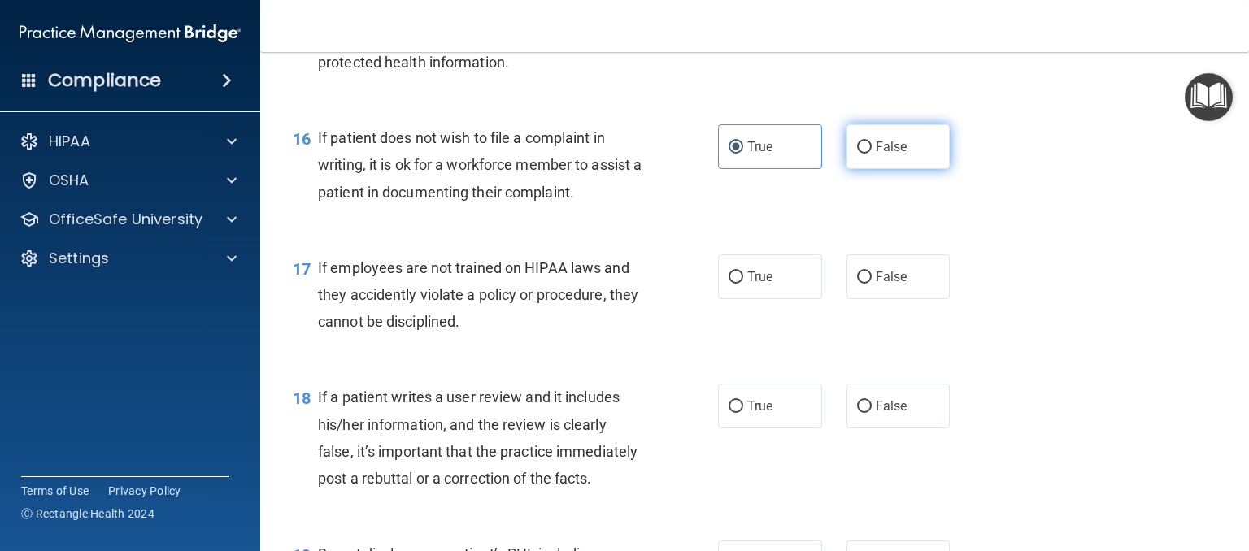
scroll to position [2439, 0]
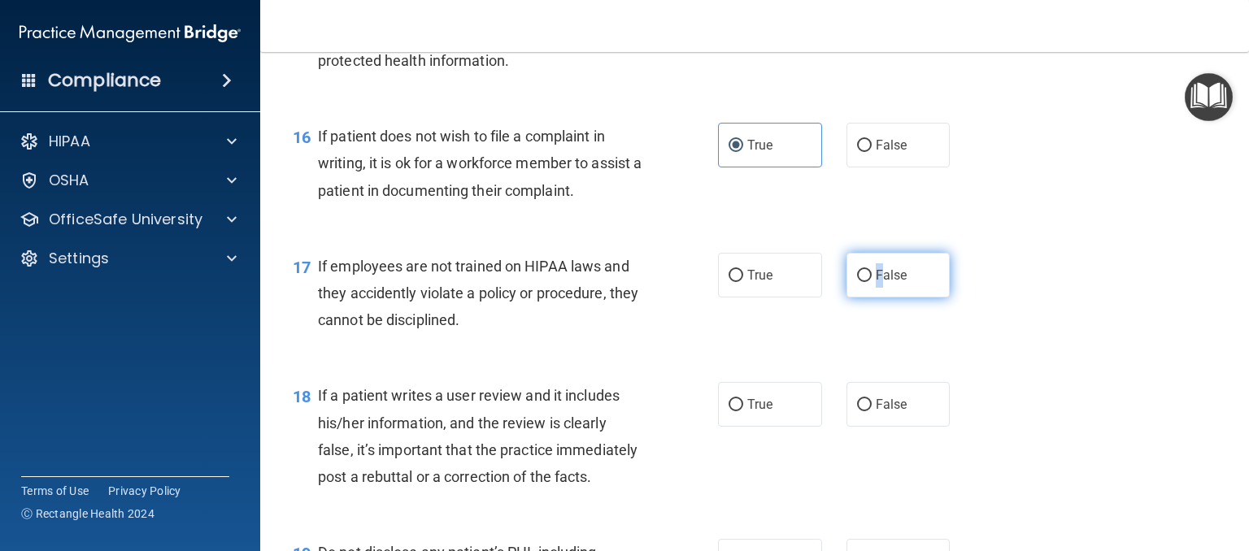
click at [876, 283] on span "False" at bounding box center [892, 274] width 32 height 15
click at [857, 298] on label "False" at bounding box center [898, 275] width 104 height 45
click at [857, 282] on input "False" at bounding box center [864, 276] width 15 height 12
radio input "true"
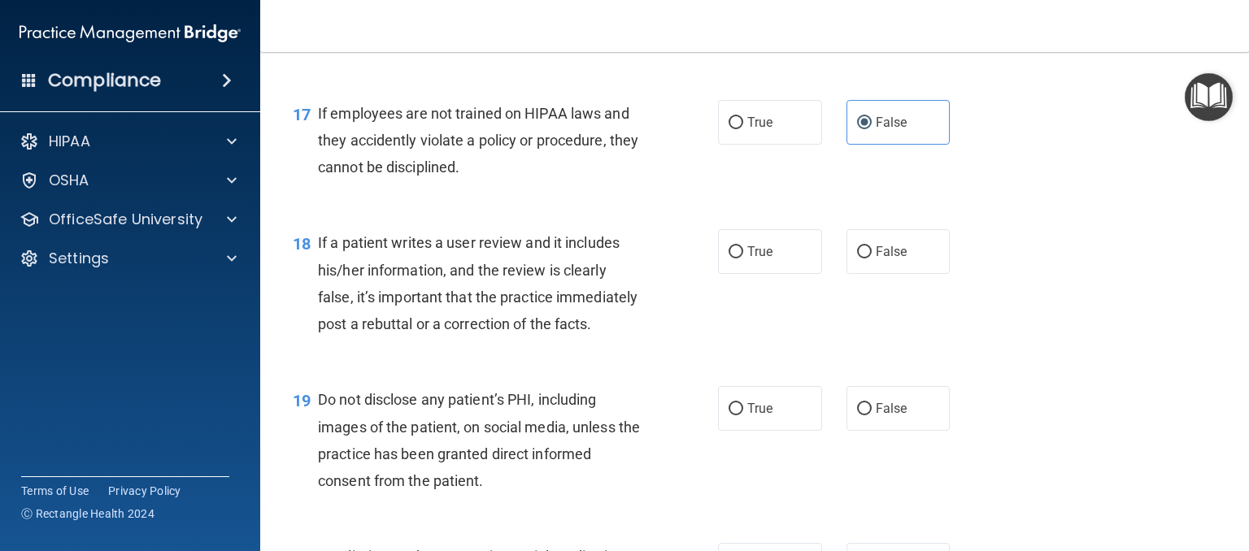
scroll to position [2602, 0]
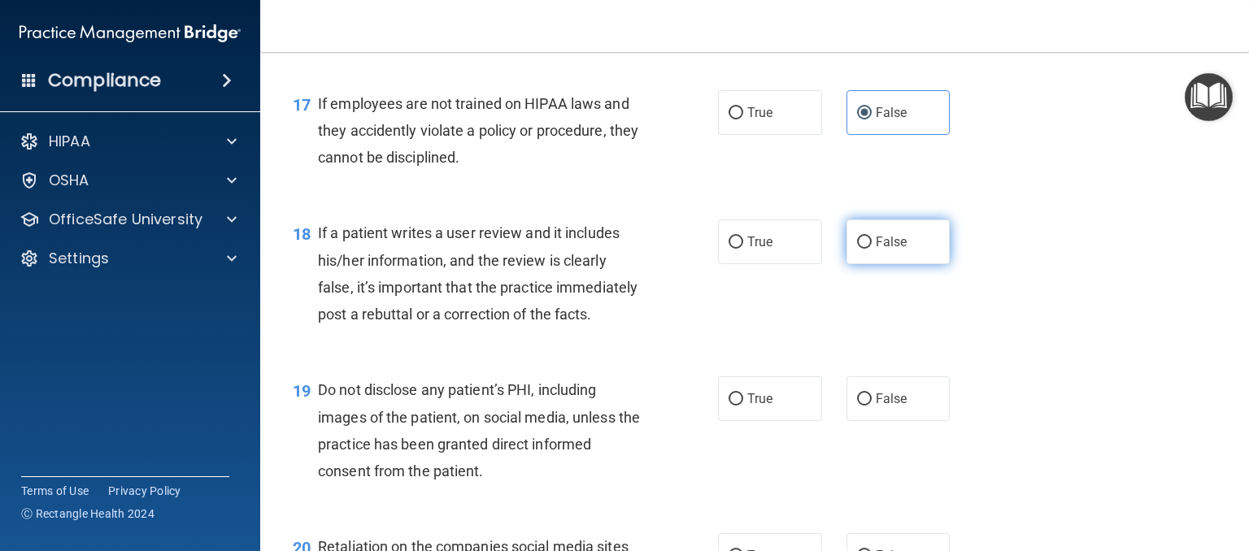
click at [876, 250] on span "False" at bounding box center [892, 241] width 32 height 15
click at [869, 249] on input "False" at bounding box center [864, 243] width 15 height 12
radio input "true"
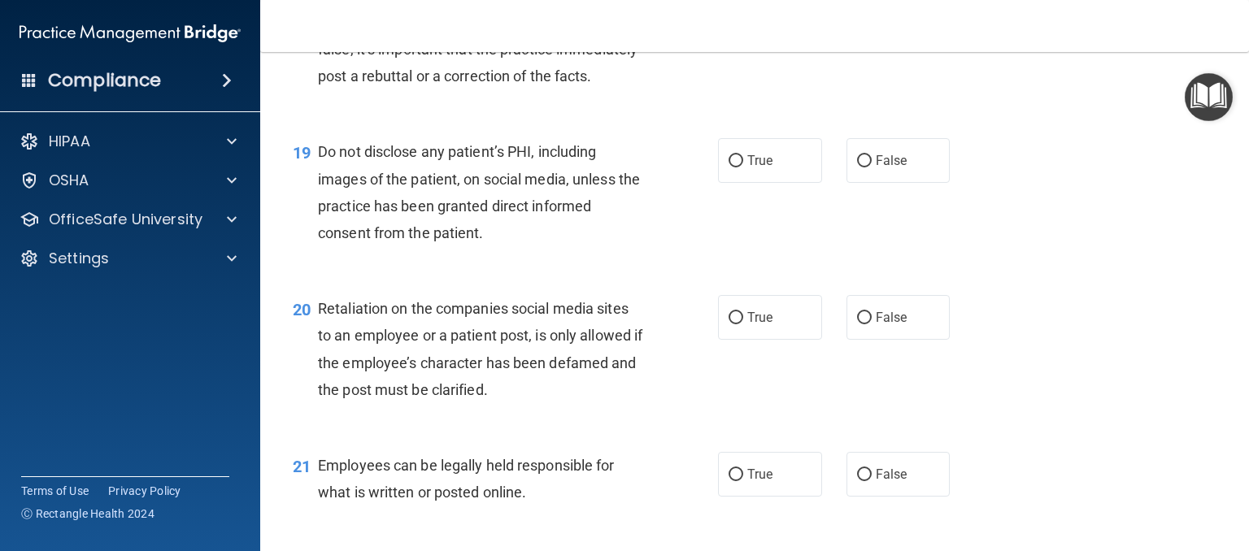
scroll to position [2846, 0]
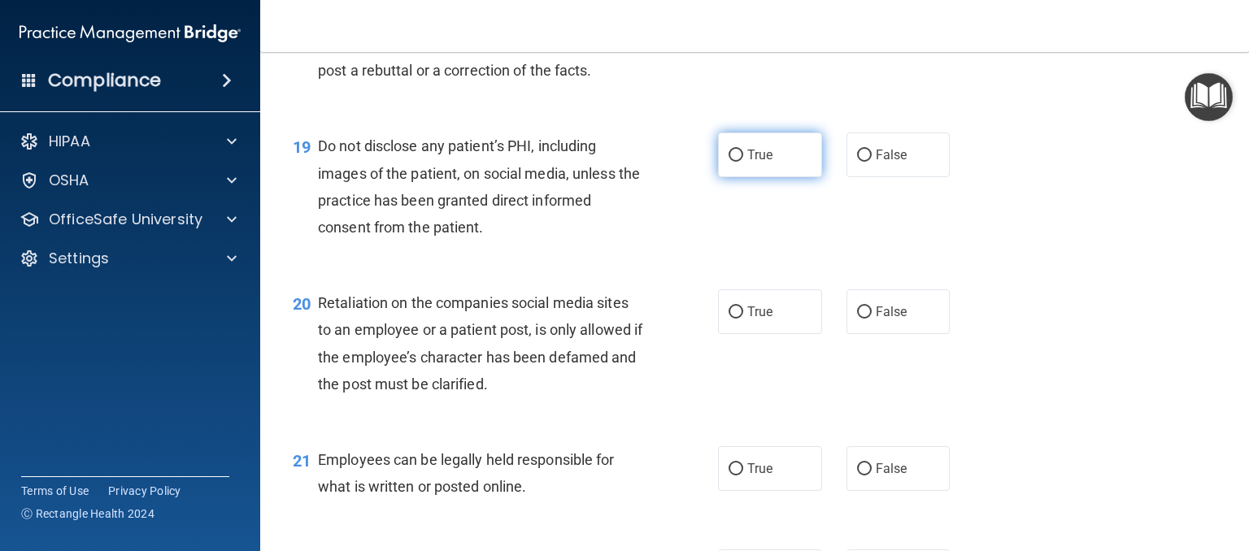
click at [733, 162] on input "True" at bounding box center [735, 156] width 15 height 12
radio input "true"
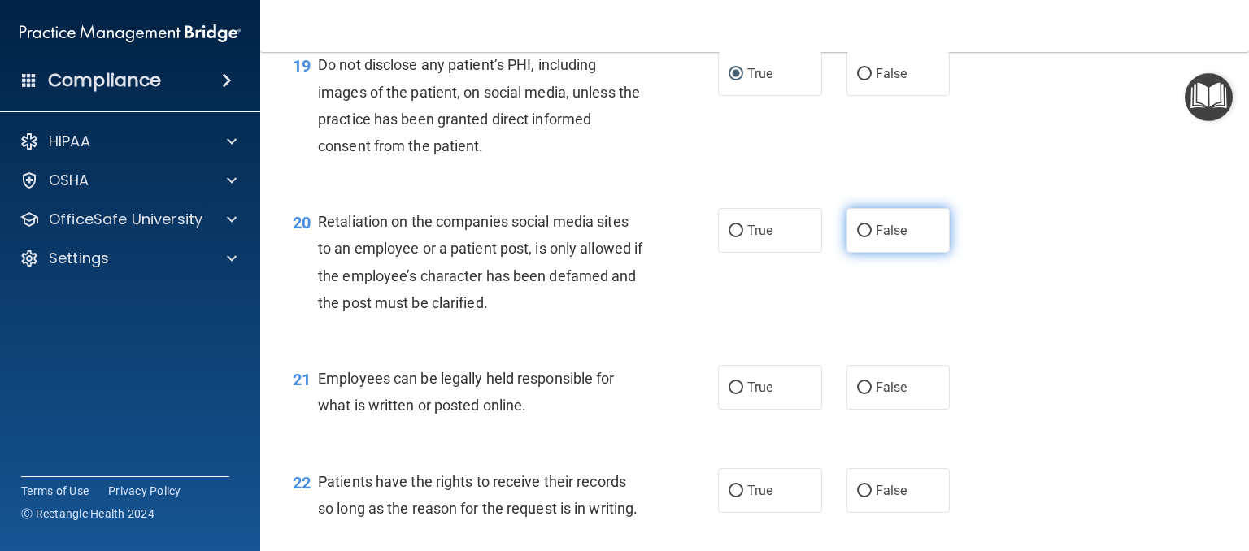
click at [857, 237] on input "False" at bounding box center [864, 231] width 15 height 12
radio input "true"
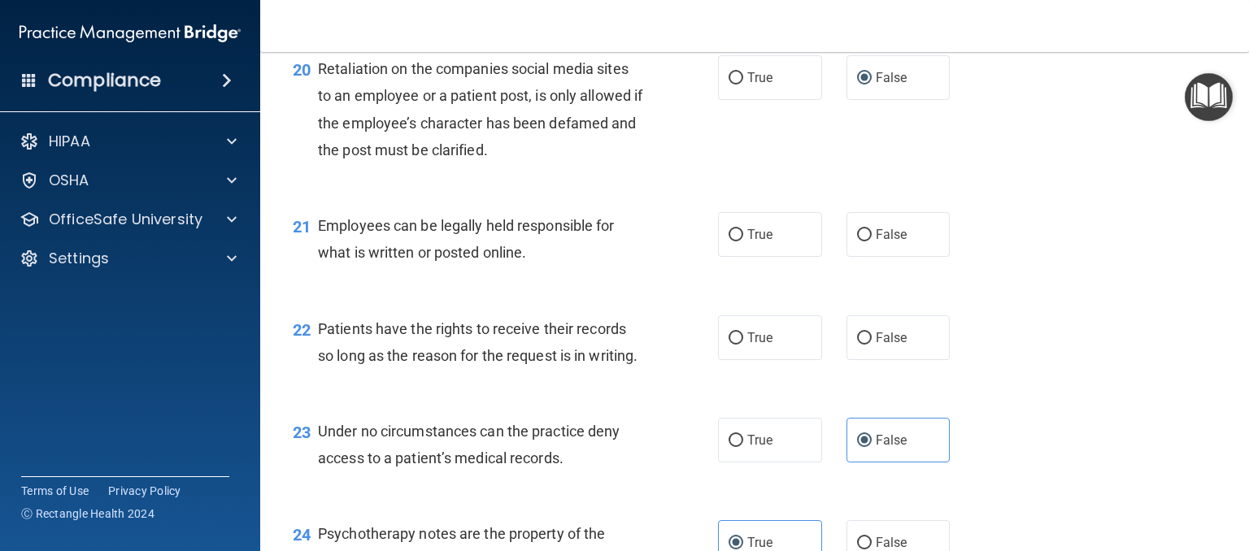
scroll to position [3090, 0]
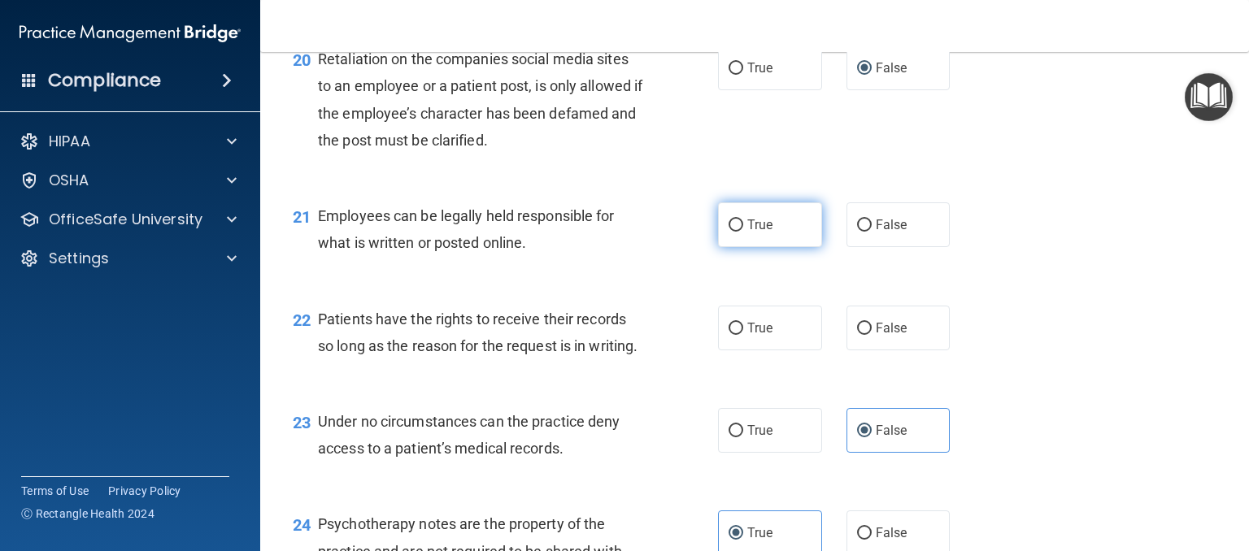
click at [728, 232] on input "True" at bounding box center [735, 226] width 15 height 12
radio input "true"
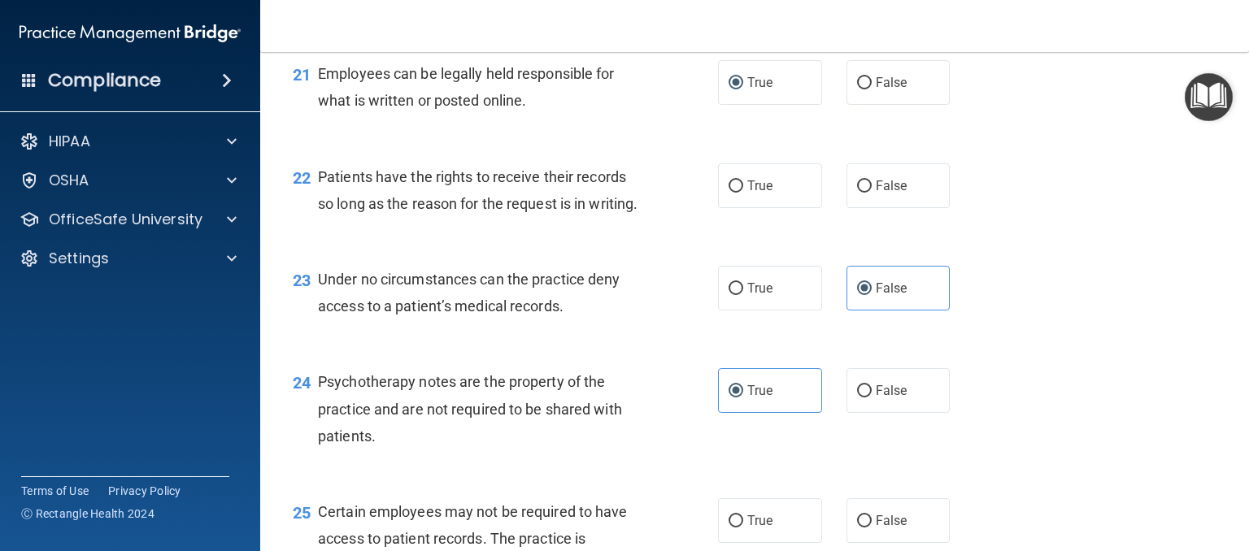
scroll to position [3252, 0]
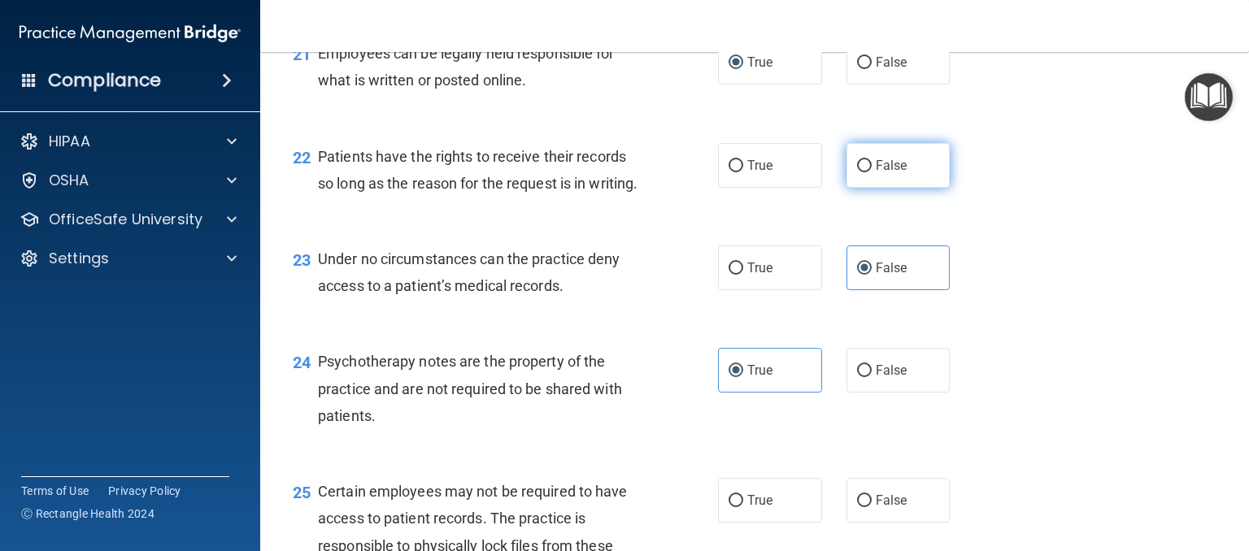
click at [876, 173] on span "False" at bounding box center [892, 165] width 32 height 15
click at [871, 172] on input "False" at bounding box center [864, 166] width 15 height 12
radio input "true"
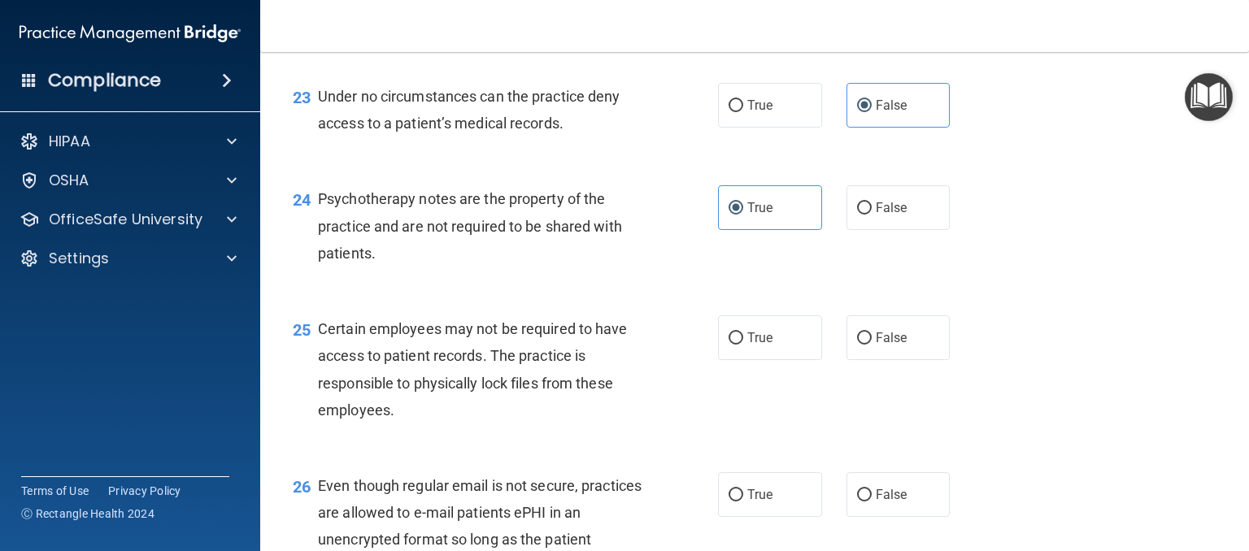
scroll to position [3577, 0]
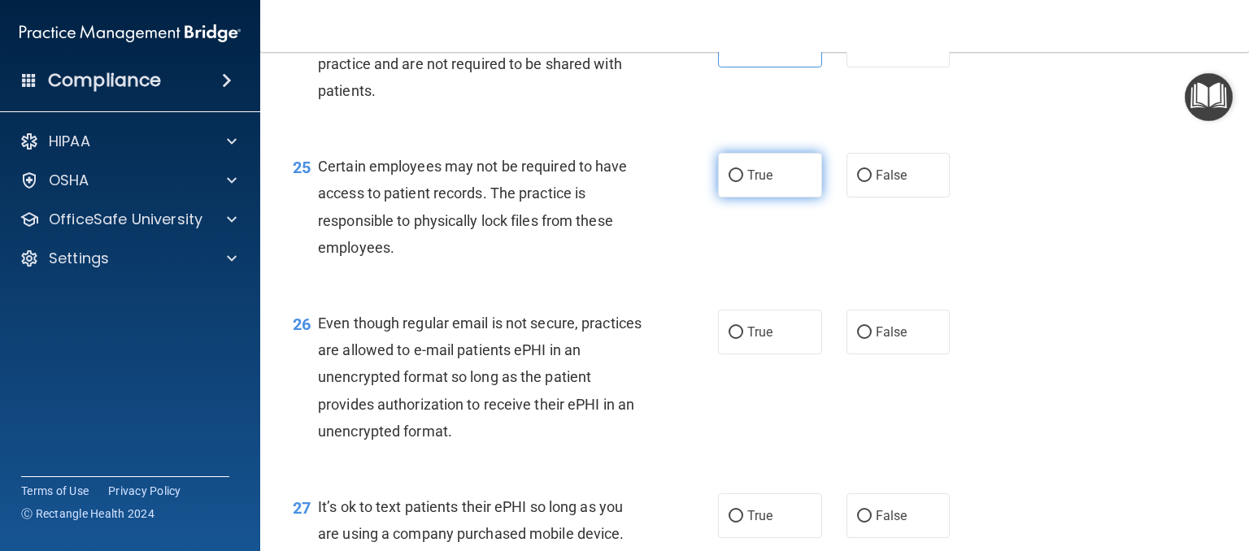
click at [747, 183] on span "True" at bounding box center [759, 174] width 25 height 15
click at [743, 182] on input "True" at bounding box center [735, 176] width 15 height 12
radio input "true"
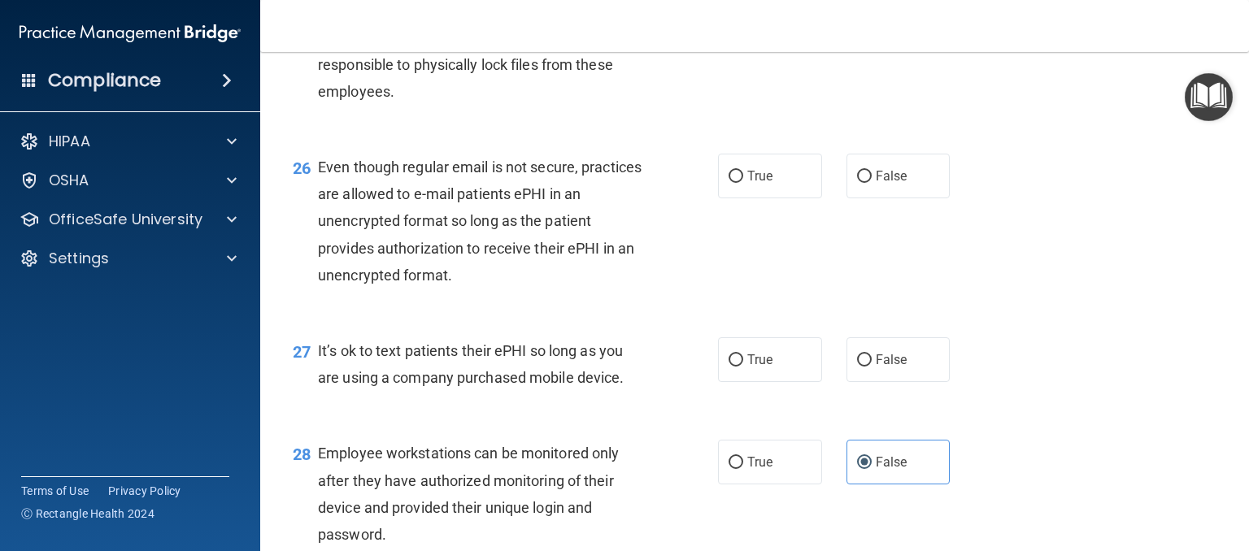
scroll to position [3740, 0]
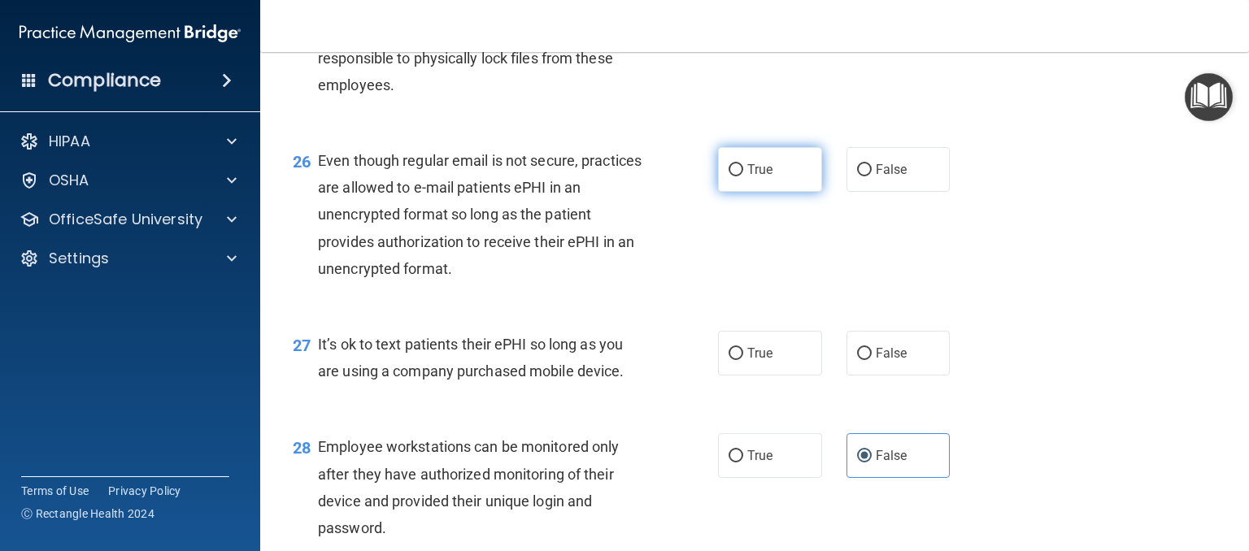
click at [740, 192] on label "True" at bounding box center [770, 169] width 104 height 45
click at [740, 176] on input "True" at bounding box center [735, 170] width 15 height 12
radio input "true"
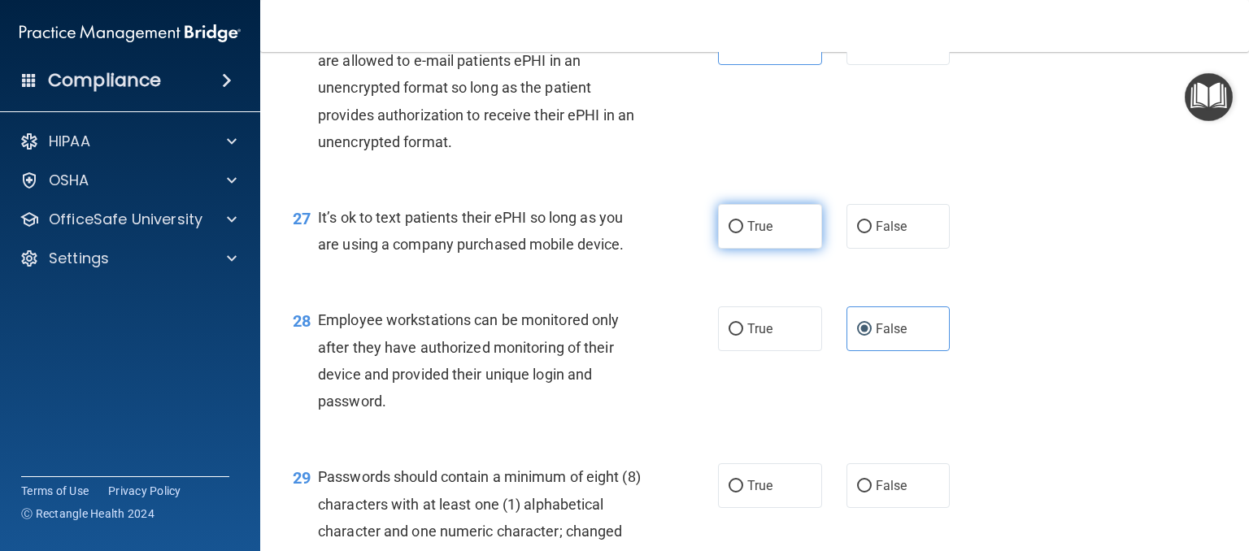
scroll to position [3903, 0]
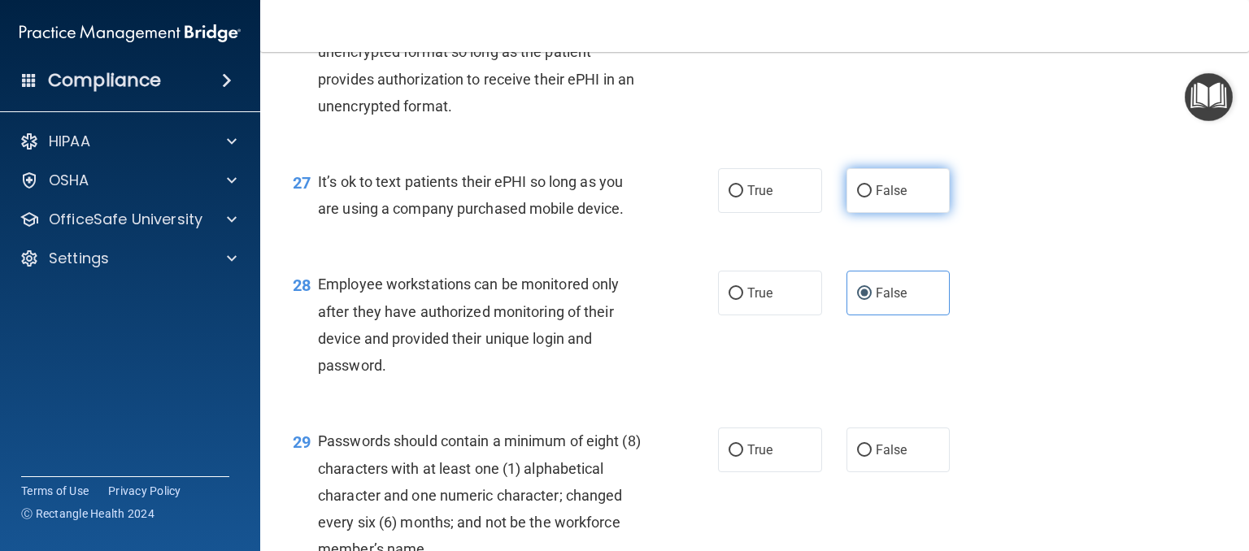
click at [861, 198] on input "False" at bounding box center [864, 191] width 15 height 12
radio input "true"
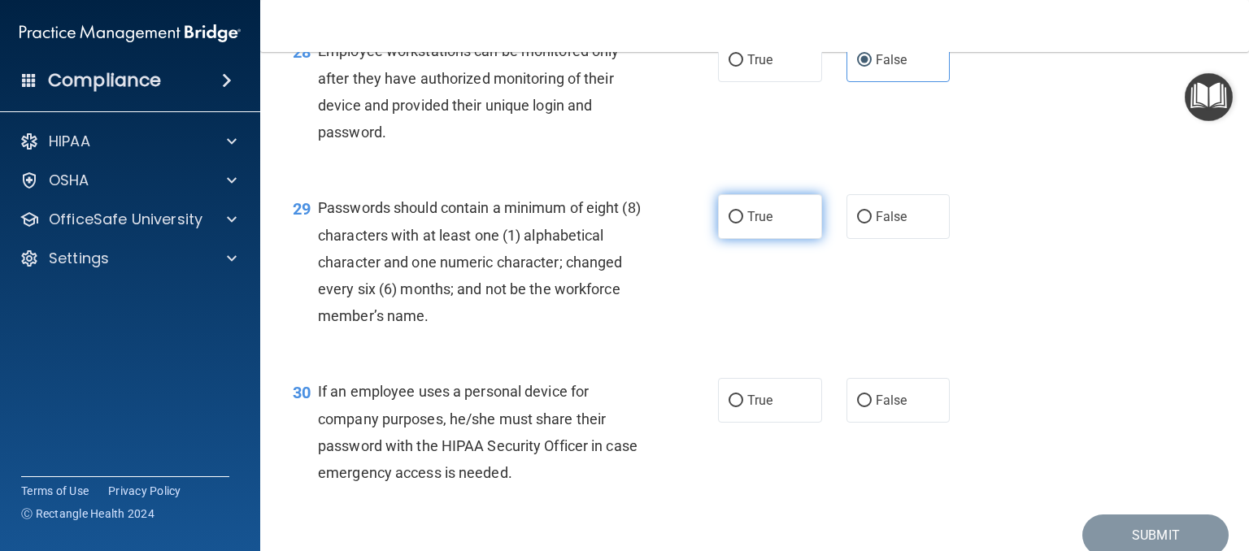
scroll to position [4146, 0]
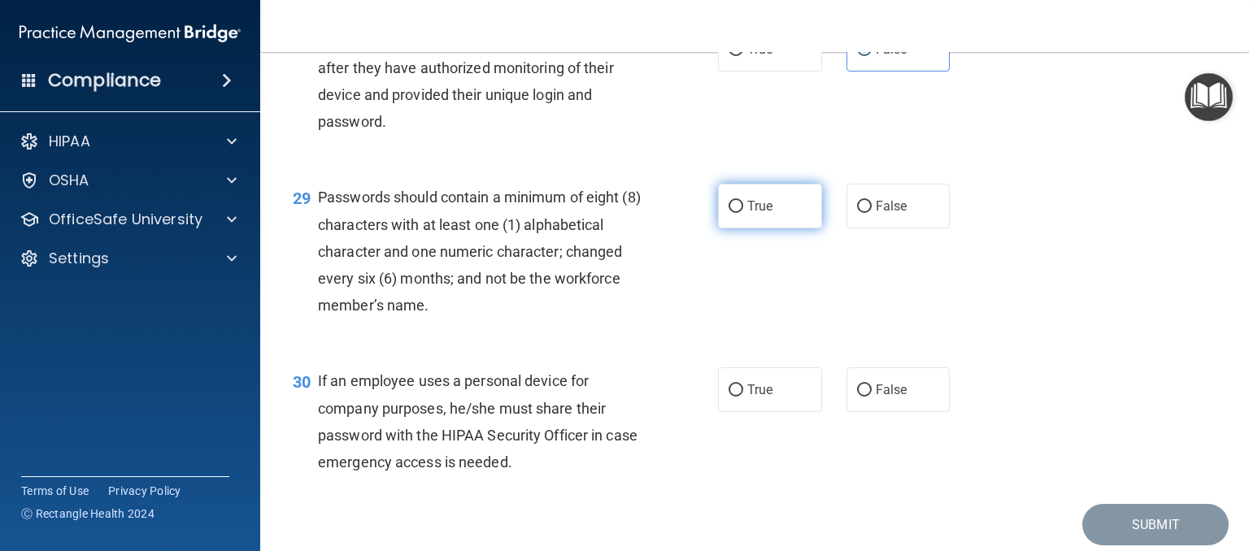
click at [755, 214] on span "True" at bounding box center [759, 205] width 25 height 15
click at [743, 213] on input "True" at bounding box center [735, 207] width 15 height 12
radio input "true"
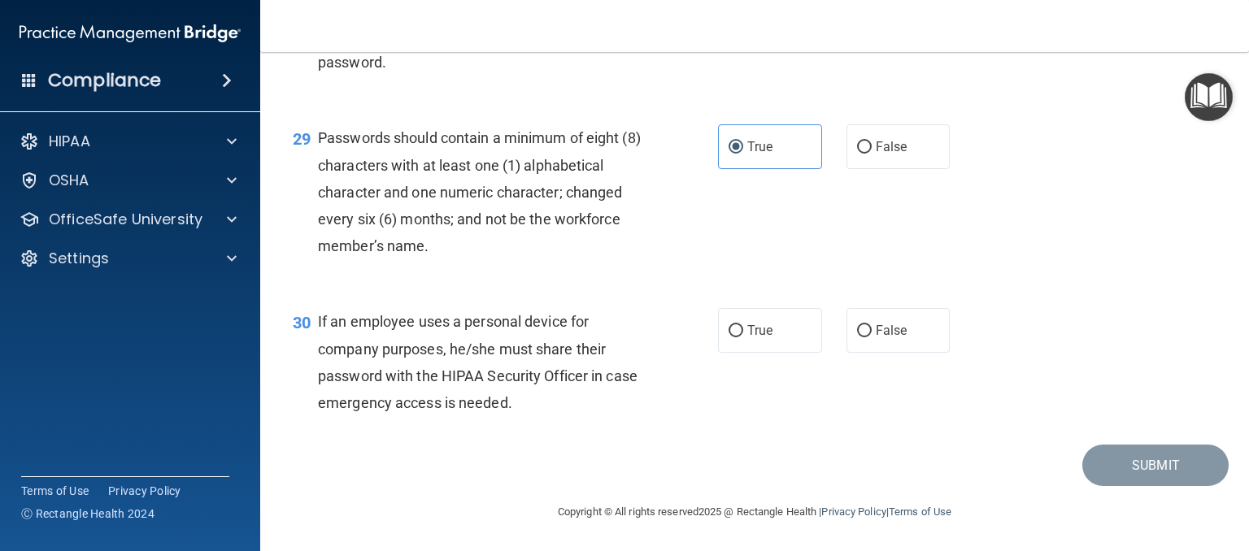
scroll to position [4287, 0]
click at [857, 329] on input "False" at bounding box center [864, 331] width 15 height 12
radio input "true"
click at [1163, 476] on button "Submit" at bounding box center [1155, 465] width 146 height 41
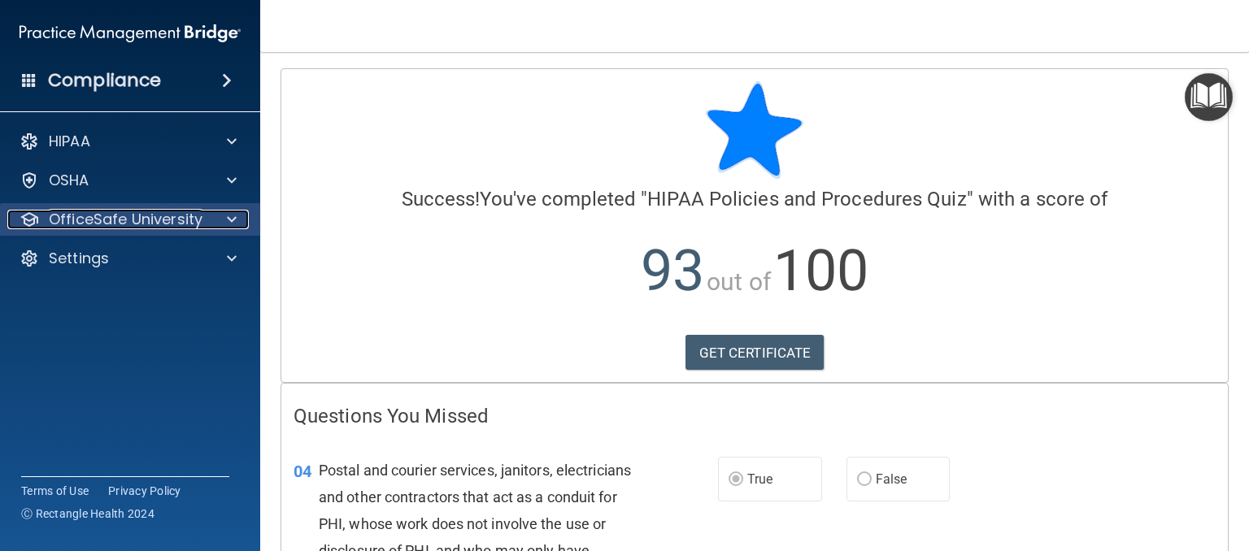
click at [234, 220] on span at bounding box center [232, 220] width 10 height 20
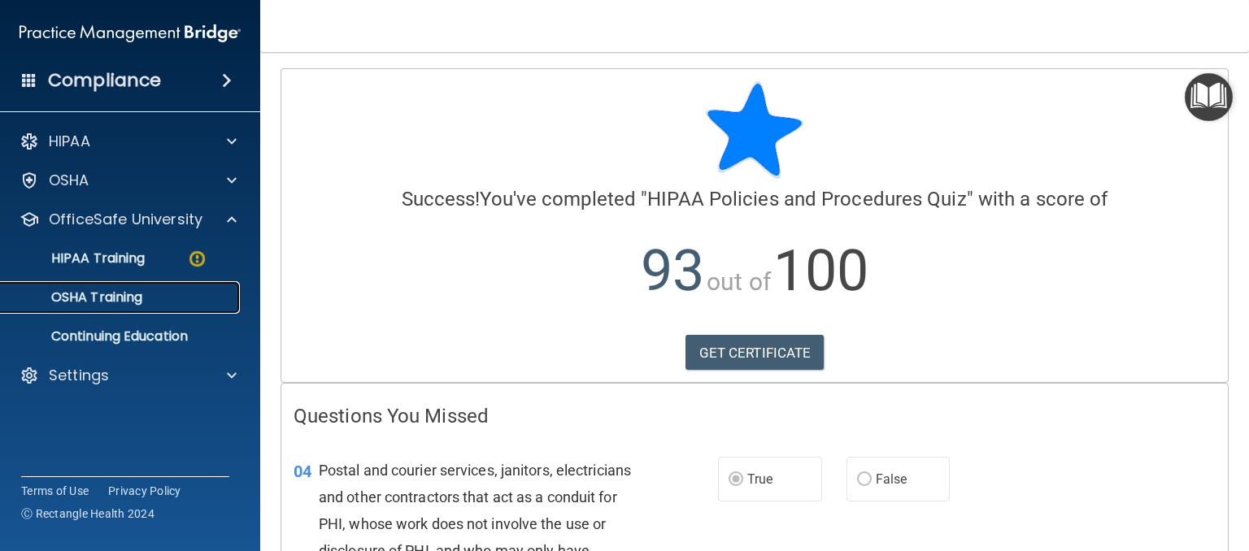
click at [124, 303] on p "OSHA Training" at bounding box center [77, 297] width 132 height 16
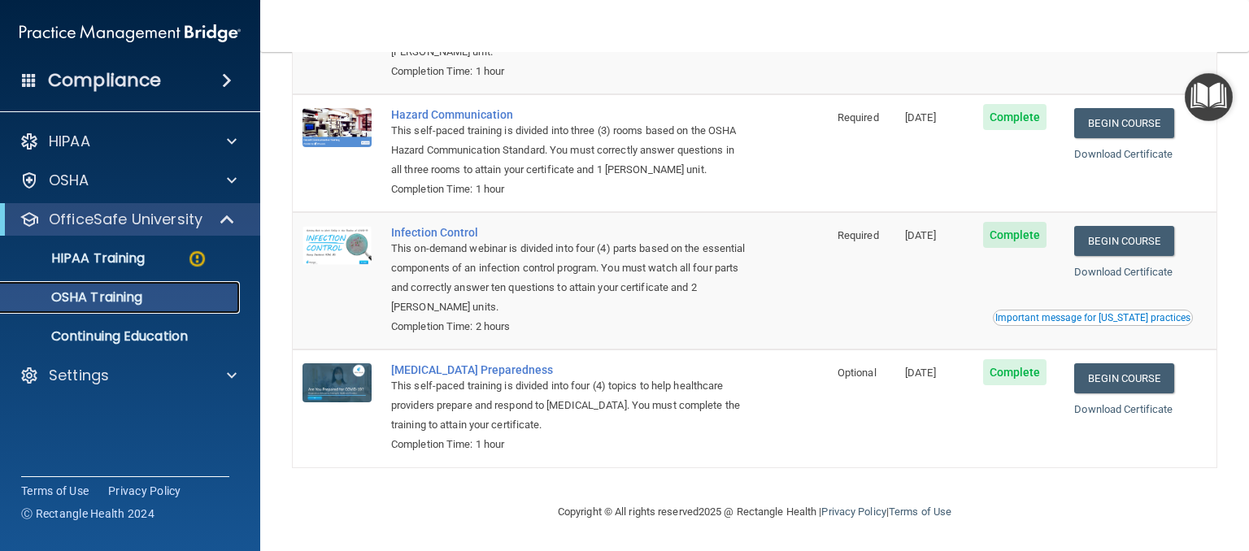
scroll to position [65, 0]
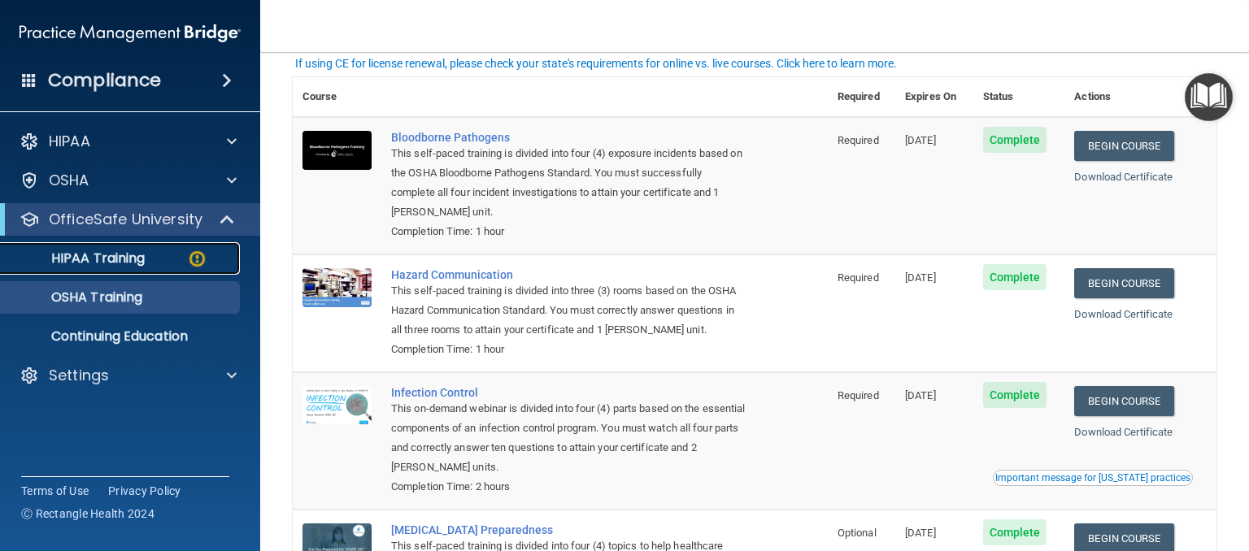
click at [107, 261] on p "HIPAA Training" at bounding box center [78, 258] width 134 height 16
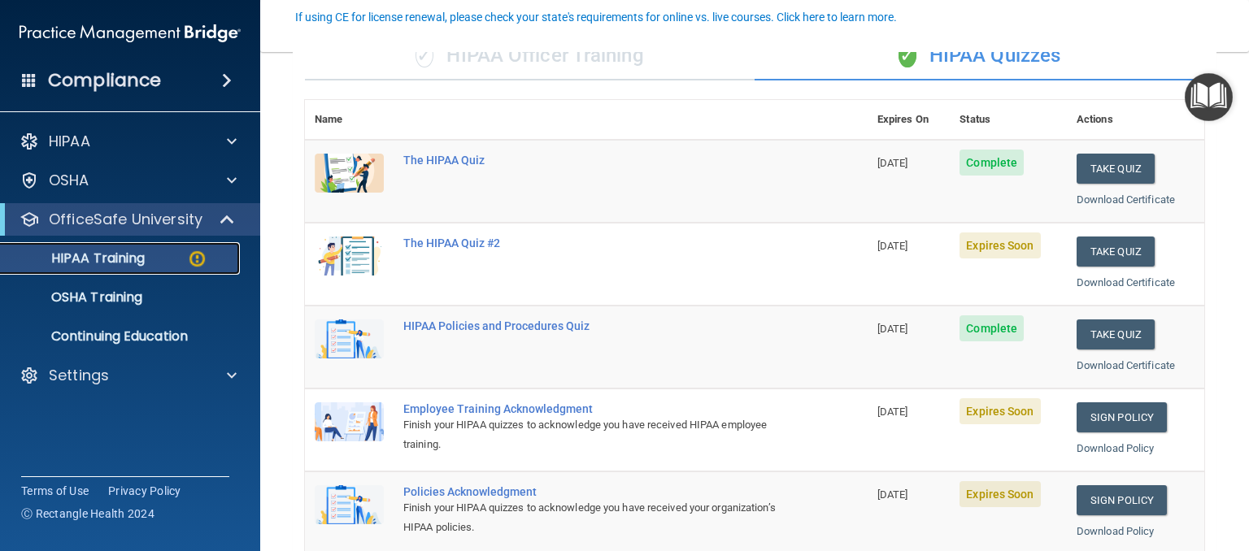
scroll to position [228, 0]
